Goal: Task Accomplishment & Management: Complete application form

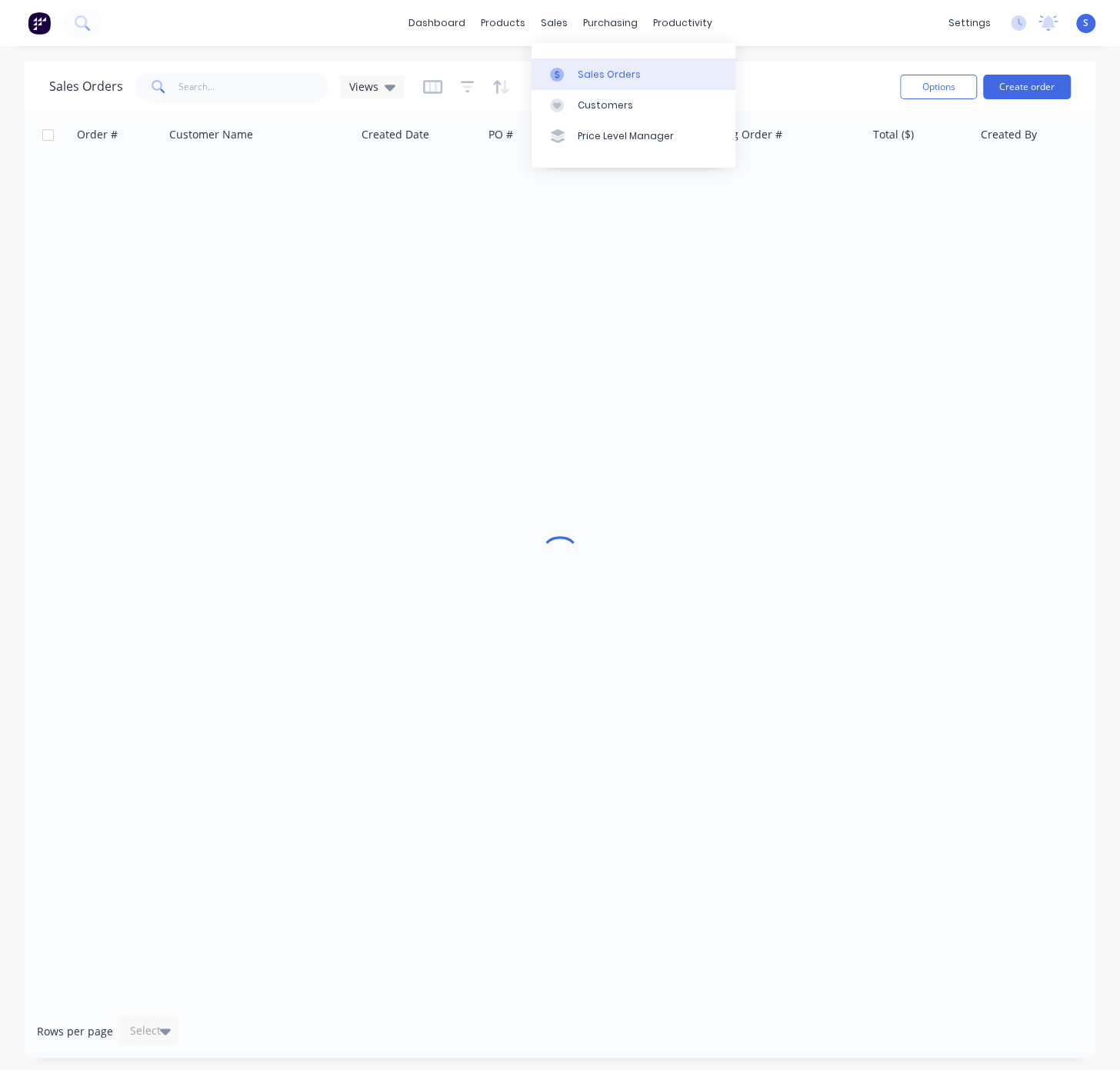
click at [582, 80] on div "Sales Orders" at bounding box center [609, 74] width 63 height 14
click at [222, 79] on input "text" at bounding box center [253, 86] width 150 height 31
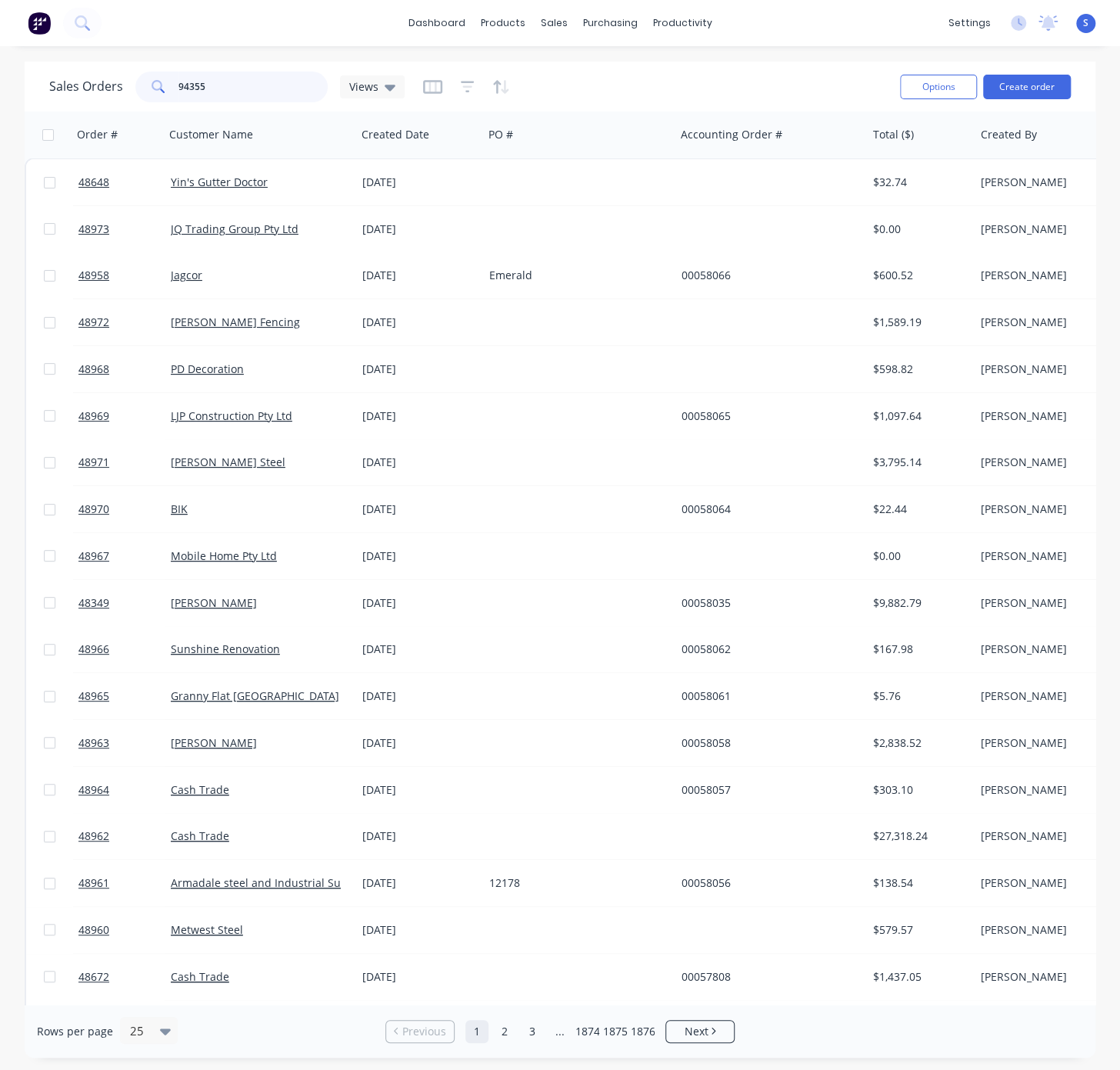
type input "94355"
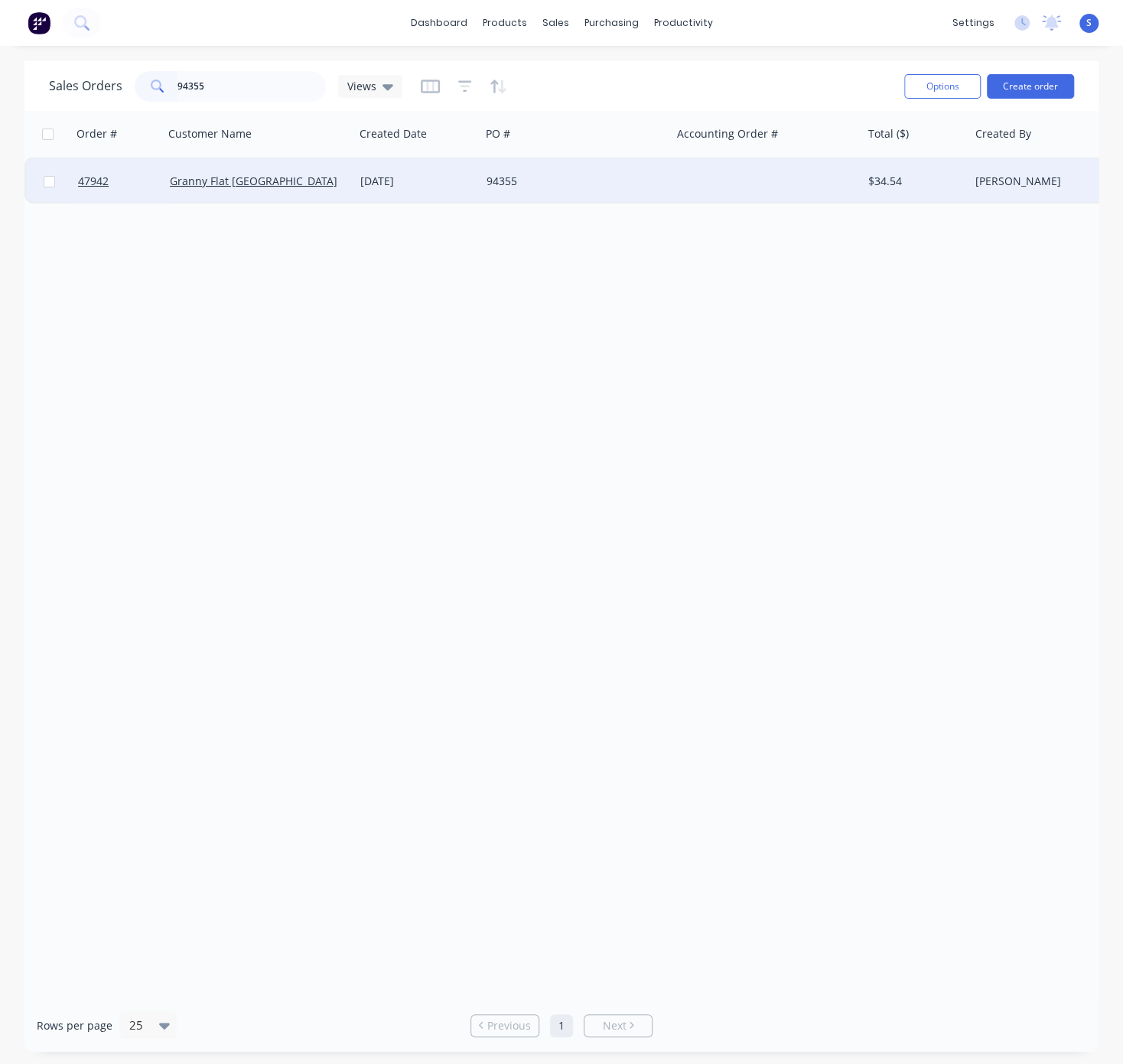
click at [446, 182] on div "[DATE]" at bounding box center [416, 181] width 113 height 16
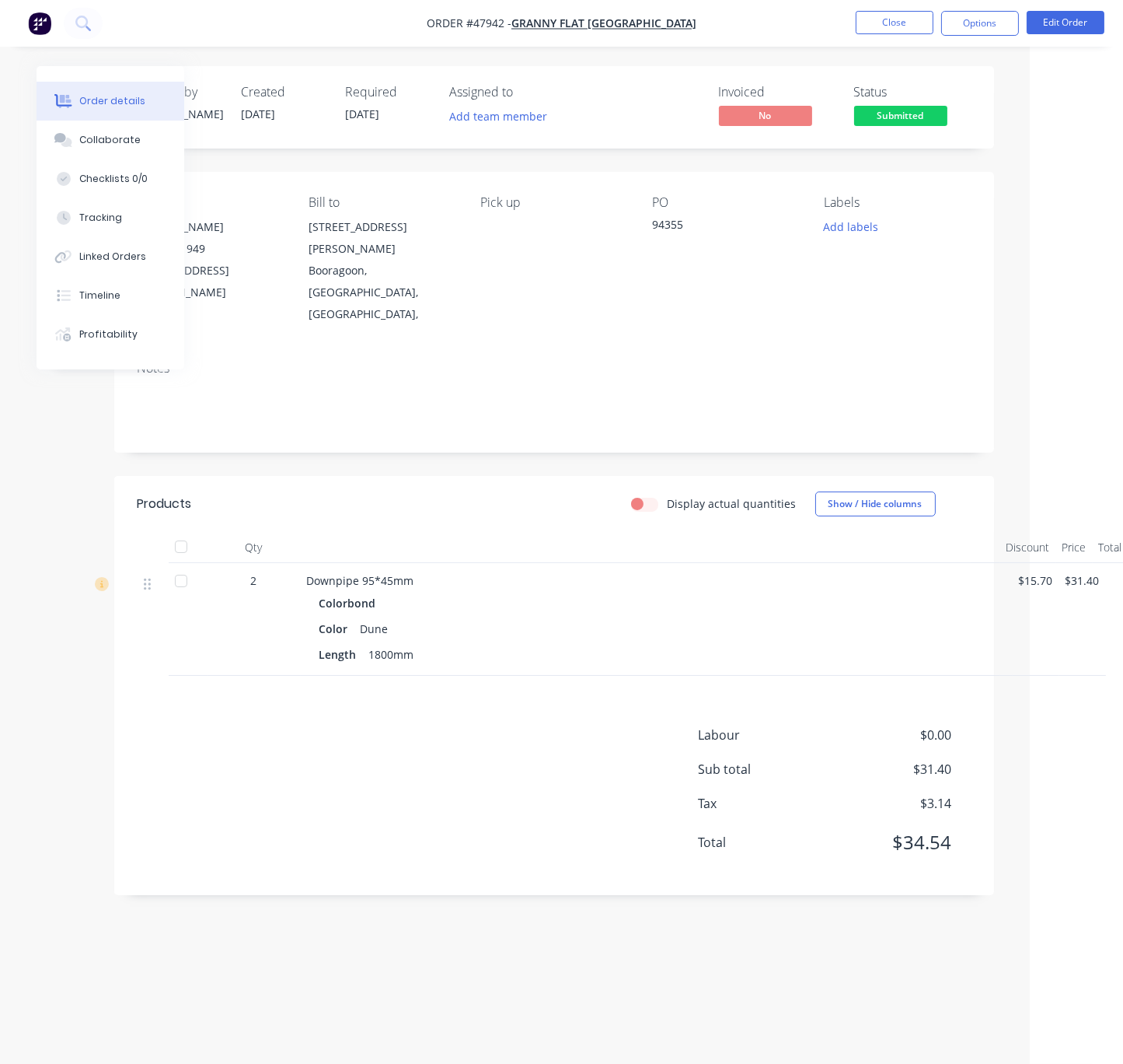
scroll to position [0, 102]
drag, startPoint x: 539, startPoint y: 454, endPoint x: 808, endPoint y: 422, distance: 270.9
click at [915, 114] on span "Submitted" at bounding box center [895, 115] width 93 height 20
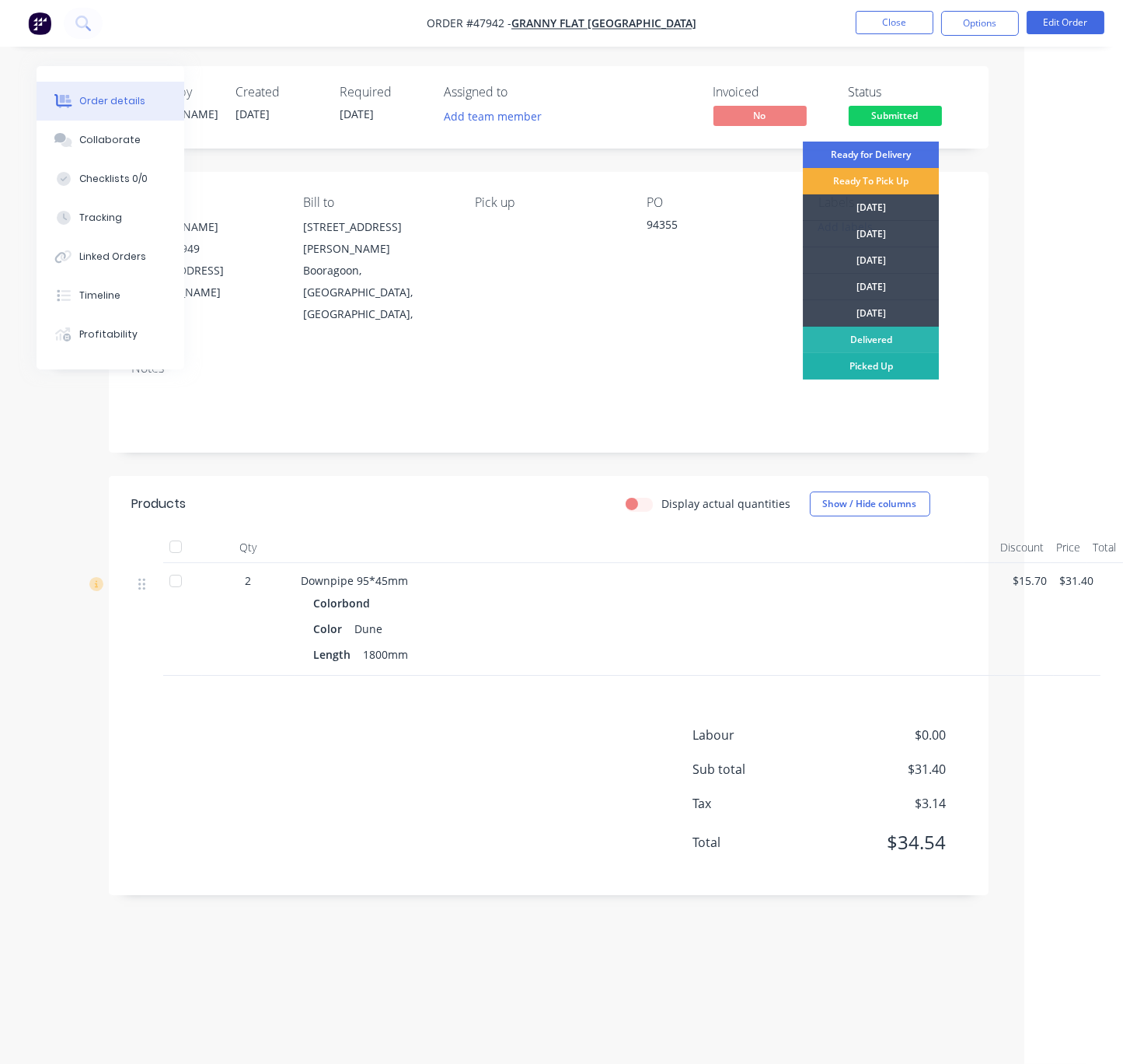
click at [875, 367] on div "Picked Up" at bounding box center [871, 366] width 136 height 26
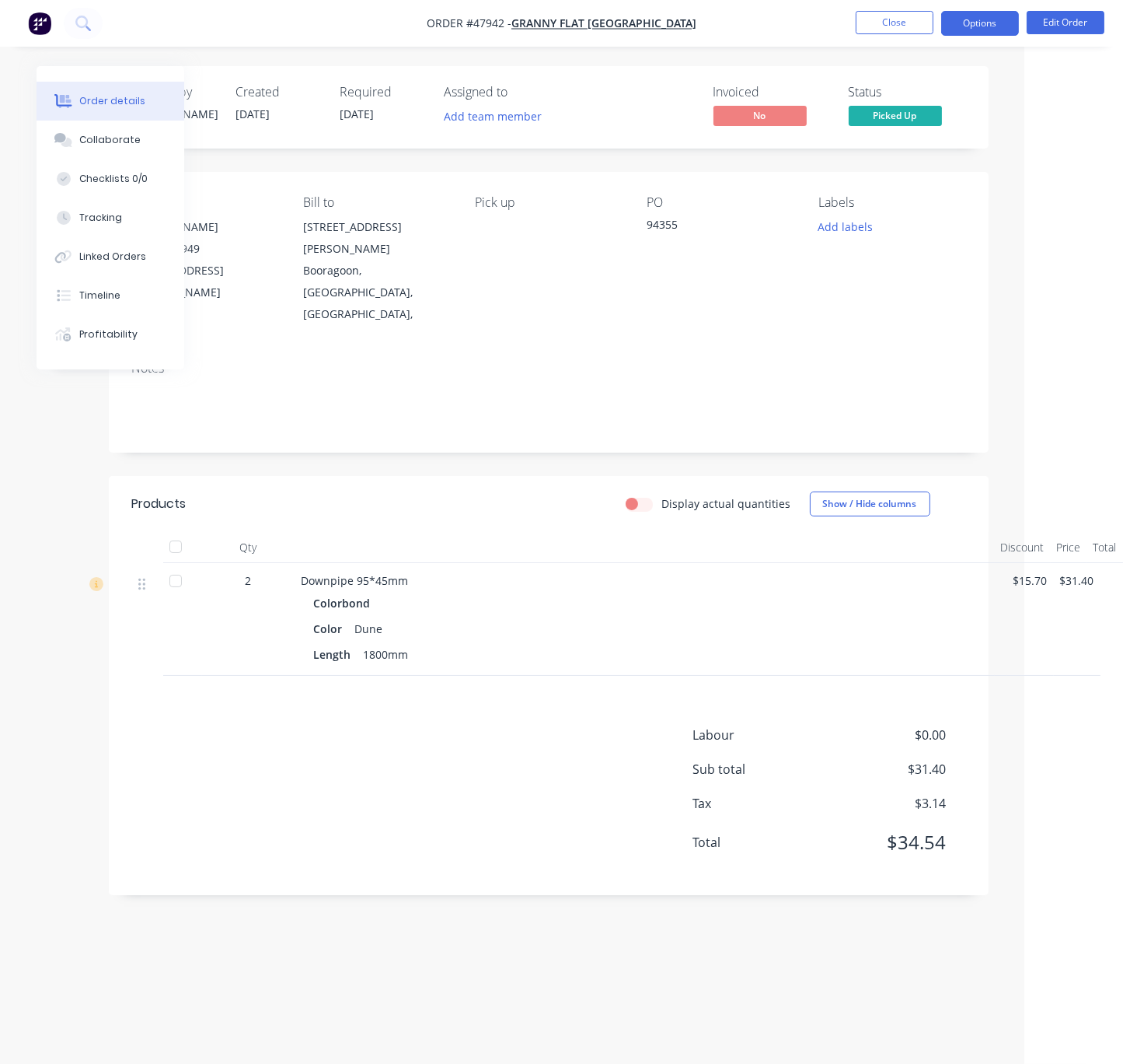
click at [987, 25] on button "Options" at bounding box center [980, 23] width 78 height 25
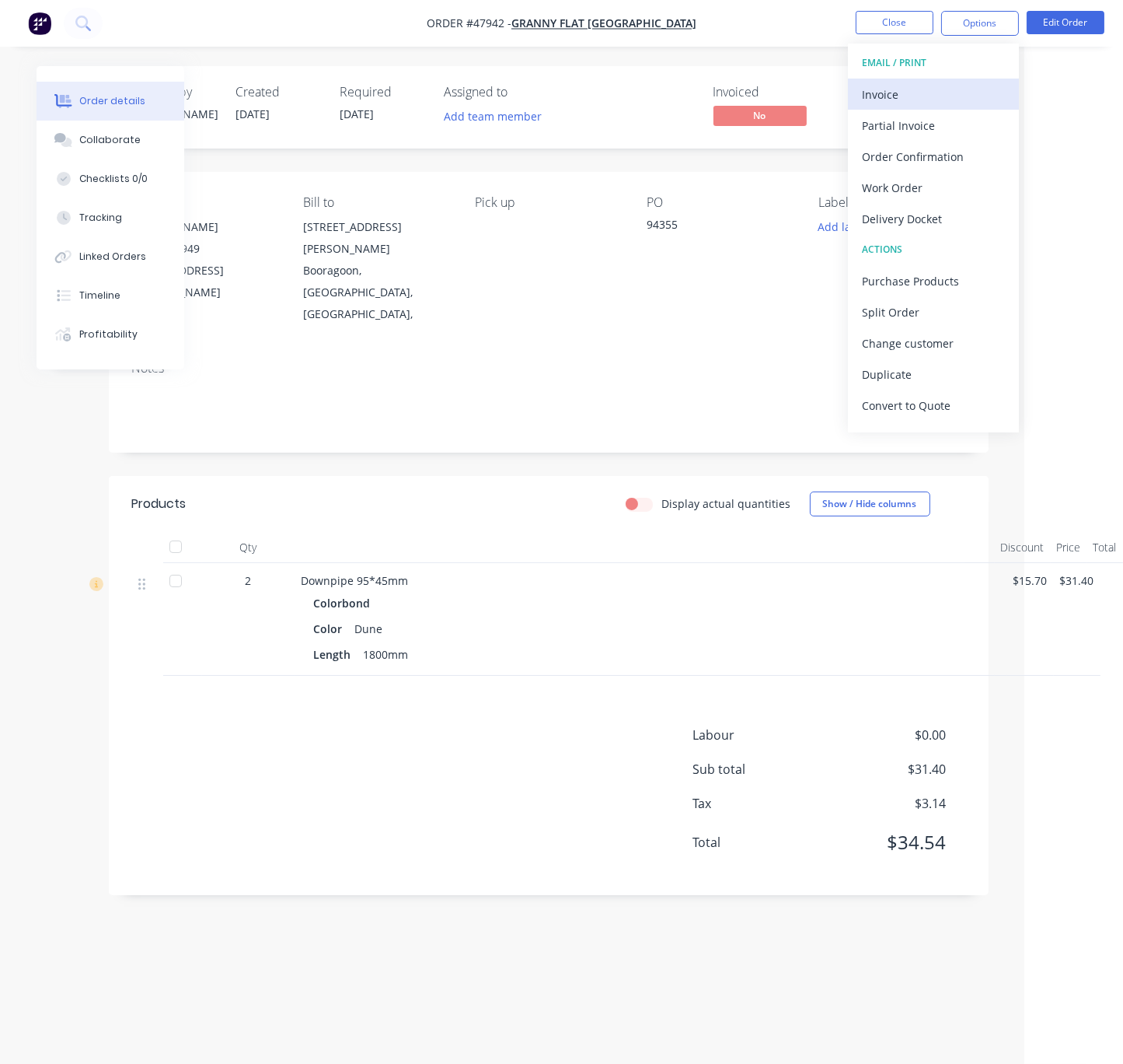
click at [909, 102] on div "Invoice" at bounding box center [933, 95] width 143 height 23
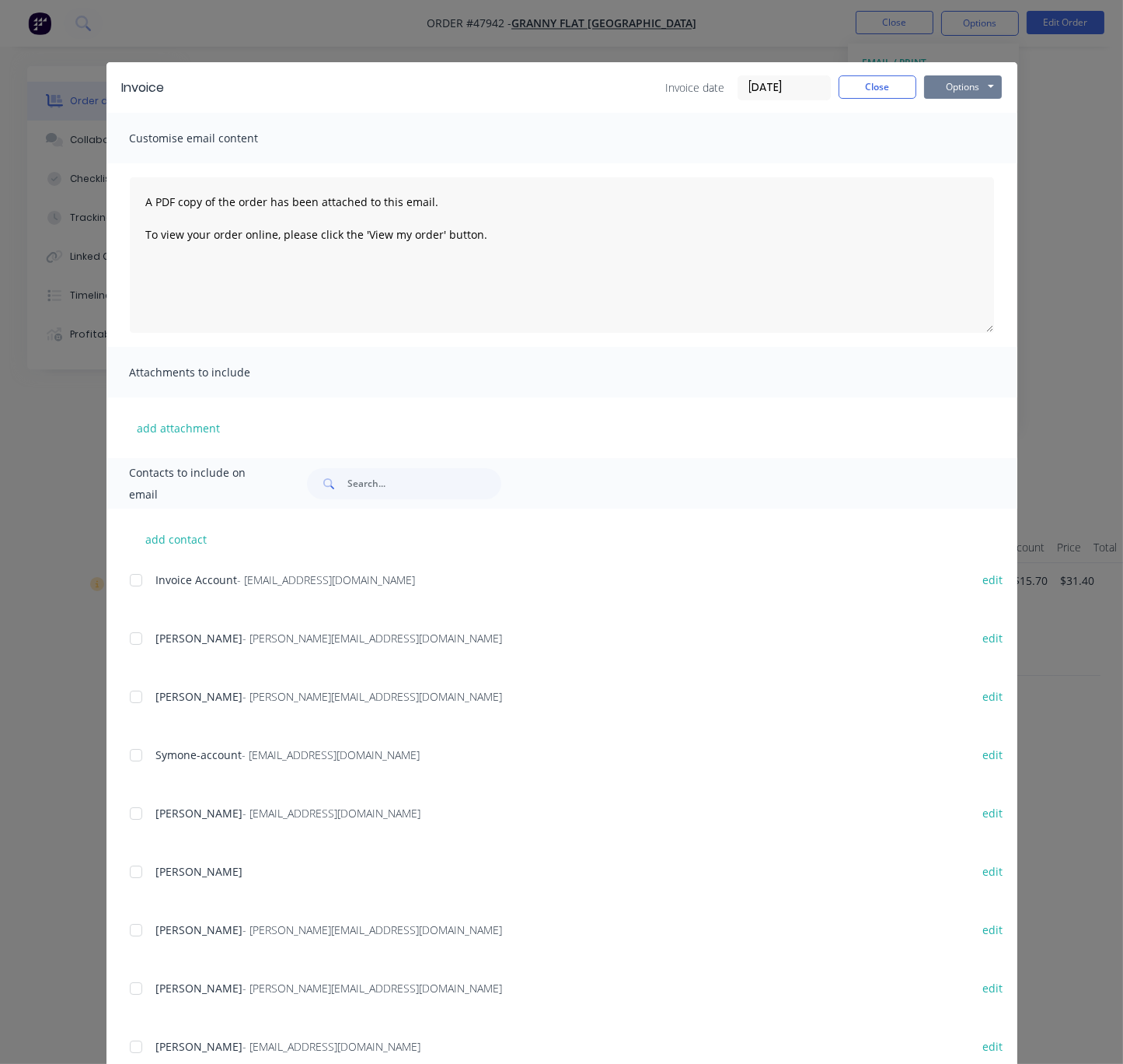
click at [972, 90] on button "Options" at bounding box center [963, 86] width 78 height 23
click at [134, 592] on div at bounding box center [135, 580] width 31 height 31
click at [979, 93] on button "Options" at bounding box center [963, 86] width 78 height 23
click at [954, 171] on button "Email" at bounding box center [974, 164] width 99 height 25
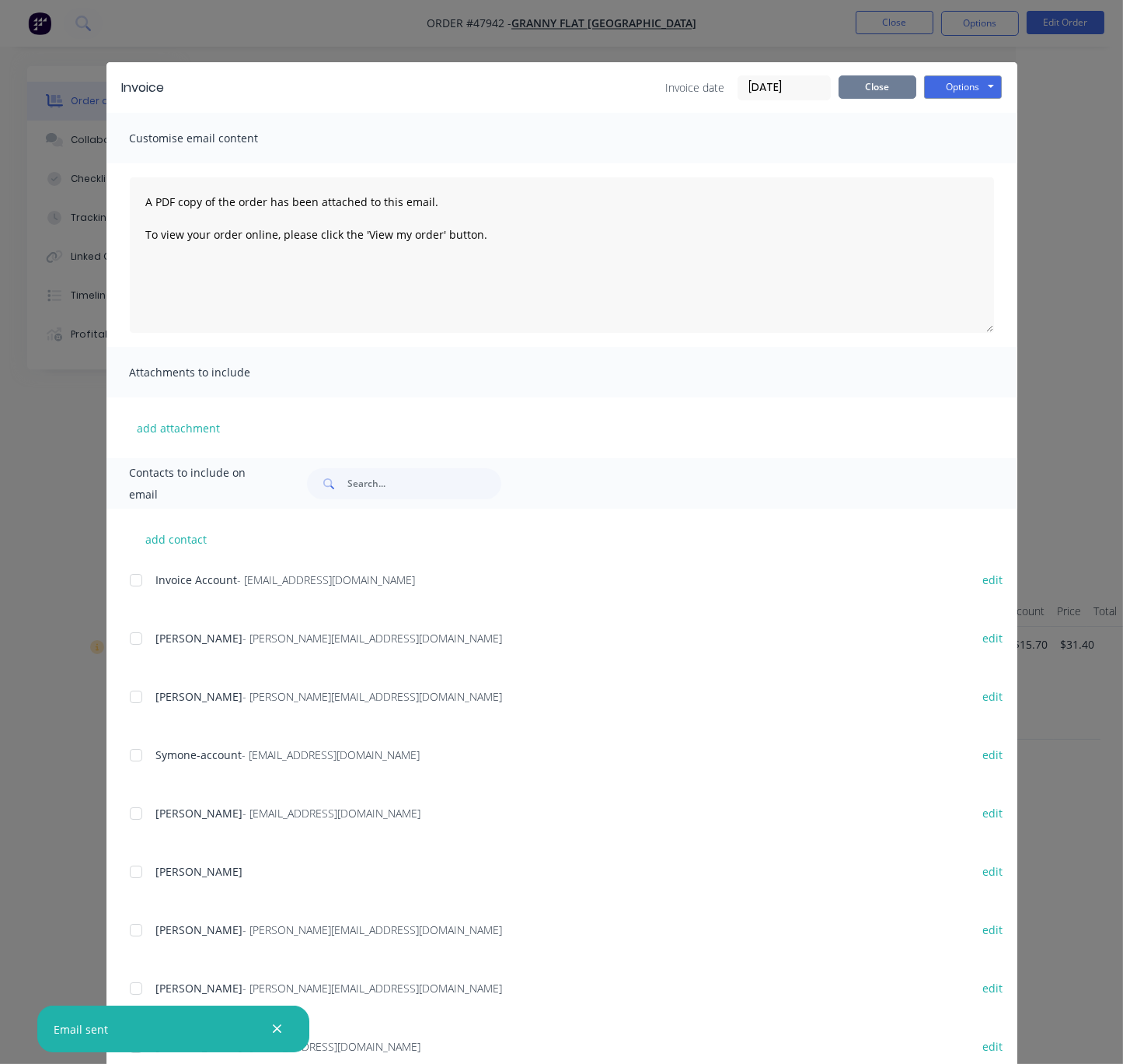
click at [861, 90] on button "Close" at bounding box center [877, 86] width 78 height 23
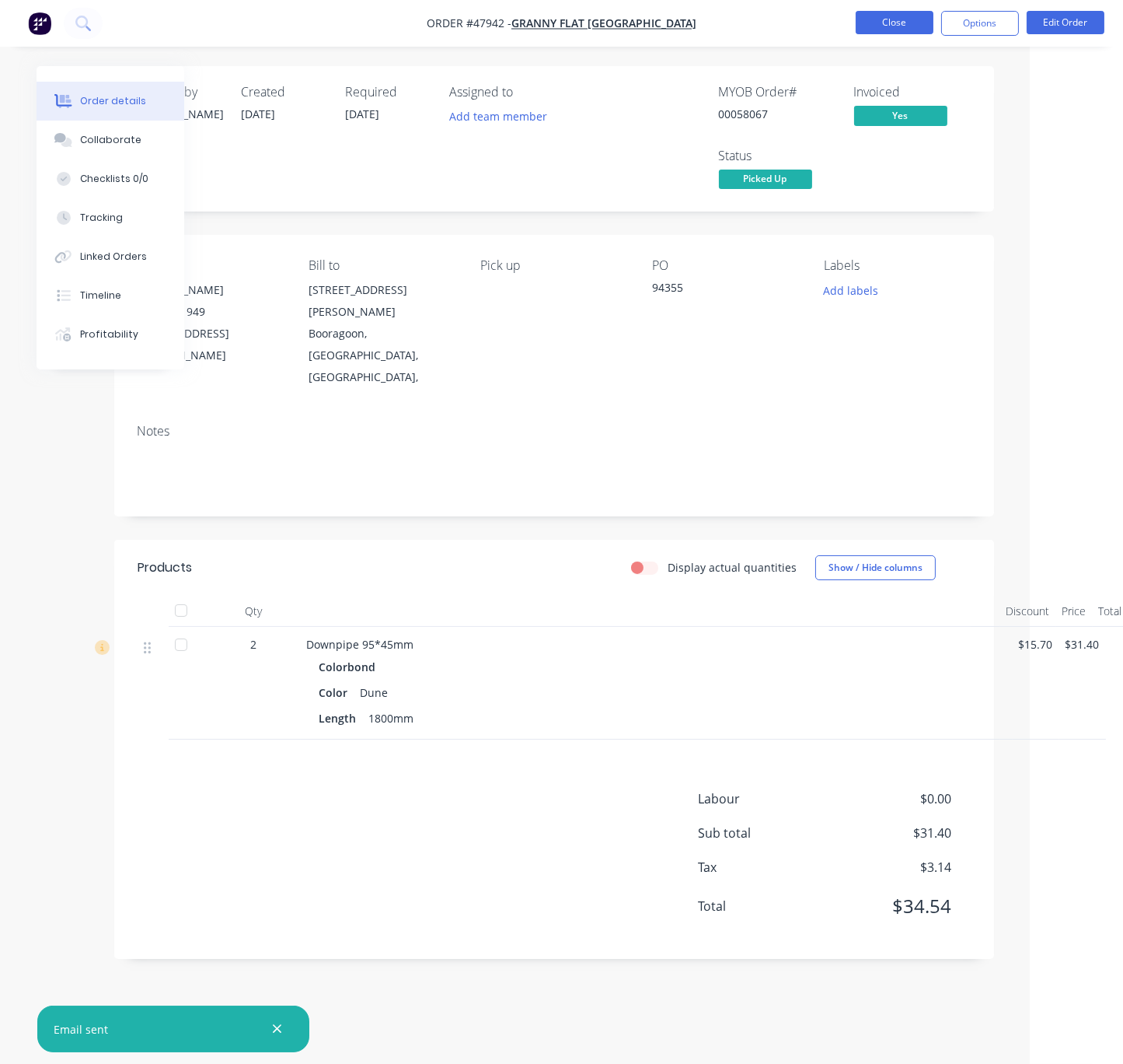
click at [897, 27] on button "Close" at bounding box center [894, 23] width 78 height 23
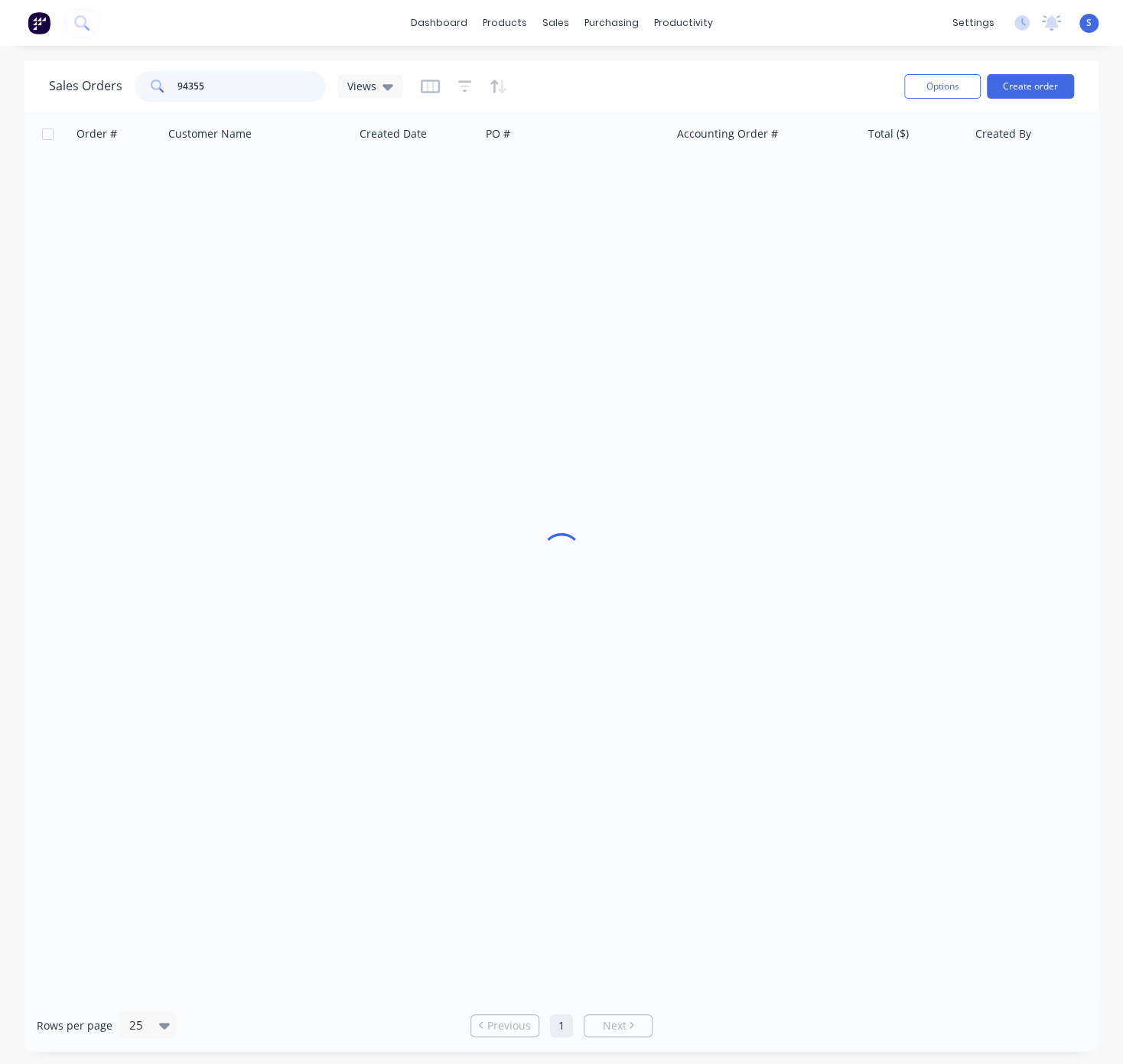
drag, startPoint x: 223, startPoint y: 89, endPoint x: 110, endPoint y: 89, distance: 113.0
click at [127, 88] on div "Sales Orders 94355 Views" at bounding box center [225, 86] width 353 height 30
type input "94971"
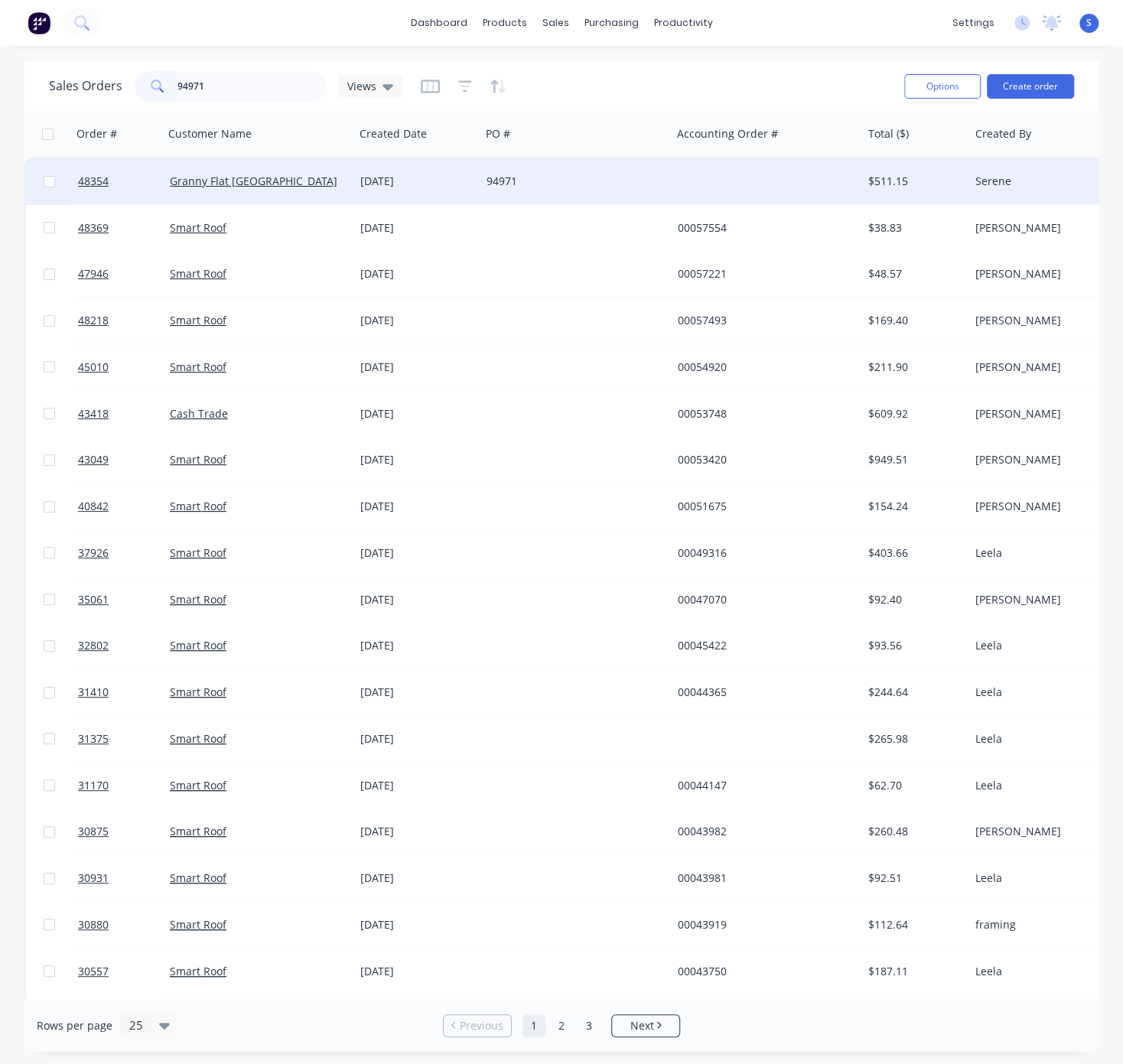
click at [479, 174] on div "[DATE]" at bounding box center [417, 182] width 126 height 46
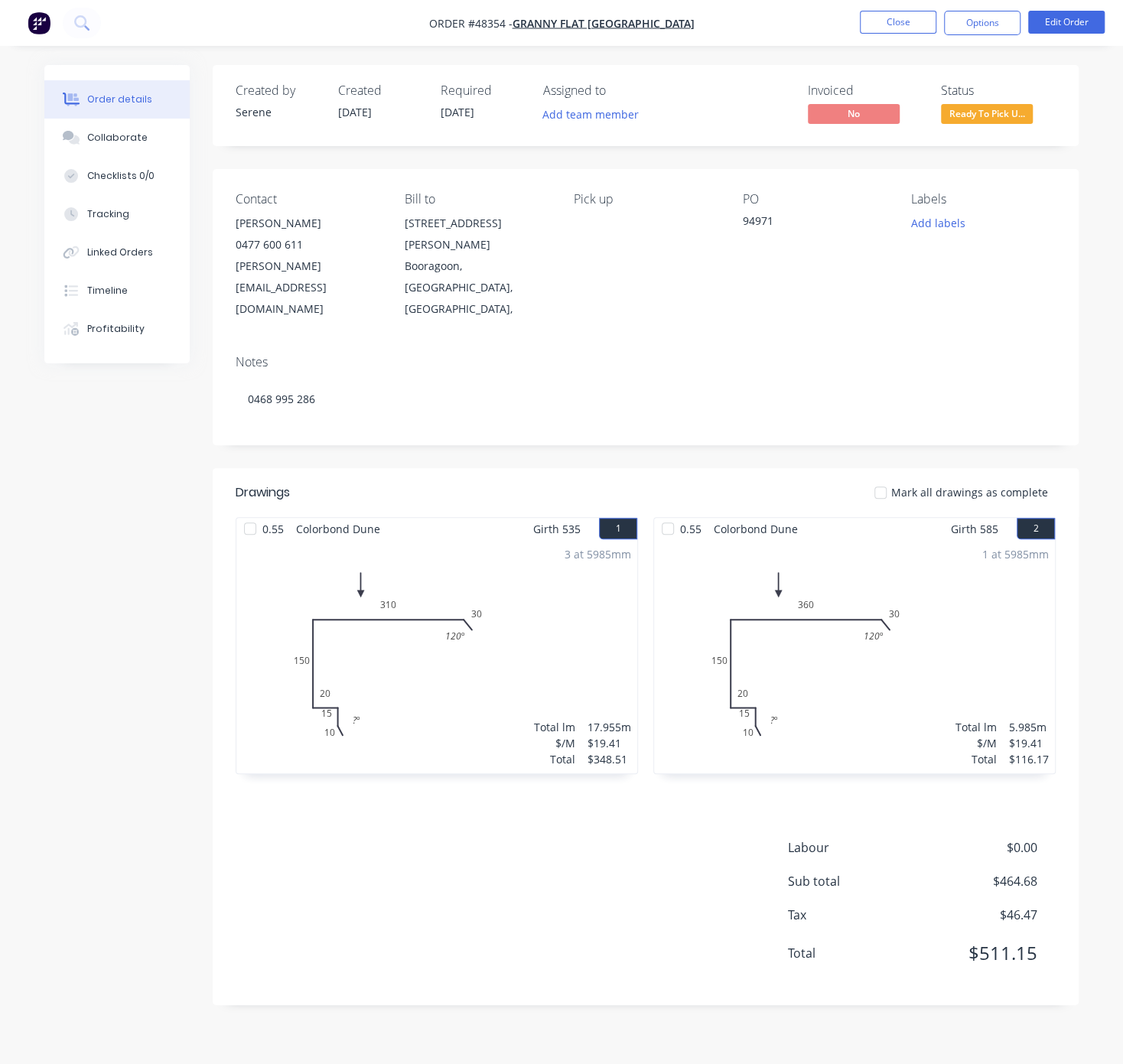
click at [995, 119] on span "Ready To Pick U..." at bounding box center [986, 114] width 91 height 19
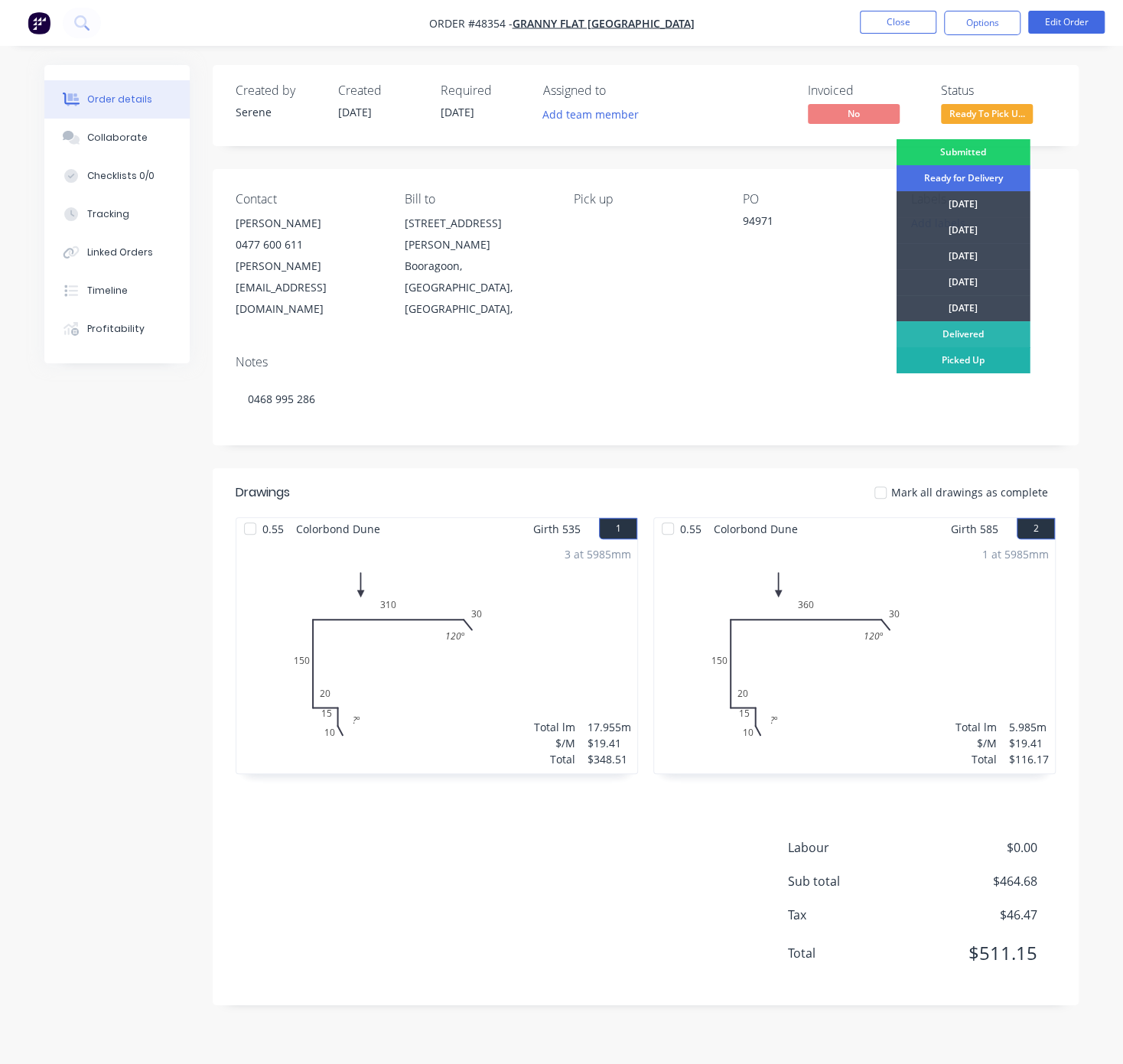
click at [980, 355] on div "Picked Up" at bounding box center [962, 360] width 134 height 26
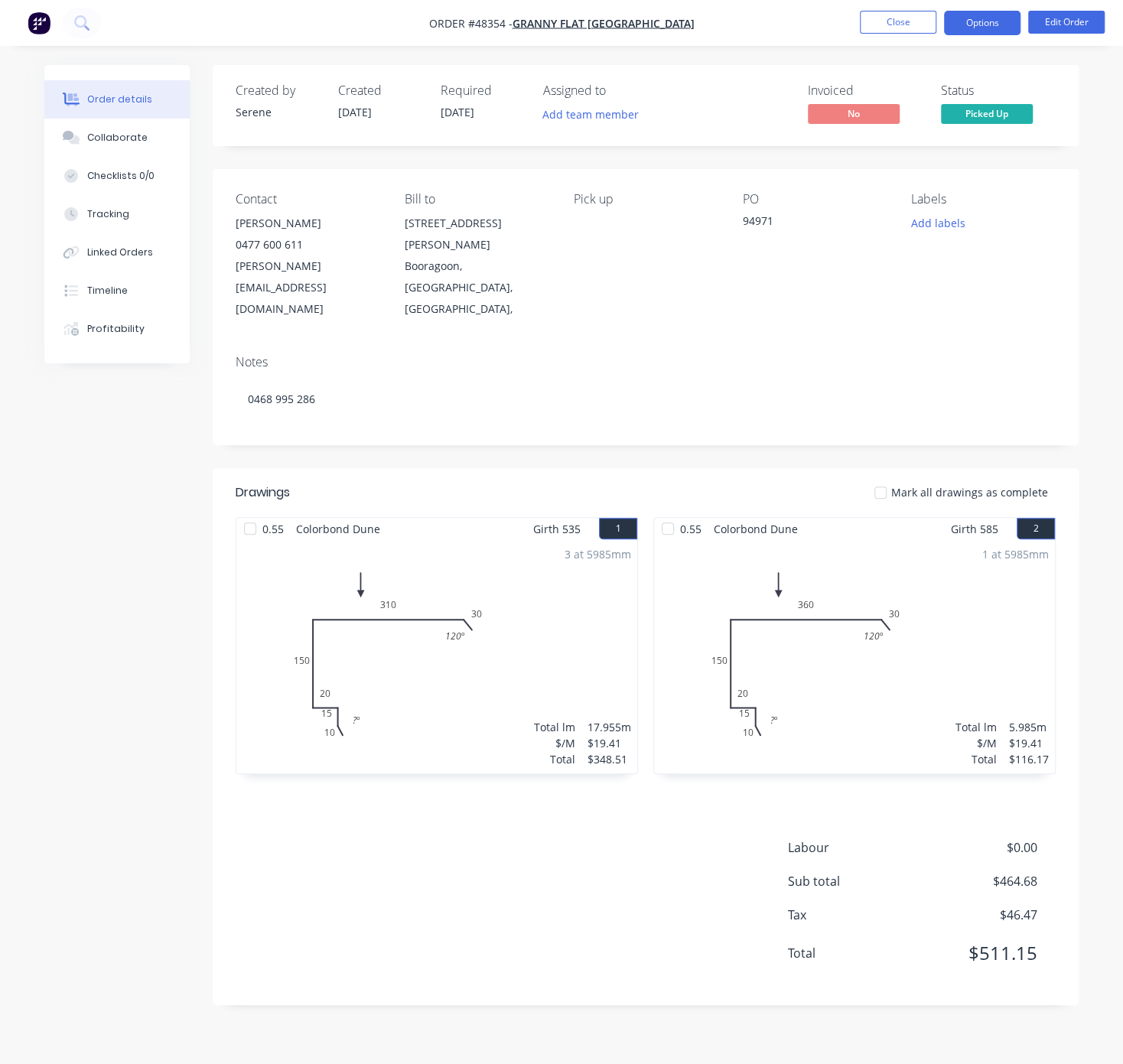
click at [984, 33] on button "Options" at bounding box center [982, 23] width 77 height 25
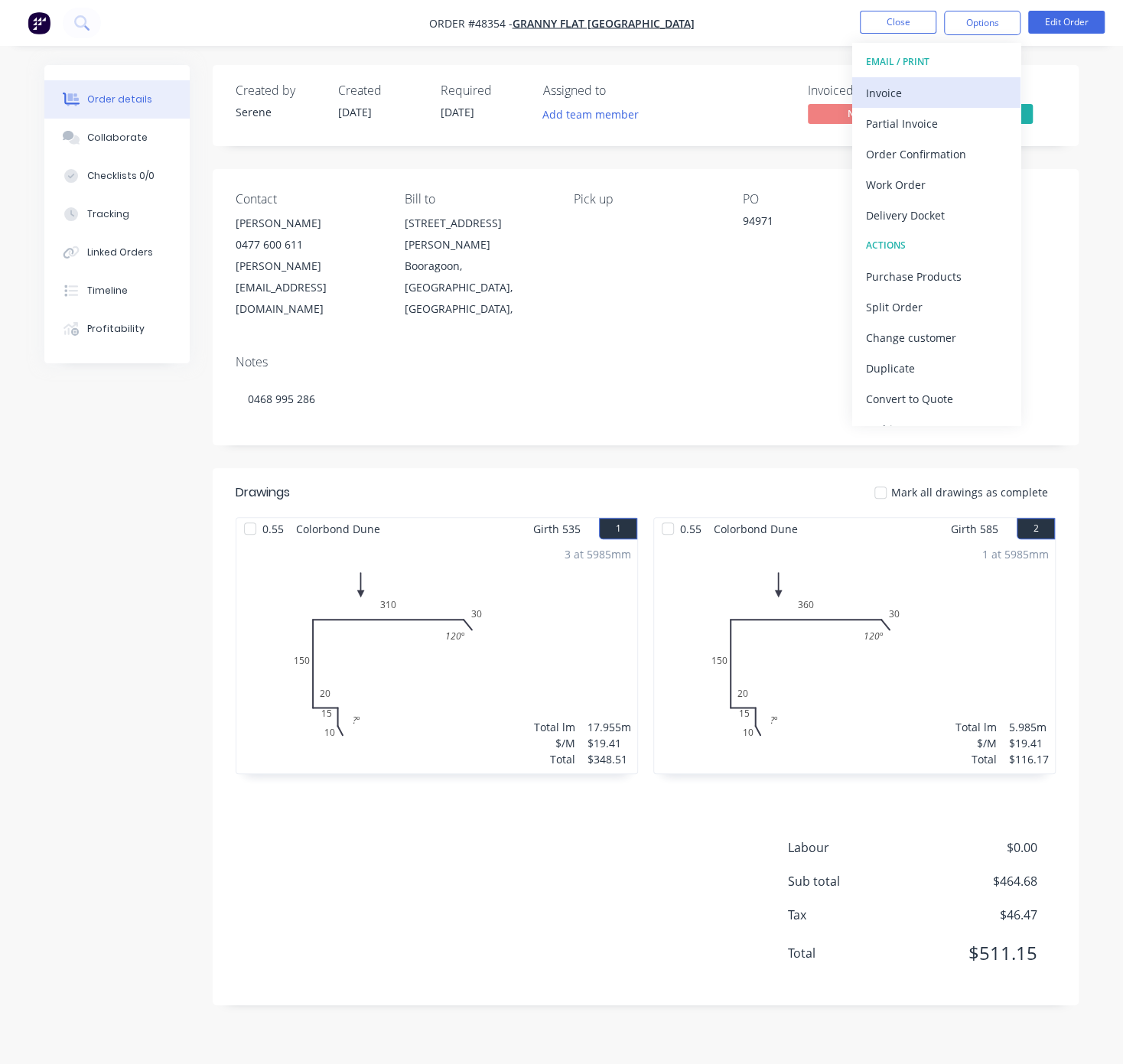
click at [940, 99] on div "Invoice" at bounding box center [936, 93] width 140 height 22
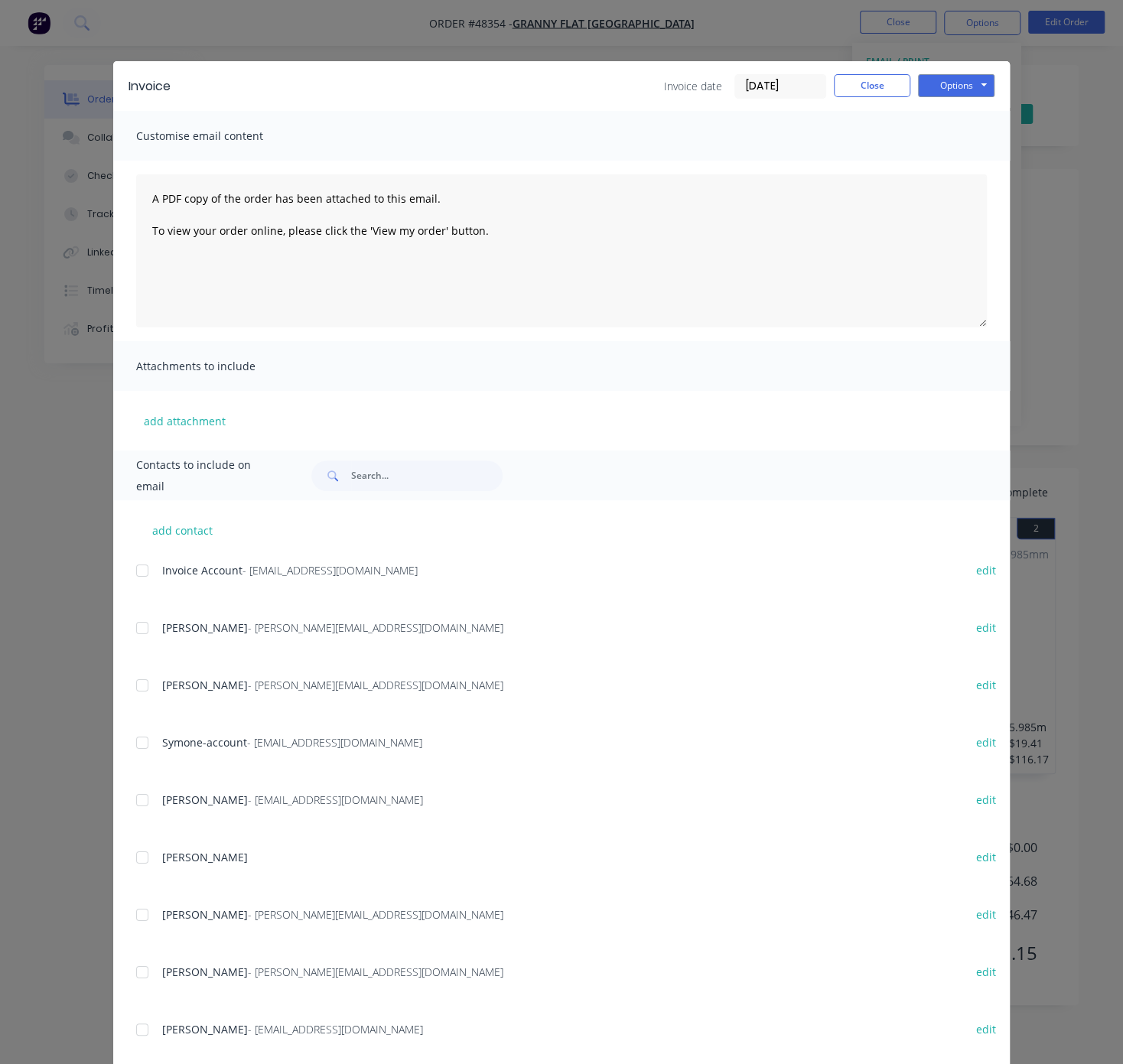
click at [132, 580] on div at bounding box center [142, 570] width 30 height 30
click at [936, 94] on button "Options" at bounding box center [955, 85] width 77 height 23
click at [958, 161] on button "Email" at bounding box center [966, 161] width 98 height 25
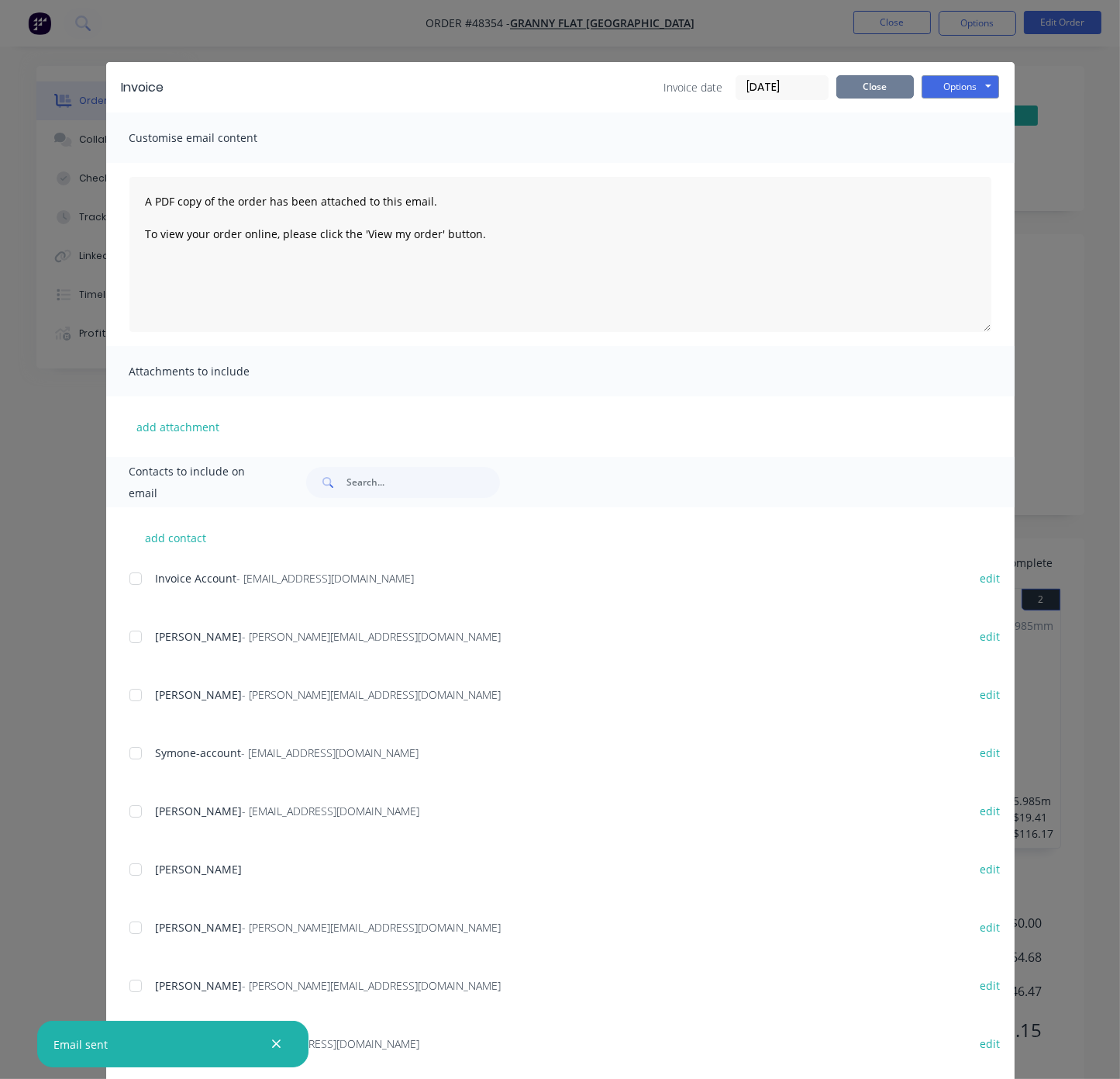
click at [853, 95] on button "Close" at bounding box center [875, 86] width 78 height 23
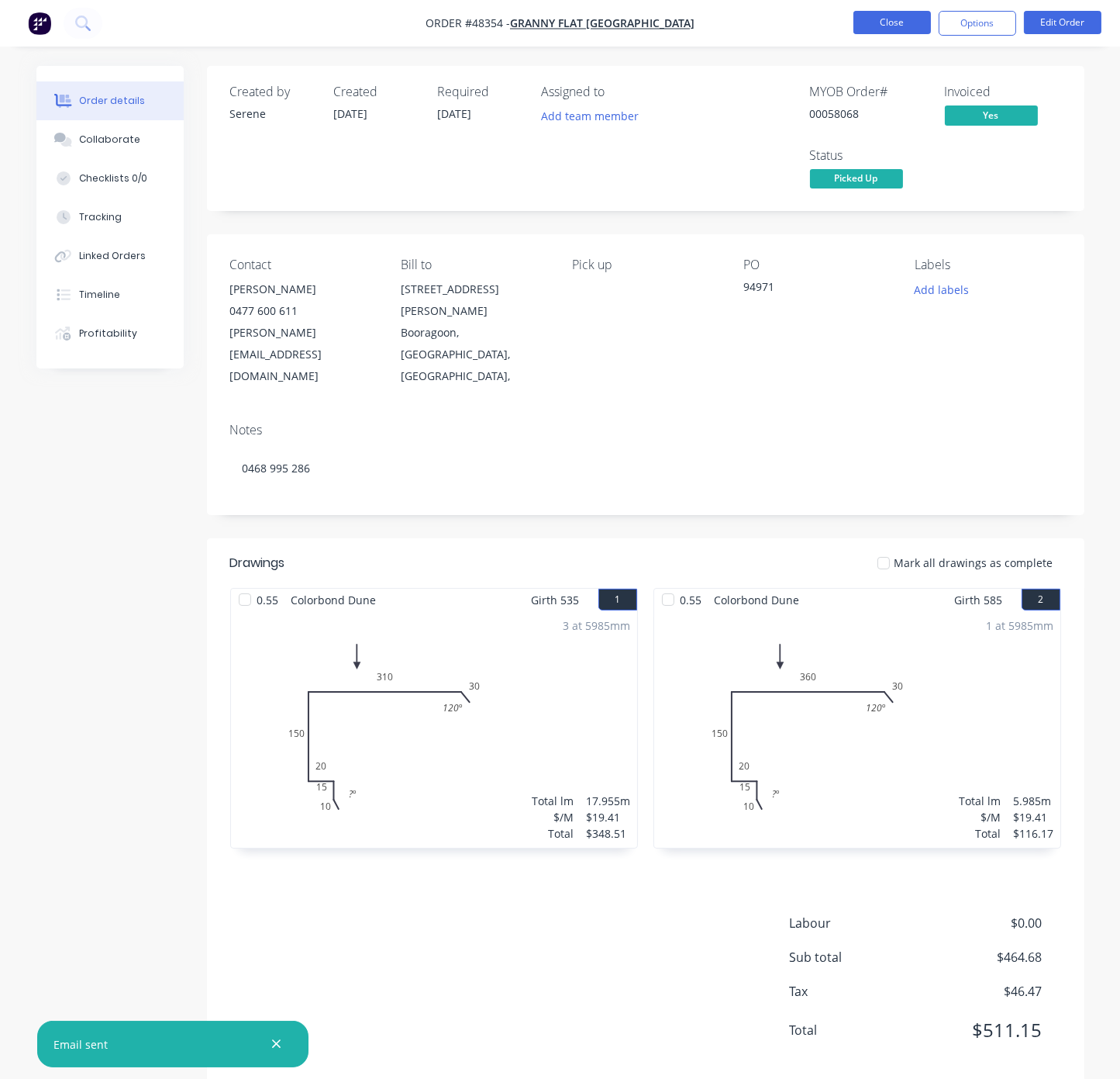
click at [895, 22] on button "Close" at bounding box center [892, 22] width 78 height 23
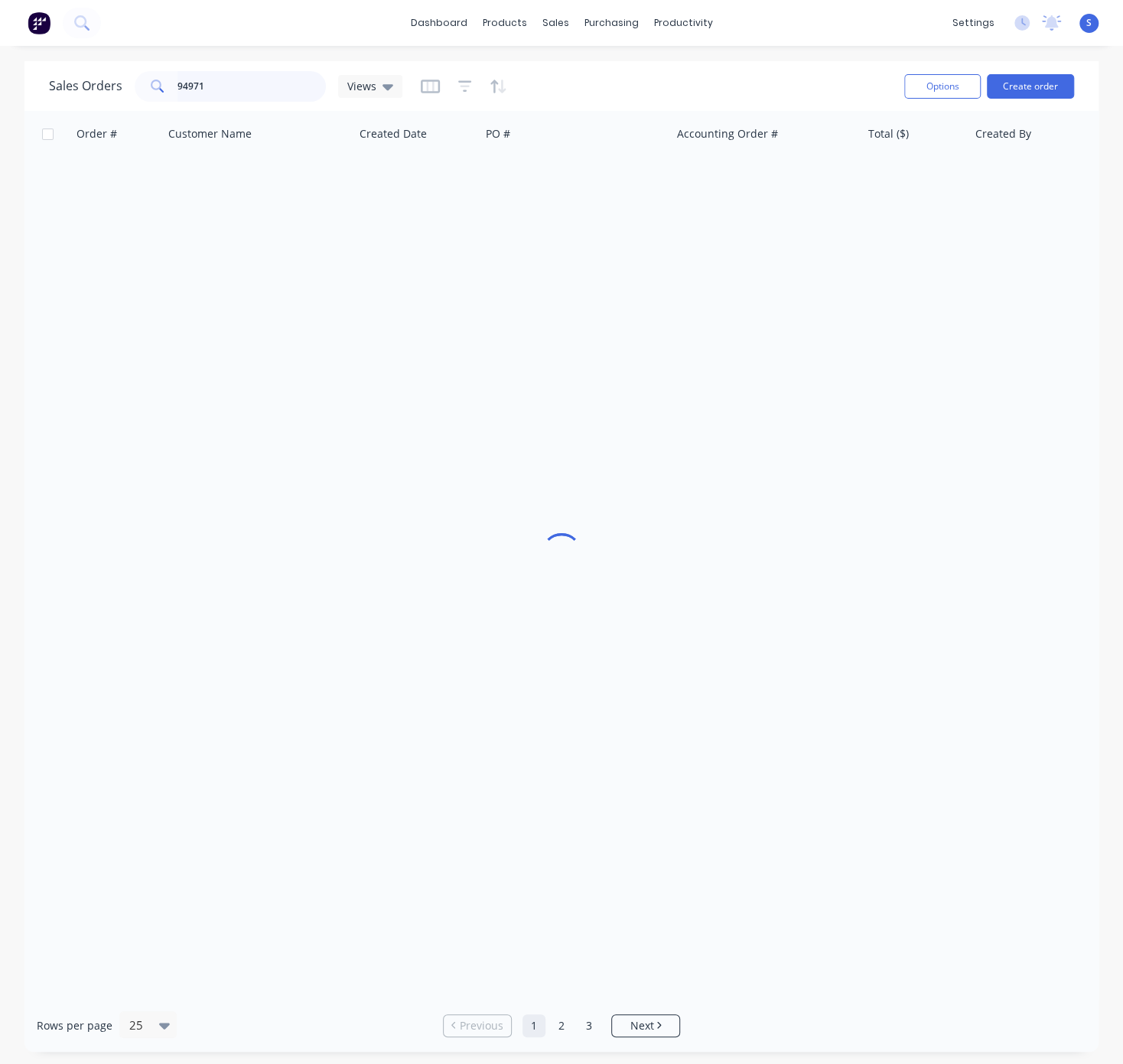
drag, startPoint x: 124, startPoint y: 84, endPoint x: -11, endPoint y: 82, distance: 135.0
click at [0, 82] on html "dashboard products sales purchasing productivity dashboard products Product Cat…" at bounding box center [561, 532] width 1123 height 1064
type input "95355"
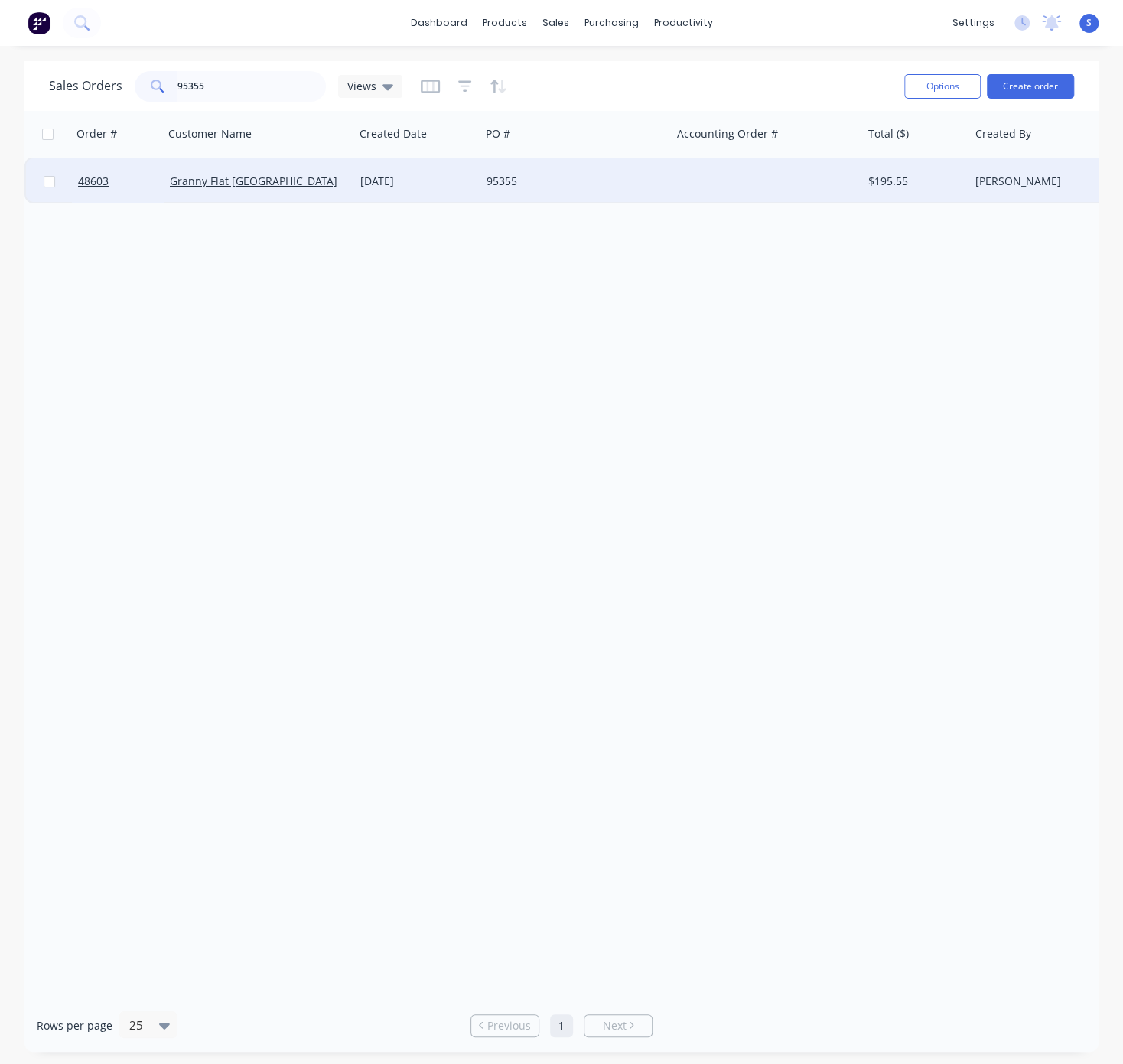
click at [471, 184] on div "[DATE]" at bounding box center [416, 181] width 113 height 16
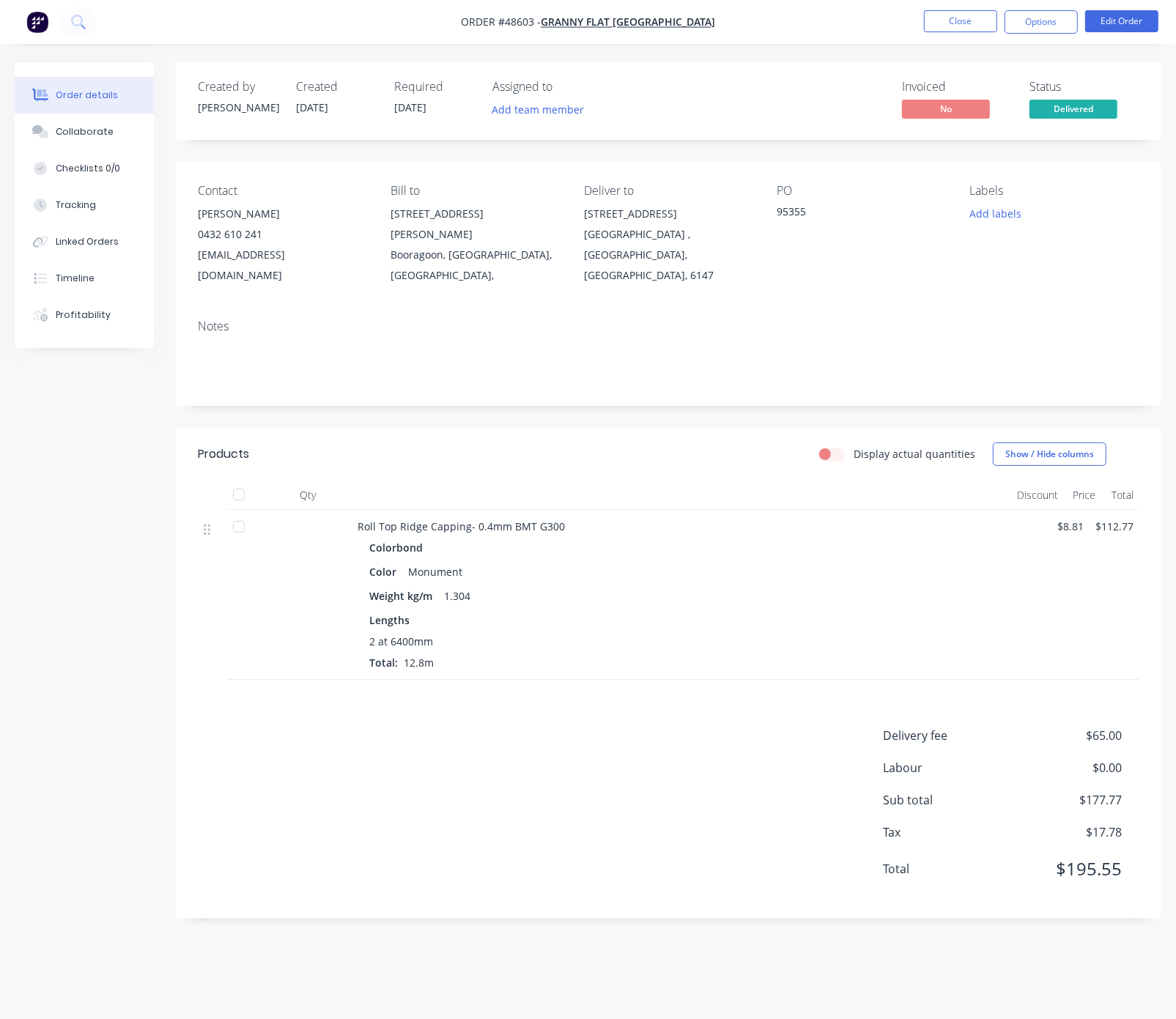
drag, startPoint x: 675, startPoint y: 553, endPoint x: 835, endPoint y: 543, distance: 160.3
click at [1042, 25] on button "Options" at bounding box center [1041, 22] width 73 height 24
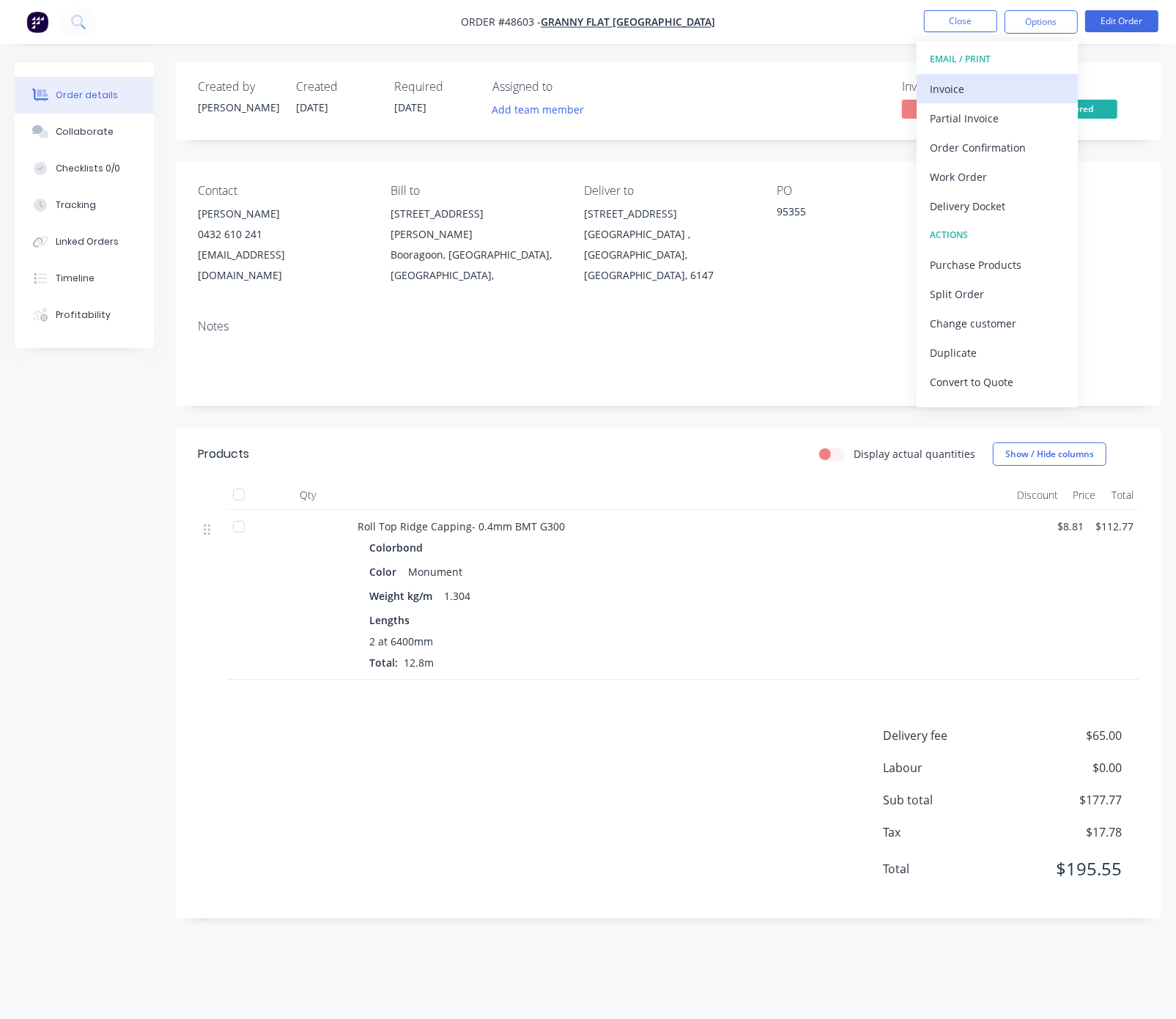
click at [1025, 87] on div "Invoice" at bounding box center [997, 89] width 134 height 21
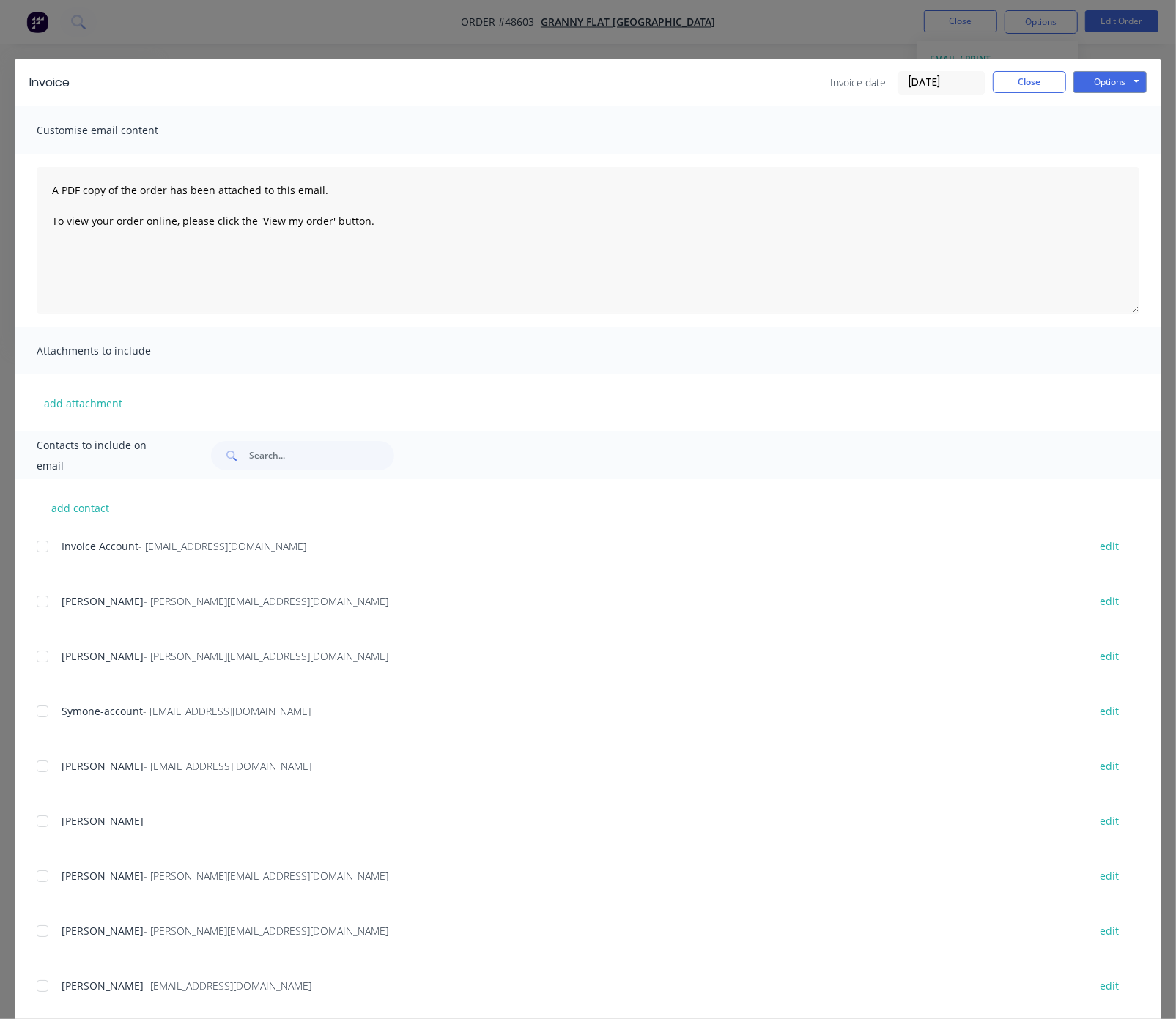
click at [37, 550] on div at bounding box center [42, 546] width 29 height 29
click at [1066, 82] on button "Options" at bounding box center [1110, 81] width 73 height 22
click at [1066, 157] on button "Email" at bounding box center [1120, 155] width 94 height 24
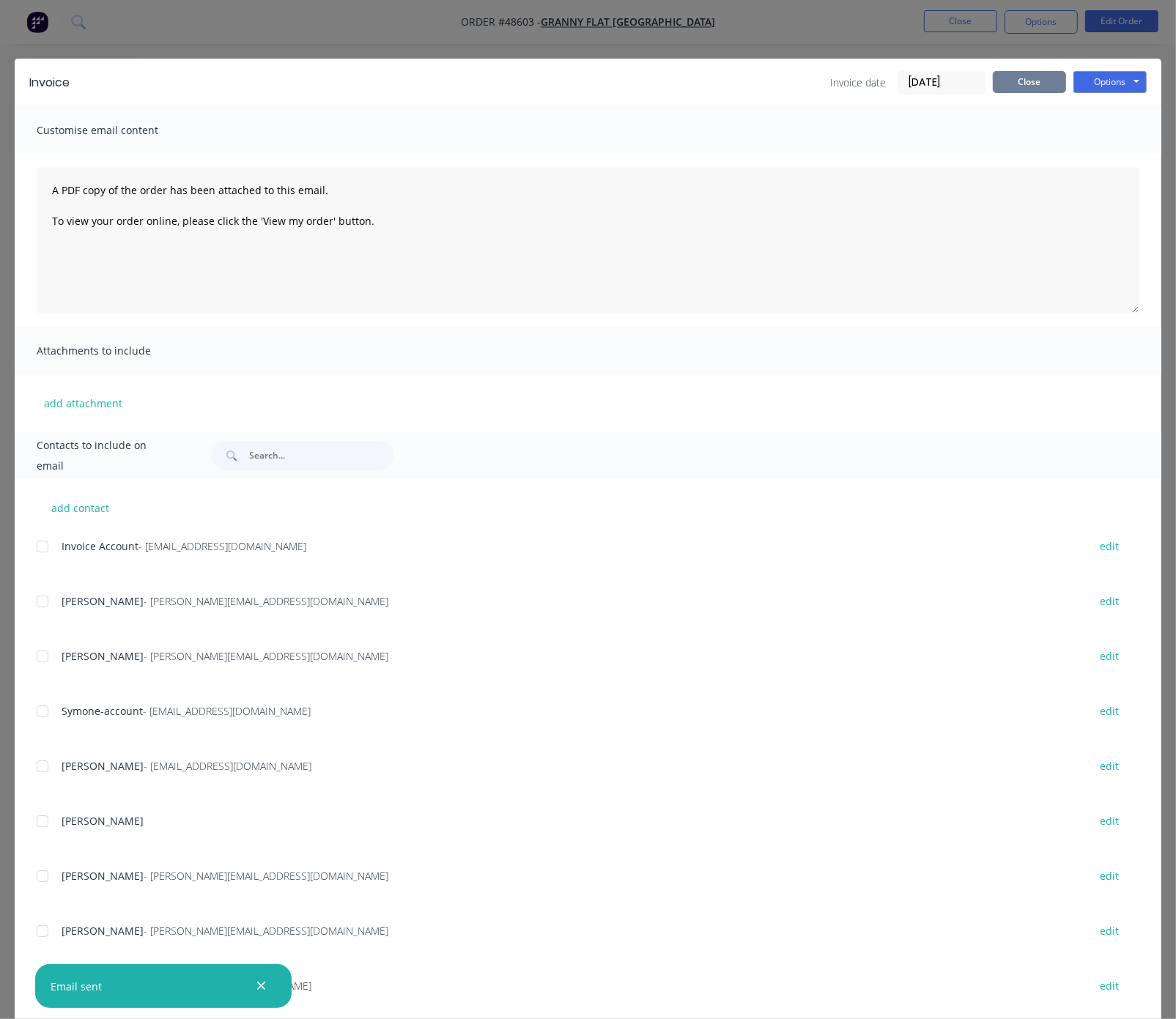
click at [1027, 78] on button "Close" at bounding box center [1029, 81] width 73 height 22
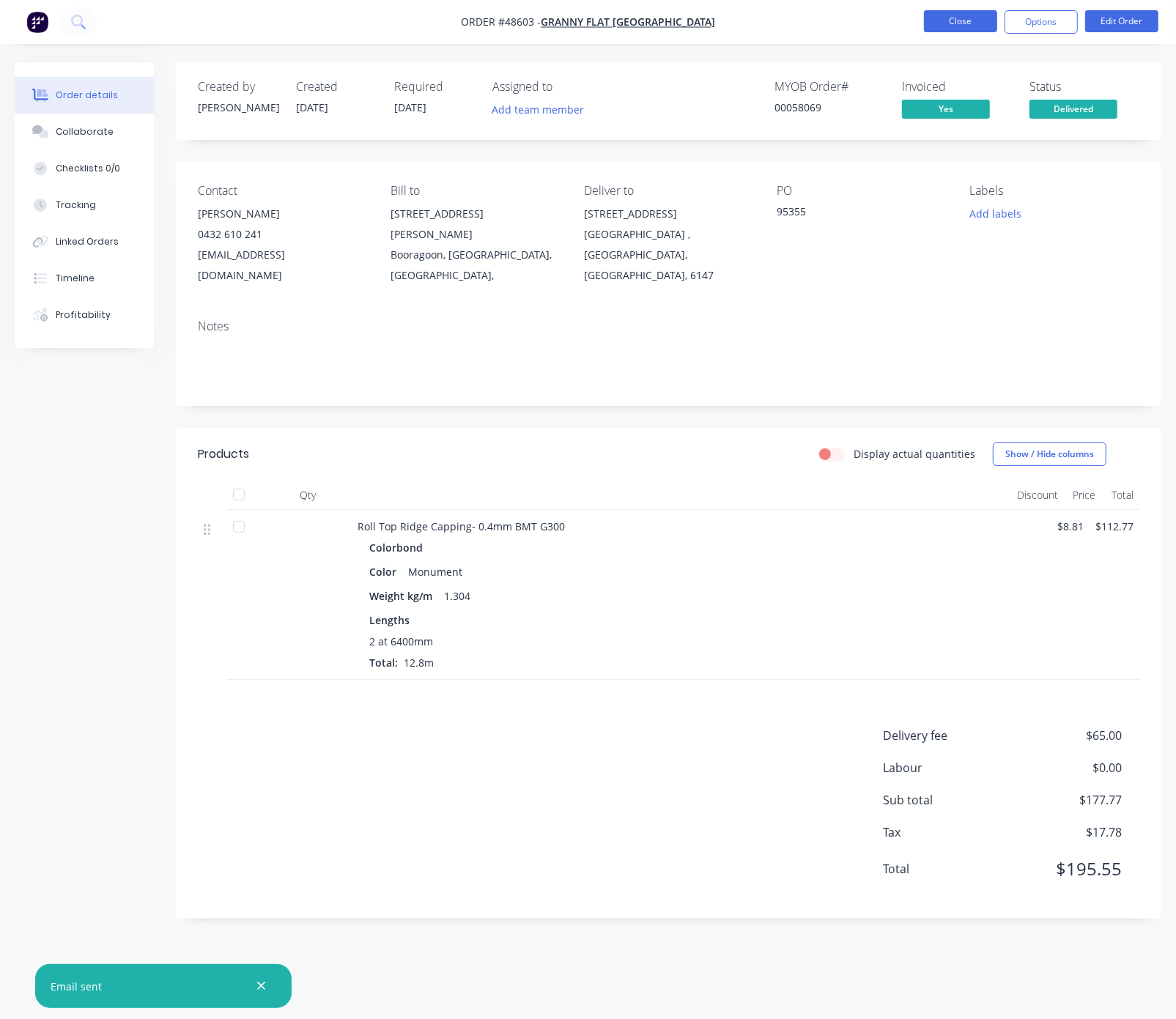
click at [960, 19] on button "Close" at bounding box center [960, 21] width 73 height 22
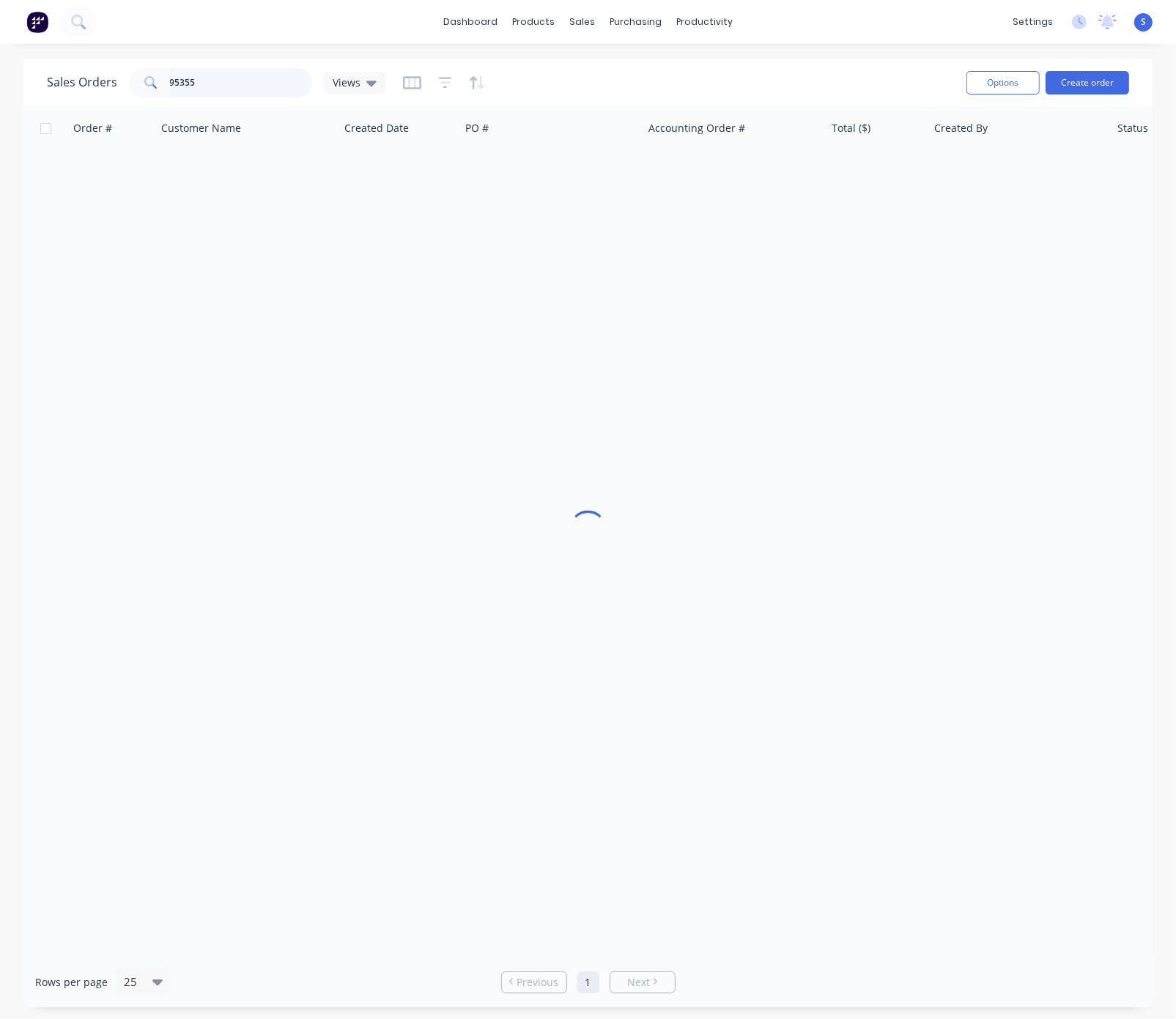
drag, startPoint x: 265, startPoint y: 76, endPoint x: 147, endPoint y: 72, distance: 118.1
click at [157, 72] on div "95355" at bounding box center [220, 82] width 183 height 29
type input "94784"
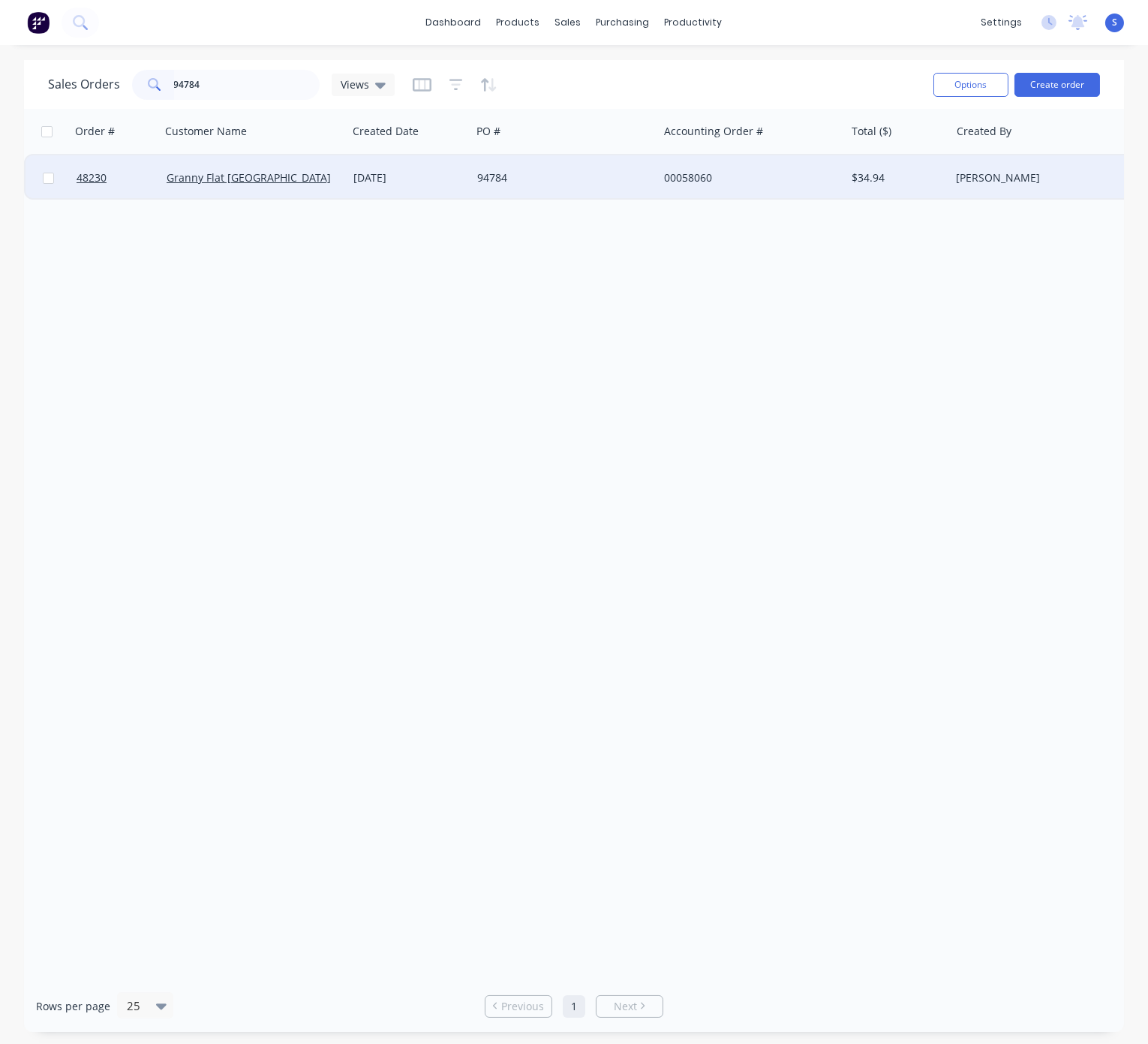
click at [598, 182] on div "94784" at bounding box center [560, 177] width 167 height 15
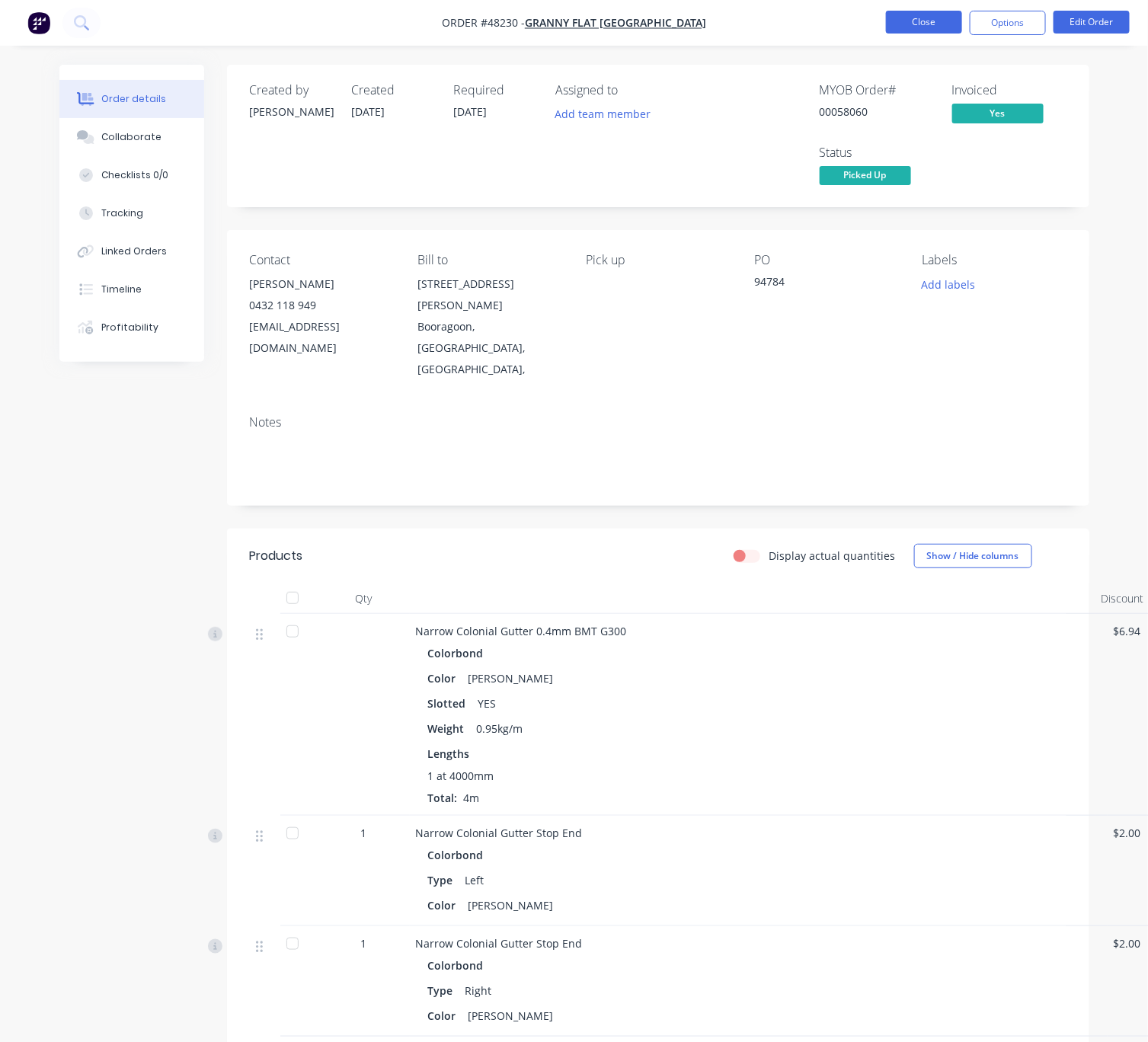
click at [935, 26] on button "Close" at bounding box center [924, 22] width 76 height 23
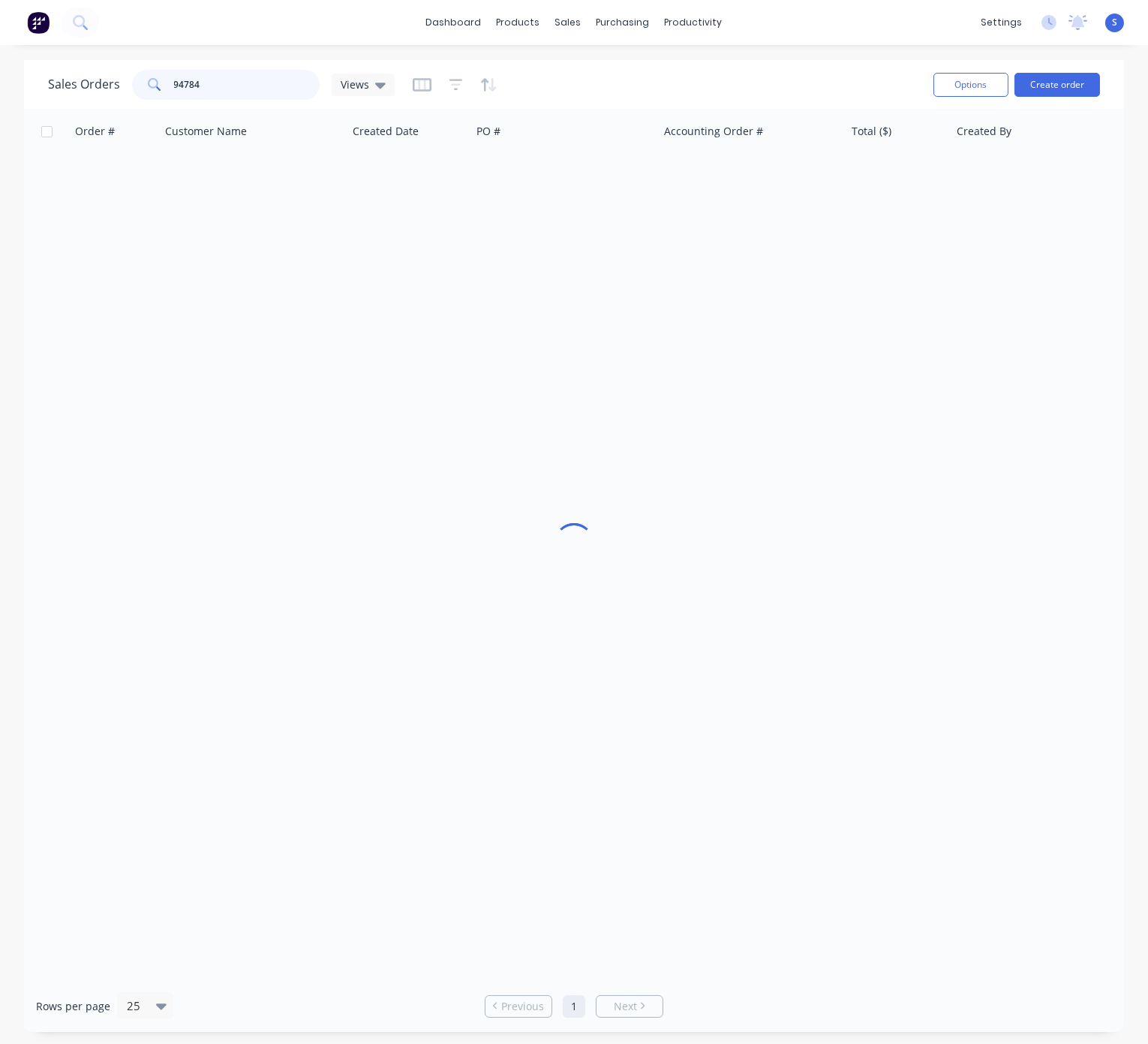
drag, startPoint x: 230, startPoint y: 85, endPoint x: 127, endPoint y: 86, distance: 103.0
click at [128, 85] on div "Sales Orders 94784 Views" at bounding box center [221, 84] width 347 height 30
type input "94831"
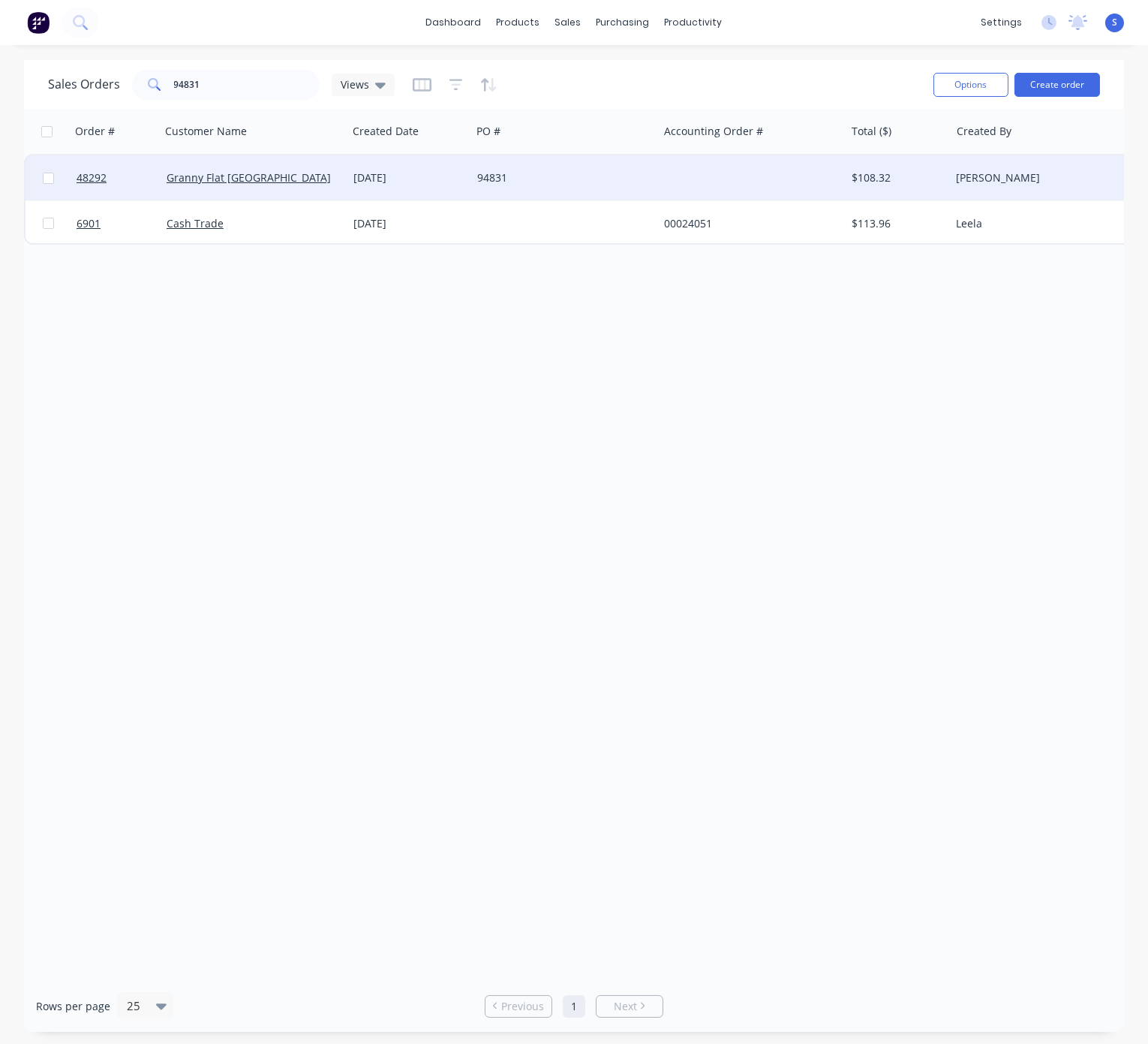
click at [537, 175] on div "94831" at bounding box center [560, 177] width 167 height 15
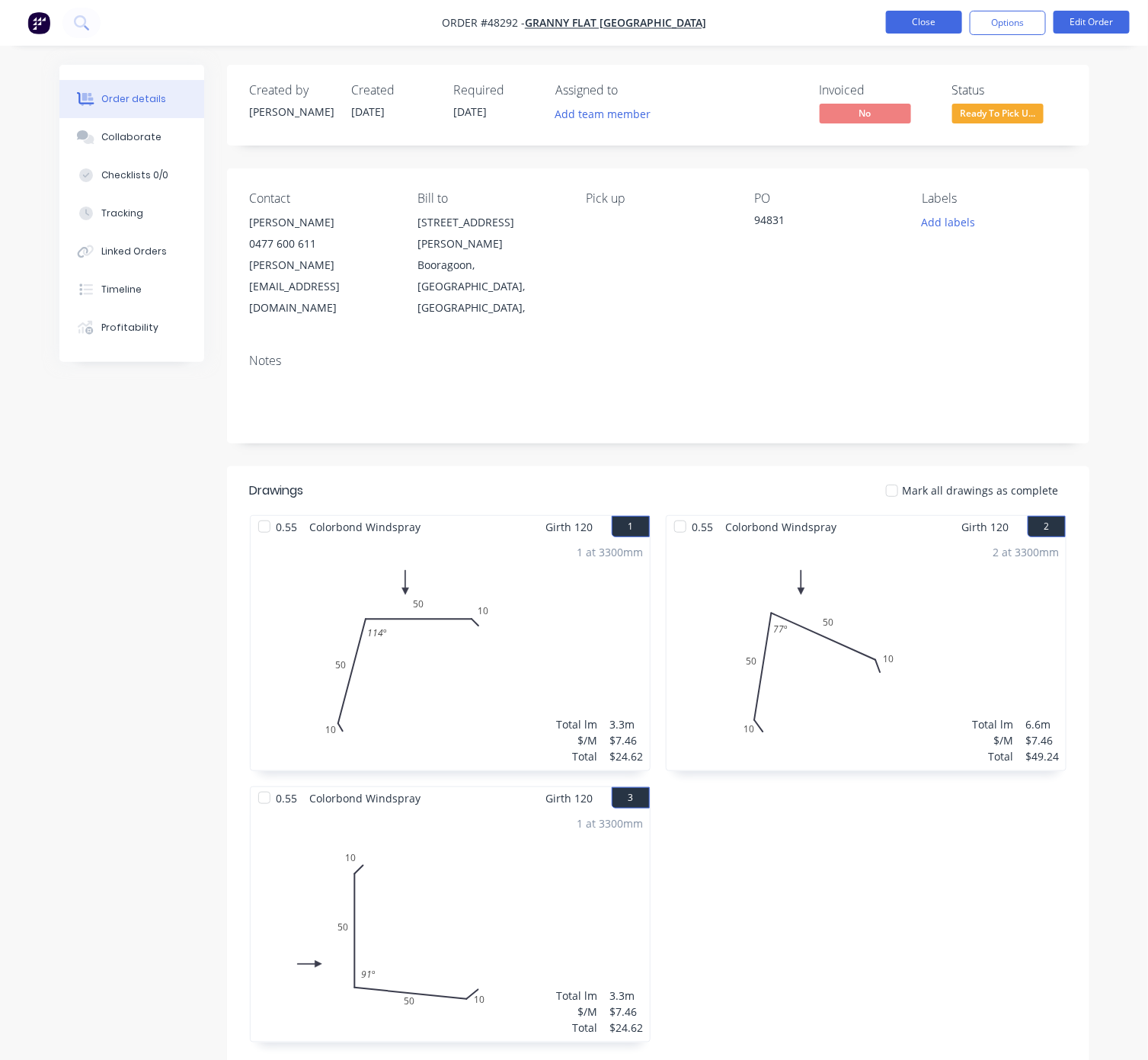
click at [919, 25] on button "Close" at bounding box center [924, 22] width 76 height 23
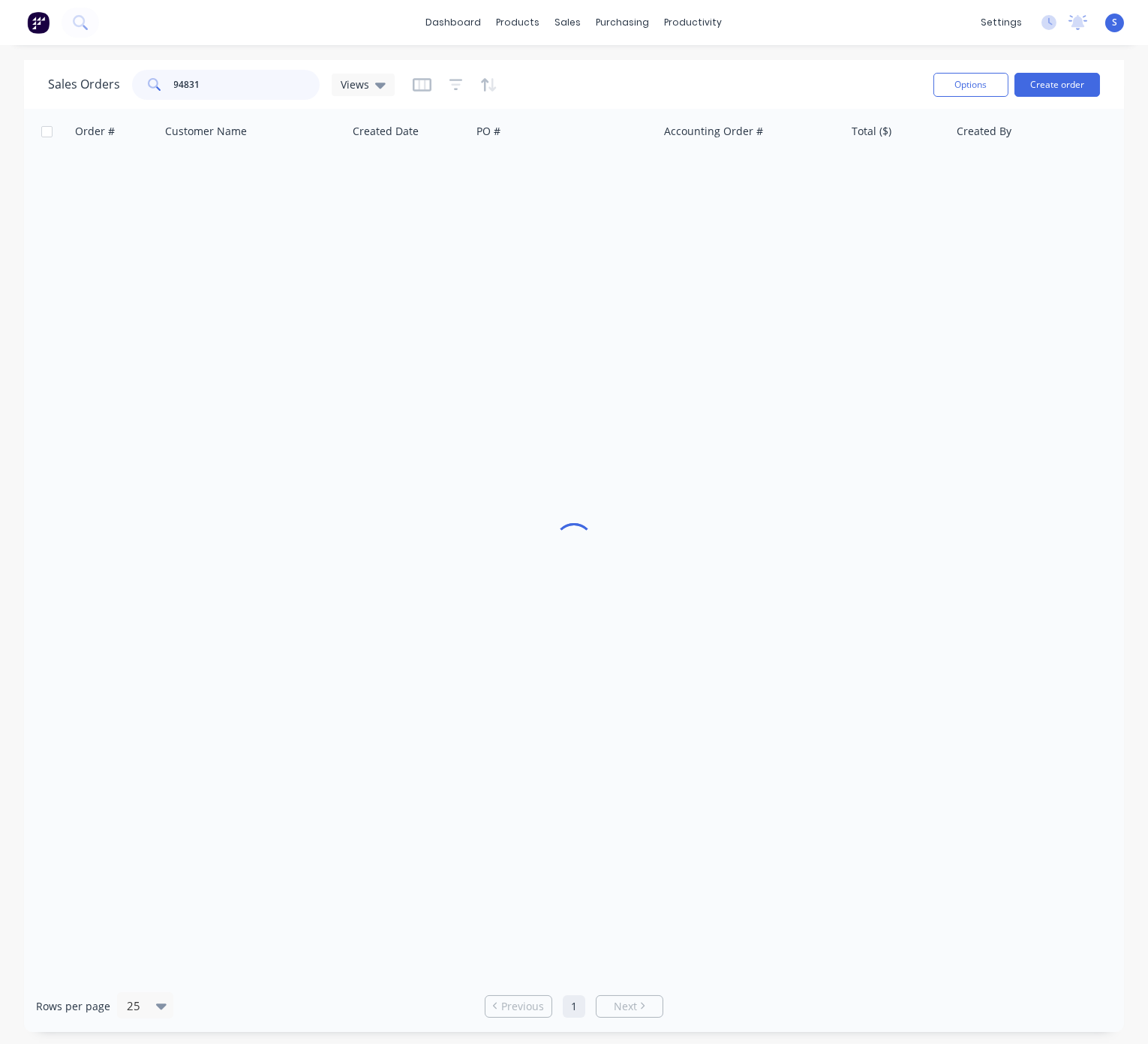
drag, startPoint x: 215, startPoint y: 82, endPoint x: 129, endPoint y: 76, distance: 86.2
click at [129, 76] on div "Sales Orders 94831 Views" at bounding box center [221, 84] width 347 height 30
type input "95356"
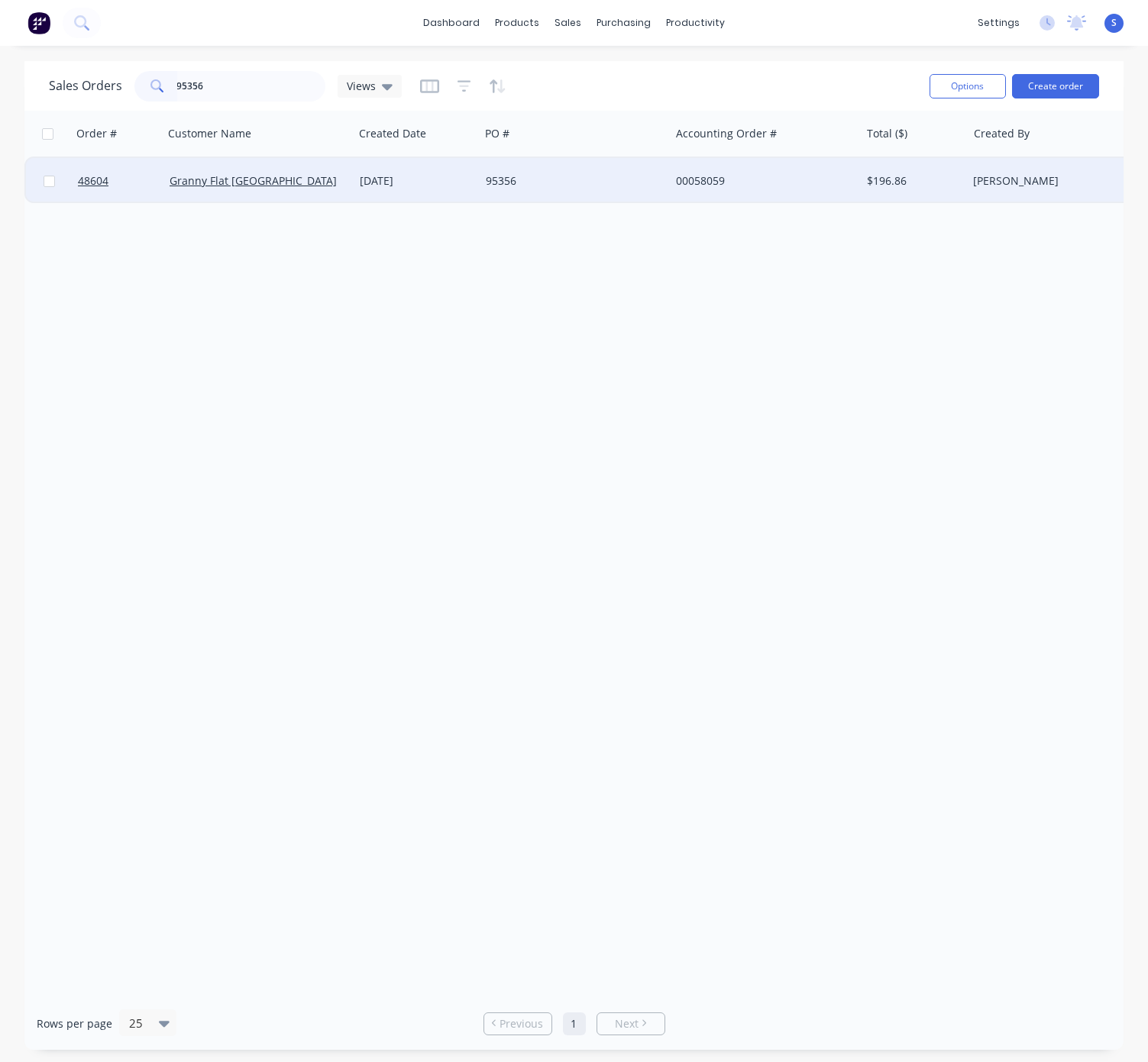
click at [419, 176] on div "[DATE]" at bounding box center [416, 181] width 113 height 16
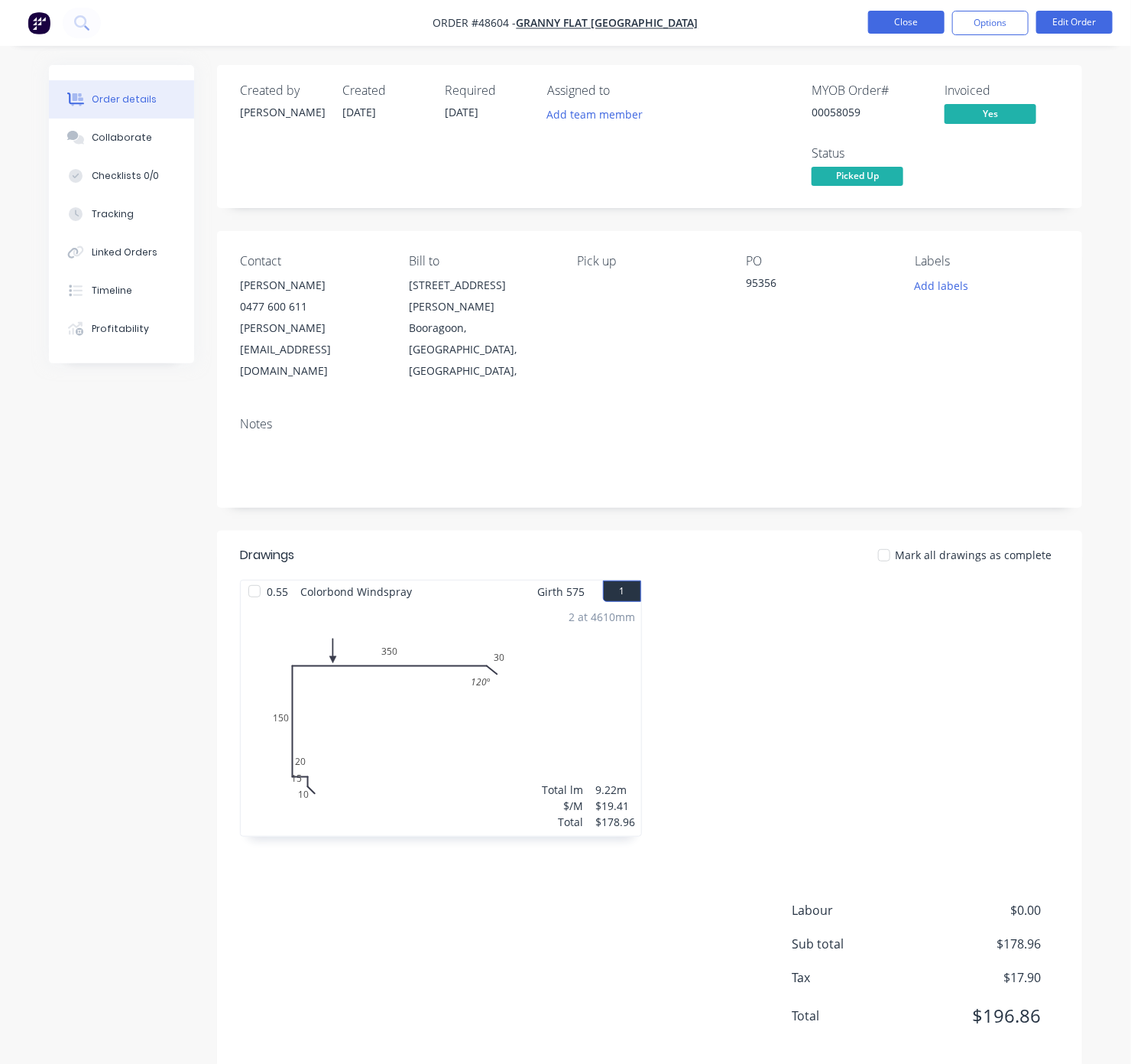
click at [899, 20] on button "Close" at bounding box center [906, 22] width 77 height 23
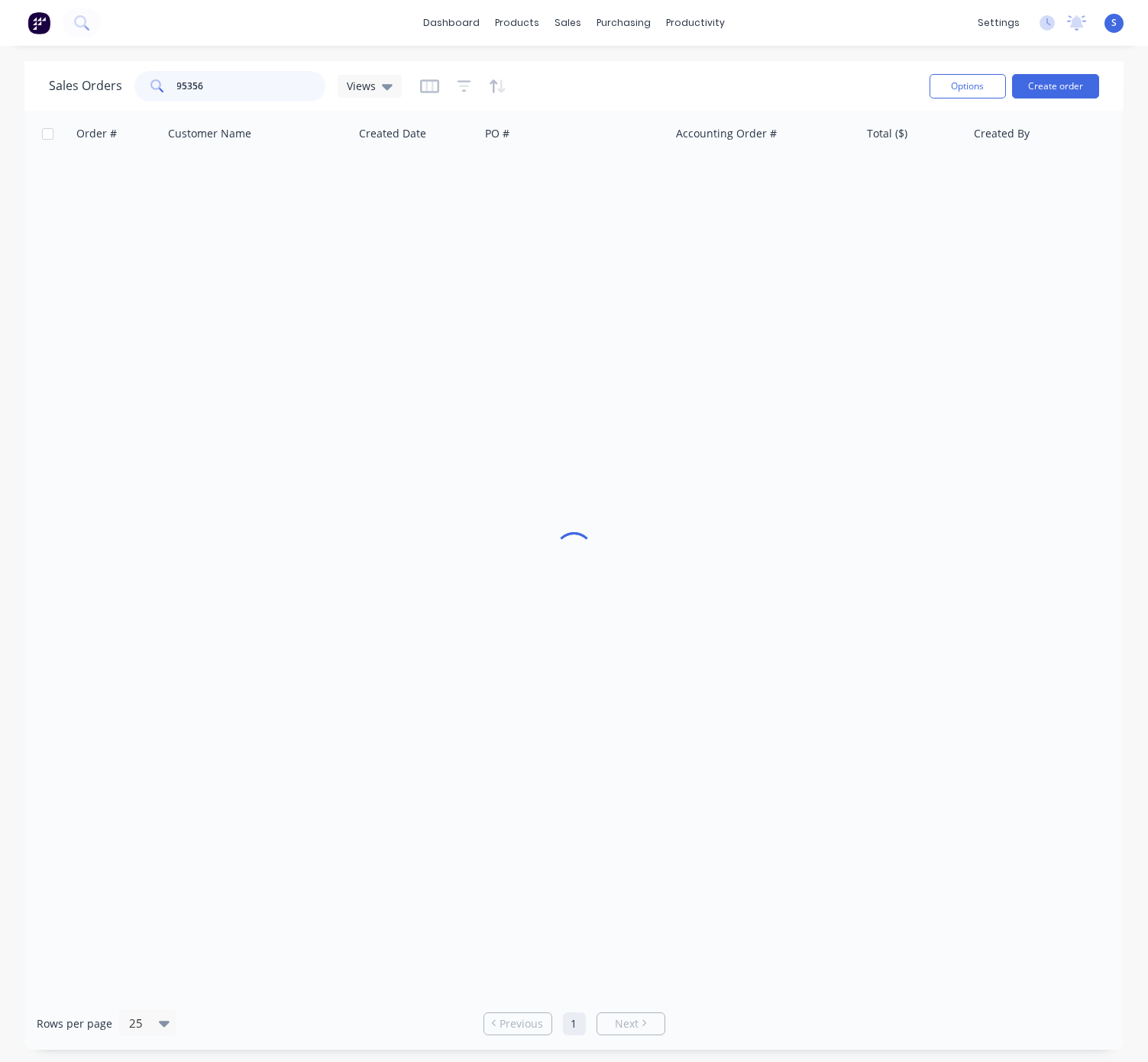
drag, startPoint x: 223, startPoint y: 87, endPoint x: 101, endPoint y: 88, distance: 122.0
click at [101, 88] on div "Sales Orders 95356 Views" at bounding box center [225, 86] width 353 height 30
type input "95768"
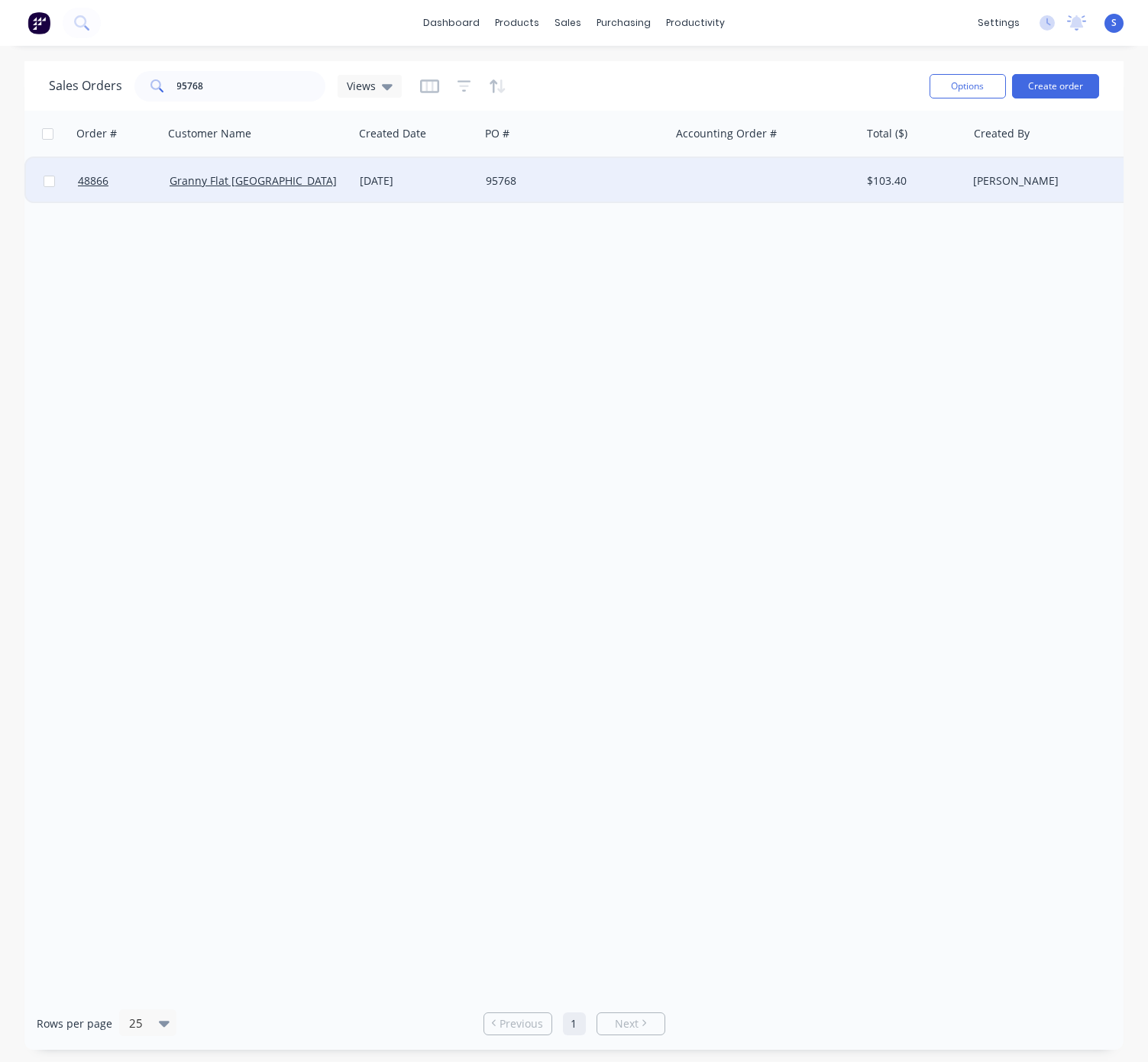
click at [385, 184] on div "[DATE]" at bounding box center [416, 181] width 113 height 16
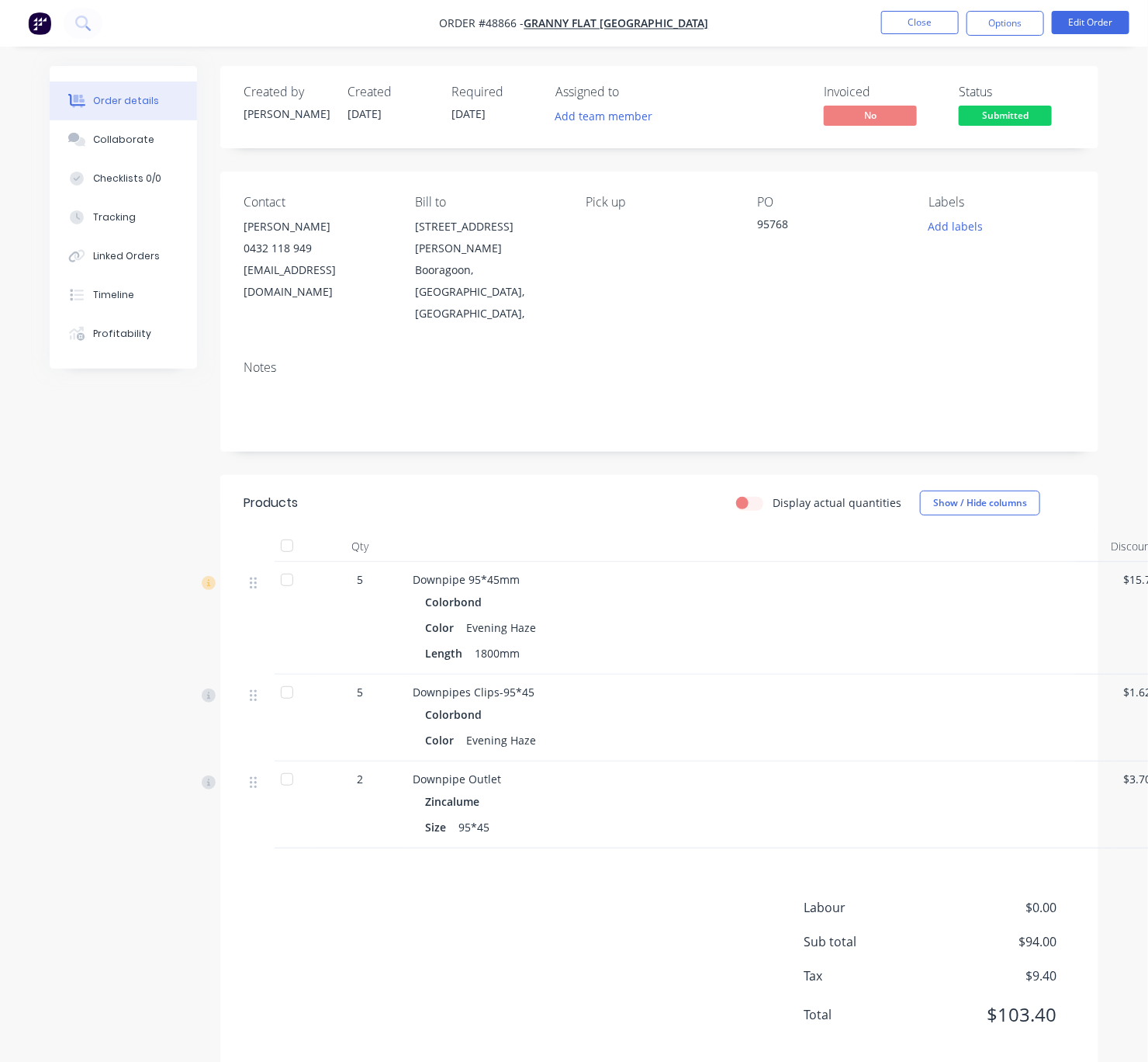
click at [504, 497] on header "Products Display actual quantities Show / Hide columns" at bounding box center [659, 503] width 878 height 56
click at [599, 497] on header "Products Display actual quantities Show / Hide columns" at bounding box center [659, 503] width 878 height 56
click at [918, 16] on button "Close" at bounding box center [920, 22] width 78 height 23
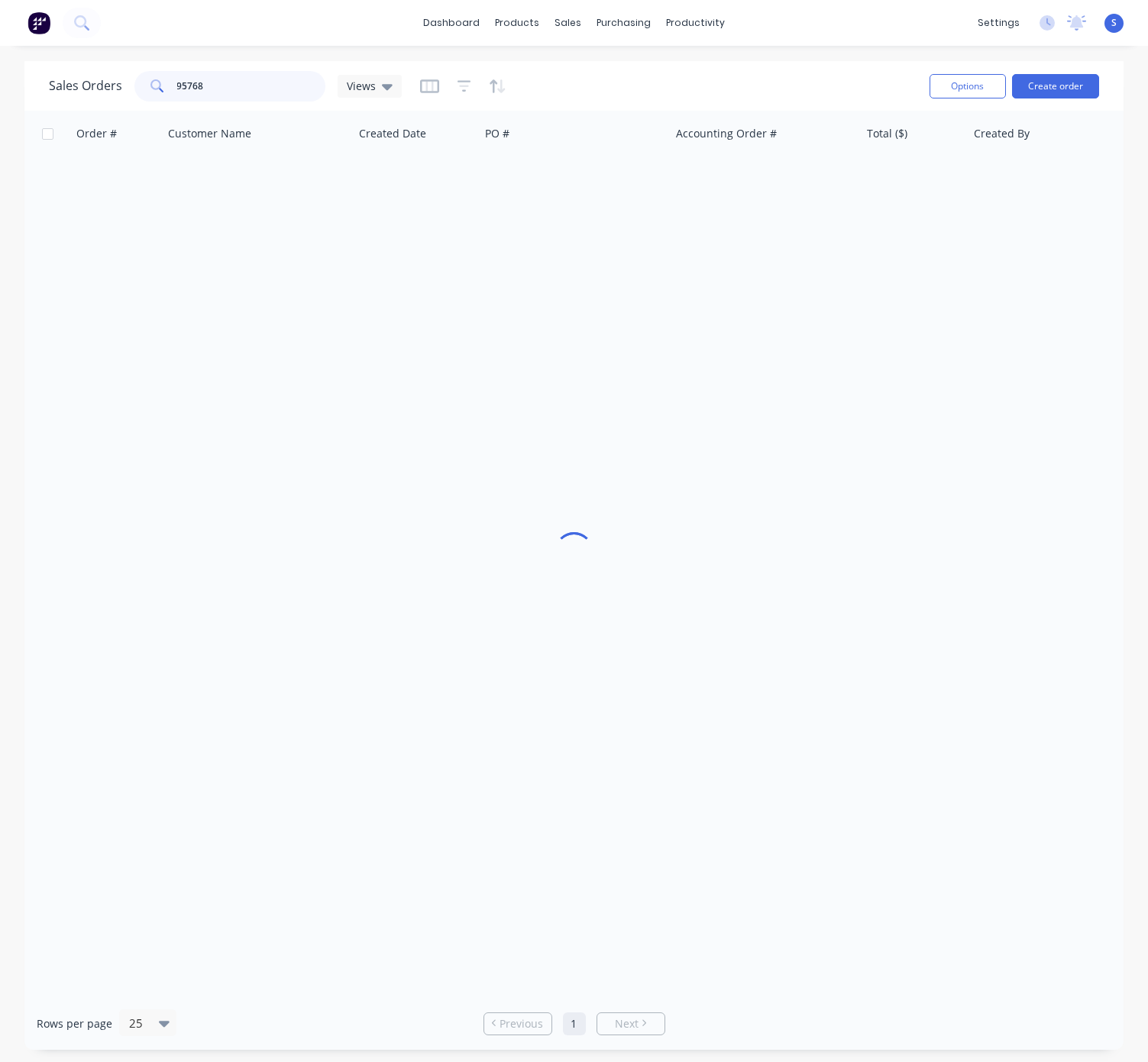
drag, startPoint x: 167, startPoint y: 79, endPoint x: 17, endPoint y: 74, distance: 150.1
click at [38, 71] on div "Sales Orders 95768 Views Options Create order" at bounding box center [574, 86] width 1099 height 50
click at [573, 99] on link "Customers" at bounding box center [648, 104] width 203 height 30
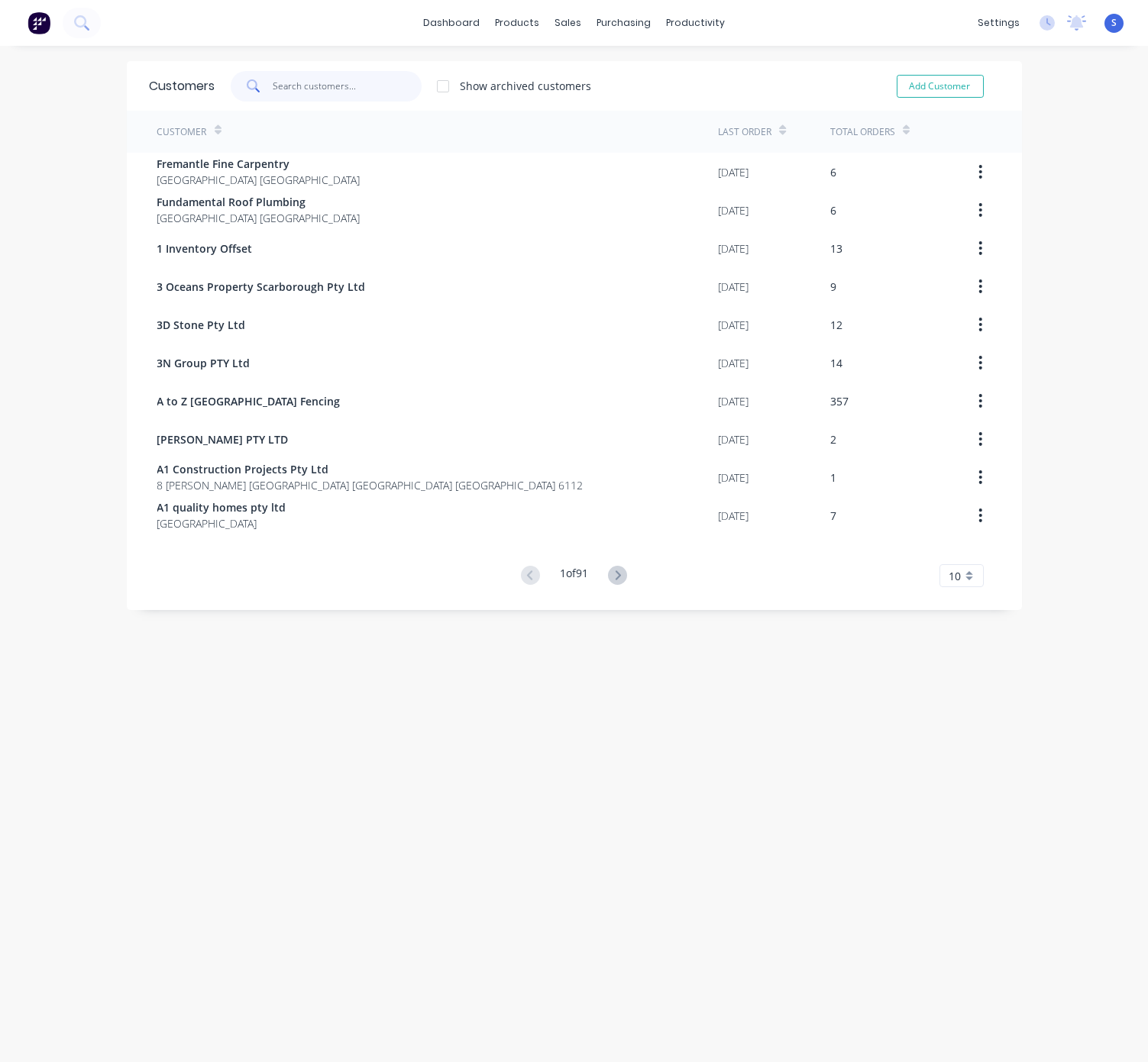
click at [273, 96] on input "text" at bounding box center [347, 86] width 149 height 30
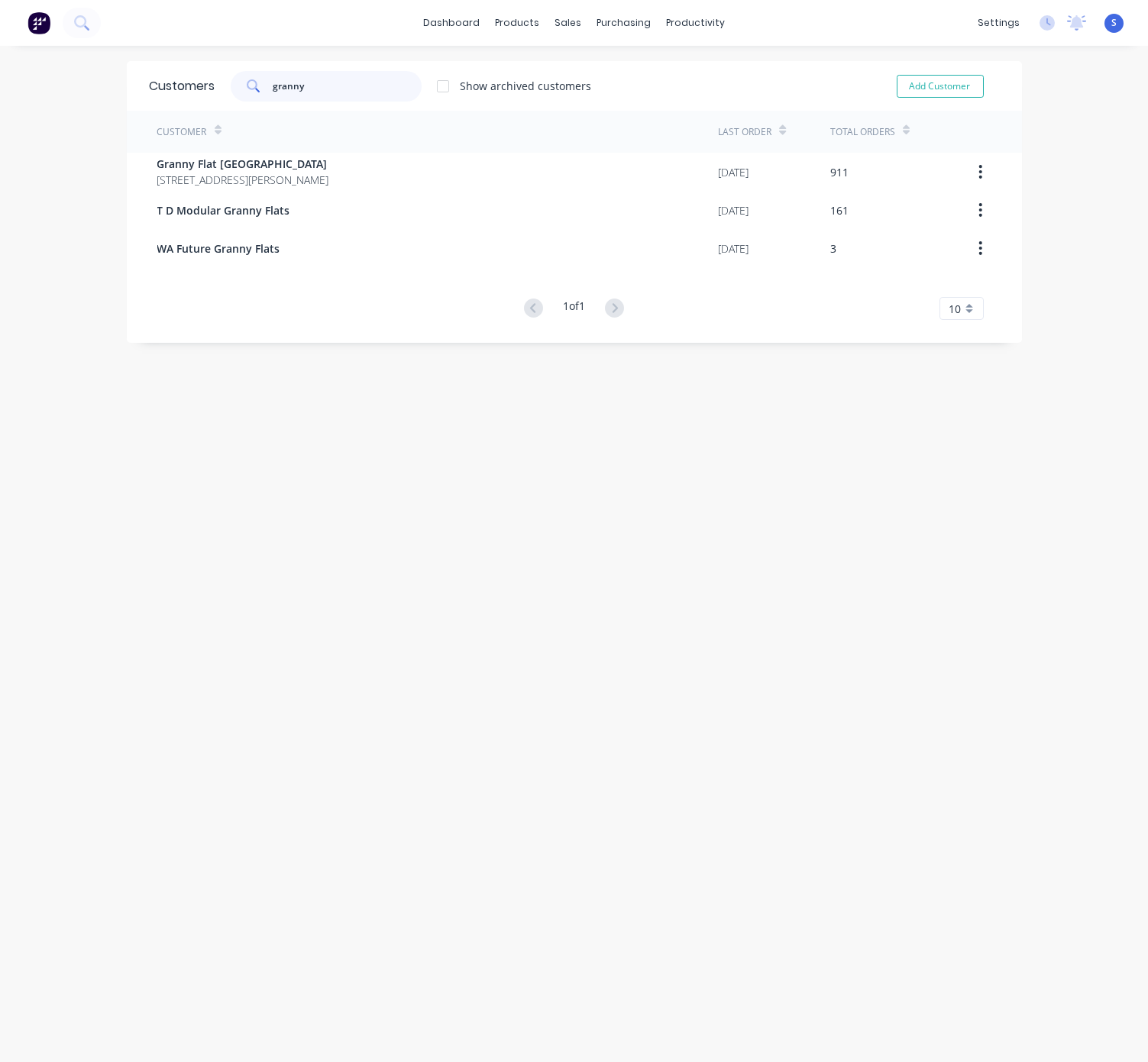
type input "granny"
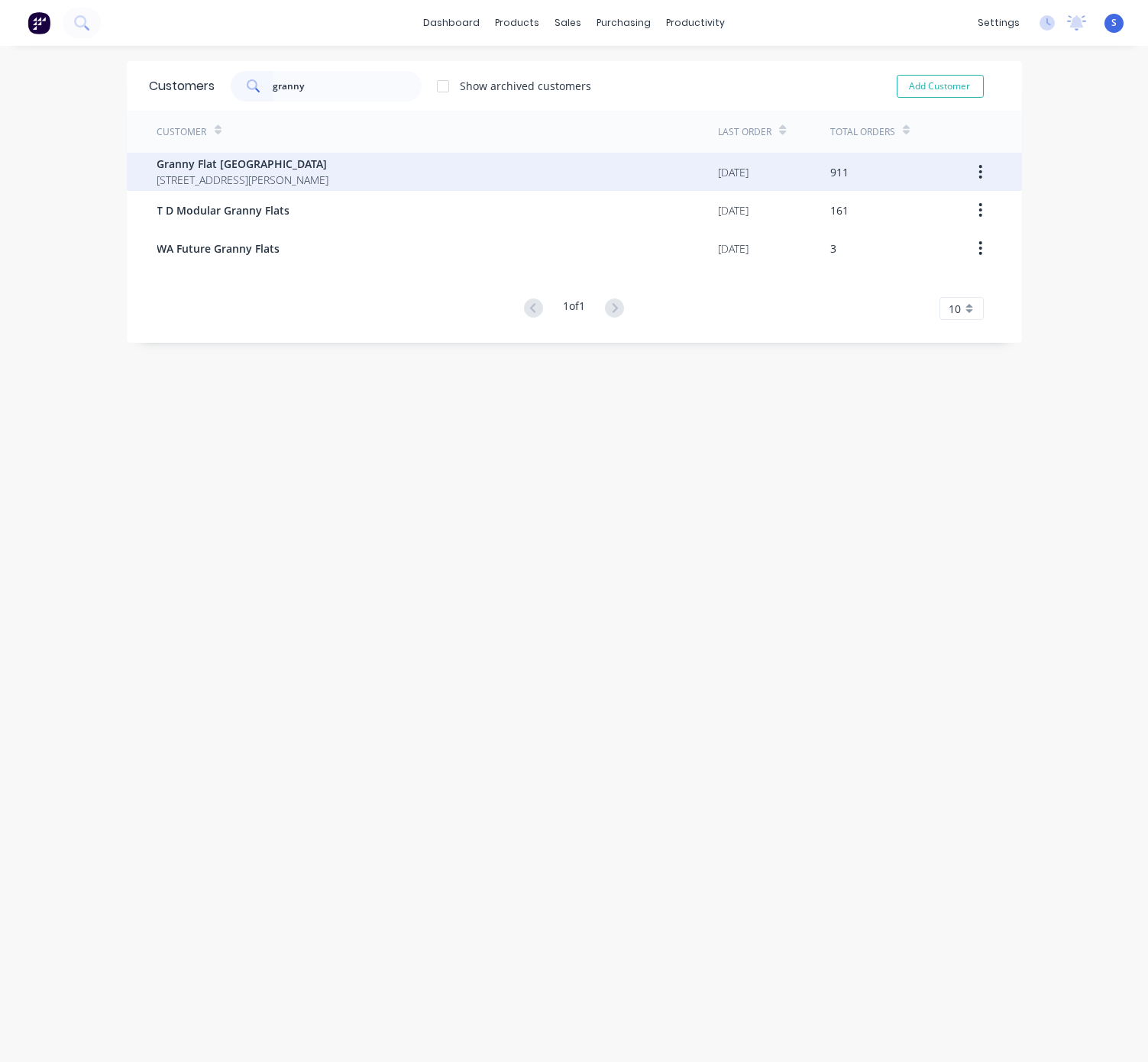
click at [277, 161] on span "Granny Flat [GEOGRAPHIC_DATA]" at bounding box center [243, 163] width 171 height 16
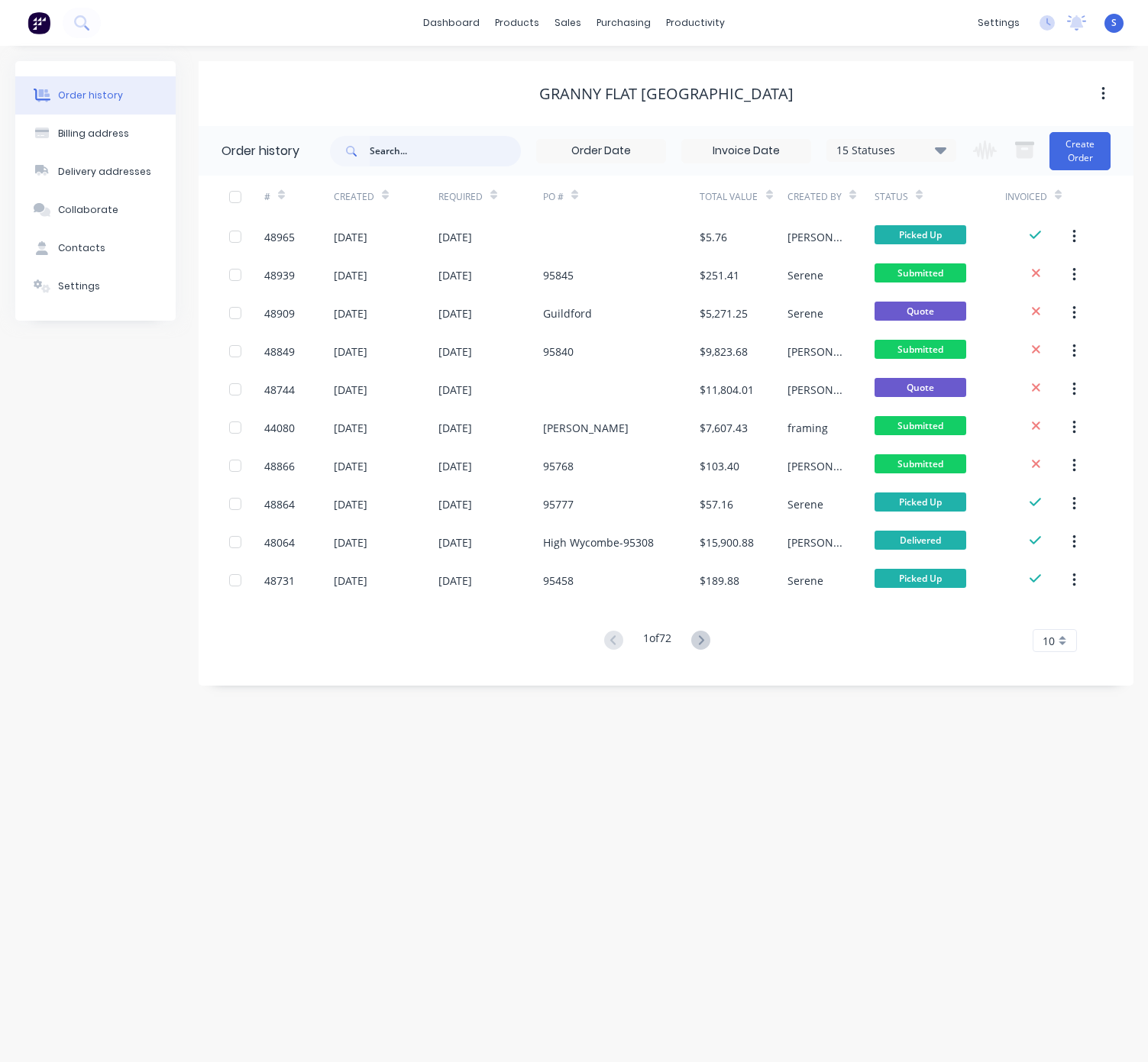
click at [418, 151] on input "text" at bounding box center [445, 151] width 151 height 30
click at [703, 644] on icon at bounding box center [700, 640] width 19 height 19
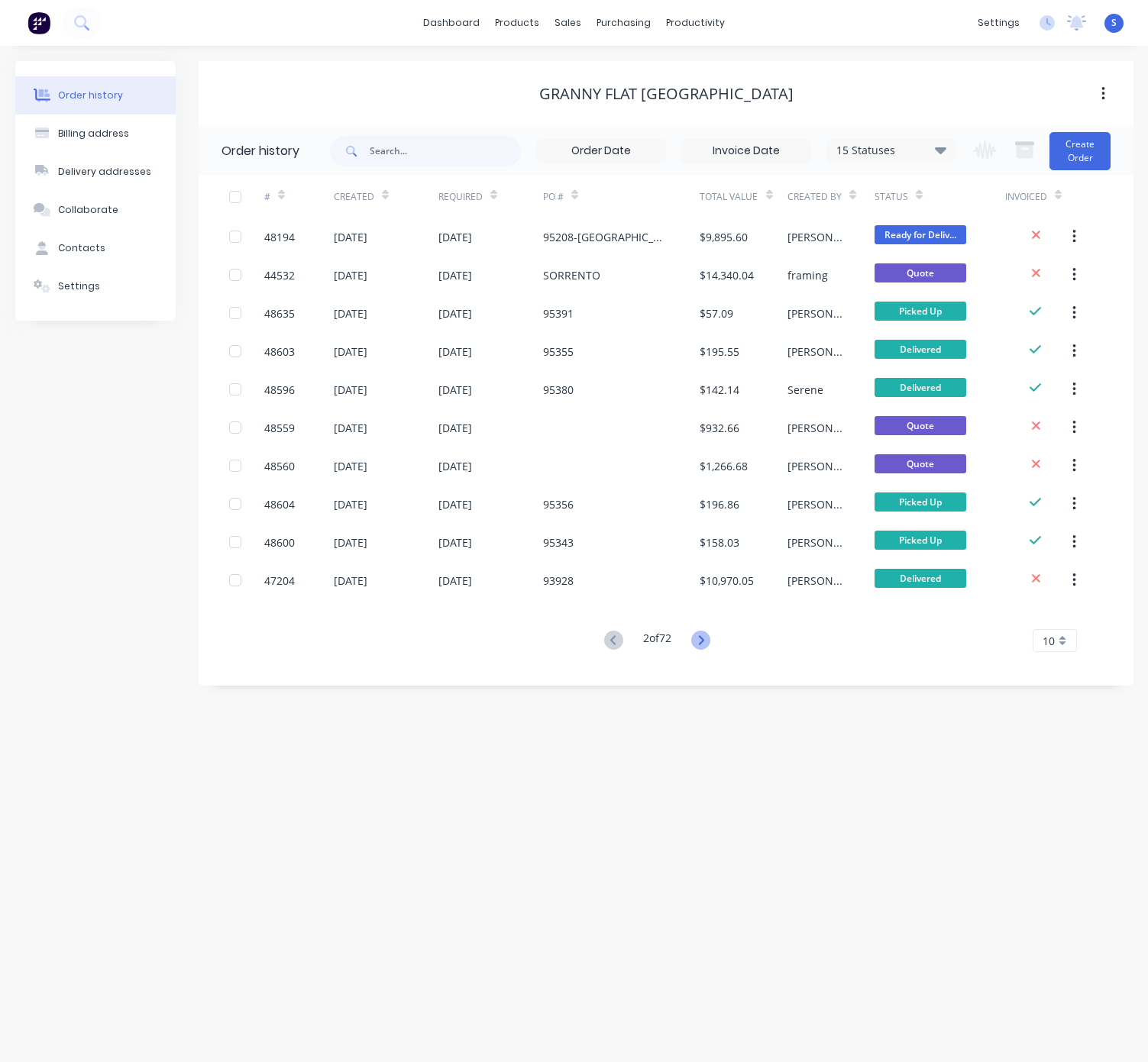
click at [703, 636] on icon at bounding box center [700, 640] width 19 height 19
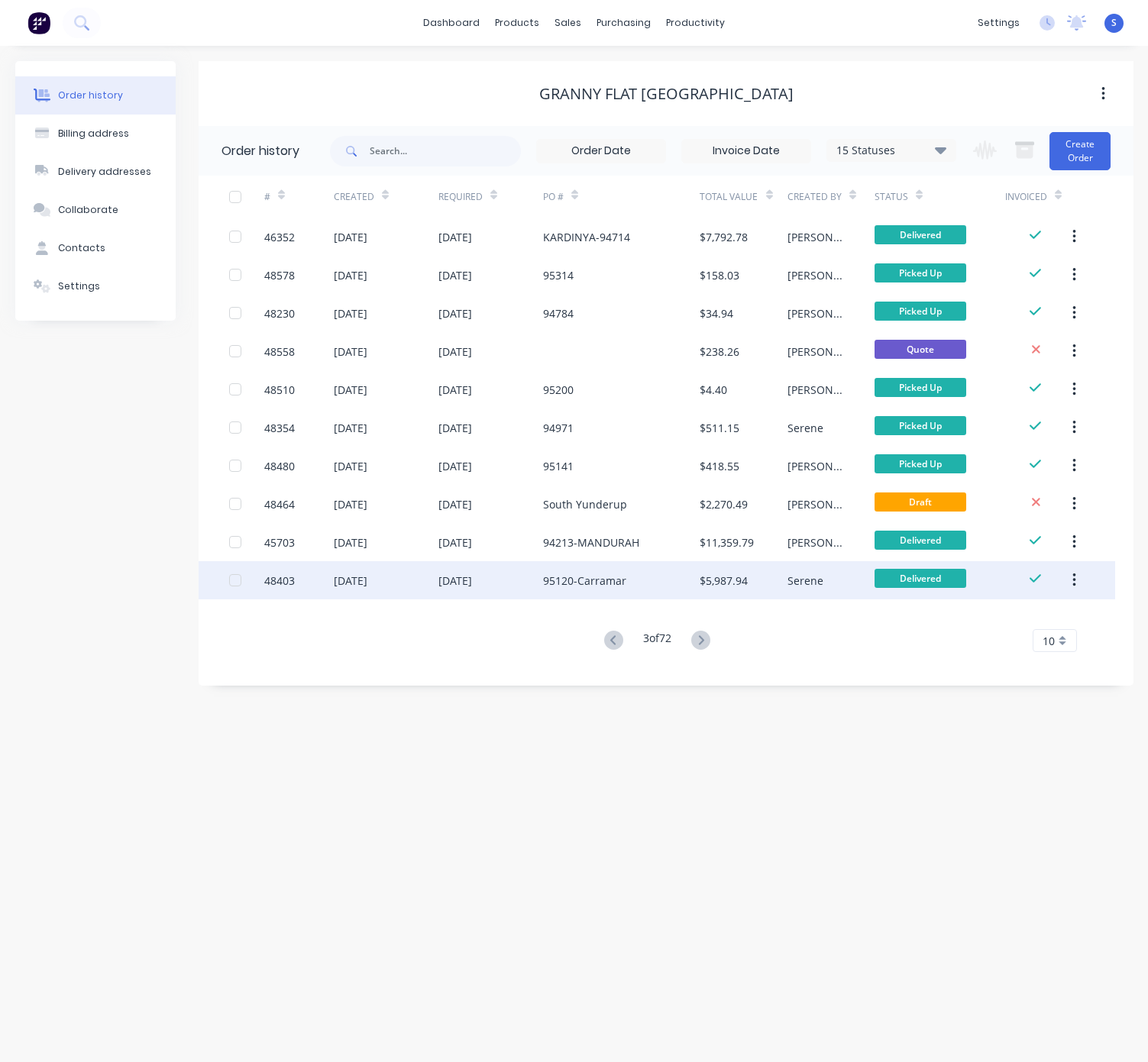
click at [613, 582] on div "95120-Carramar" at bounding box center [584, 580] width 83 height 16
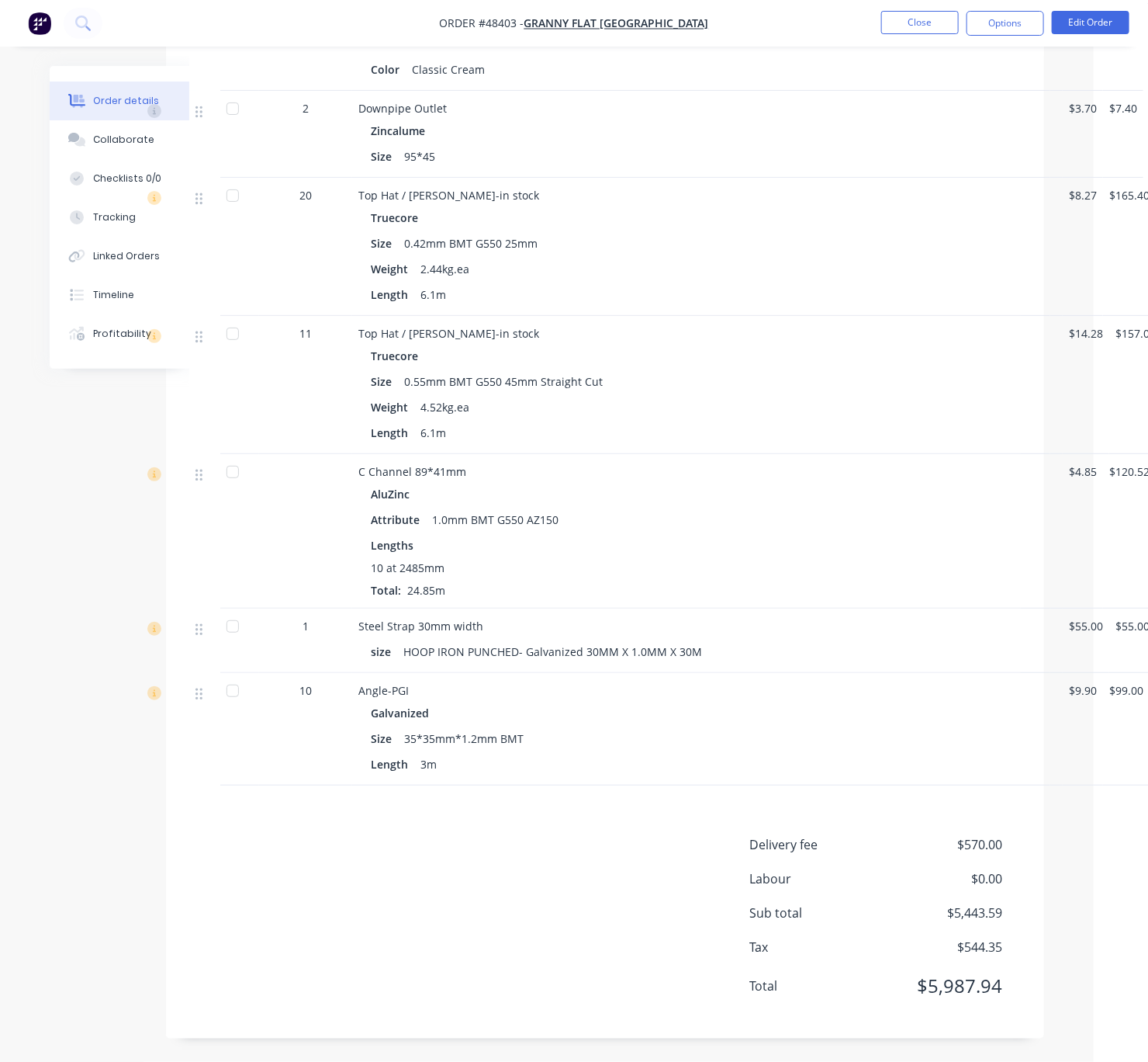
scroll to position [2739, 88]
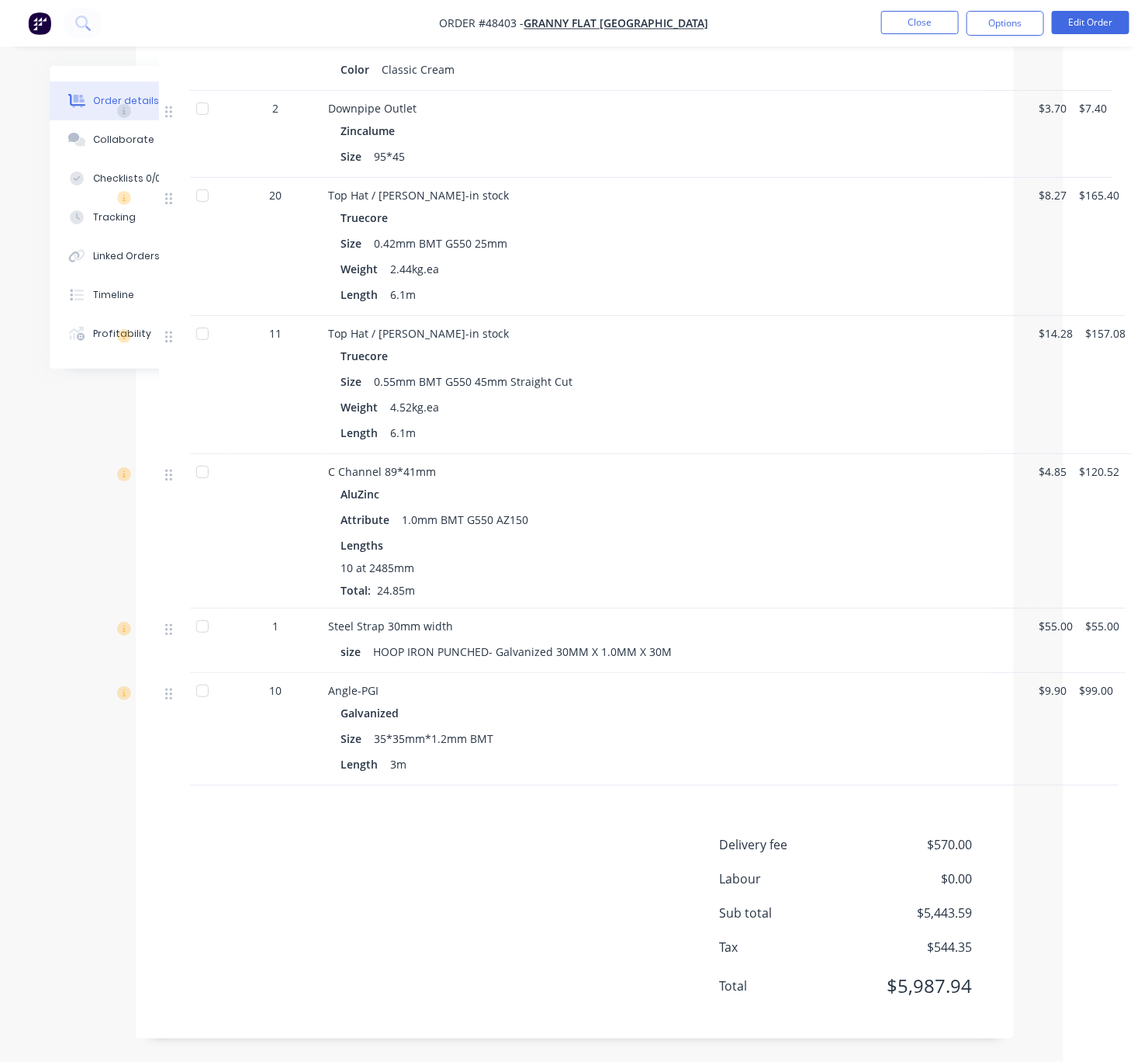
drag, startPoint x: 478, startPoint y: 804, endPoint x: 713, endPoint y: 797, distance: 235.1
click at [546, 862] on div "Delivery fee $570.00 Labour $0.00 Sub total $5,443.59 Tax $544.35 Total $5,987.…" at bounding box center [575, 925] width 832 height 180
click at [924, 31] on button "Close" at bounding box center [920, 22] width 78 height 23
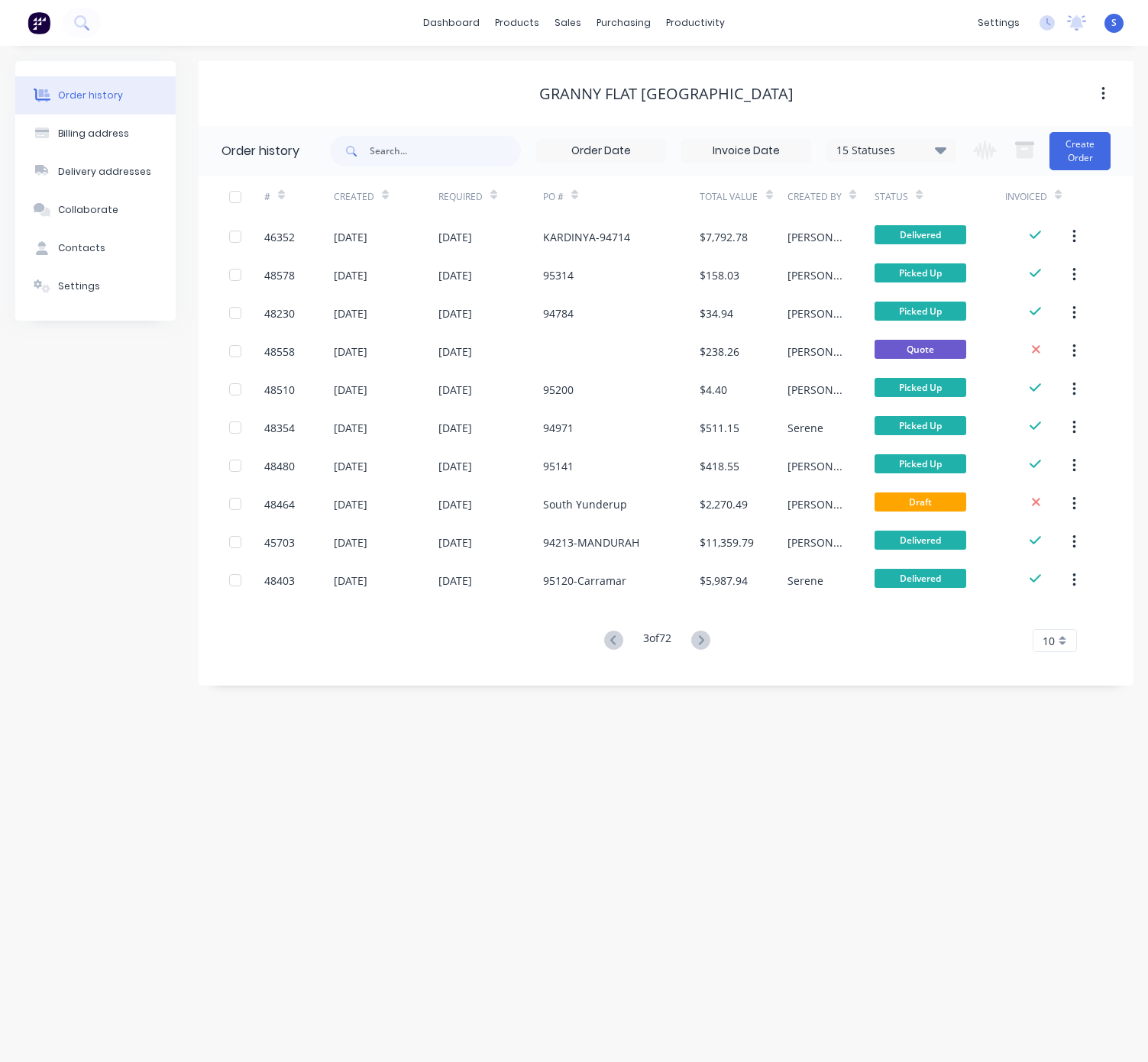
click at [474, 834] on div "Order history Billing address Delivery addresses Collaborate Contacts Settings …" at bounding box center [574, 554] width 1148 height 1016
click at [592, 64] on link "Sales Orders" at bounding box center [648, 73] width 203 height 30
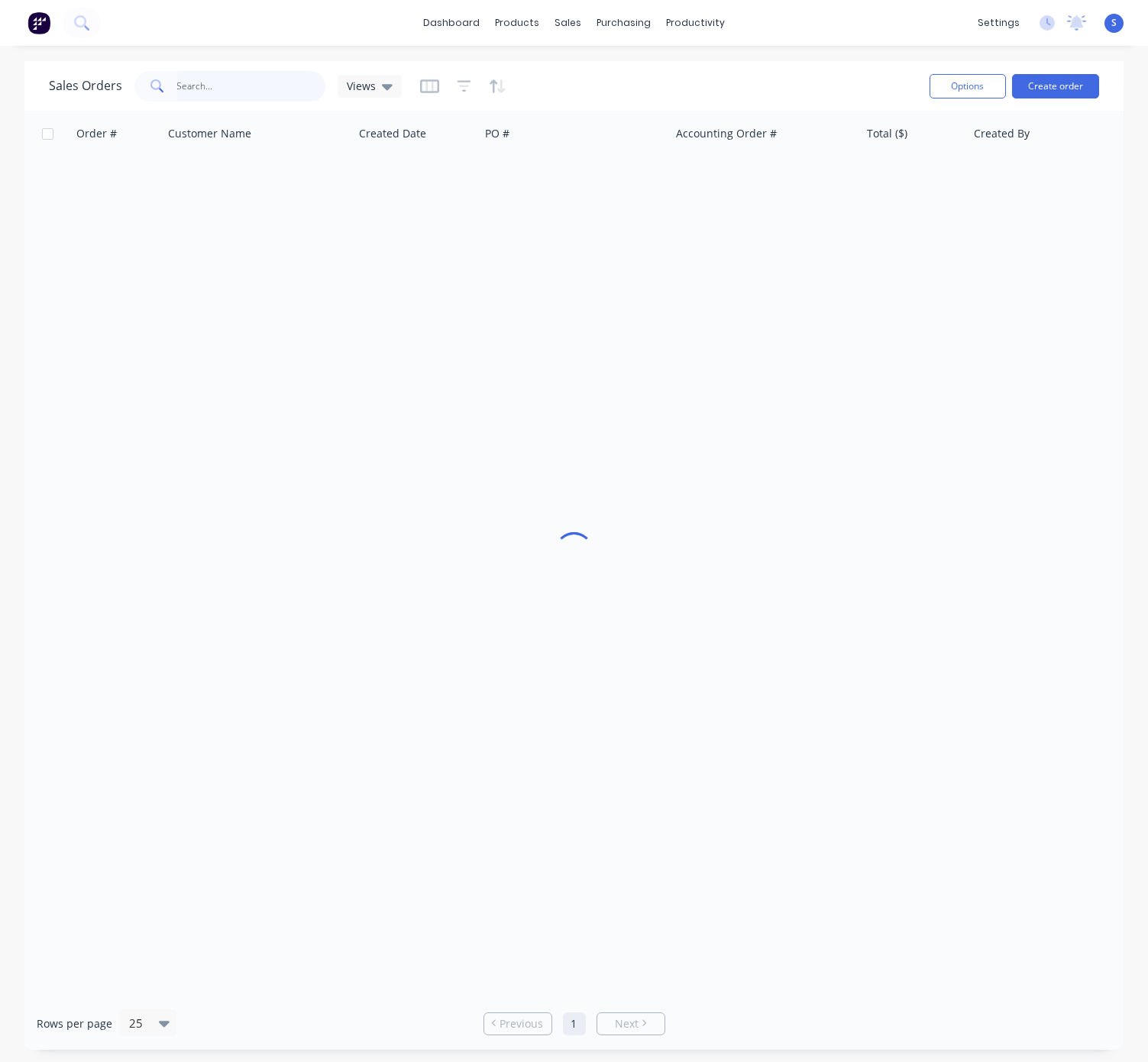
click at [248, 94] on input "text" at bounding box center [252, 86] width 149 height 30
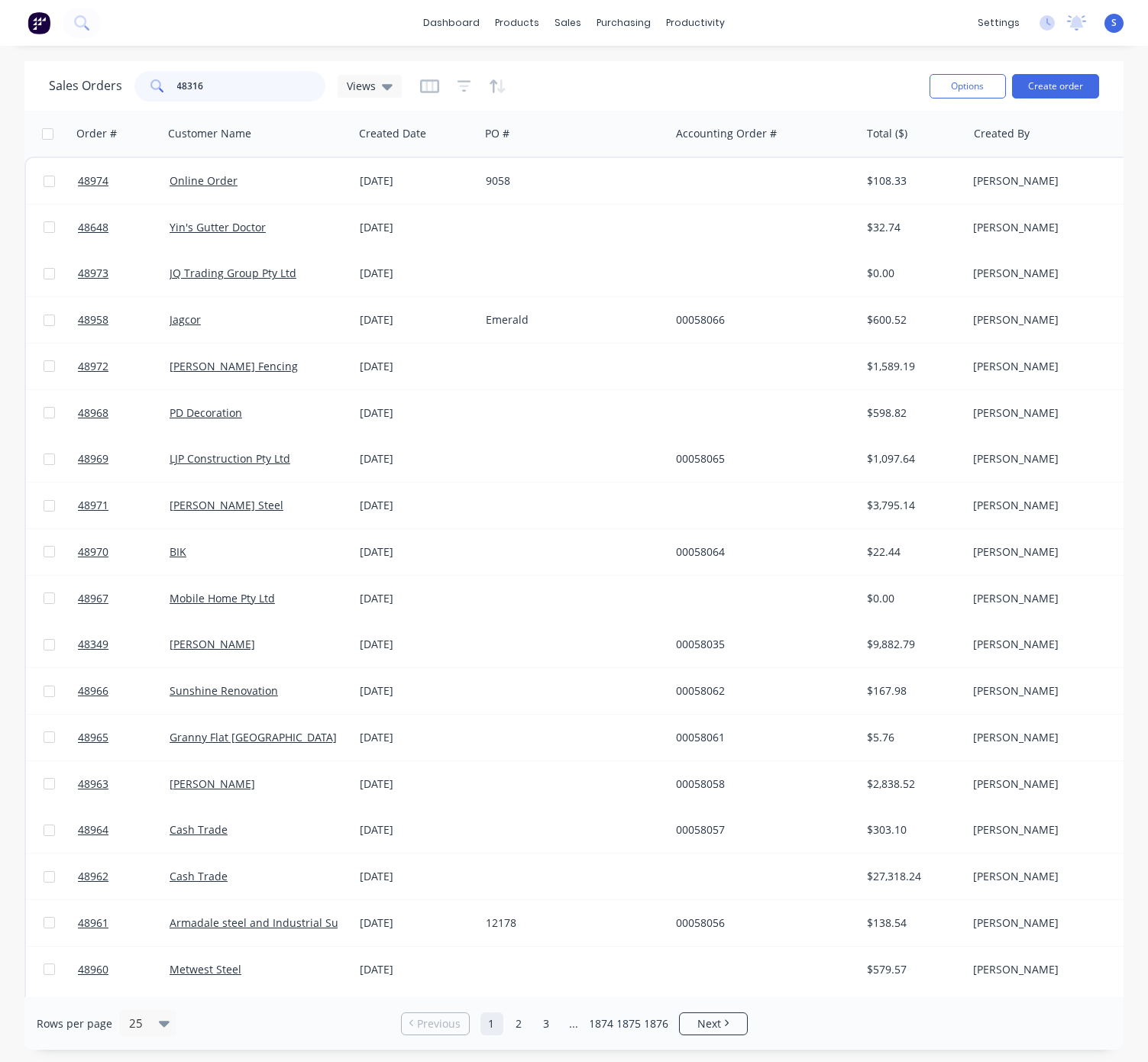
type input "48316"
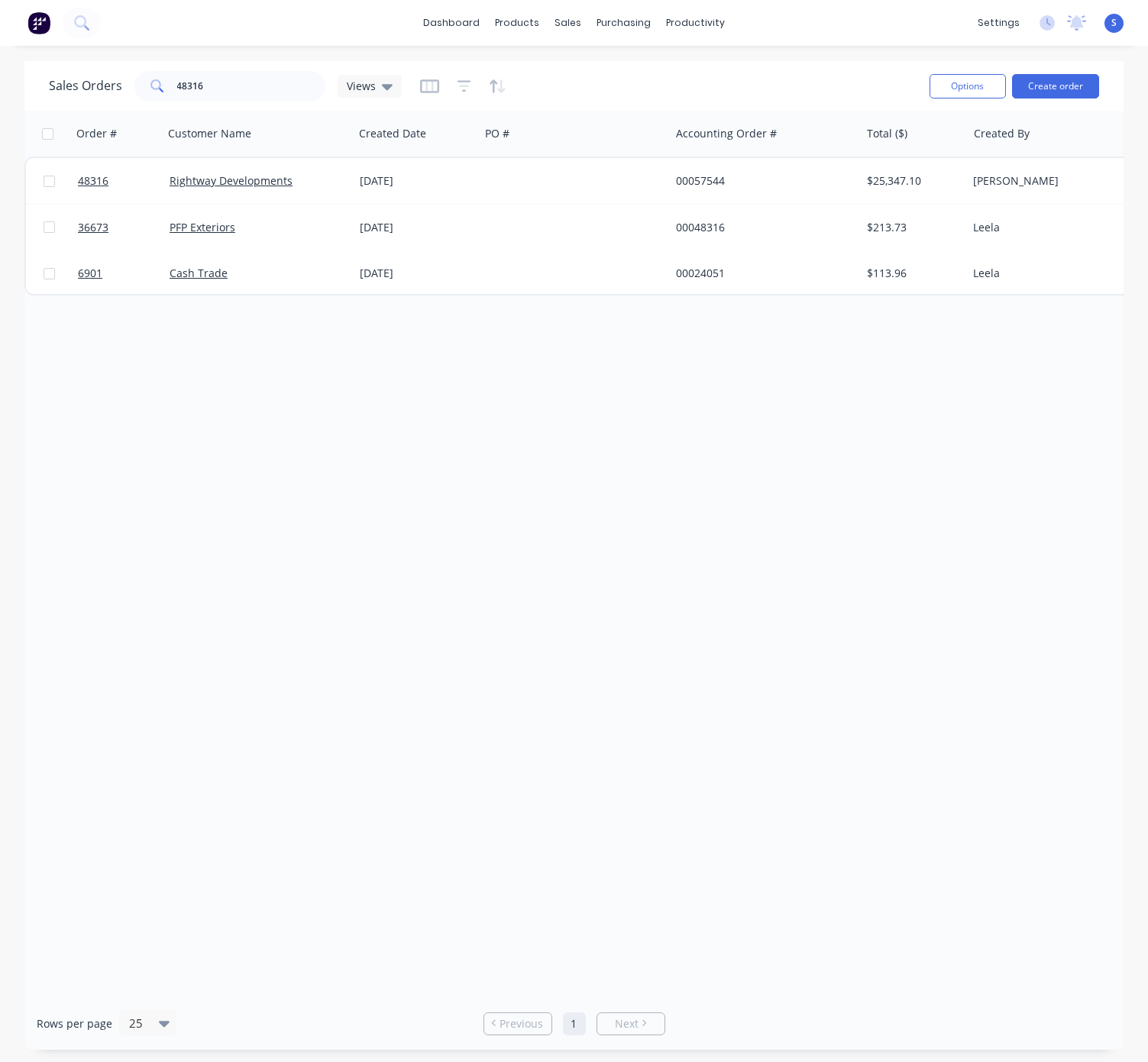
click at [440, 385] on div "Order # Customer Name Created Date PO # Accounting Order # Total ($) Created By…" at bounding box center [574, 554] width 1099 height 886
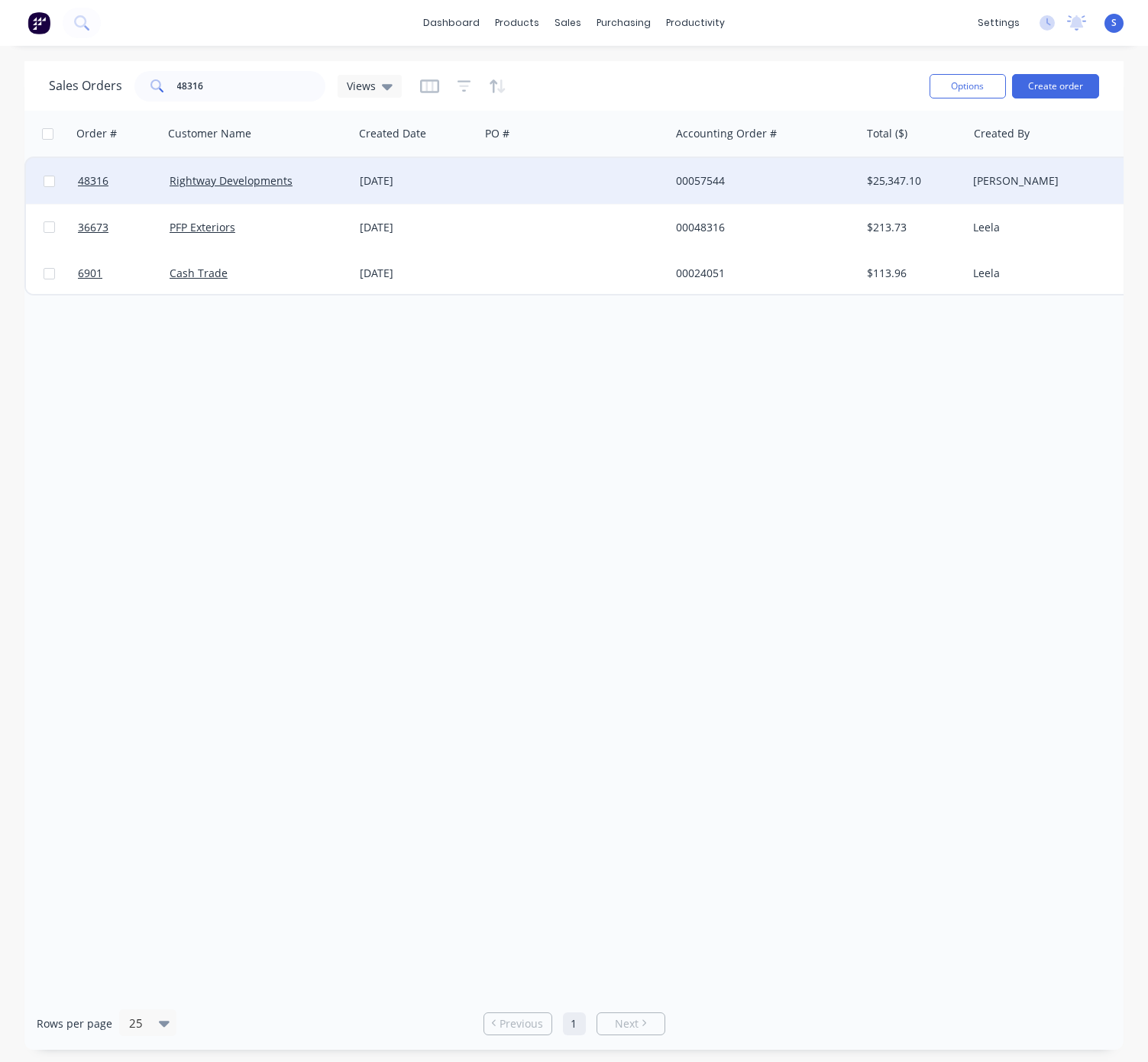
click at [429, 175] on div "[DATE]" at bounding box center [416, 181] width 113 height 16
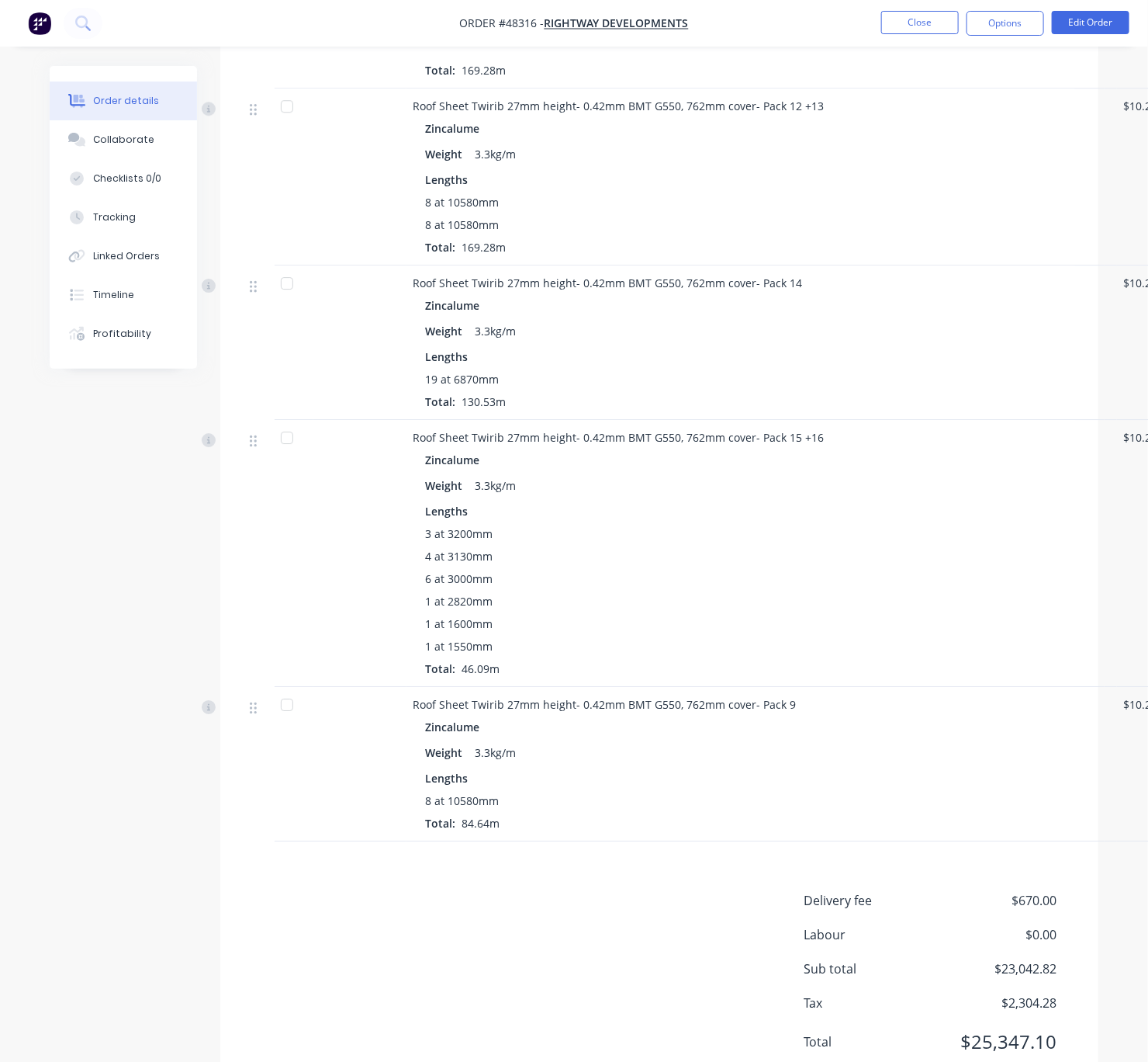
scroll to position [2170, 0]
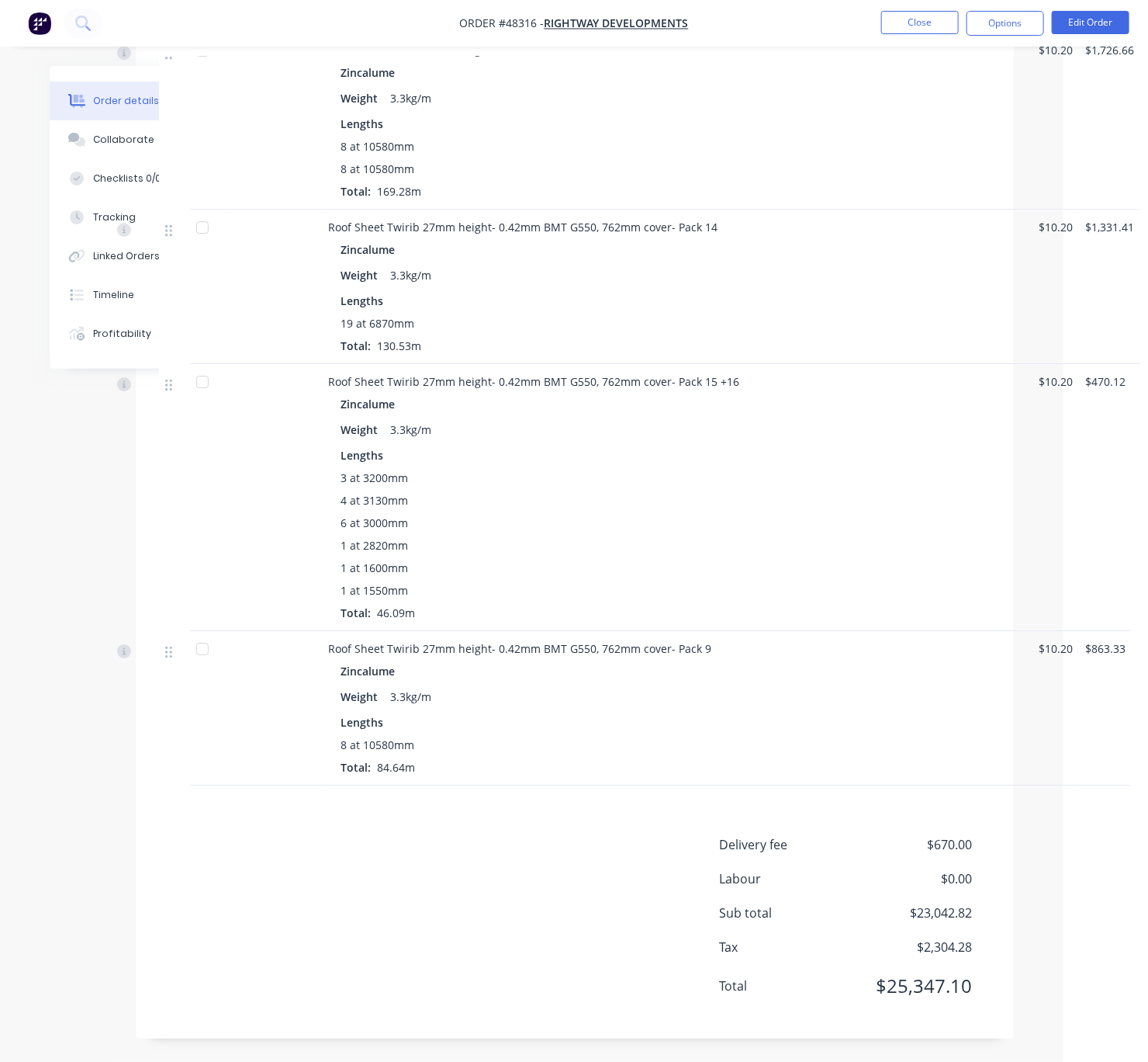
drag, startPoint x: 543, startPoint y: 837, endPoint x: 817, endPoint y: 827, distance: 274.2
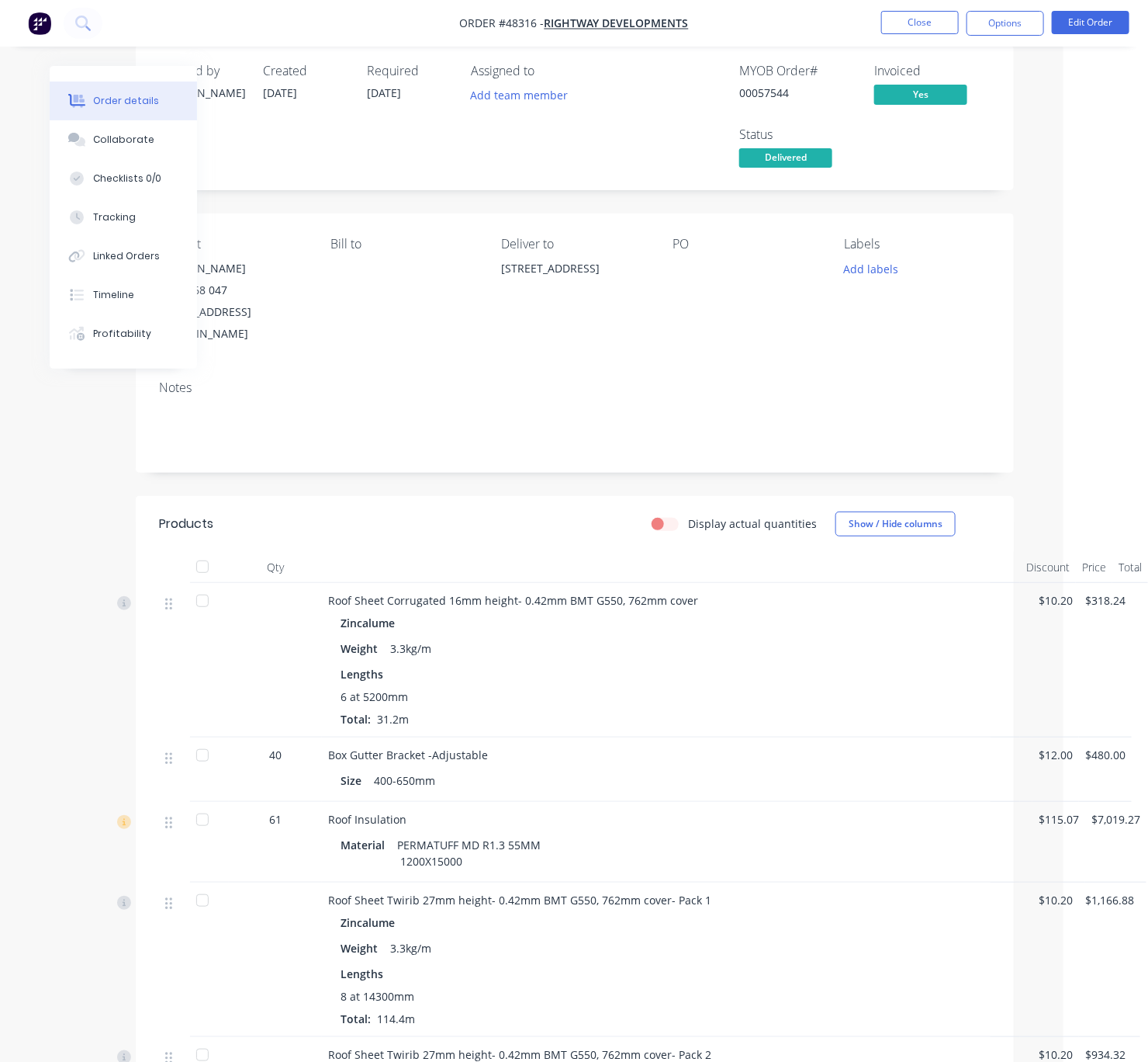
scroll to position [0, 93]
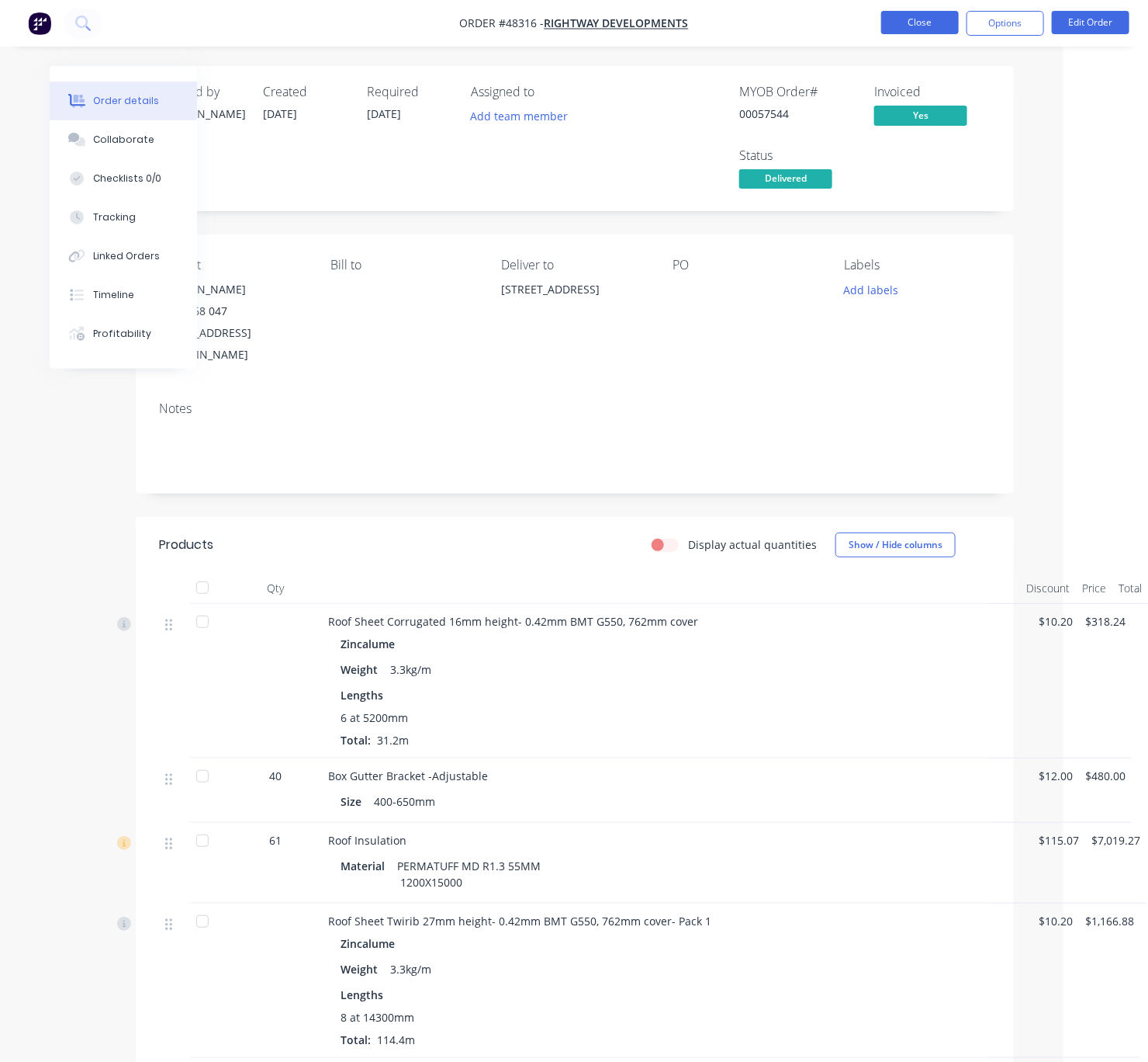
click at [909, 21] on button "Close" at bounding box center [920, 22] width 78 height 23
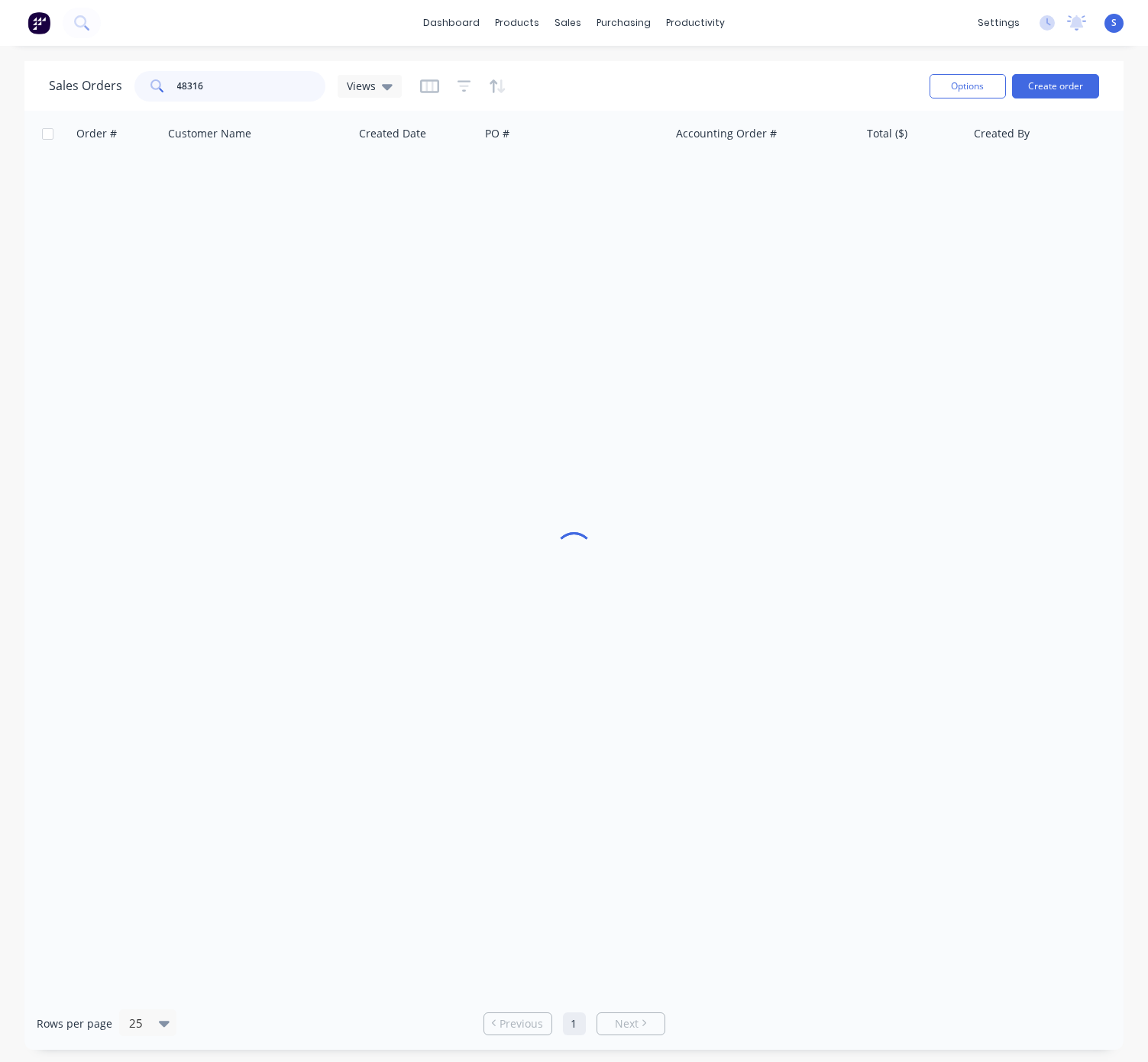
drag, startPoint x: 233, startPoint y: 86, endPoint x: 127, endPoint y: 86, distance: 106.0
click at [138, 86] on div "48316" at bounding box center [229, 86] width 191 height 30
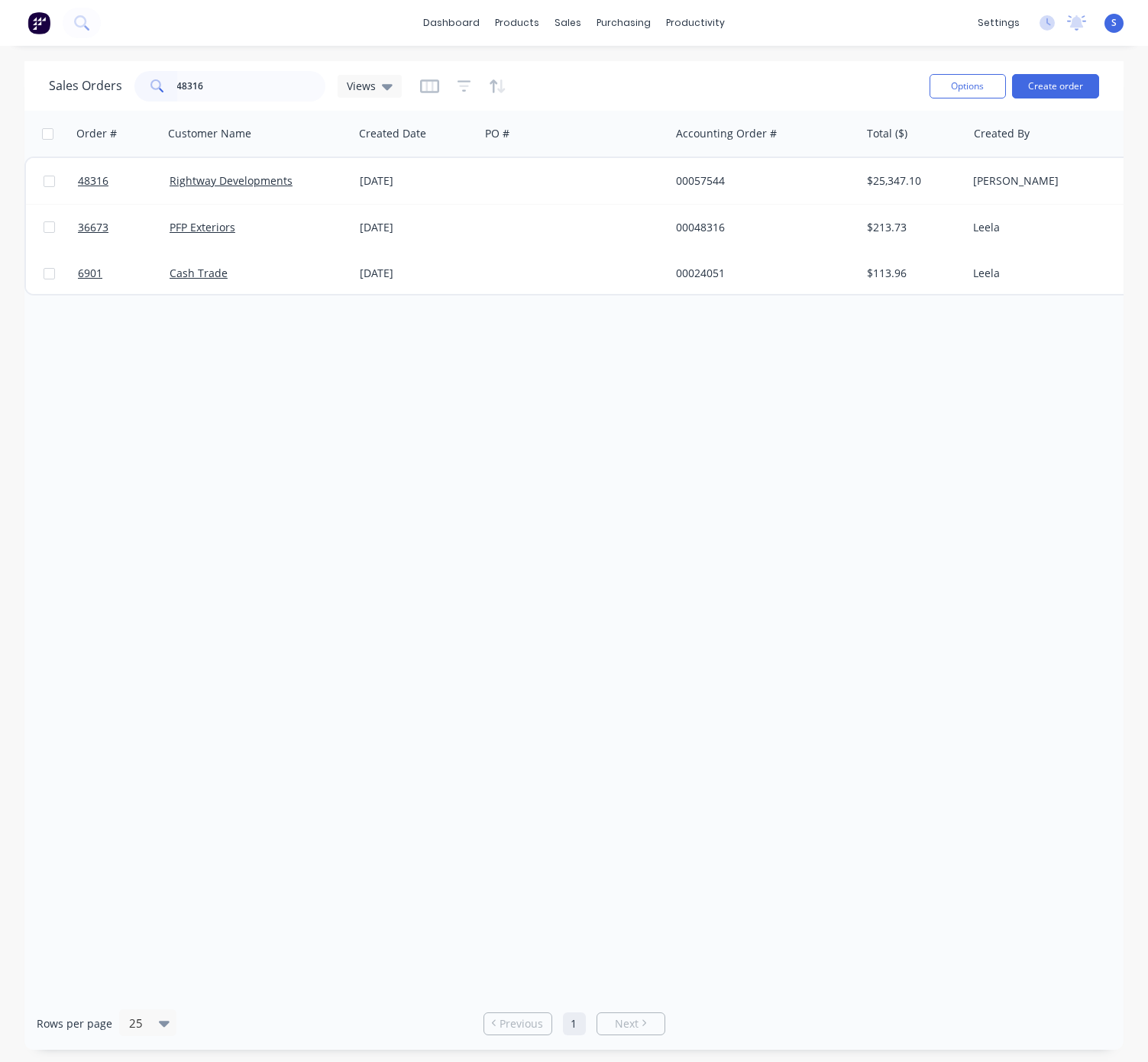
click at [368, 491] on div "Order # Customer Name Created Date PO # Accounting Order # Total ($) Created By…" at bounding box center [574, 554] width 1099 height 886
drag, startPoint x: 261, startPoint y: 82, endPoint x: 134, endPoint y: 74, distance: 127.3
click at [154, 74] on div "48316" at bounding box center [229, 86] width 191 height 30
click at [613, 111] on div "Customers" at bounding box center [619, 104] width 55 height 14
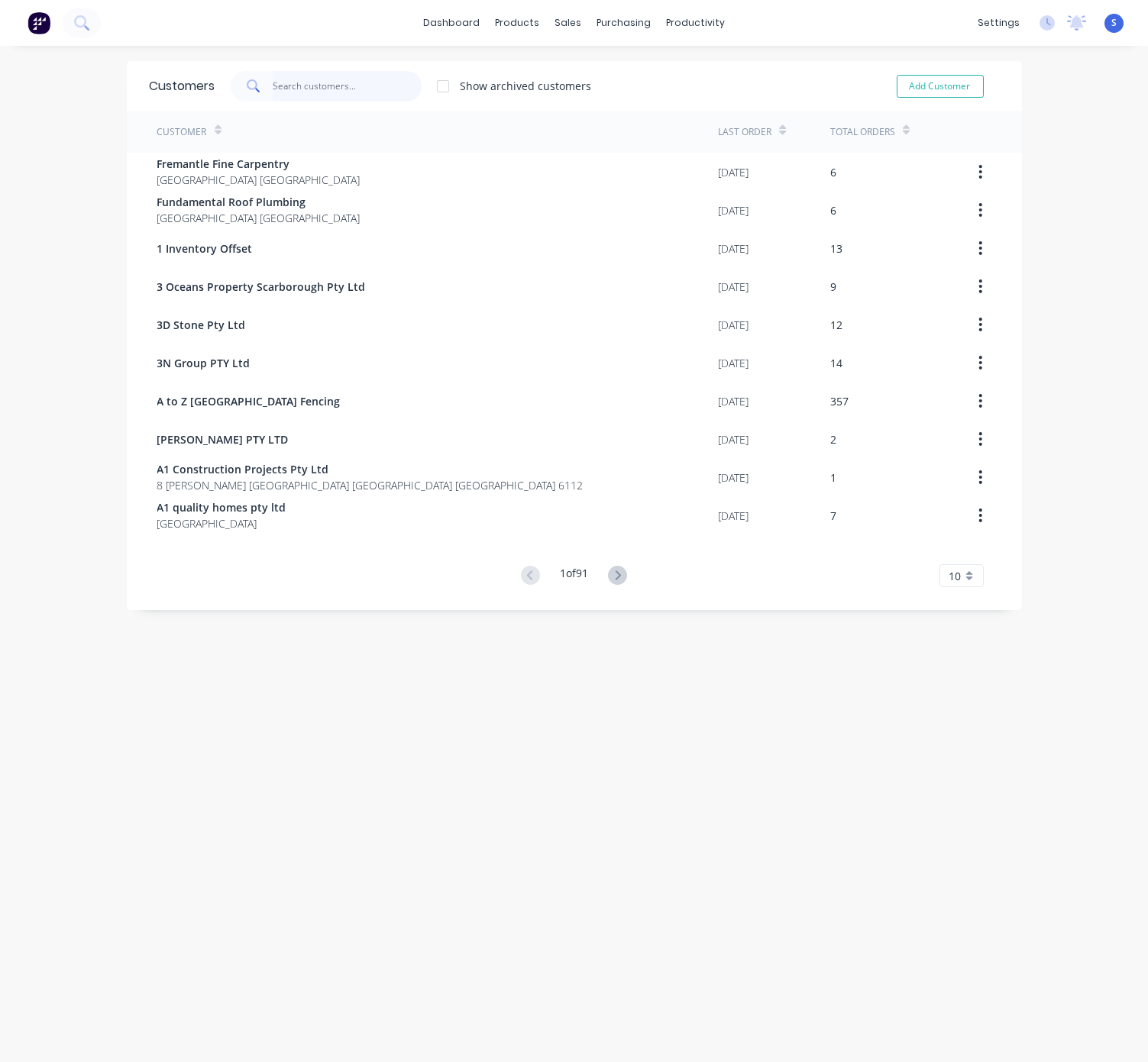
click at [368, 91] on input "text" at bounding box center [347, 86] width 149 height 30
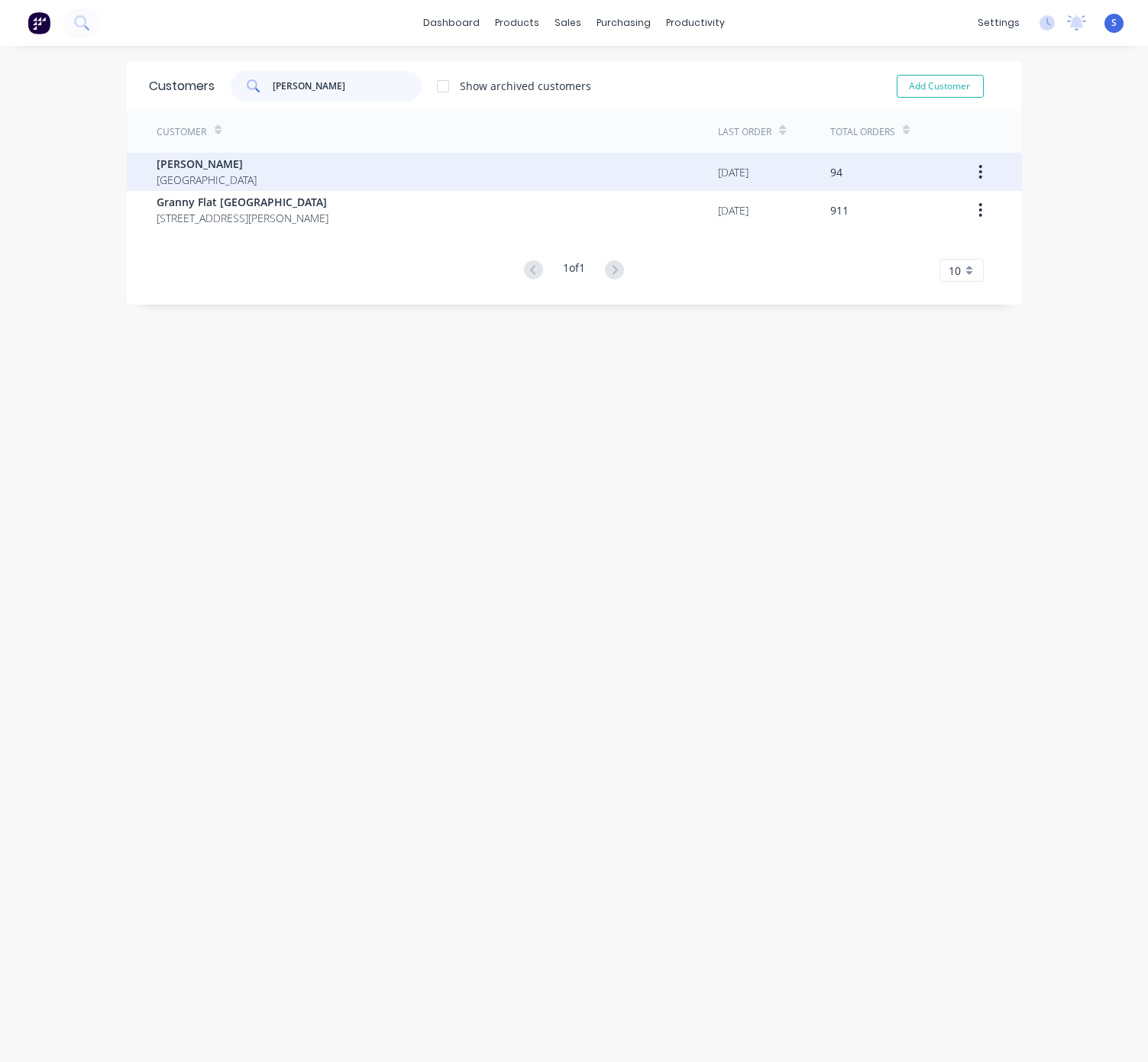
type input "[PERSON_NAME]"
click at [308, 166] on div "[PERSON_NAME] [GEOGRAPHIC_DATA]" at bounding box center [438, 171] width 561 height 38
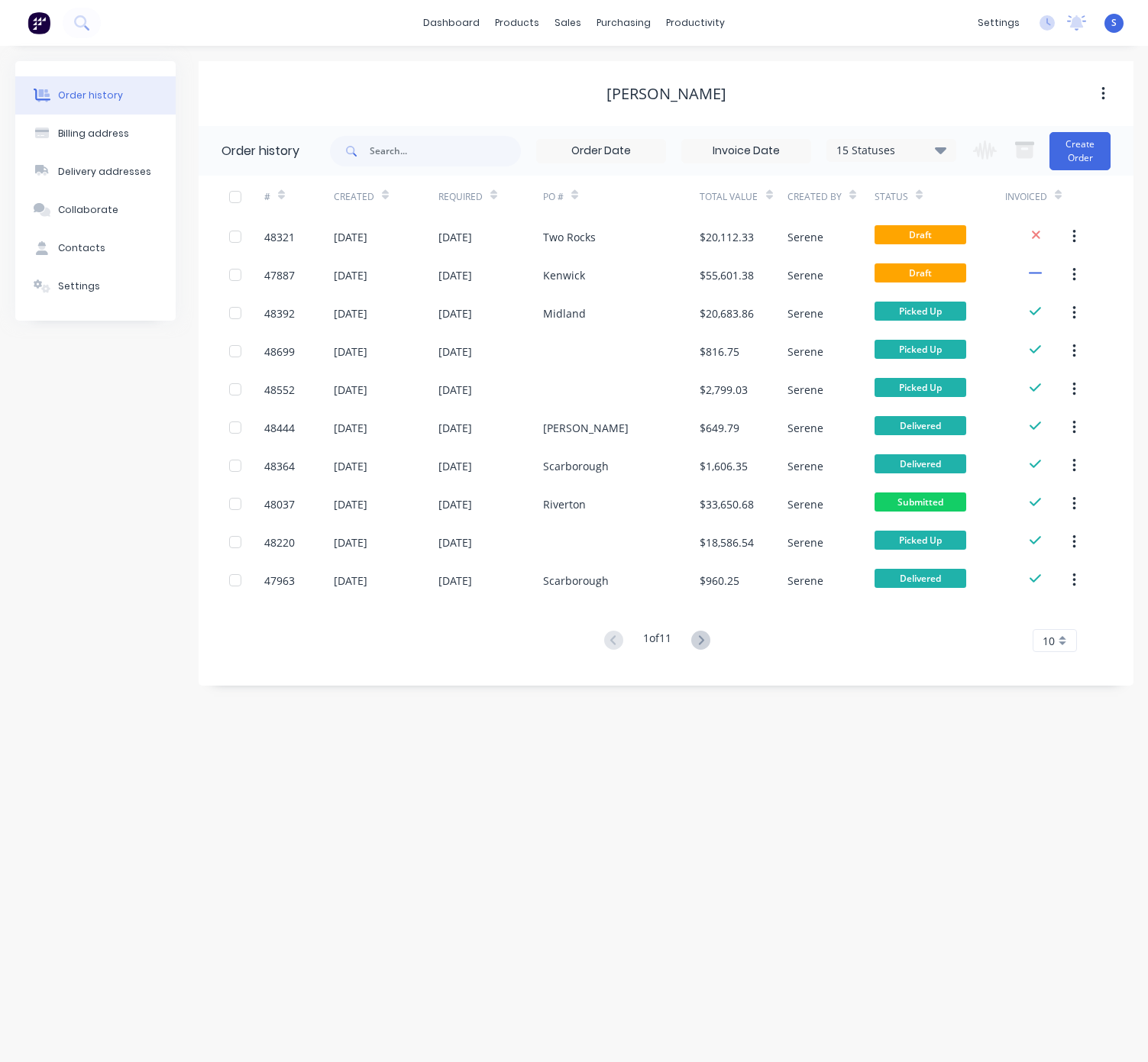
drag, startPoint x: 357, startPoint y: 795, endPoint x: 671, endPoint y: 800, distance: 314.0
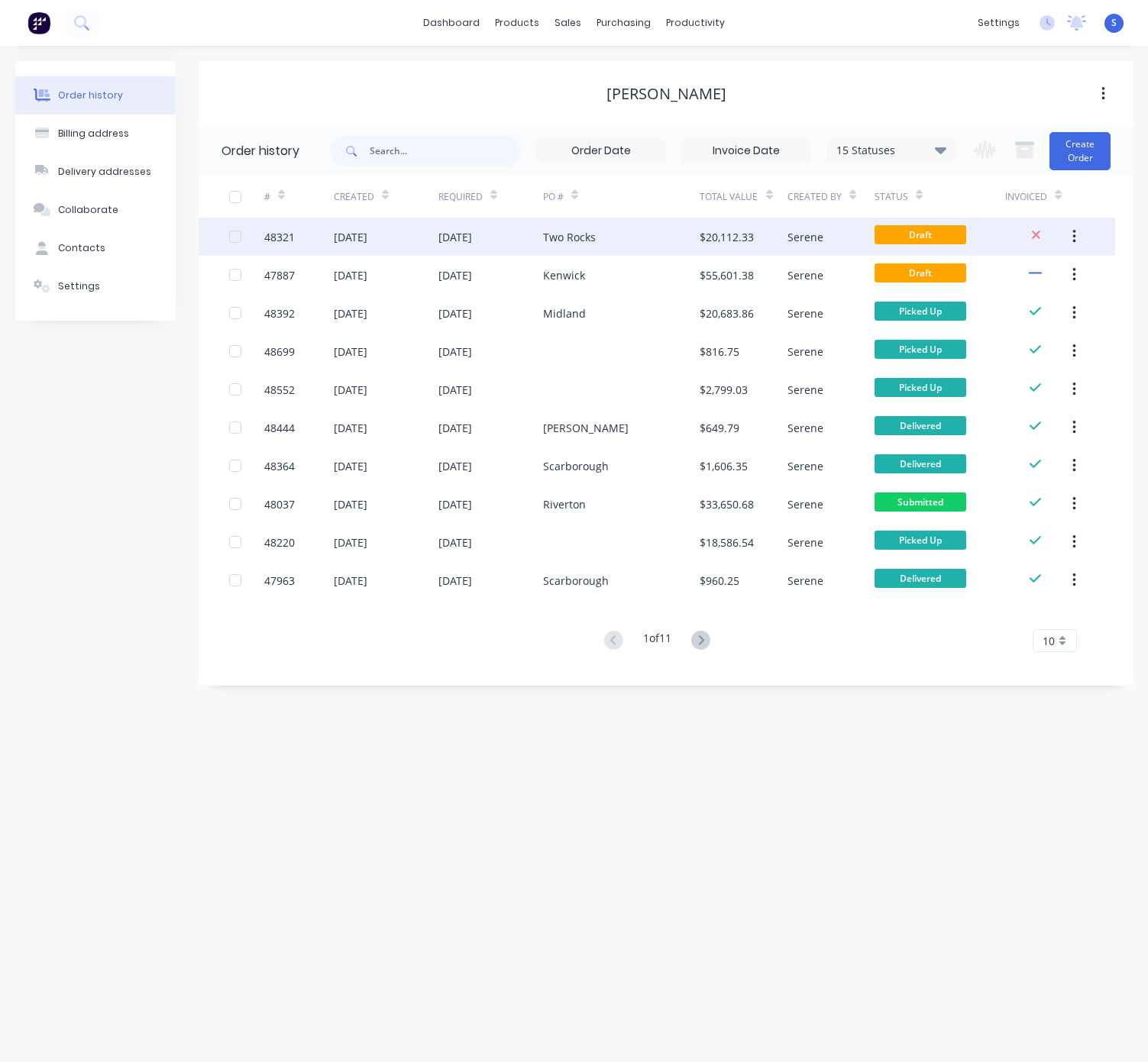
click at [515, 234] on div "[DATE]" at bounding box center [491, 236] width 105 height 38
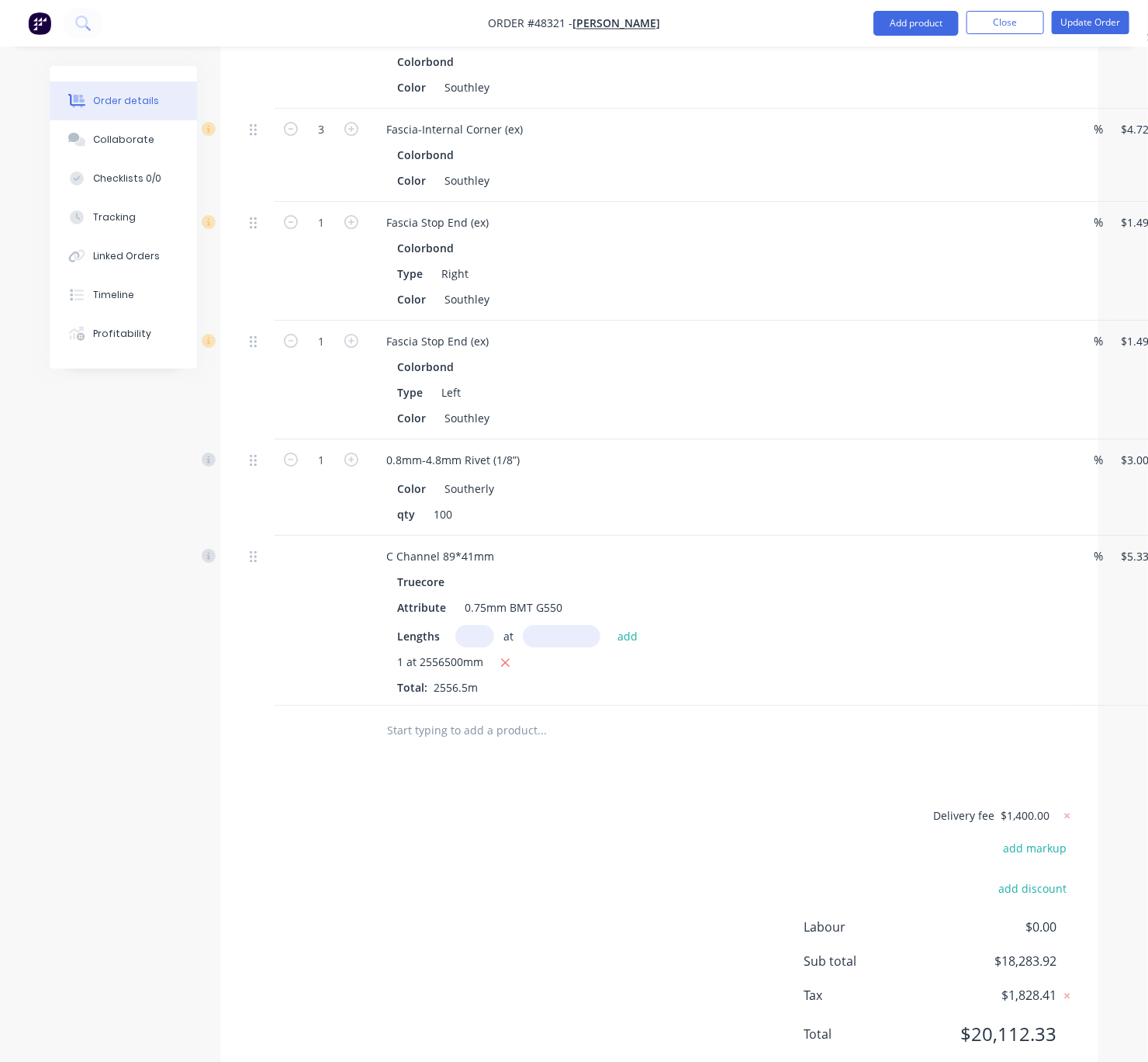
scroll to position [2343, 0]
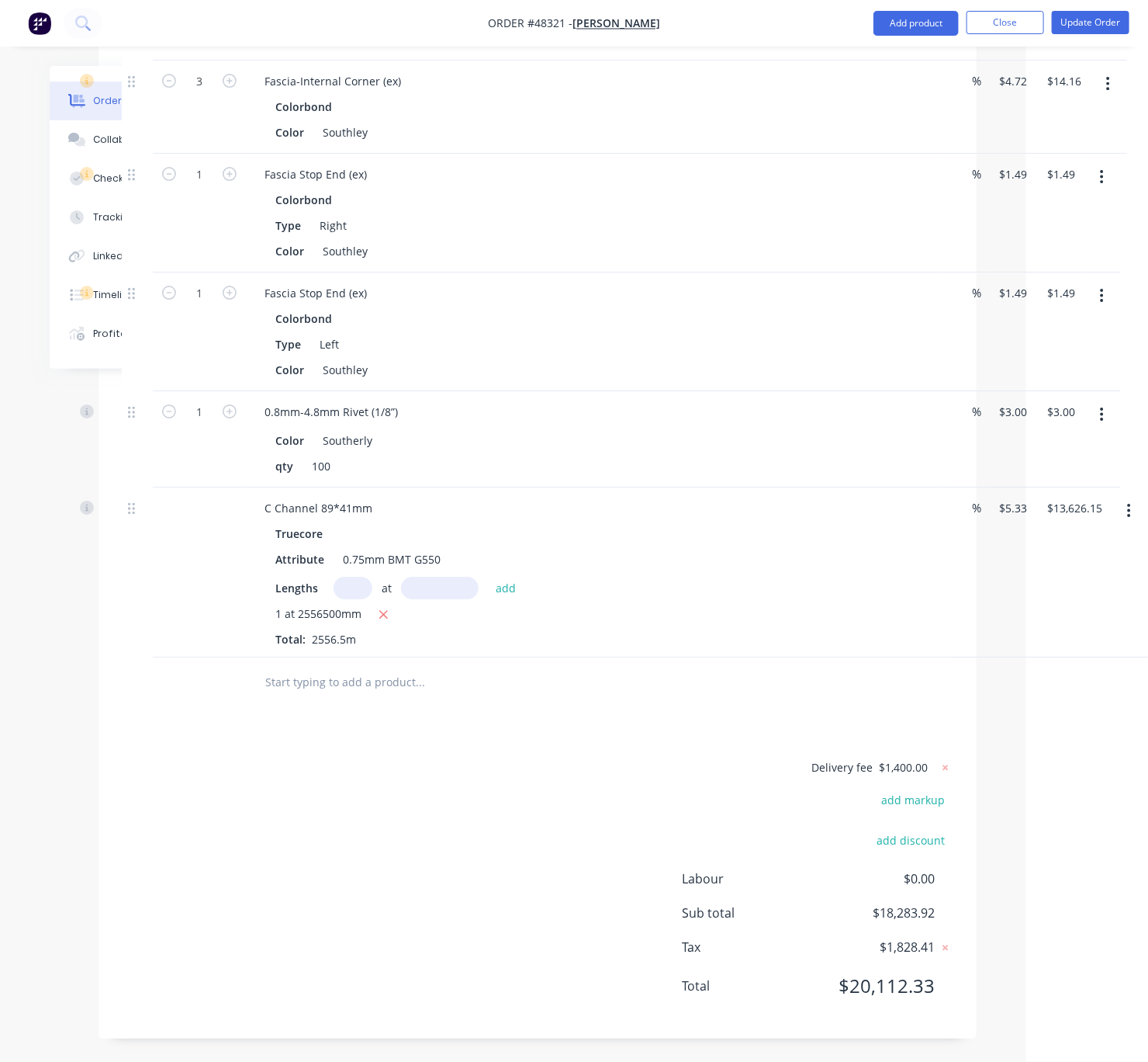
drag, startPoint x: 496, startPoint y: 780, endPoint x: 750, endPoint y: 771, distance: 254.2
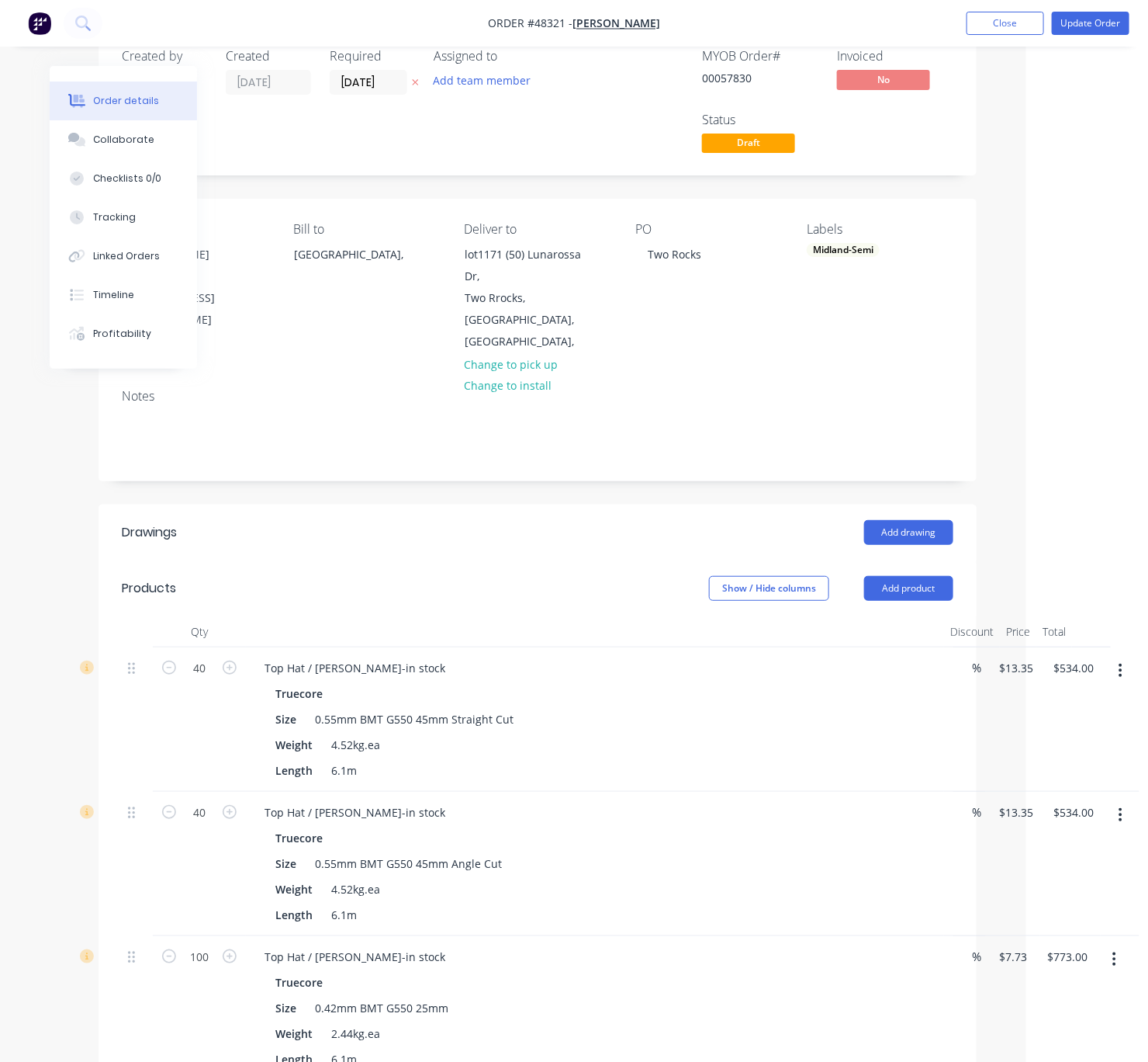
scroll to position [0, 126]
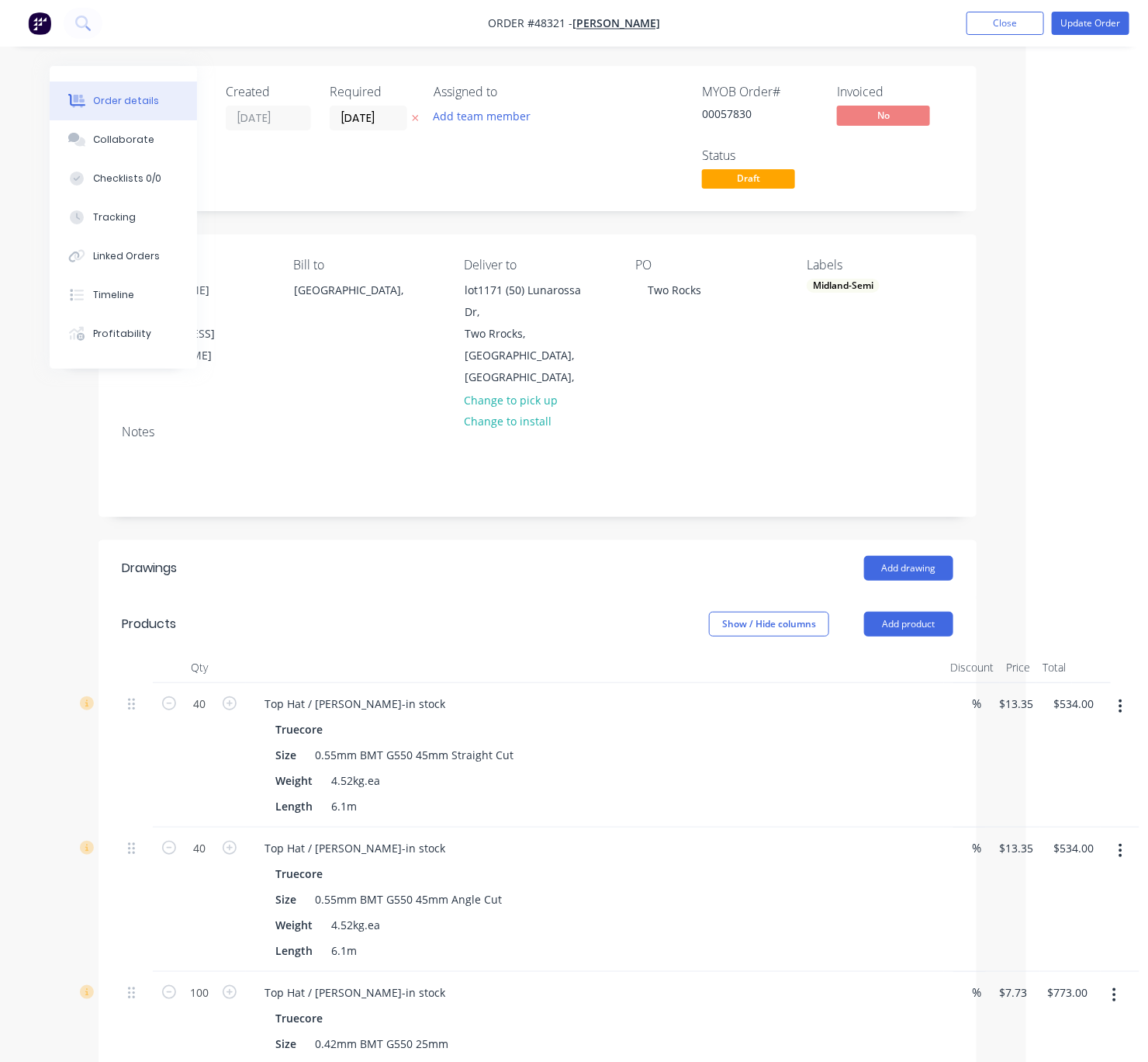
click at [462, 637] on div "Show / Hide columns Add product" at bounding box center [626, 624] width 655 height 25
drag, startPoint x: 522, startPoint y: 617, endPoint x: 705, endPoint y: 600, distance: 183.8
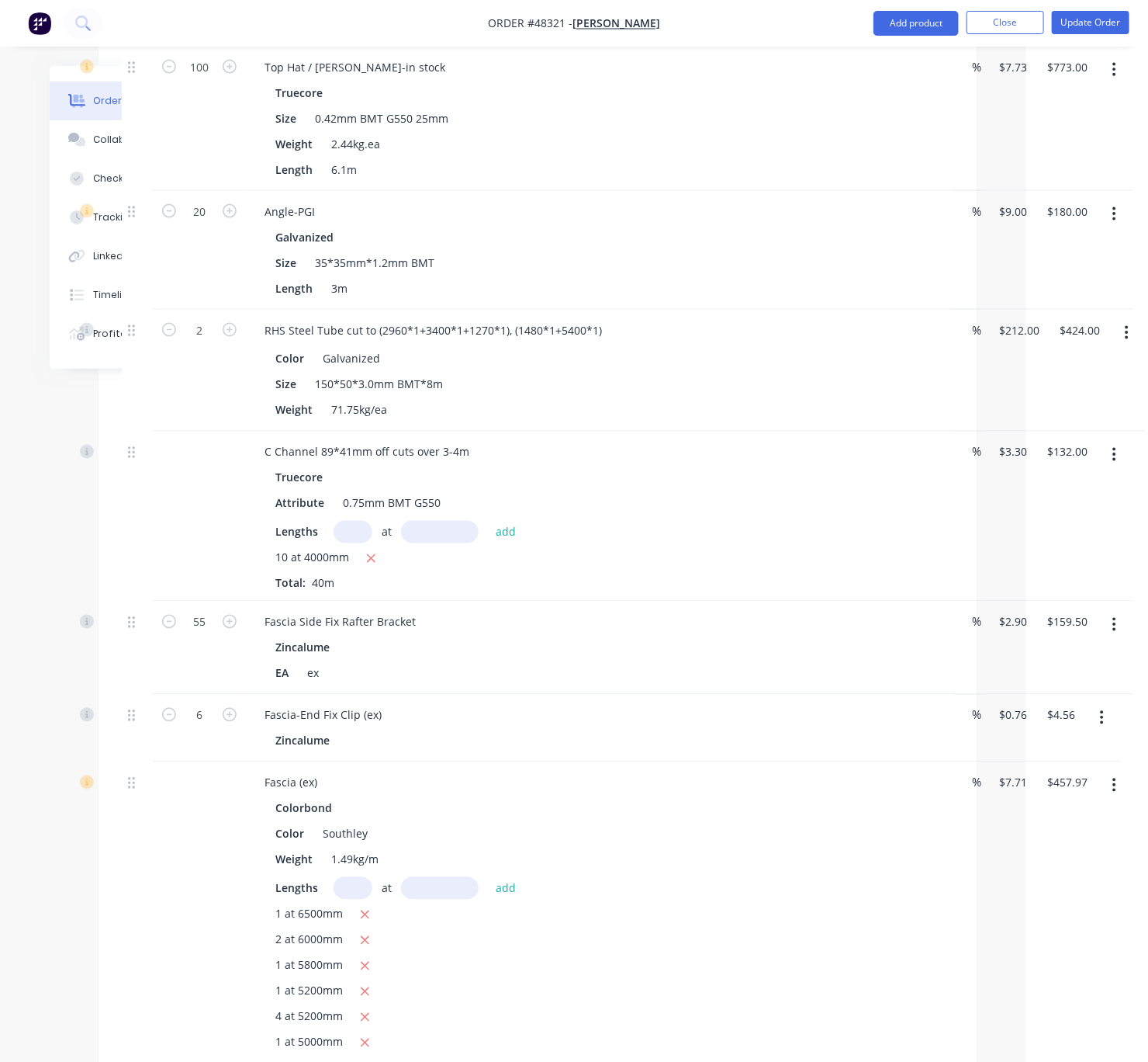
scroll to position [227, 126]
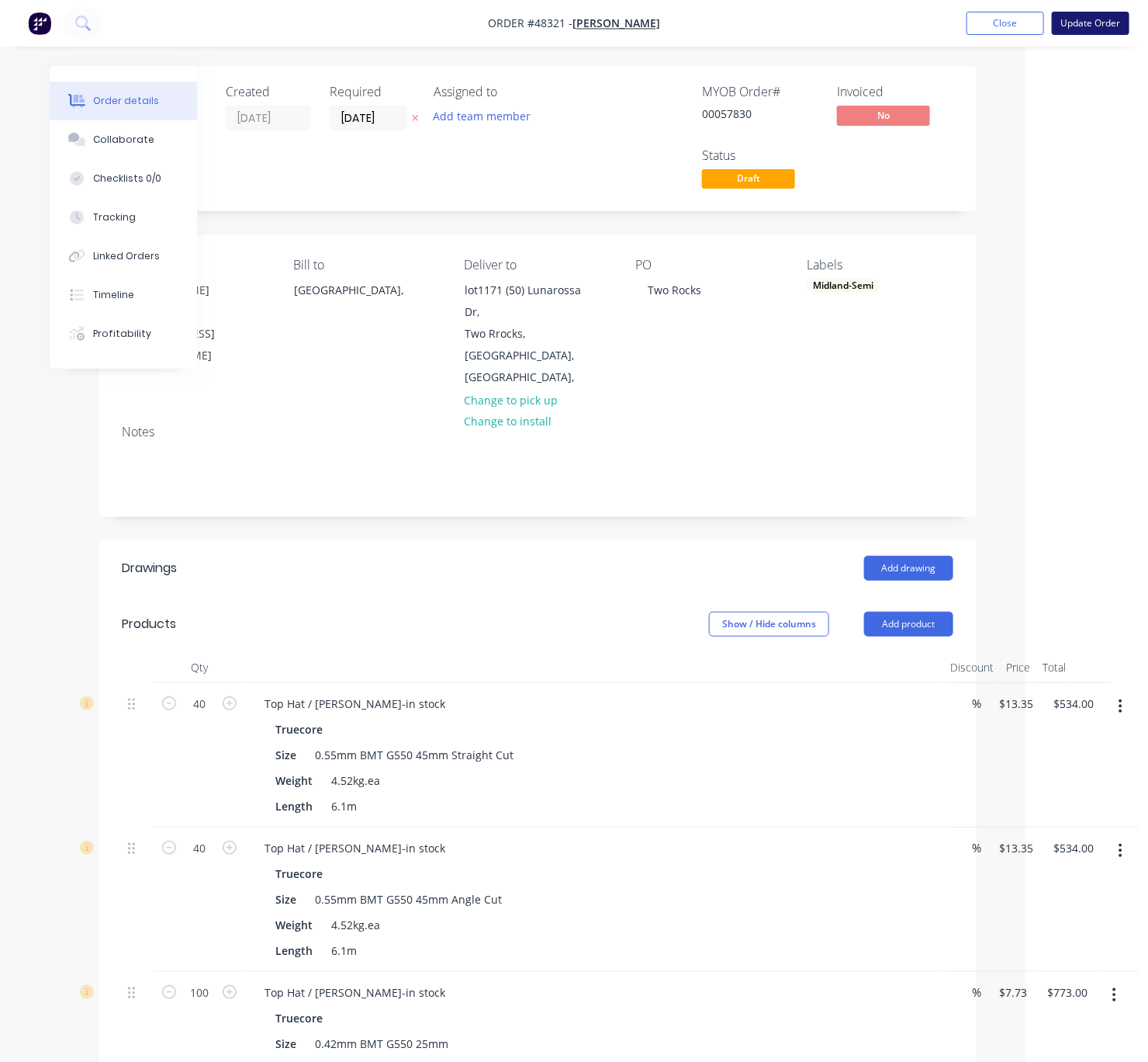
click at [1090, 18] on button "Update Order" at bounding box center [1091, 22] width 78 height 23
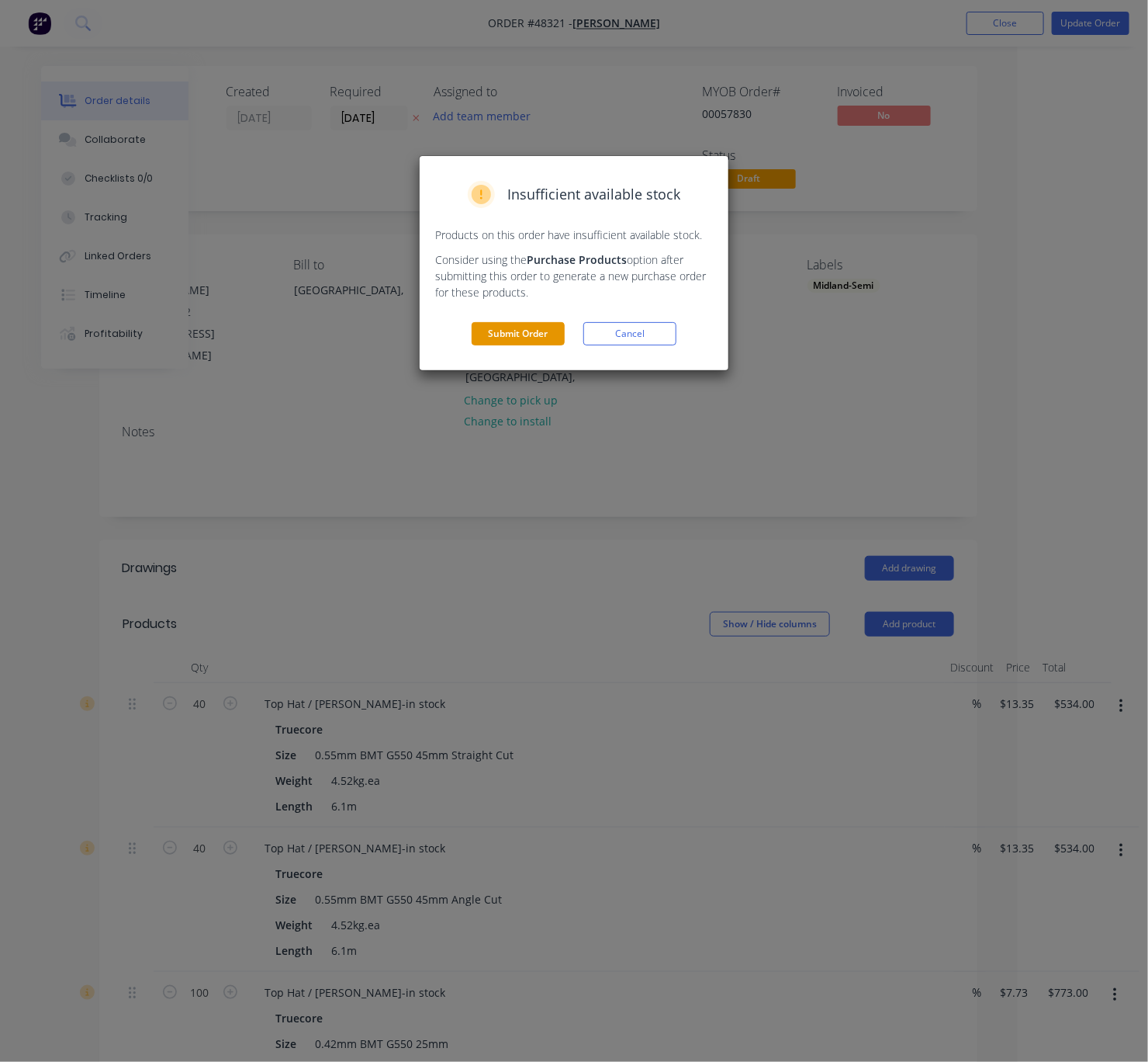
click at [481, 346] on button "Submit Order" at bounding box center [518, 333] width 93 height 23
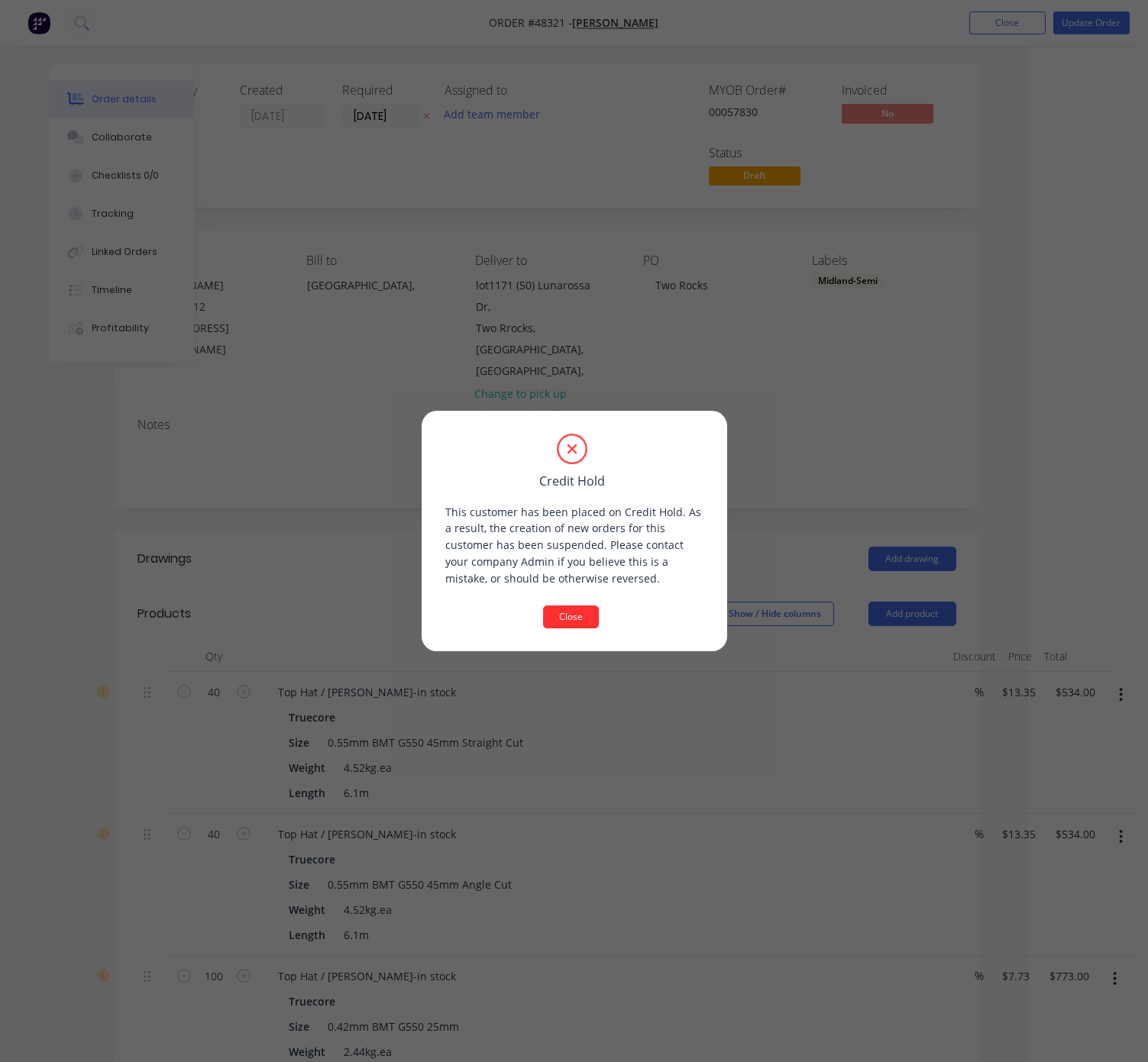
click at [587, 625] on button "Close" at bounding box center [570, 616] width 55 height 23
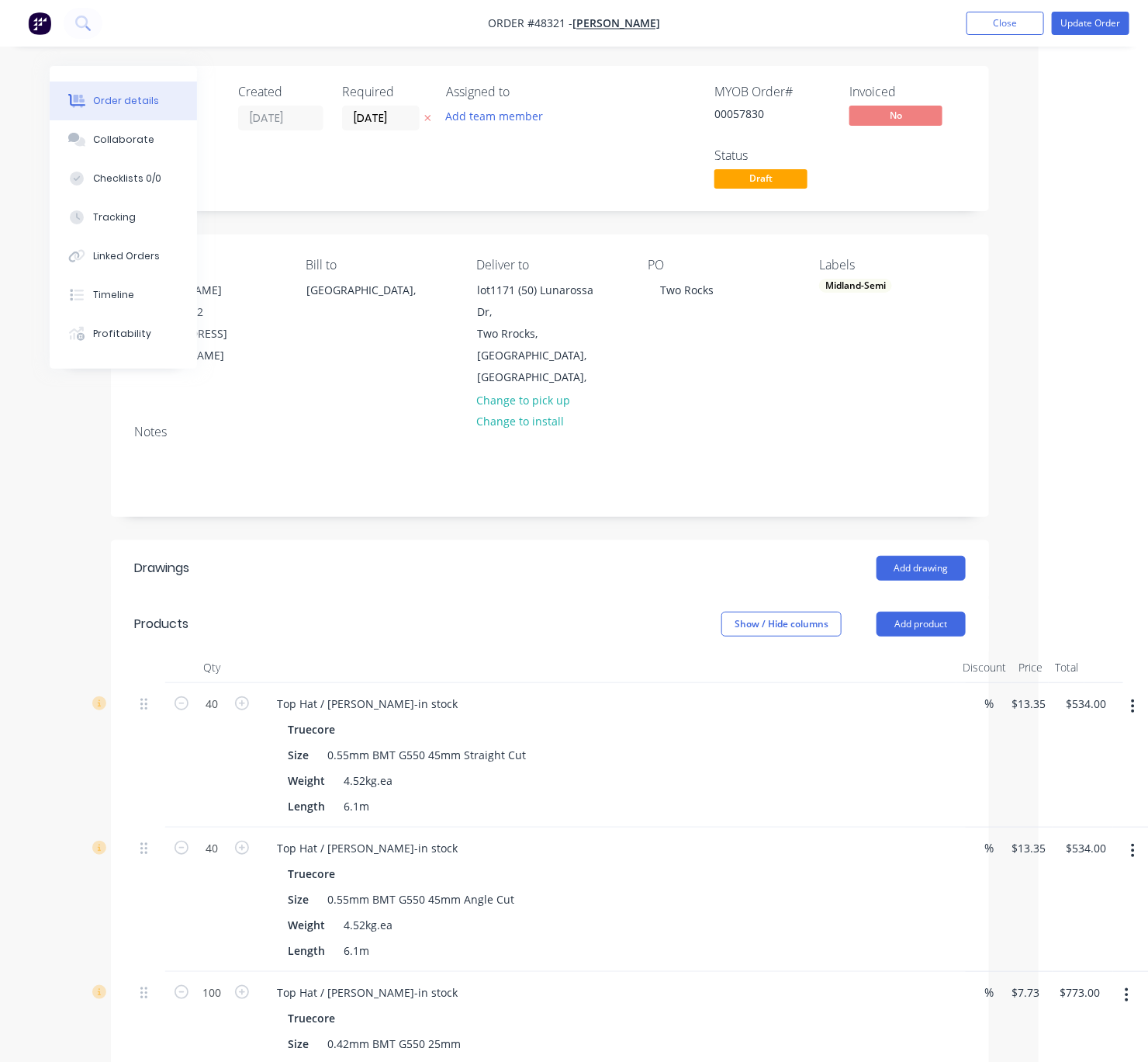
click at [492, 596] on header "Drawings Add drawing" at bounding box center [551, 568] width 878 height 56
click at [994, 21] on button "Close" at bounding box center [1006, 22] width 78 height 23
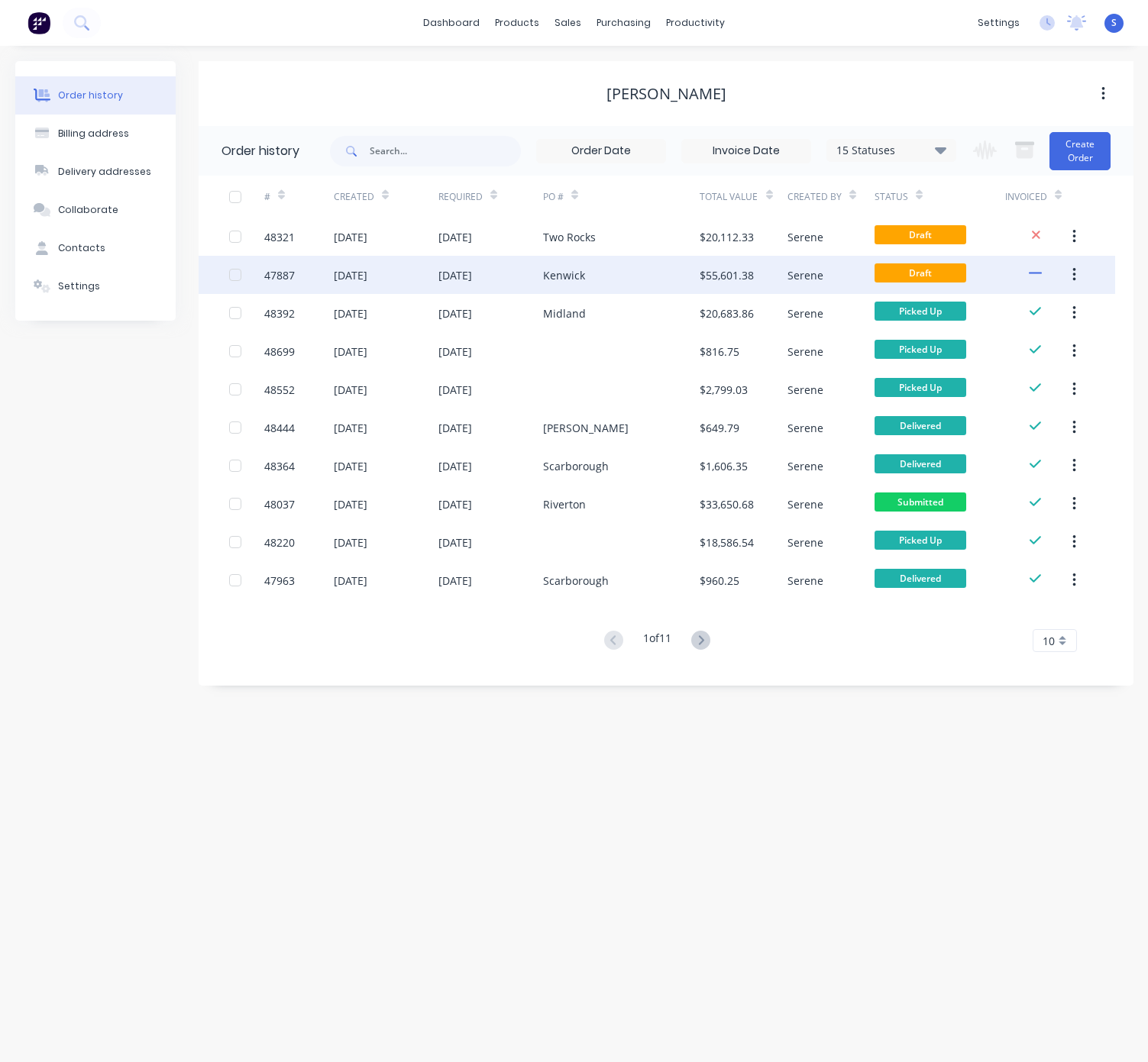
click at [523, 286] on div "[DATE]" at bounding box center [491, 274] width 105 height 38
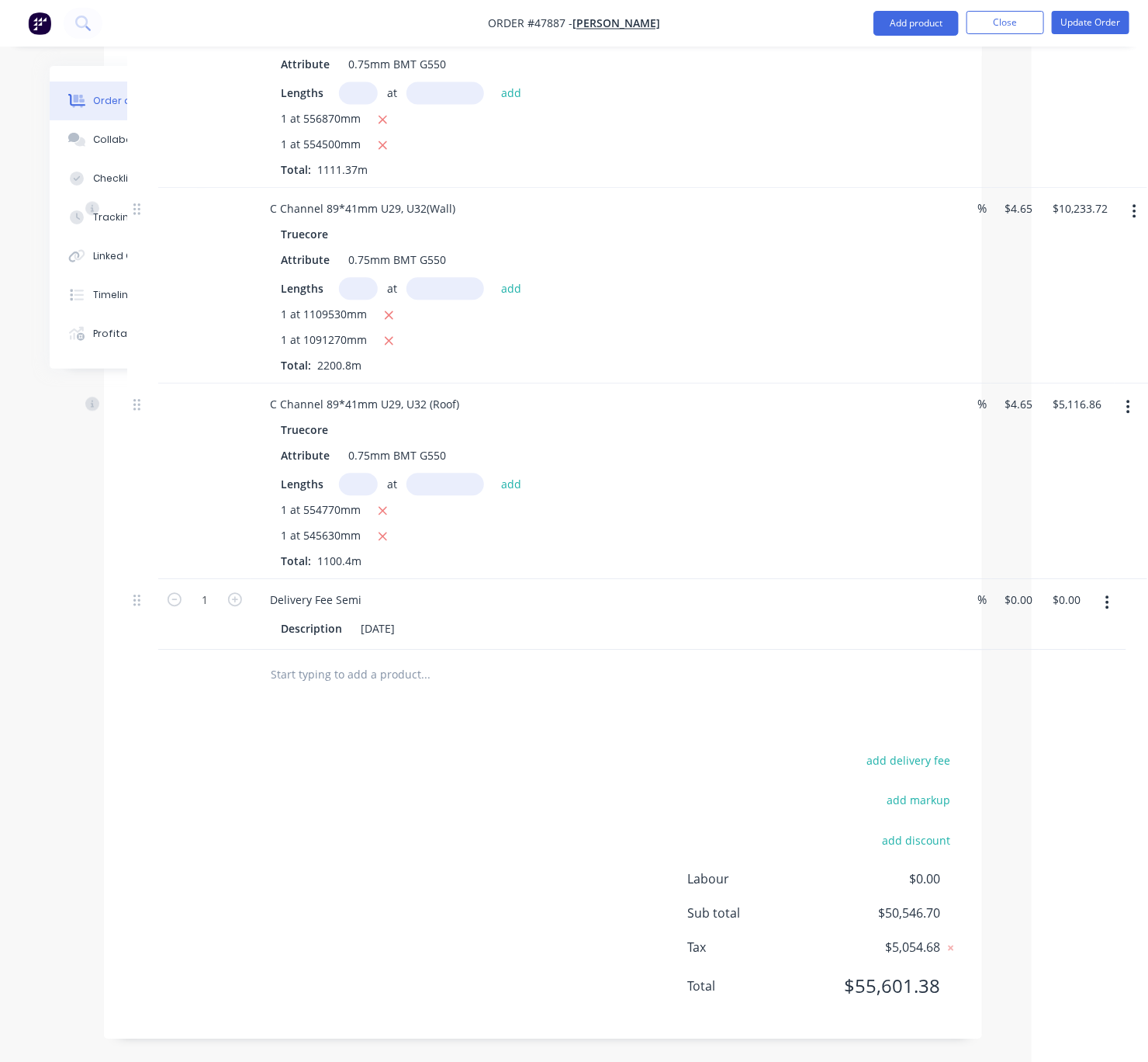
scroll to position [1540, 126]
drag, startPoint x: 557, startPoint y: 762, endPoint x: 839, endPoint y: 755, distance: 282.1
click at [1008, 588] on input "0" at bounding box center [1017, 599] width 36 height 22
type input "$660.00"
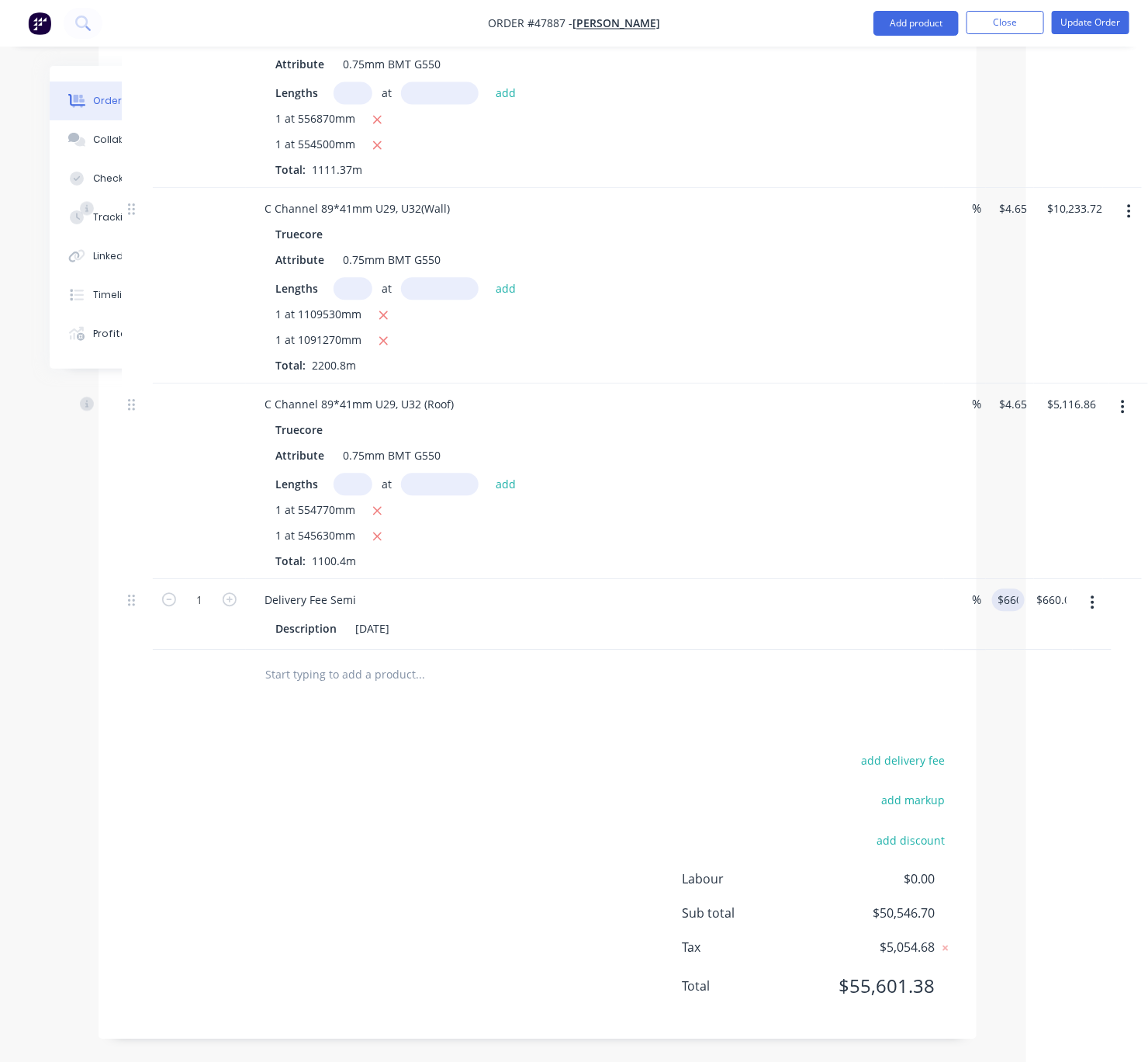
click at [460, 774] on div "add delivery fee add markup add discount Labour $0.00 Sub total $50,546.70 Tax …" at bounding box center [537, 882] width 832 height 265
click at [368, 617] on div "[DATE]" at bounding box center [373, 628] width 47 height 22
click at [401, 806] on div "add delivery fee add markup add discount Labour $0.00 Sub total $51,206.70 Tax …" at bounding box center [537, 882] width 832 height 265
click at [396, 776] on div "add delivery fee add markup add discount Labour $0.00 Sub total $51,206.70 Tax …" at bounding box center [537, 882] width 832 height 265
click at [1078, 23] on button "Update Order" at bounding box center [1091, 22] width 78 height 23
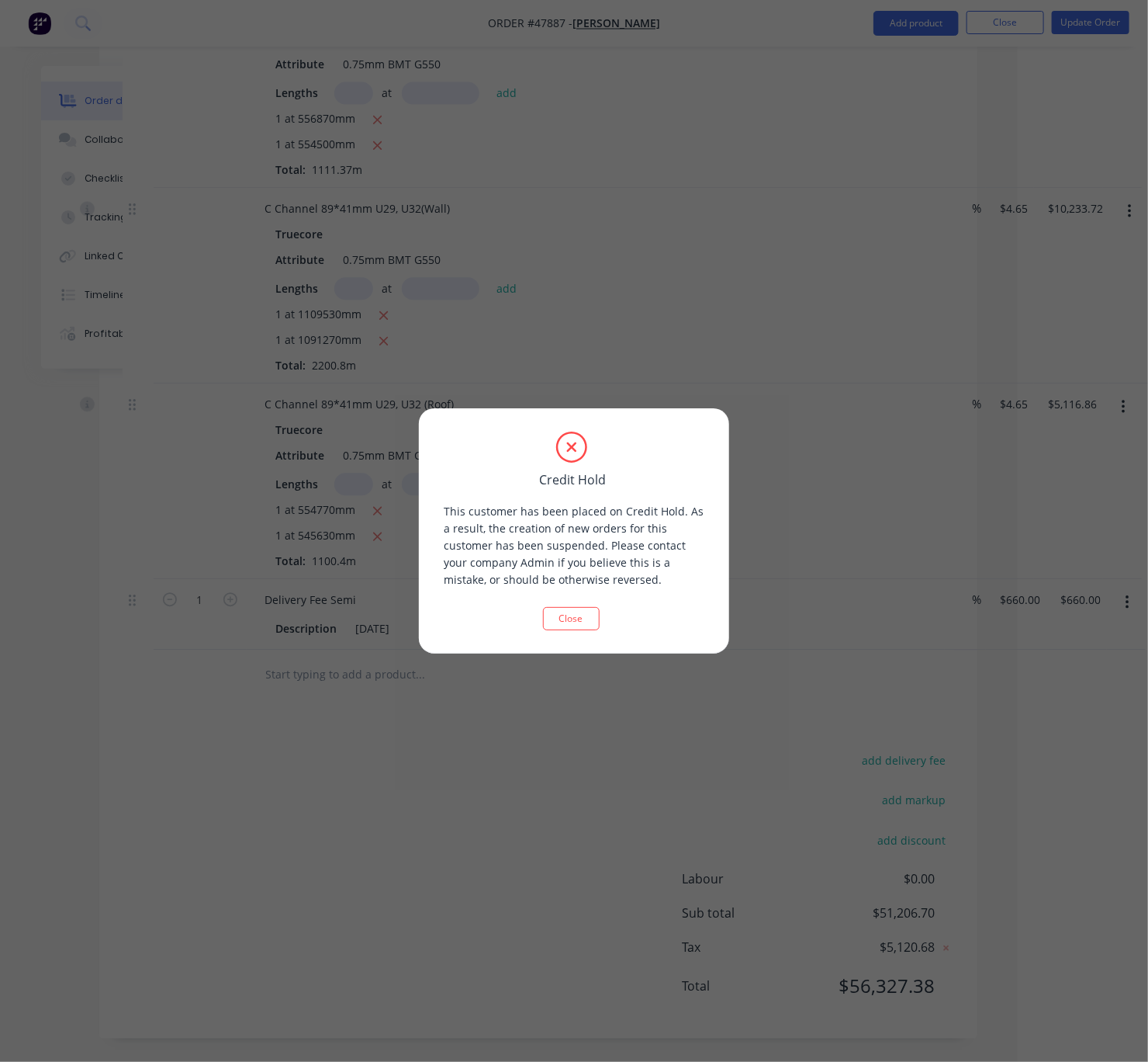
scroll to position [1522, 110]
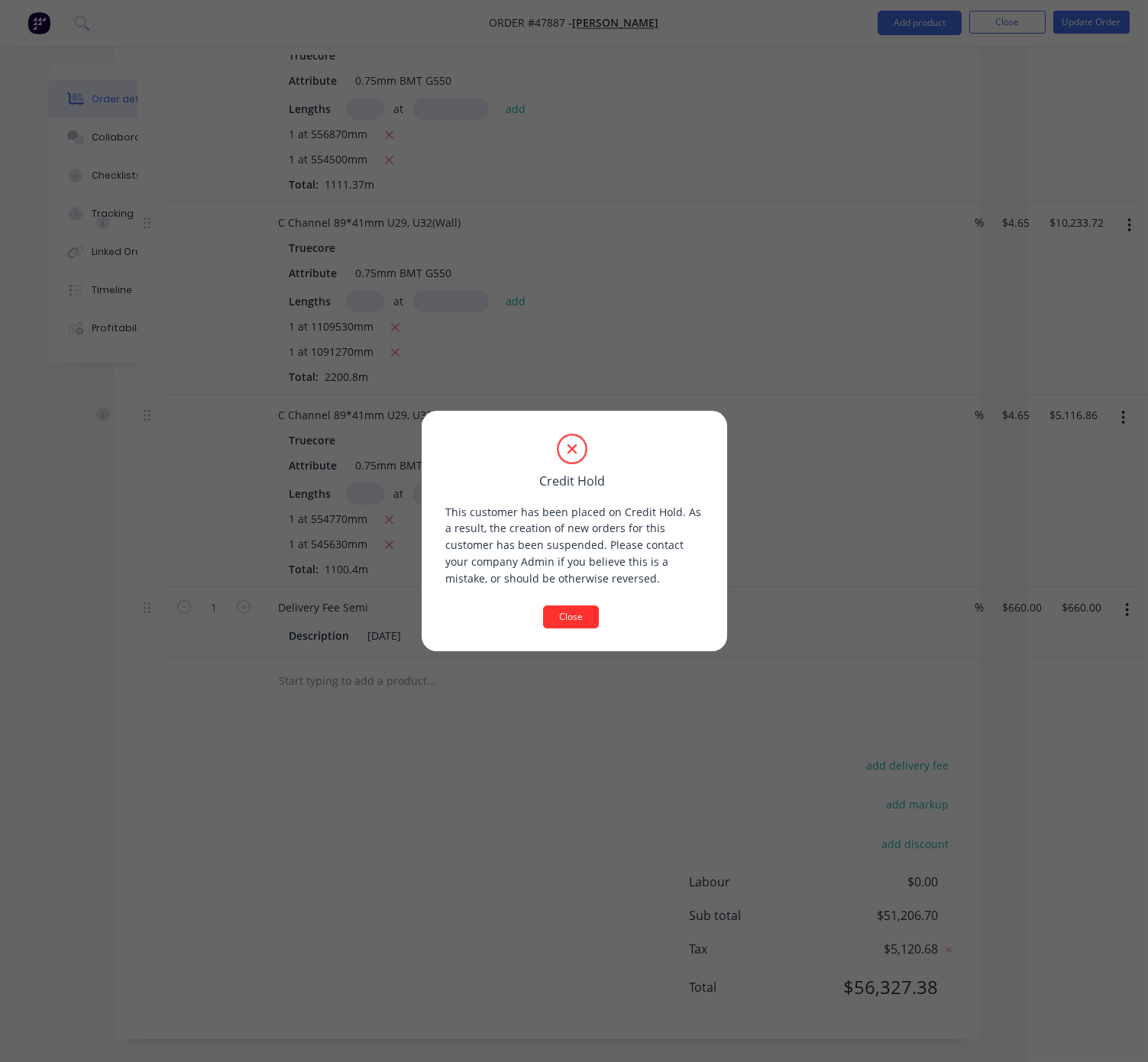
click at [574, 612] on button "Close" at bounding box center [570, 616] width 55 height 23
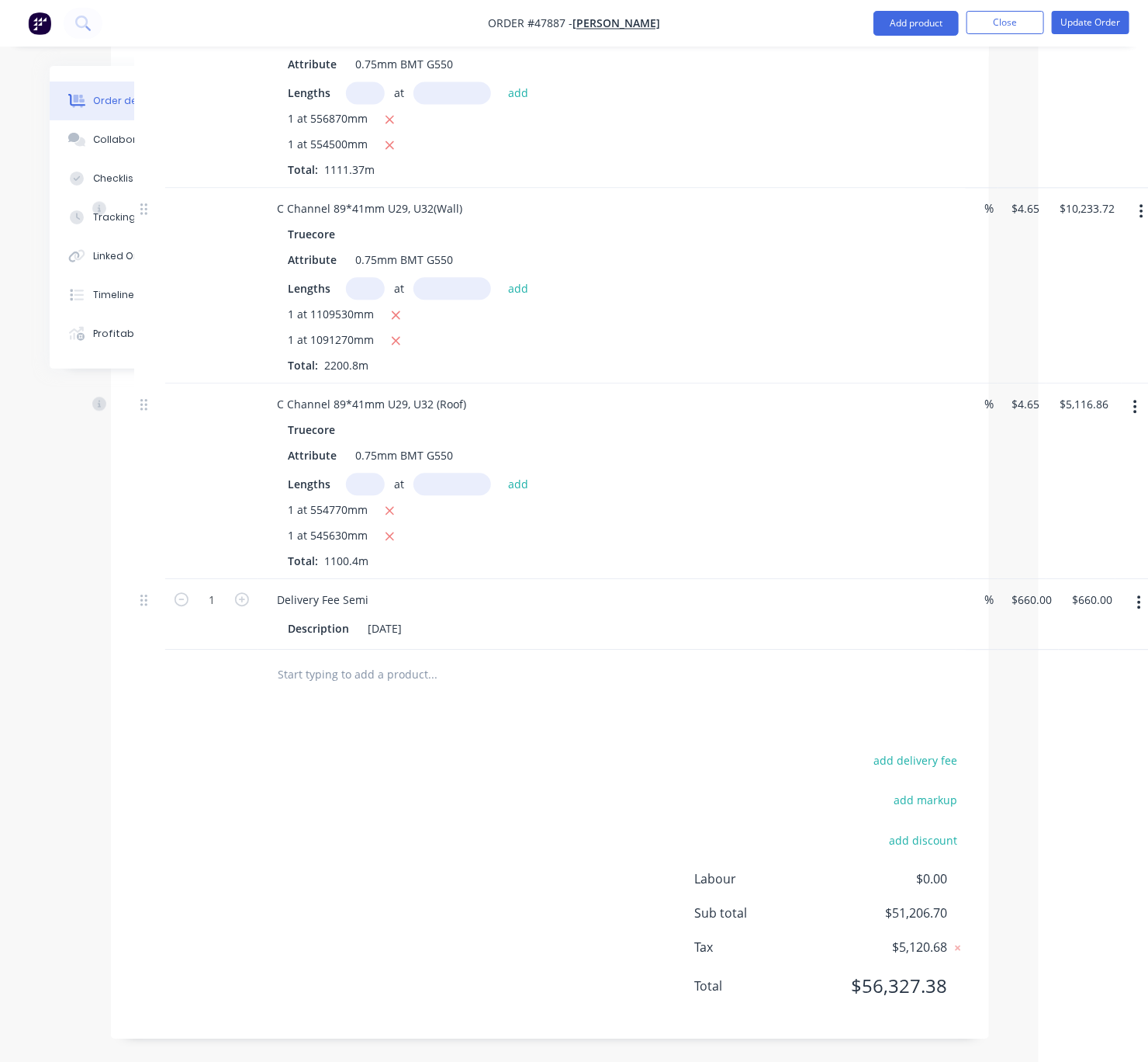
click at [570, 770] on div "add delivery fee add markup add discount Labour $0.00 Sub total $51,206.70 Tax …" at bounding box center [550, 882] width 832 height 265
drag, startPoint x: 992, startPoint y: 22, endPoint x: 982, endPoint y: 32, distance: 14.1
click at [992, 22] on button "Close" at bounding box center [1006, 22] width 78 height 23
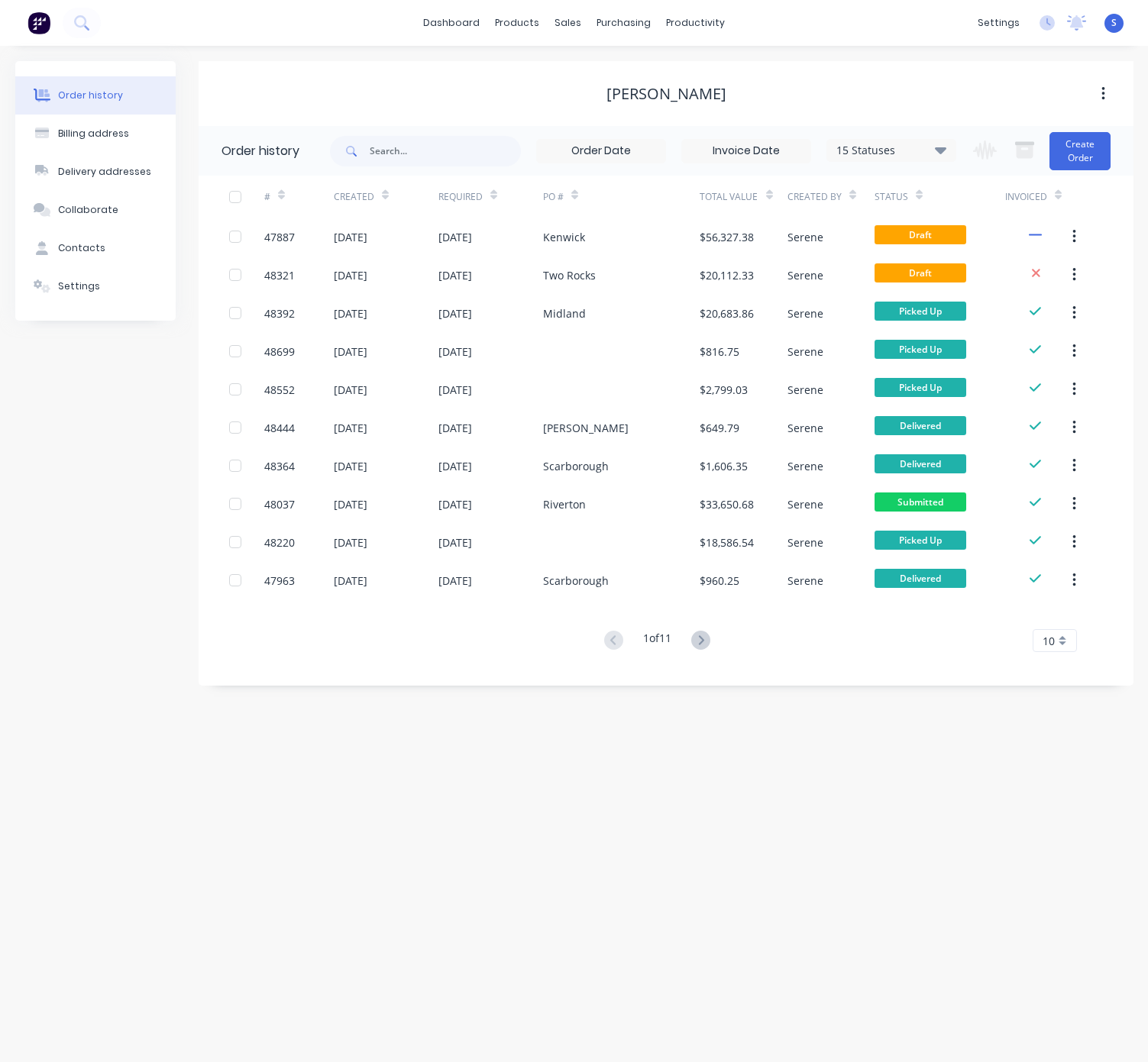
click at [800, 881] on div "Order history Billing address Delivery addresses Collaborate Contacts Settings …" at bounding box center [574, 554] width 1148 height 1016
drag, startPoint x: 717, startPoint y: 824, endPoint x: 710, endPoint y: 787, distance: 37.7
click at [717, 825] on div "Order history Billing address Delivery addresses Collaborate Contacts Settings …" at bounding box center [574, 554] width 1148 height 1016
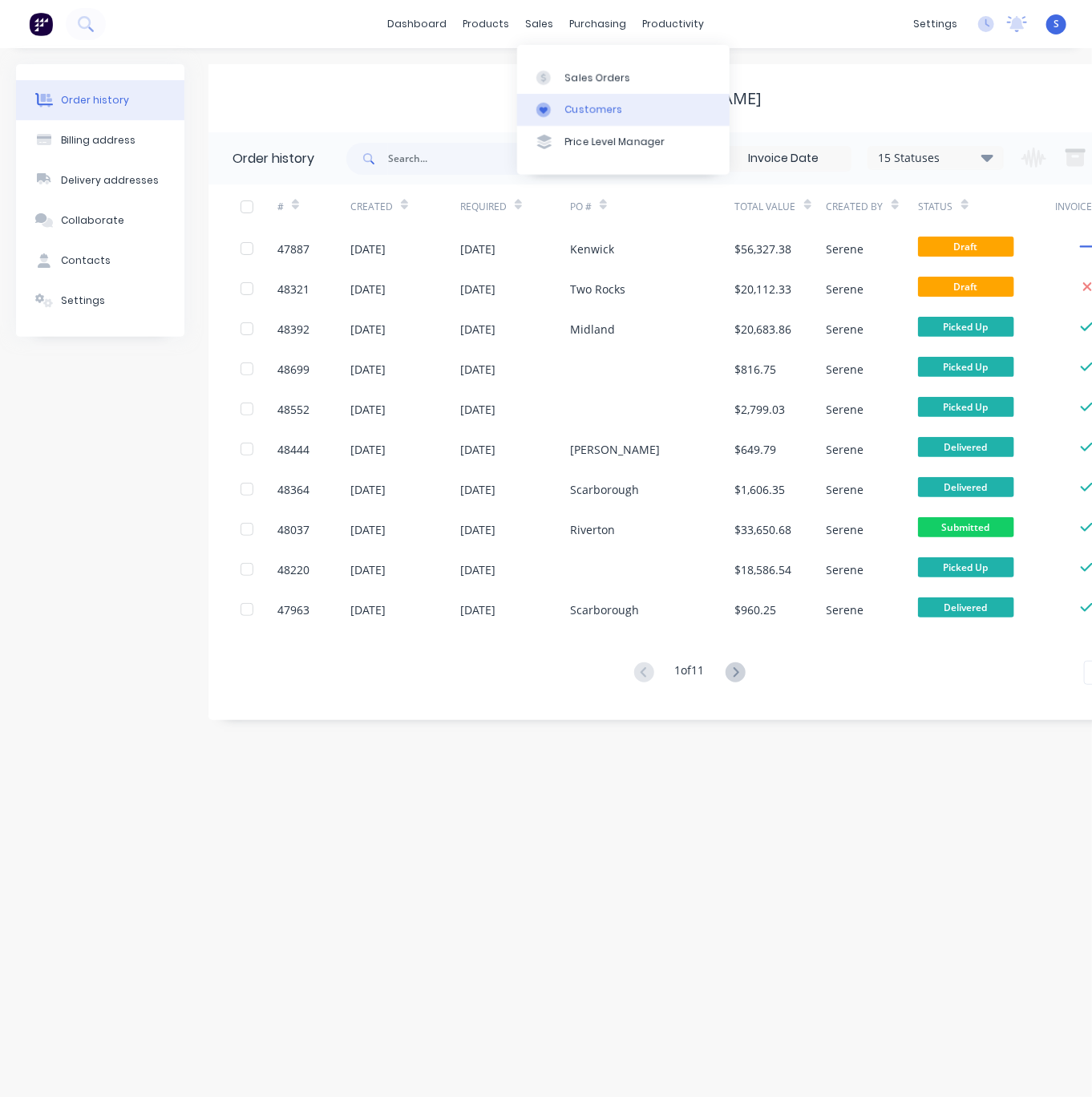
click at [586, 123] on link "Customers" at bounding box center [624, 109] width 213 height 32
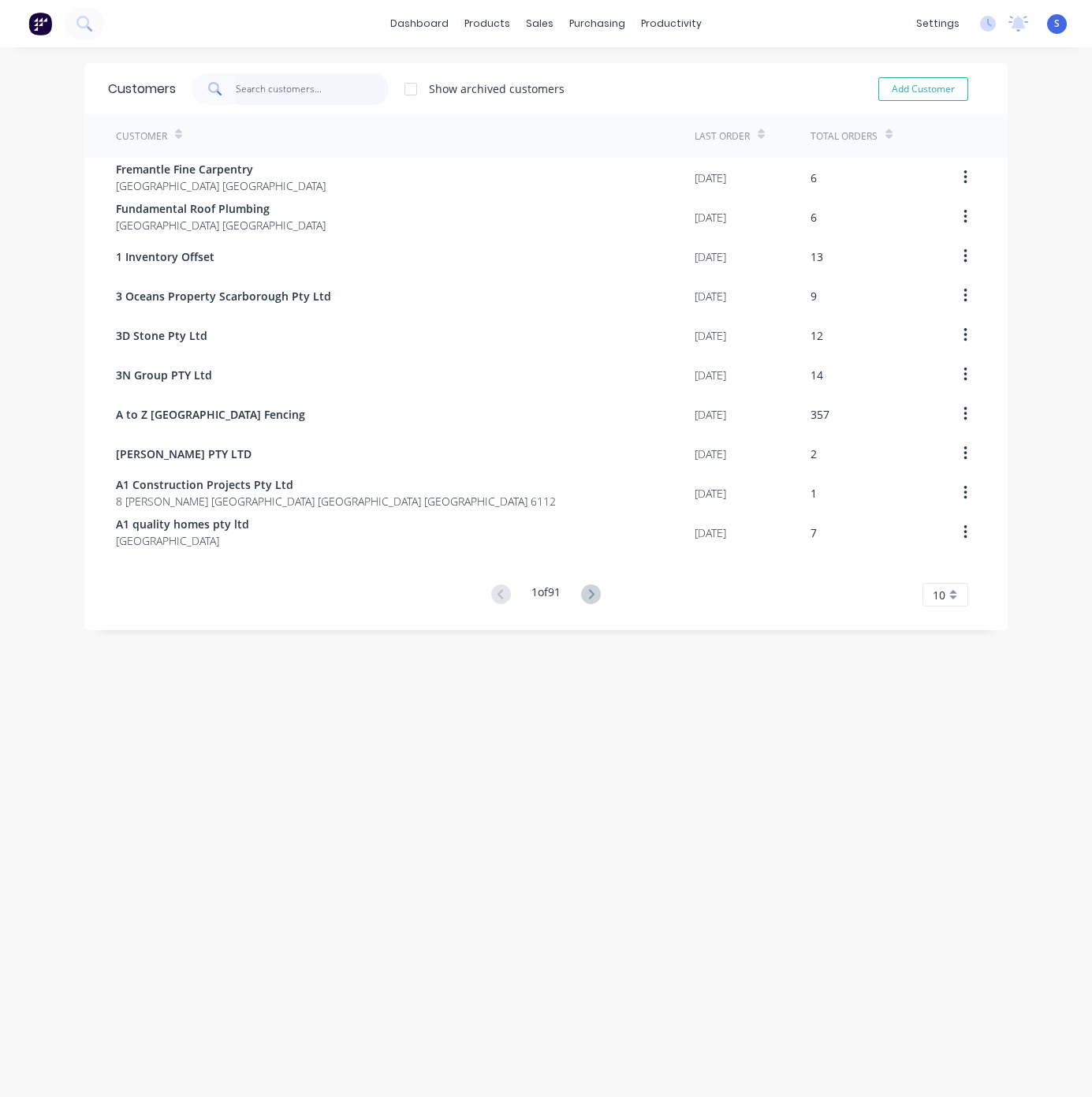
click at [253, 99] on input "text" at bounding box center [313, 88] width 154 height 31
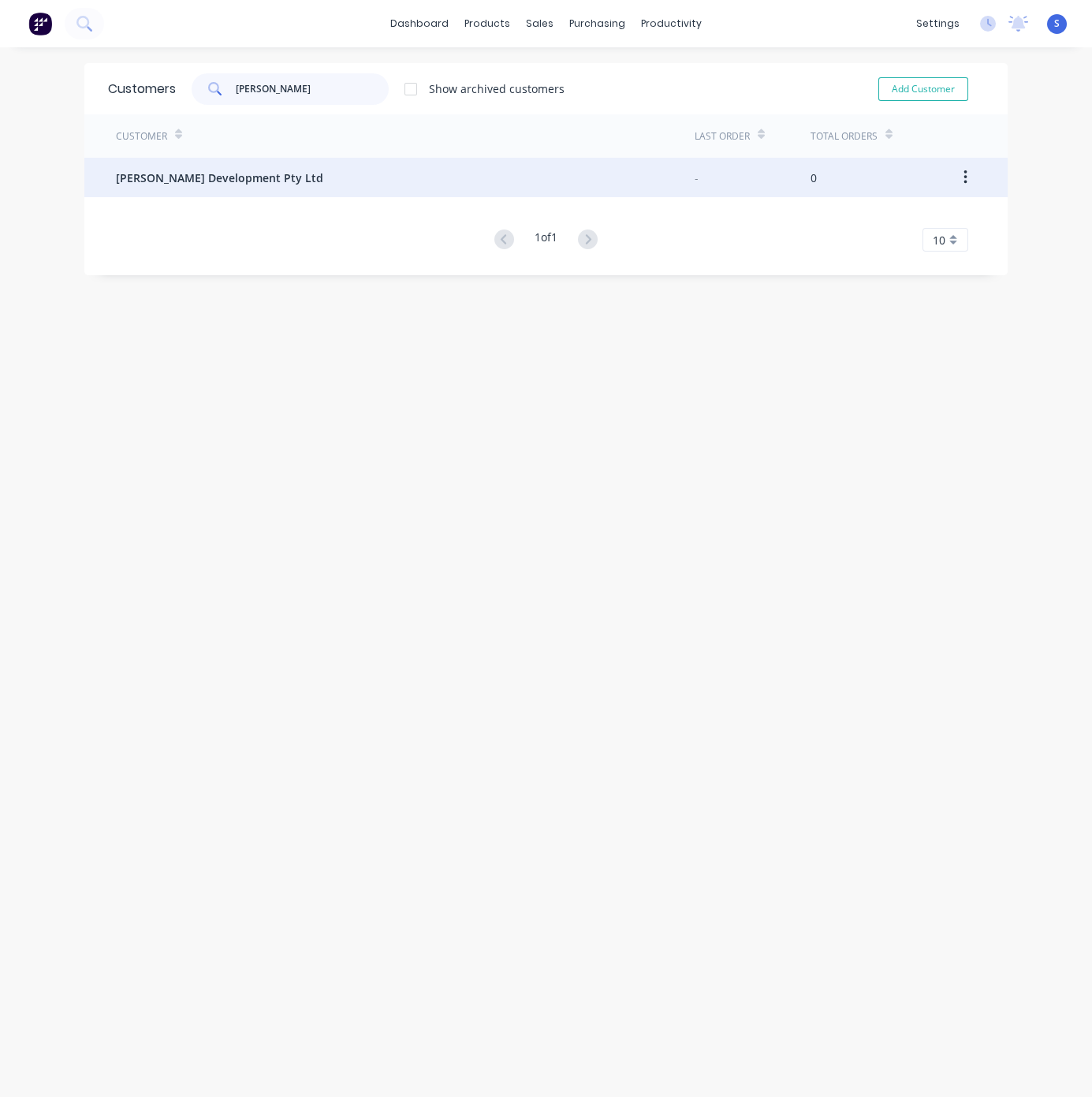
type input "[PERSON_NAME]"
click at [221, 167] on div "[PERSON_NAME] Development Pty Ltd" at bounding box center [405, 177] width 578 height 39
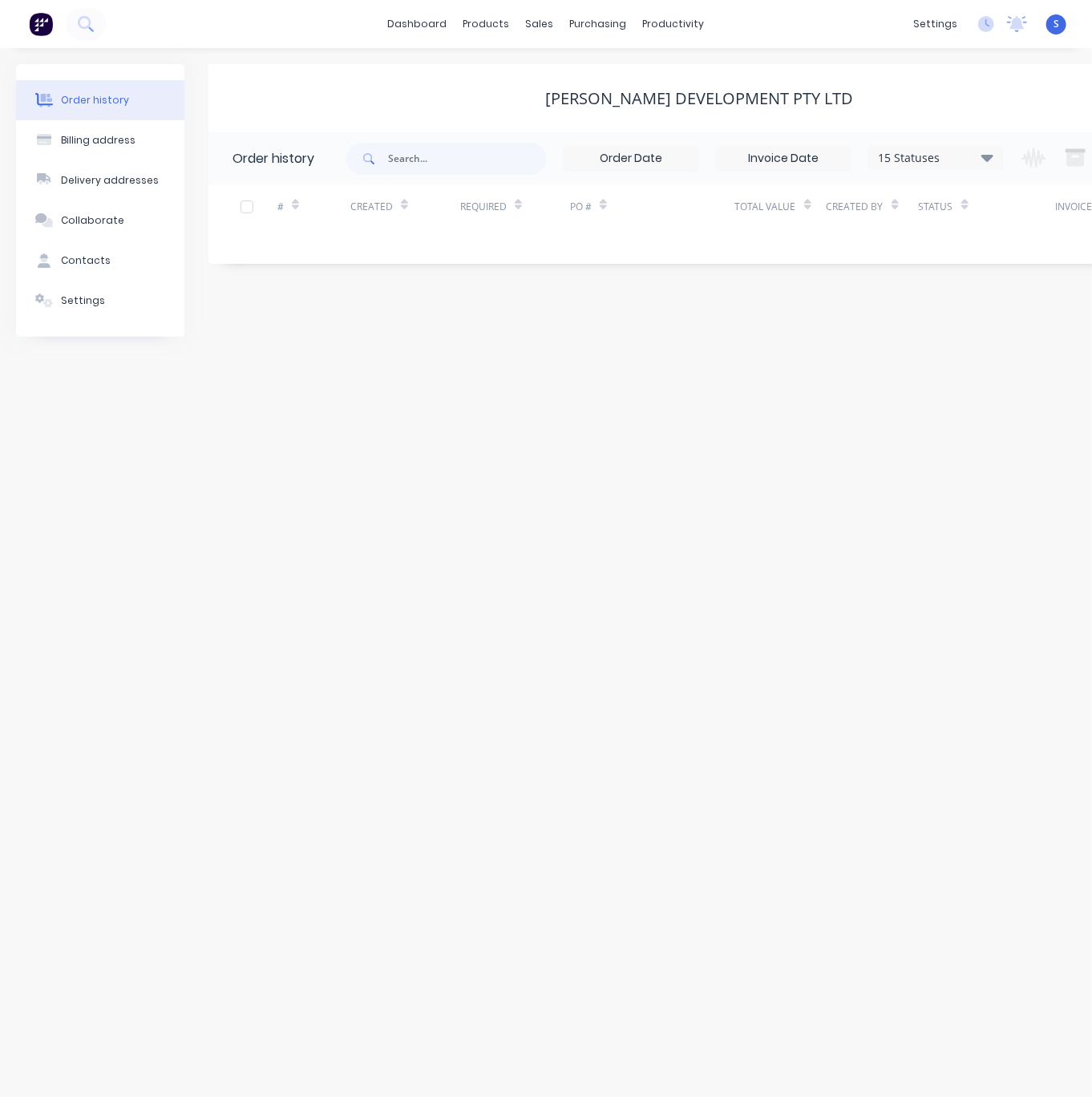
scroll to position [0, 102]
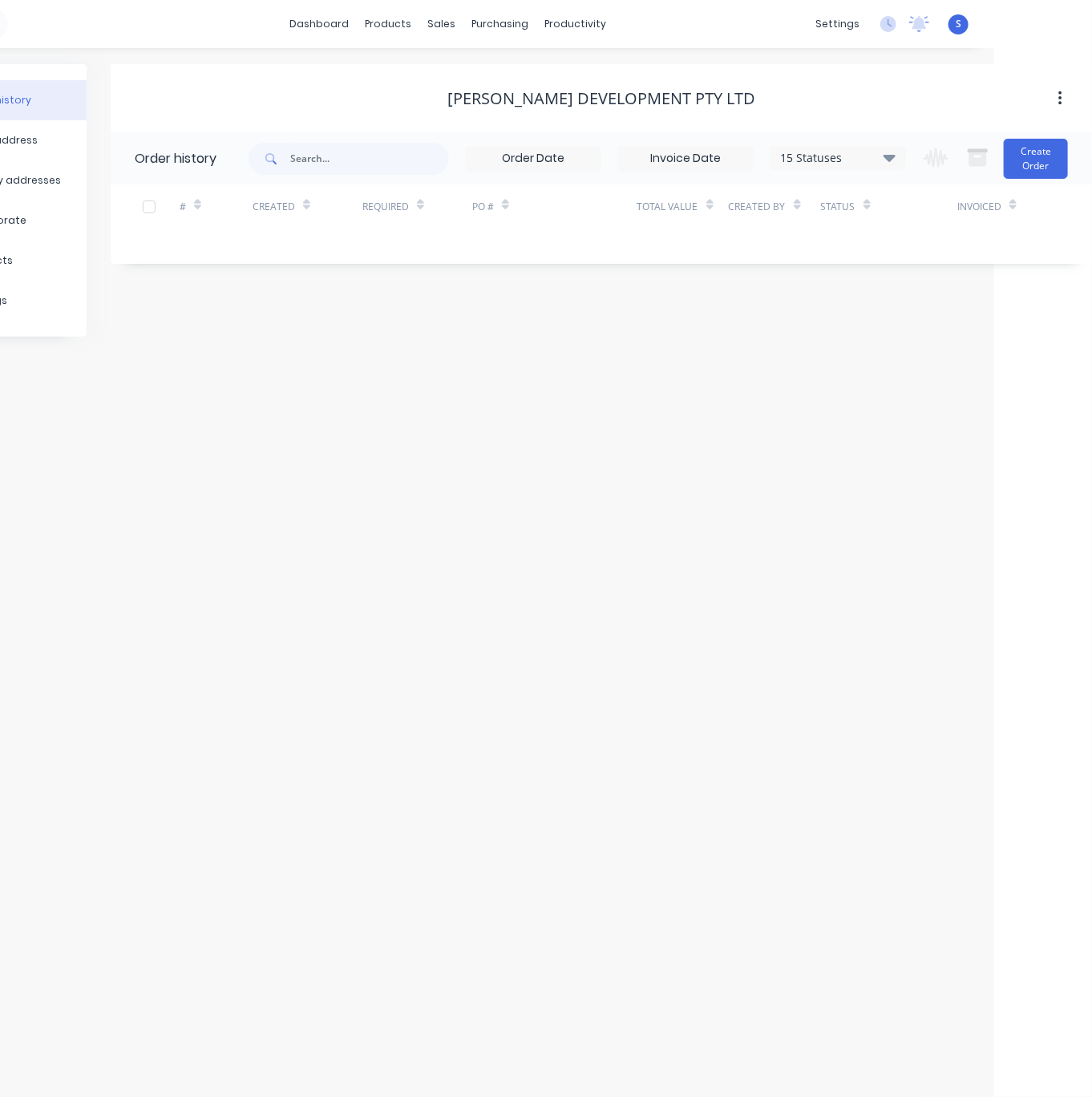
drag, startPoint x: 635, startPoint y: 628, endPoint x: 866, endPoint y: 620, distance: 231.1
click at [478, 110] on div "Customers" at bounding box center [496, 109] width 58 height 15
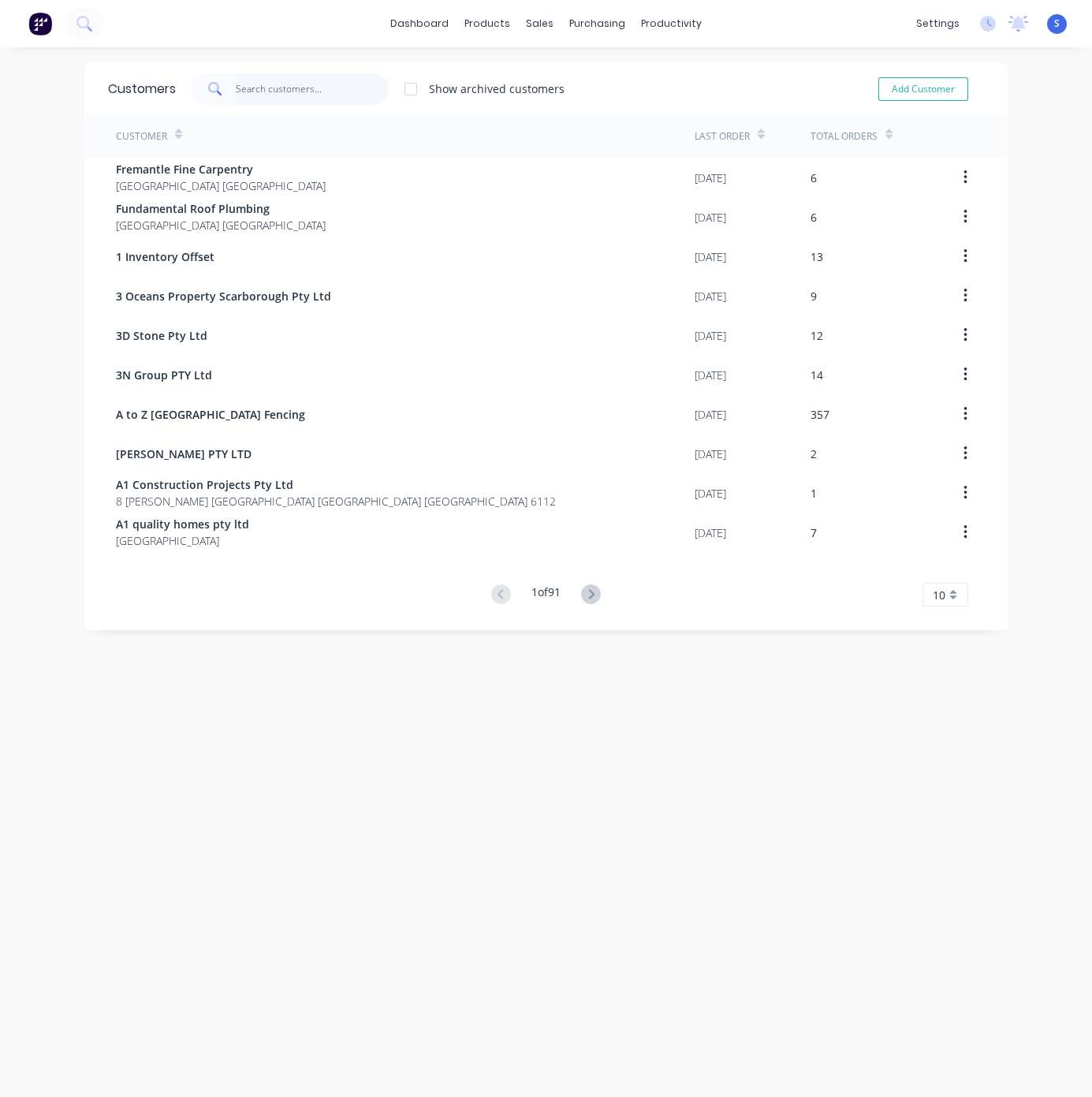
click at [260, 97] on input "text" at bounding box center [313, 88] width 154 height 31
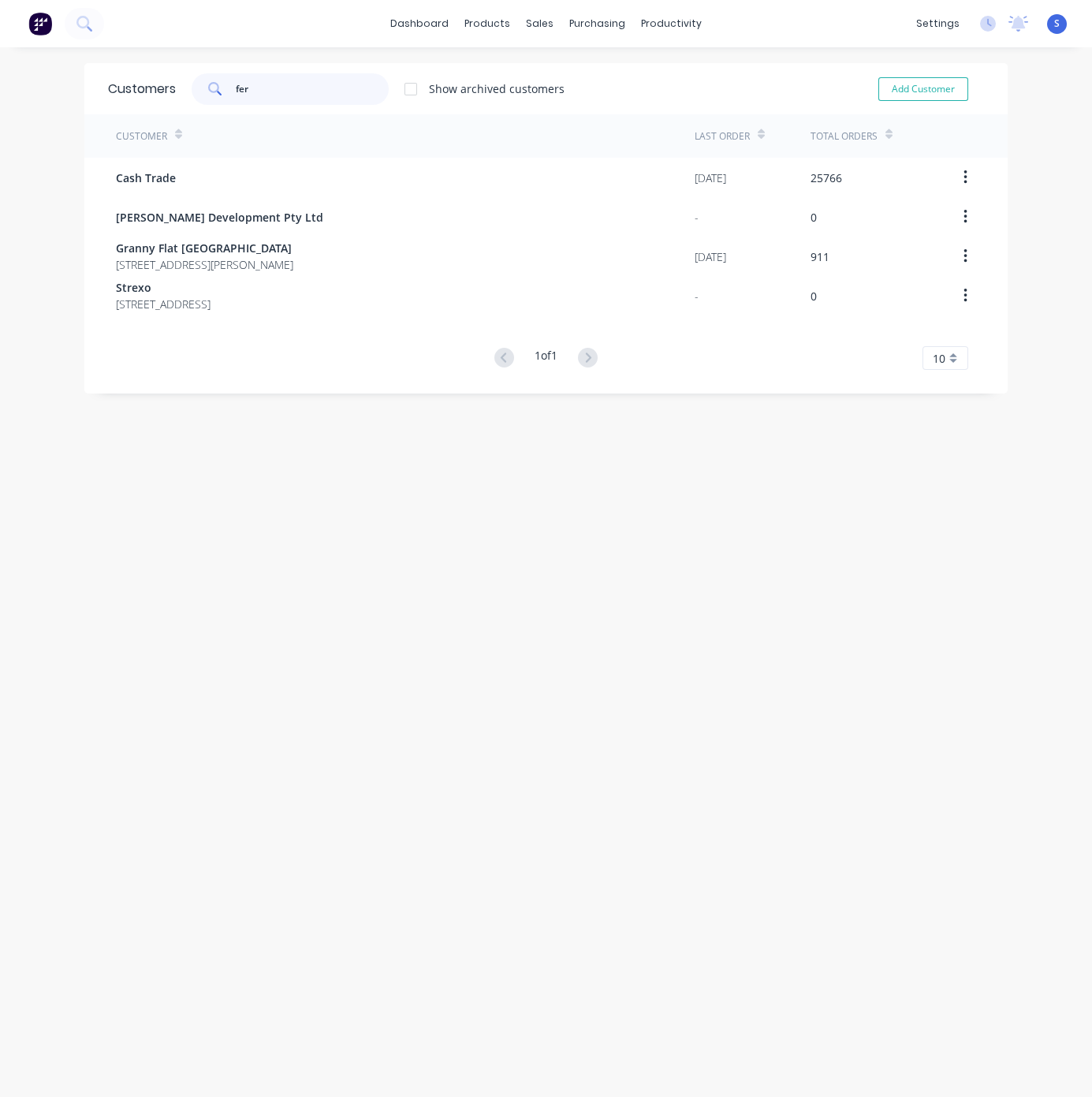
type input "fer"
click at [361, 555] on div "Customers fer Show archived customers Add Customer Customer Last Order Total Or…" at bounding box center [546, 587] width 1092 height 1049
click at [547, 88] on link "Sales Orders" at bounding box center [614, 75] width 209 height 31
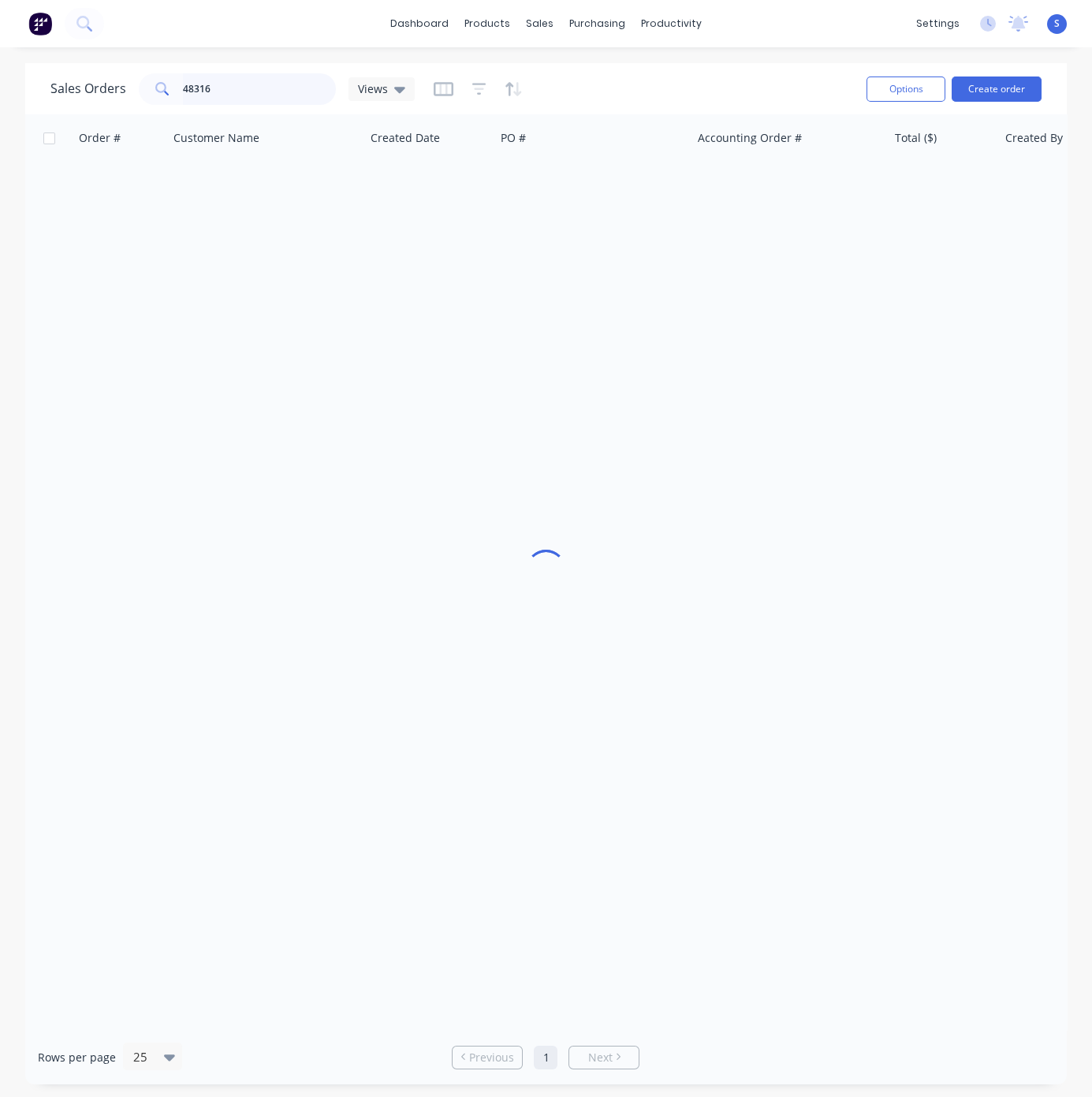
click at [264, 88] on input "48316" at bounding box center [260, 88] width 154 height 31
drag, startPoint x: 260, startPoint y: 87, endPoint x: 136, endPoint y: 75, distance: 124.6
click at [136, 75] on div "Sales Orders 48316 Views" at bounding box center [232, 88] width 364 height 31
type input "crishan"
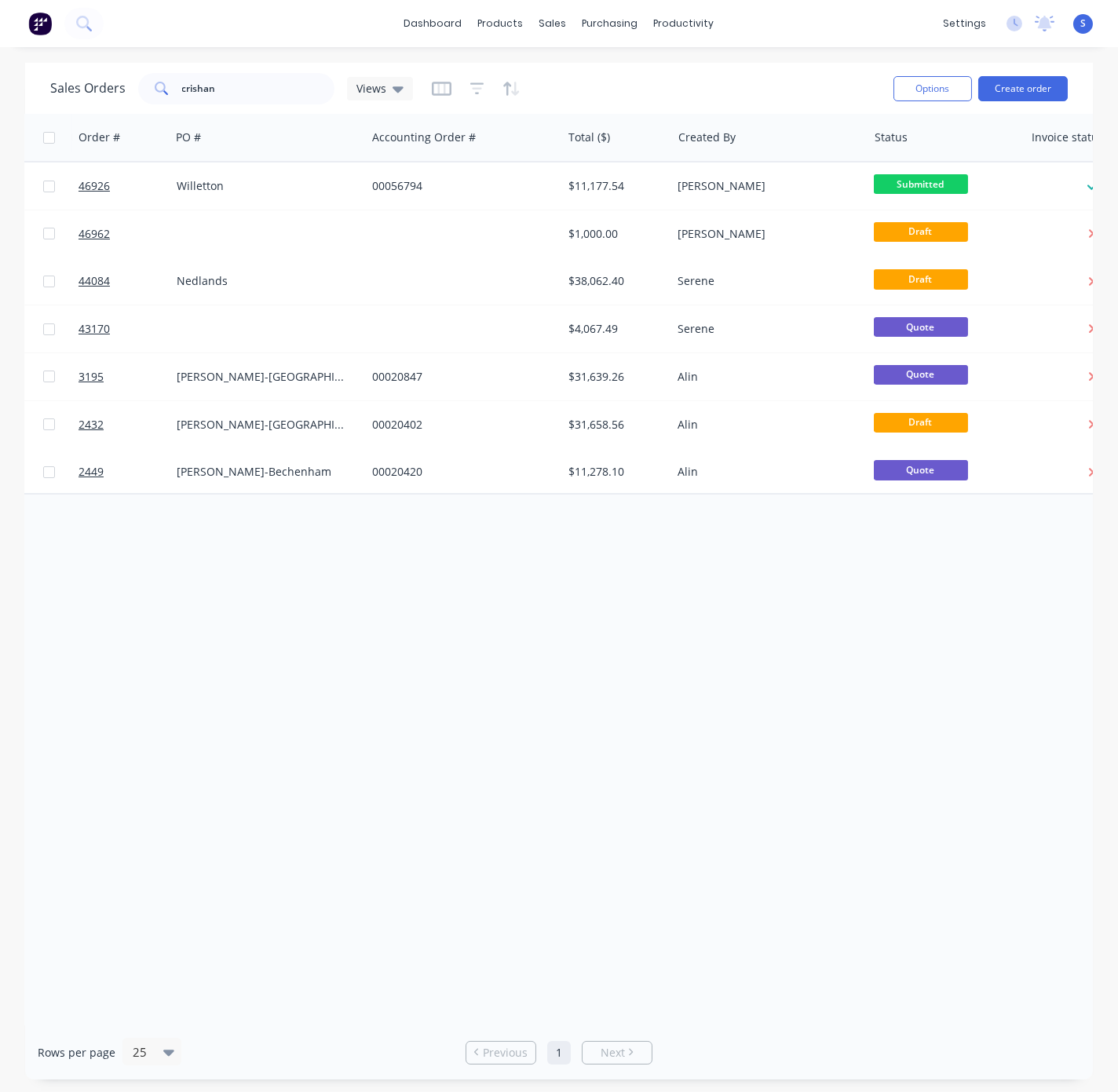
scroll to position [0, 406]
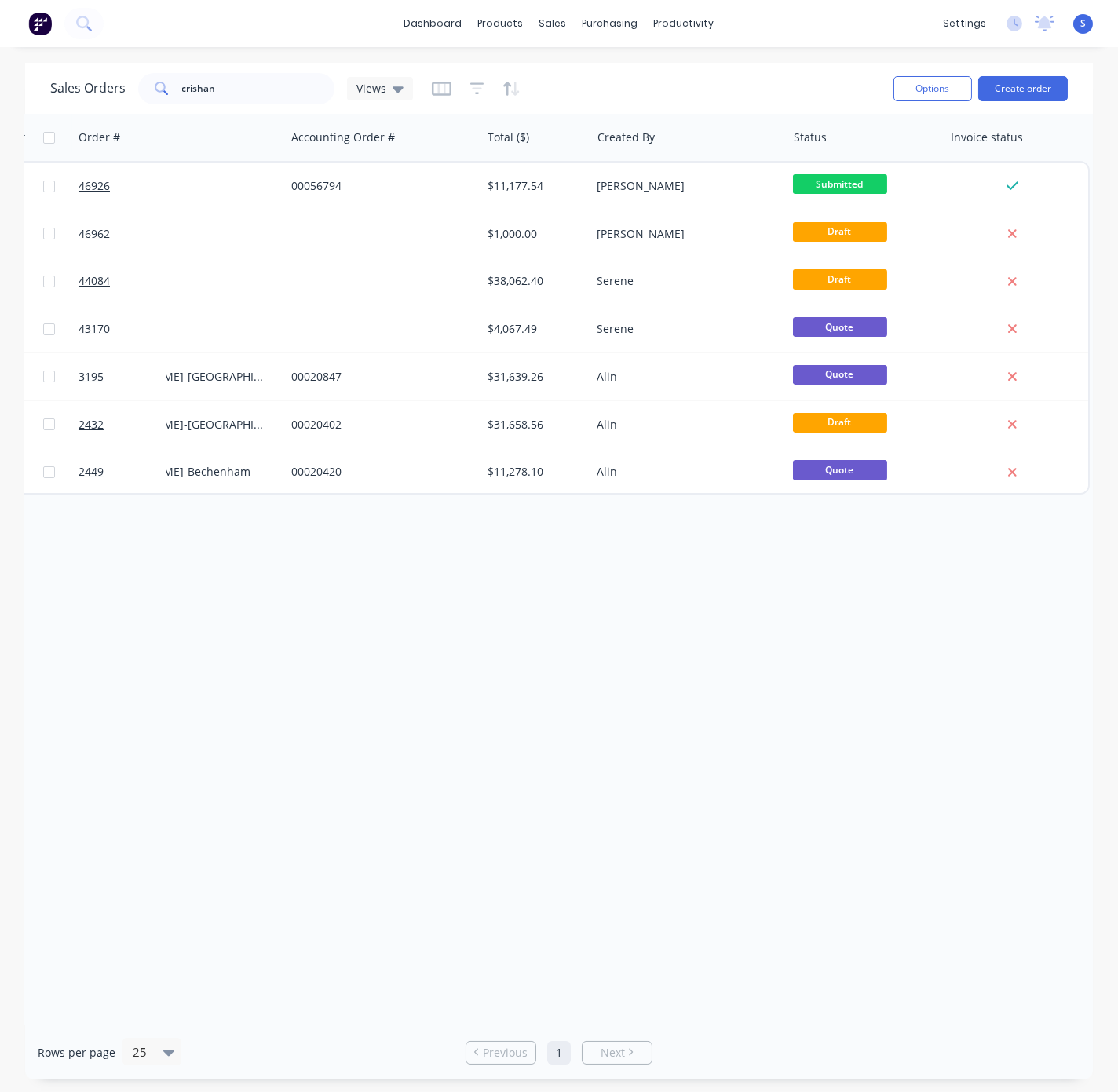
drag, startPoint x: 436, startPoint y: 674, endPoint x: 712, endPoint y: 675, distance: 276.0
drag, startPoint x: 772, startPoint y: 708, endPoint x: 354, endPoint y: 683, distance: 418.7
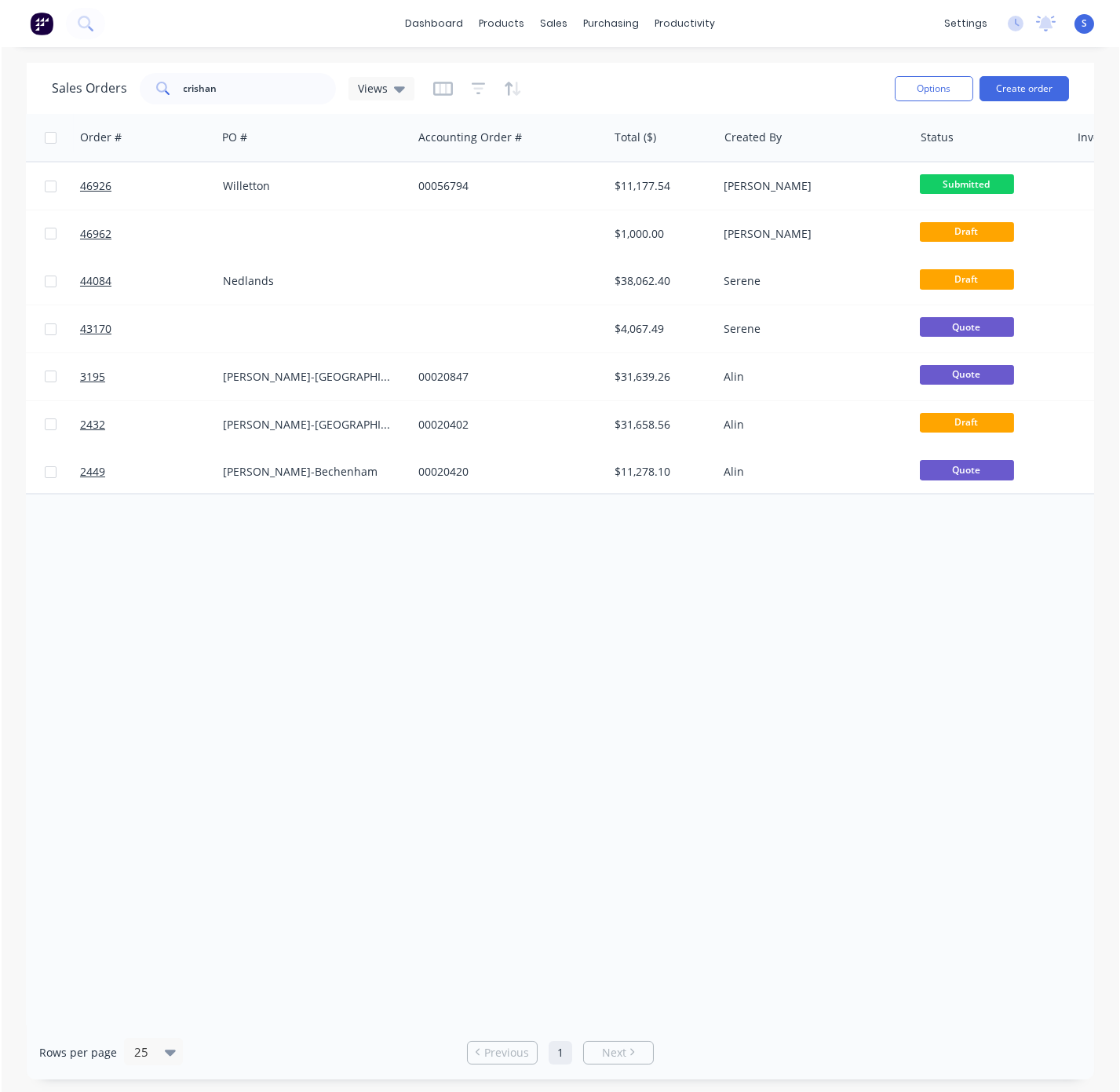
scroll to position [0, 0]
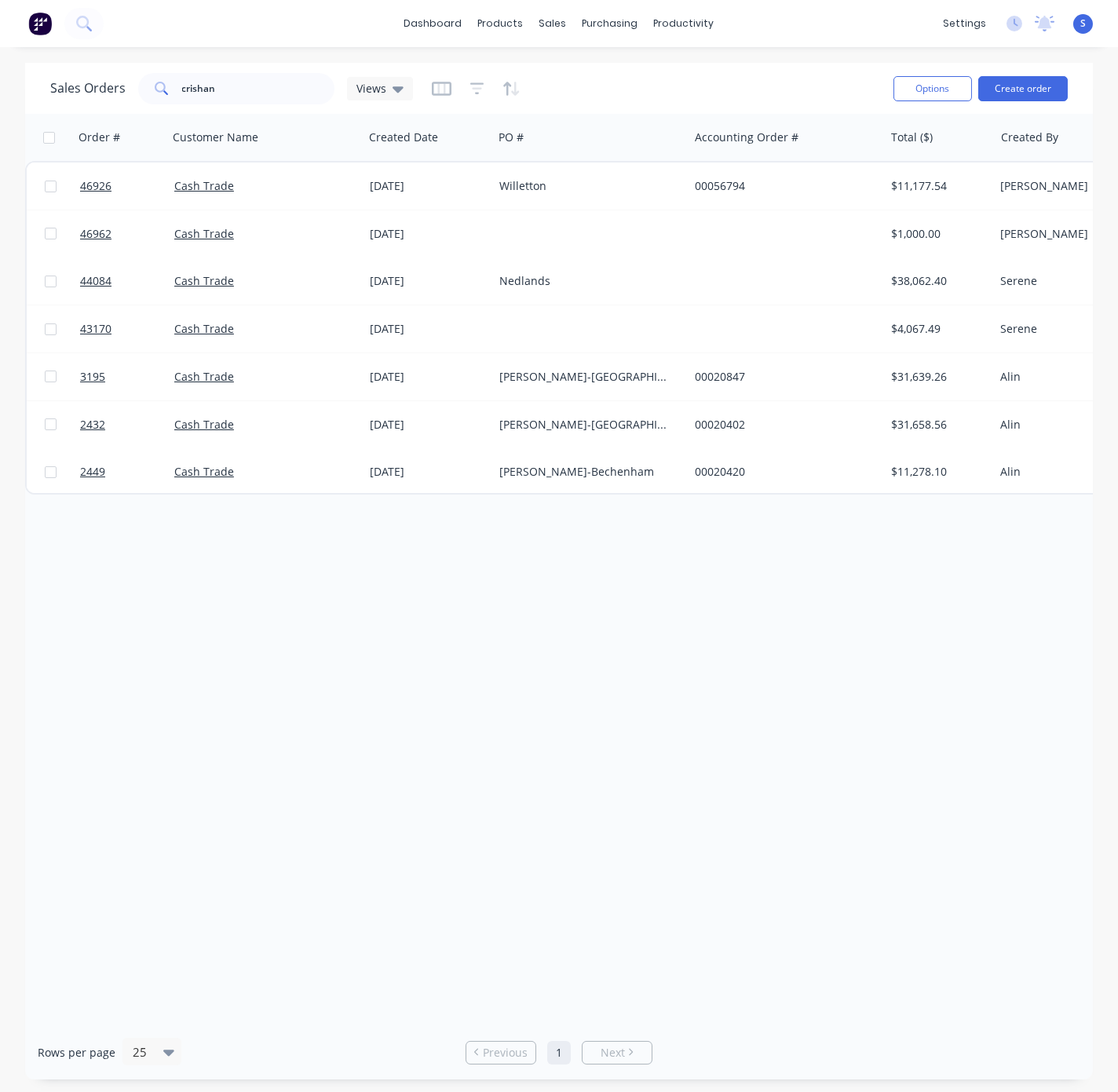
drag, startPoint x: 573, startPoint y: 674, endPoint x: 266, endPoint y: 594, distance: 317.3
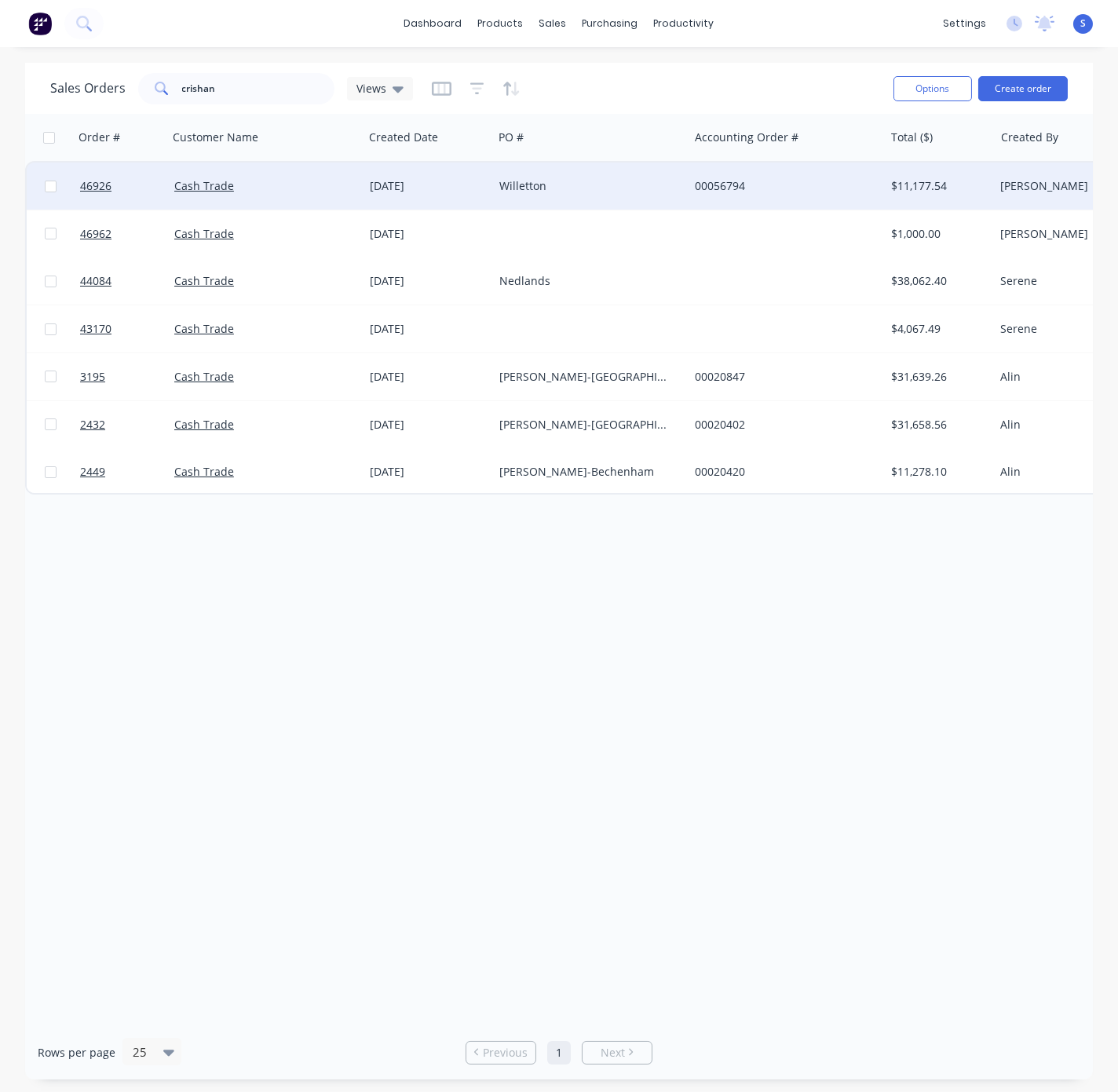
click at [471, 194] on div "[DATE]" at bounding box center [428, 187] width 130 height 47
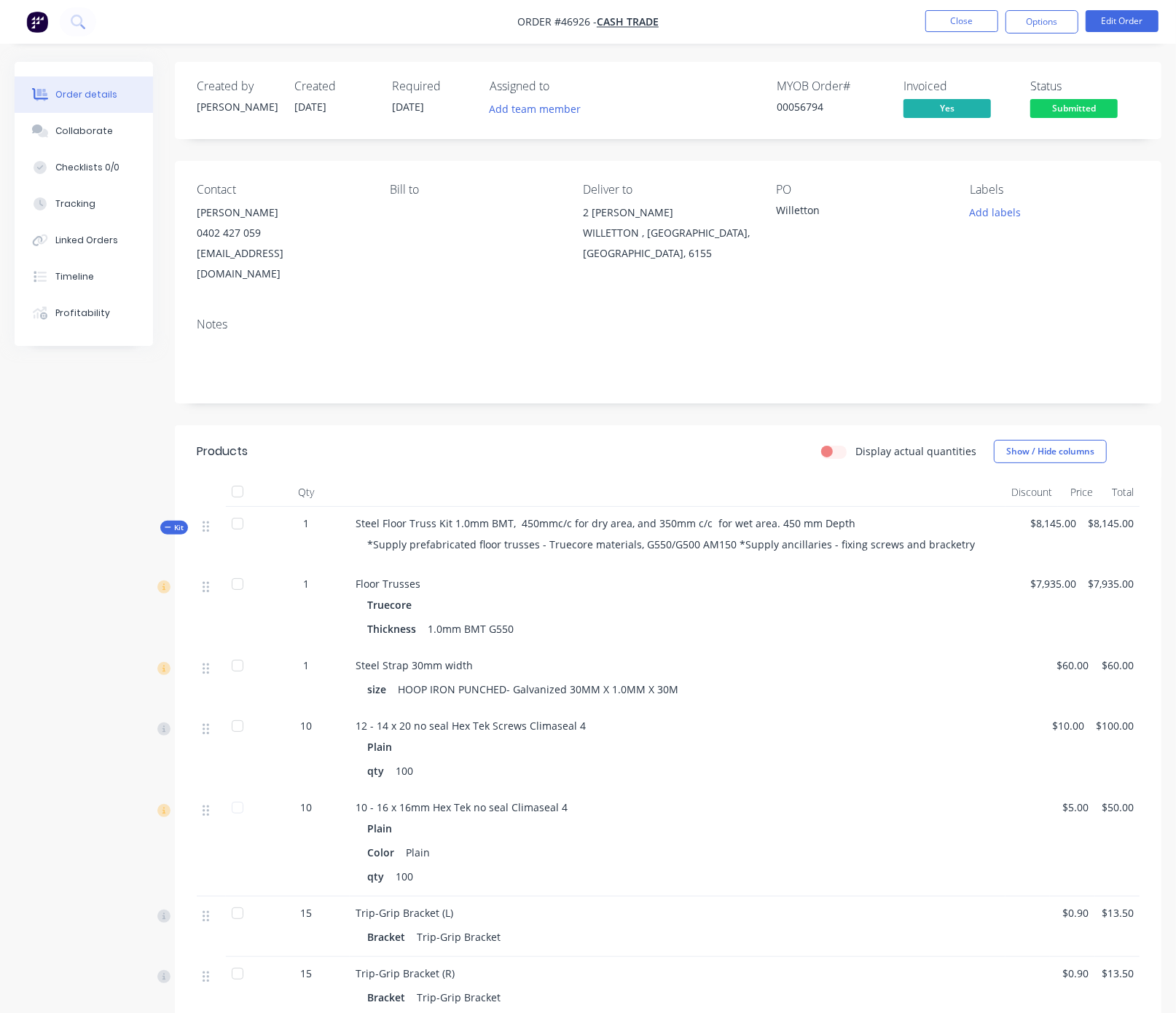
drag, startPoint x: 599, startPoint y: 459, endPoint x: 673, endPoint y: 461, distance: 74.0
click at [1046, 19] on button "Options" at bounding box center [1042, 22] width 73 height 24
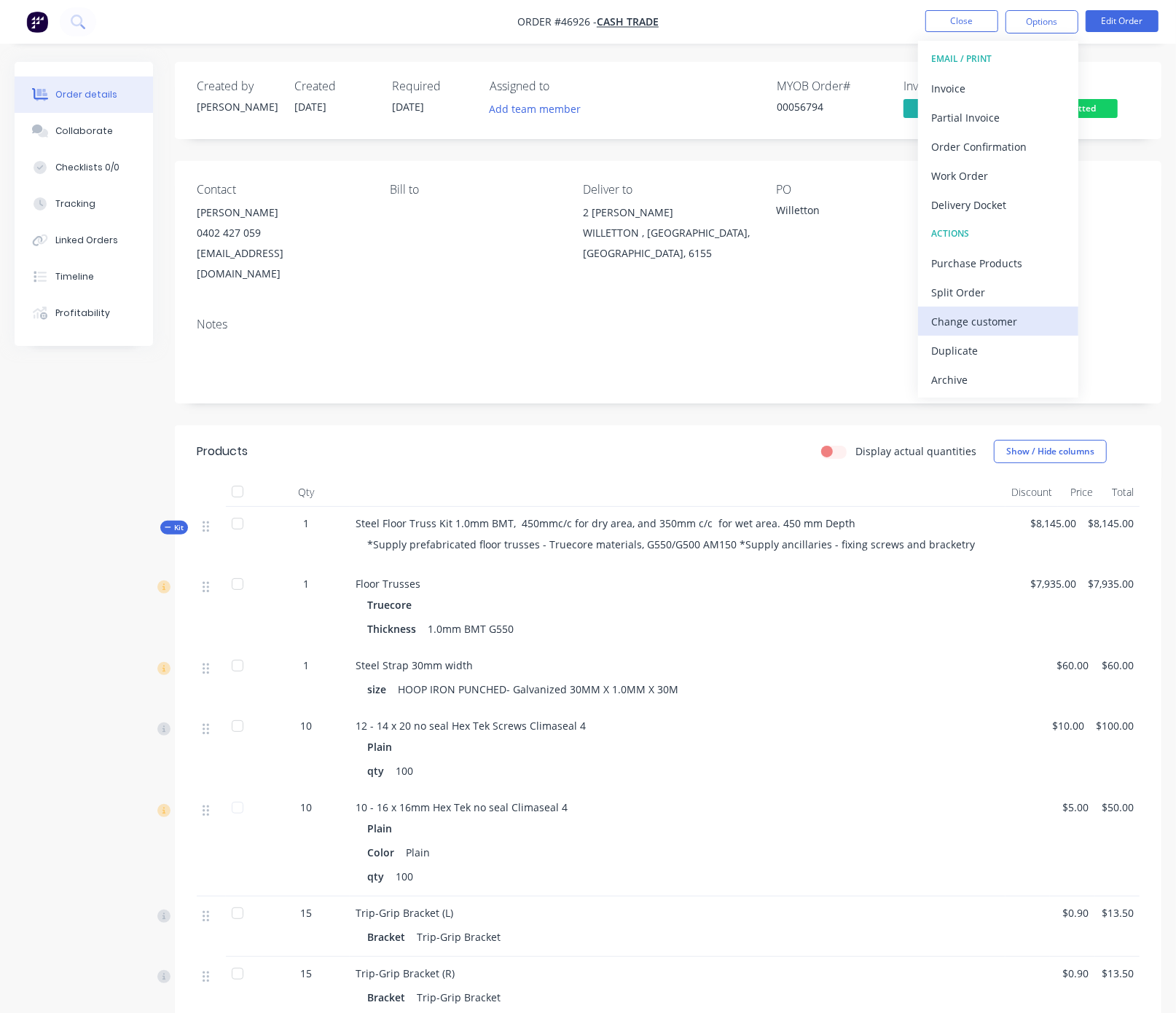
click at [1001, 316] on div "Change customer" at bounding box center [998, 322] width 134 height 21
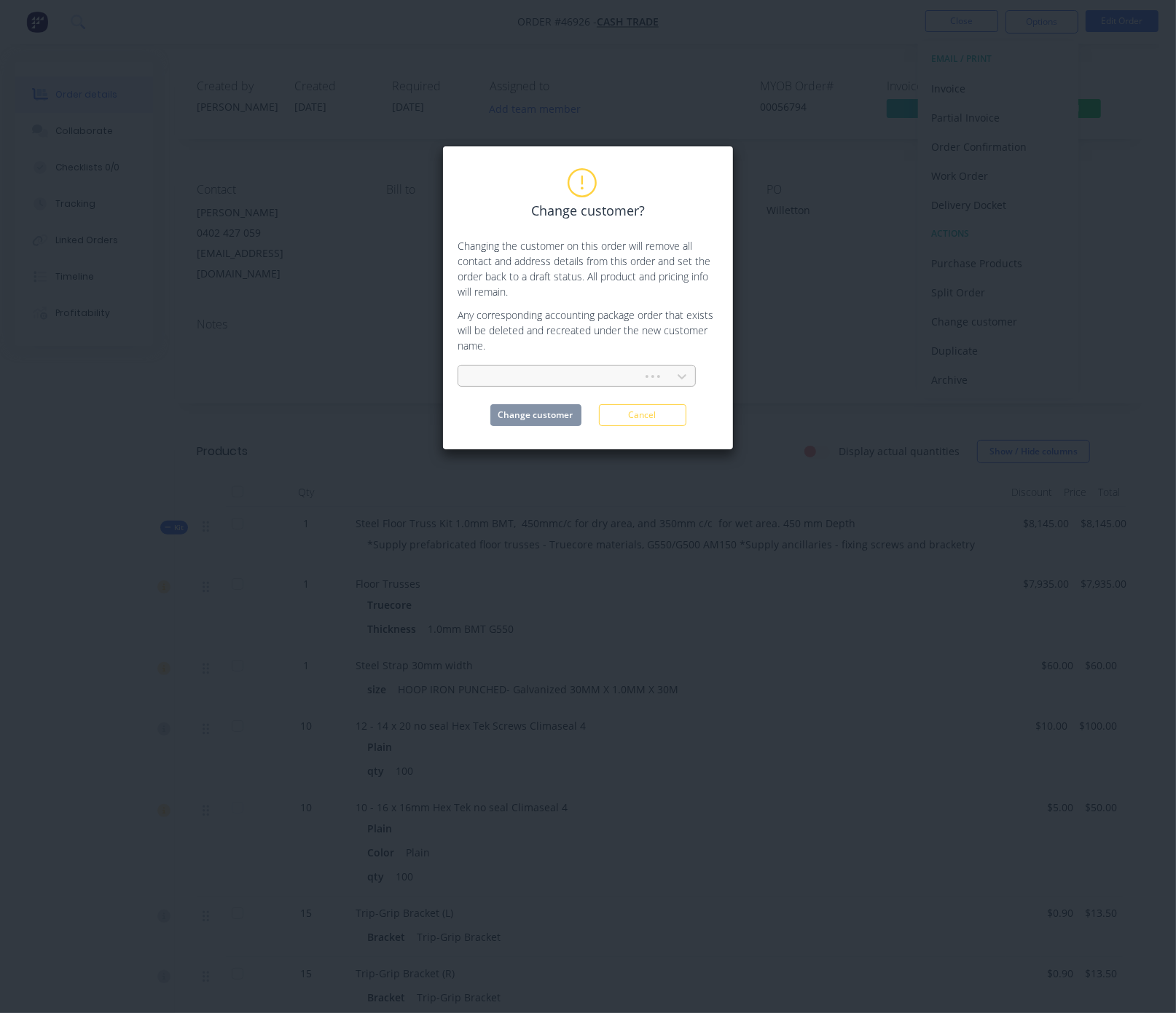
click at [490, 386] on div at bounding box center [553, 376] width 165 height 18
type input "ferh"
click at [529, 418] on div "[PERSON_NAME] Development Pty Ltd" at bounding box center [576, 409] width 238 height 27
click at [527, 424] on button "Change customer" at bounding box center [536, 415] width 91 height 22
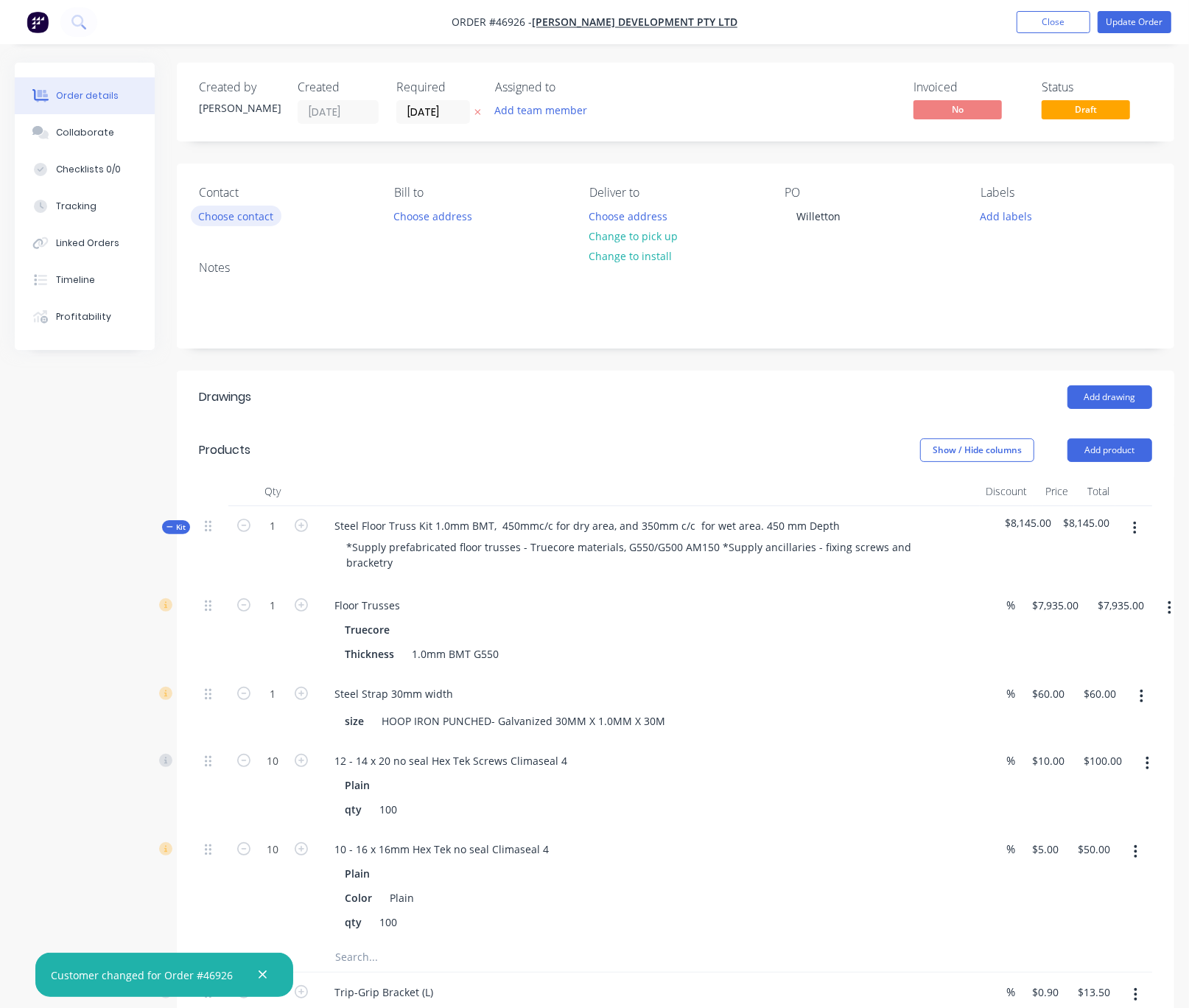
click at [251, 220] on button "Choose contact" at bounding box center [236, 215] width 91 height 20
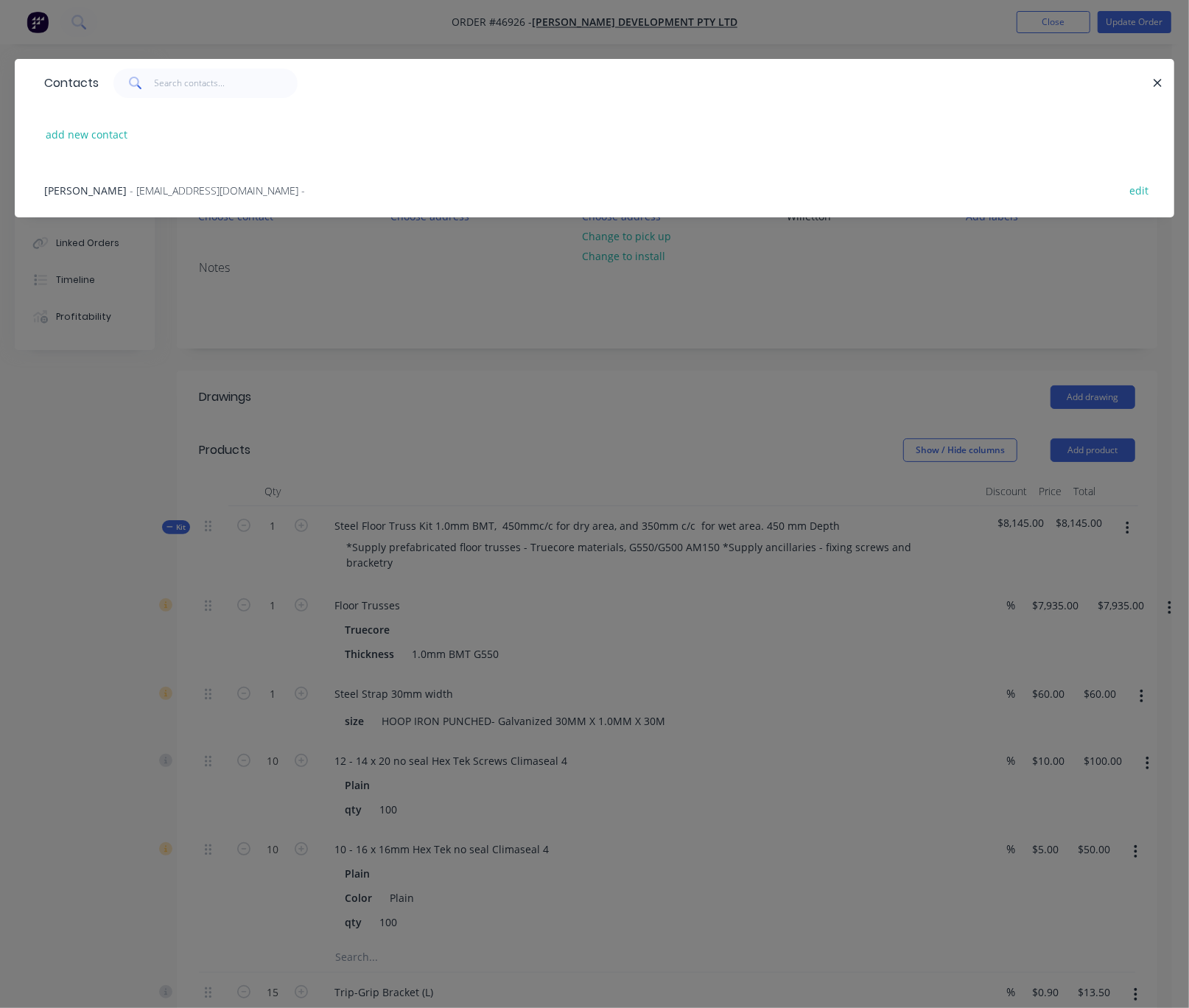
click at [114, 197] on span "[PERSON_NAME]" at bounding box center [85, 190] width 83 height 14
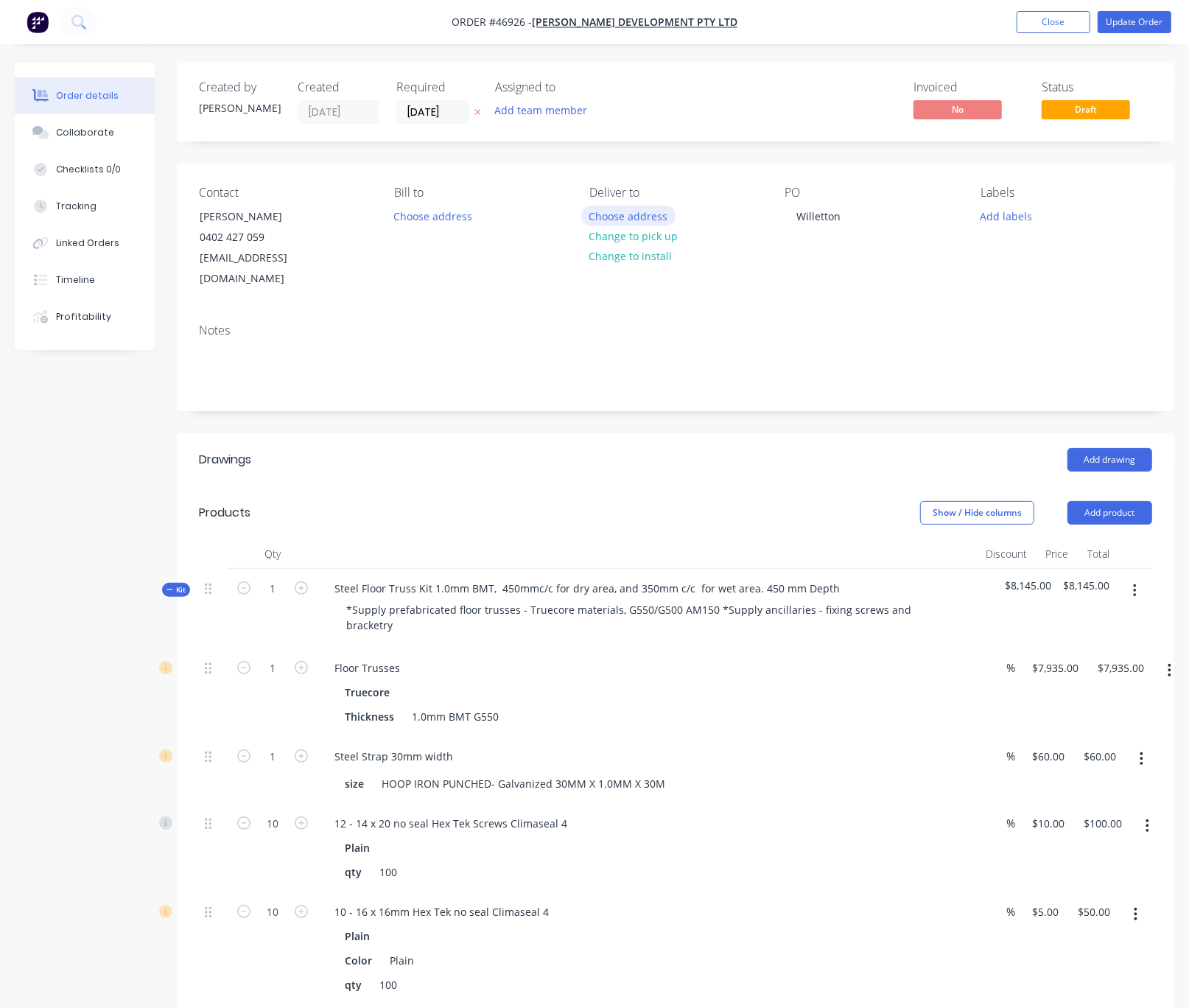
click at [642, 216] on button "Choose address" at bounding box center [628, 215] width 94 height 20
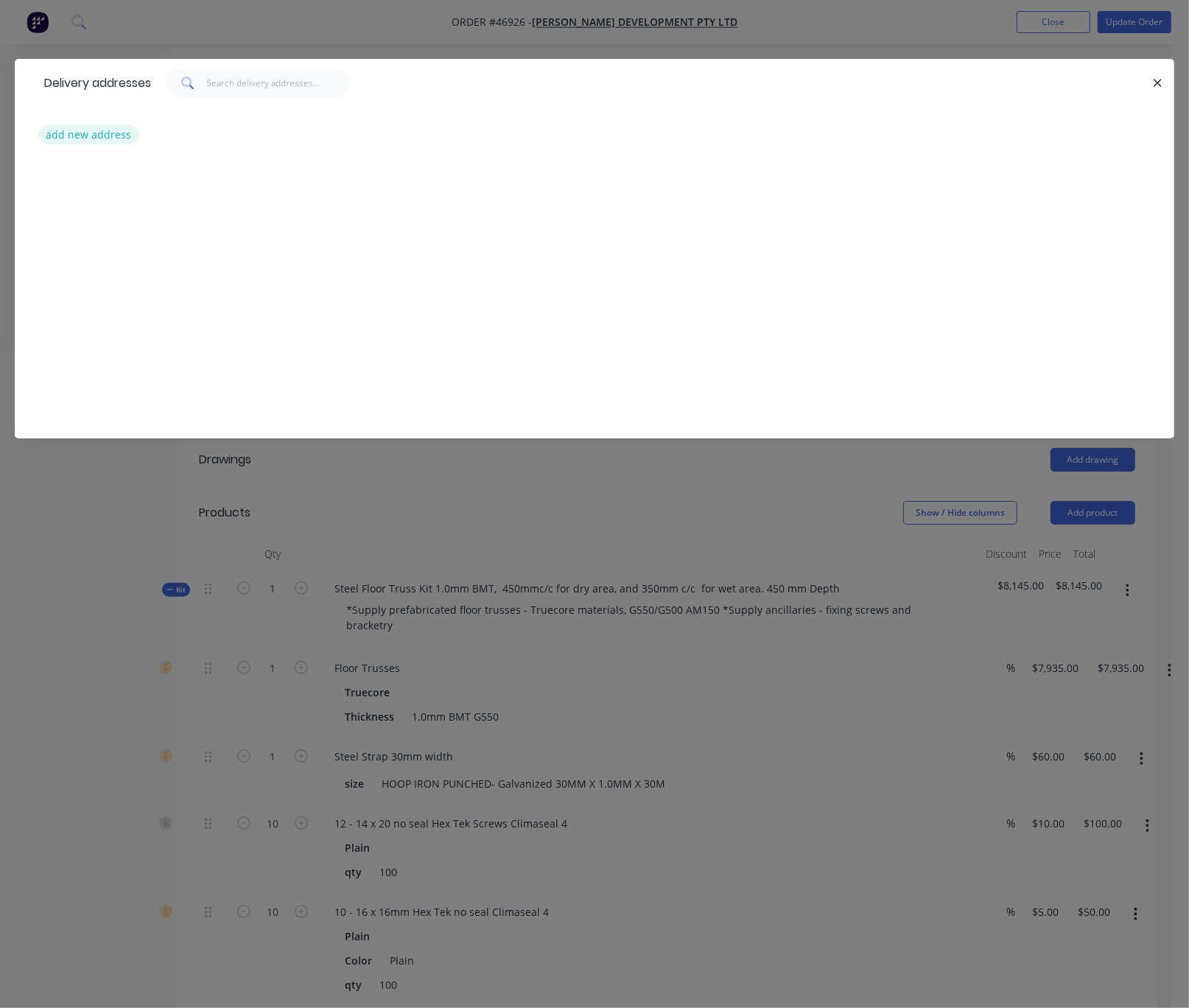
click at [73, 144] on button "add new address" at bounding box center [89, 134] width 101 height 20
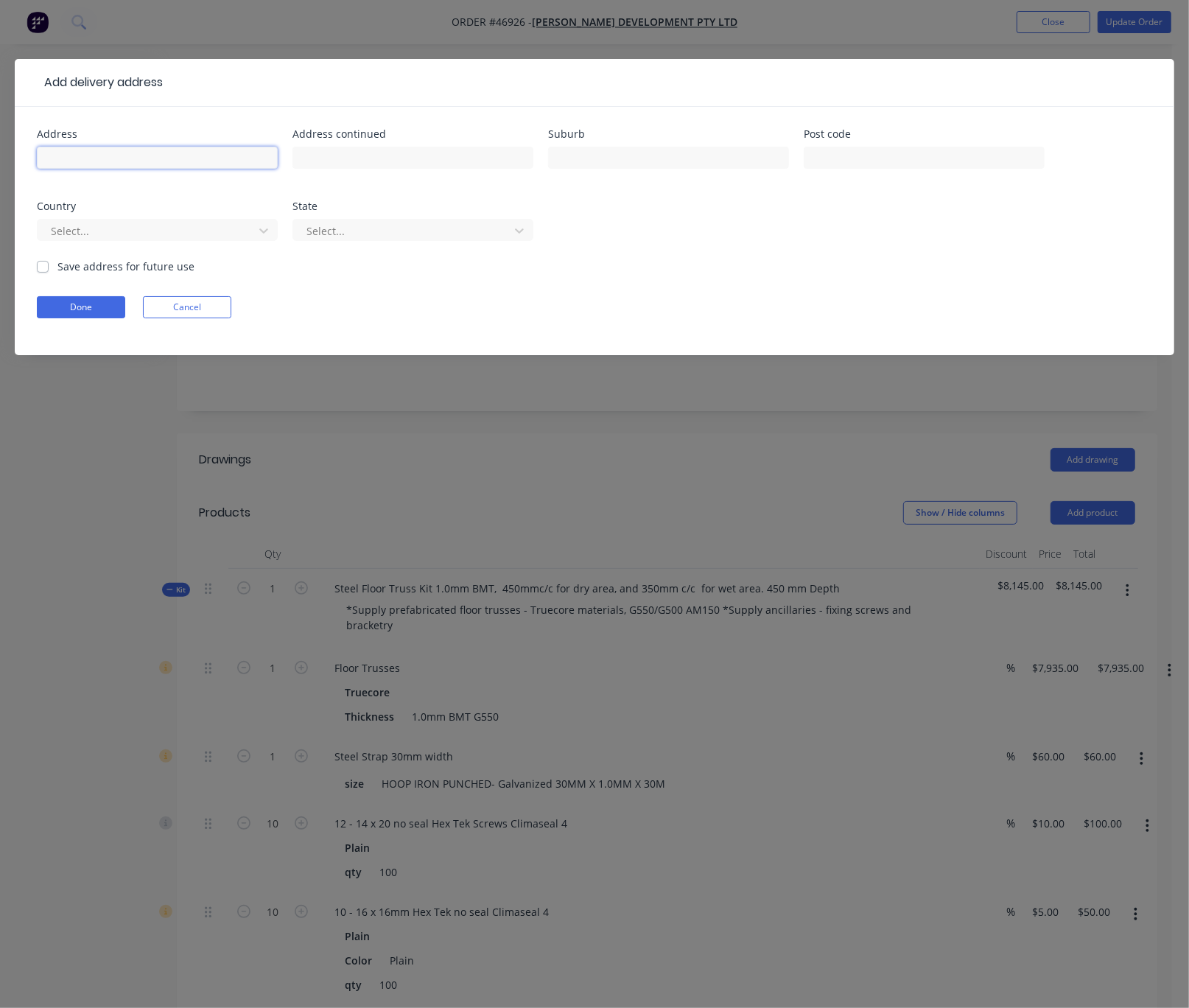
drag, startPoint x: 98, startPoint y: 170, endPoint x: 130, endPoint y: 293, distance: 127.1
click at [97, 169] on input "text" at bounding box center [156, 157] width 241 height 22
click at [261, 164] on input "text" at bounding box center [156, 157] width 241 height 22
type input "2 [PERSON_NAME],"
type input "Willetton"
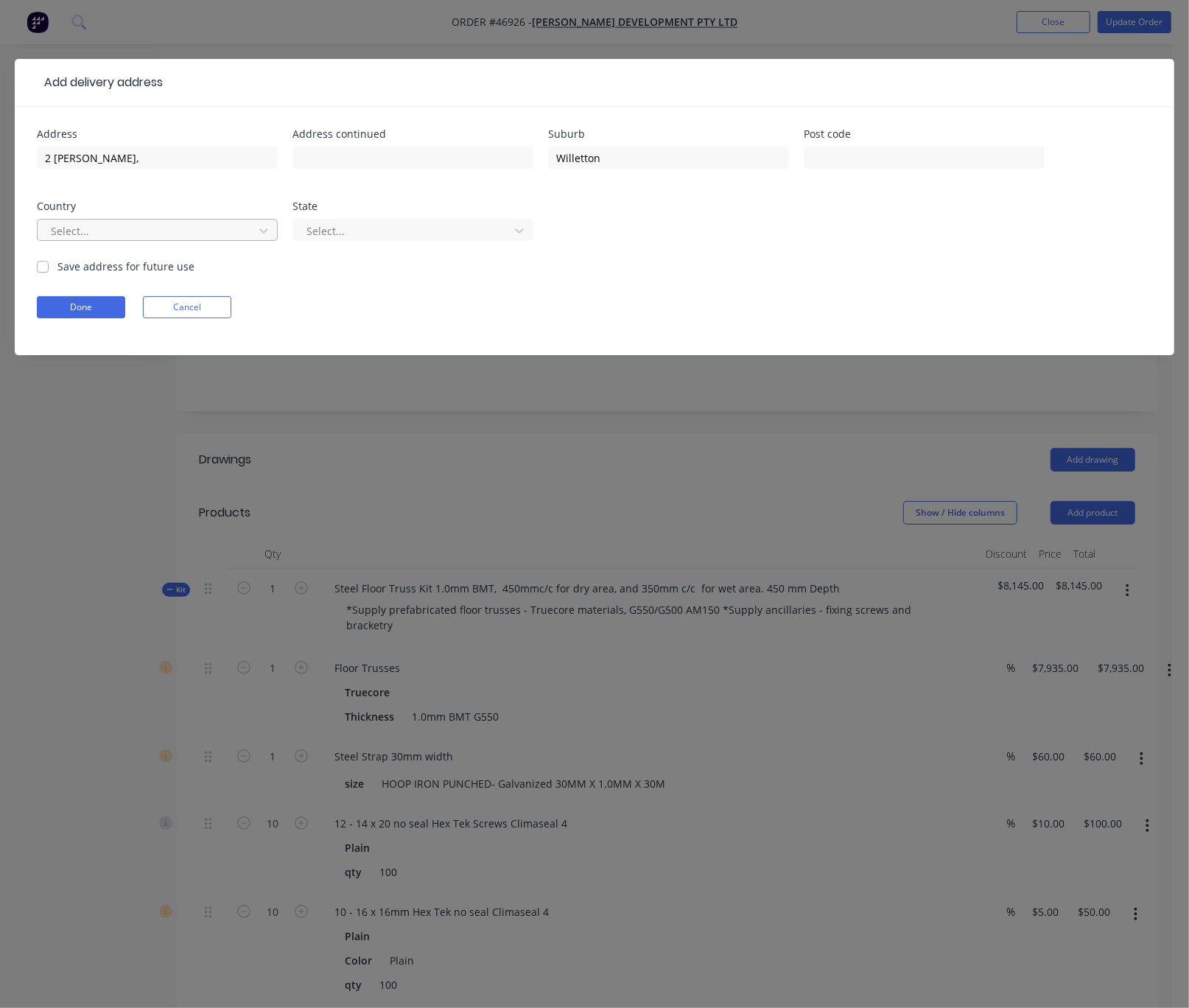
click at [235, 232] on div at bounding box center [148, 230] width 196 height 19
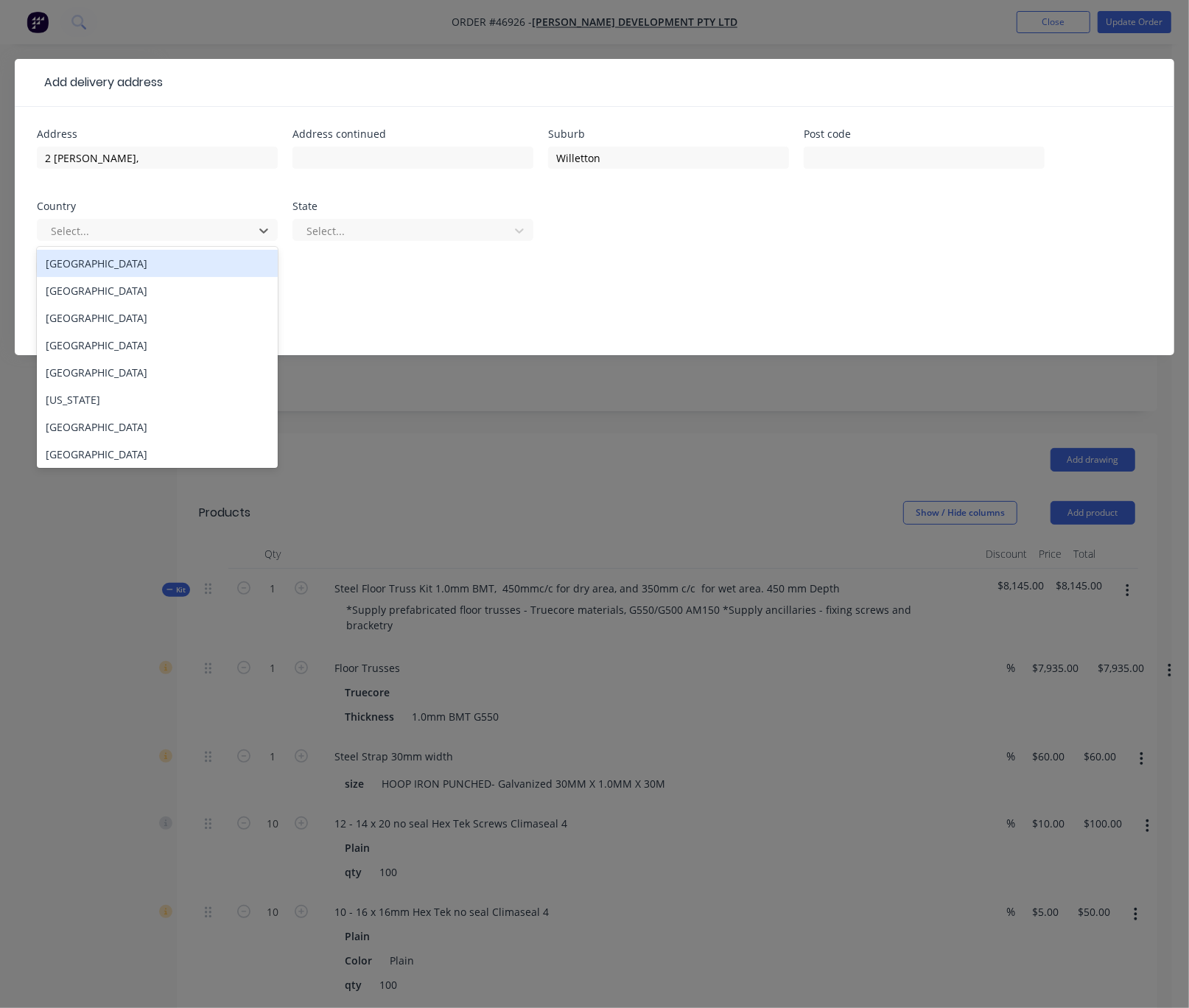
click at [165, 271] on div "[GEOGRAPHIC_DATA]" at bounding box center [156, 263] width 241 height 28
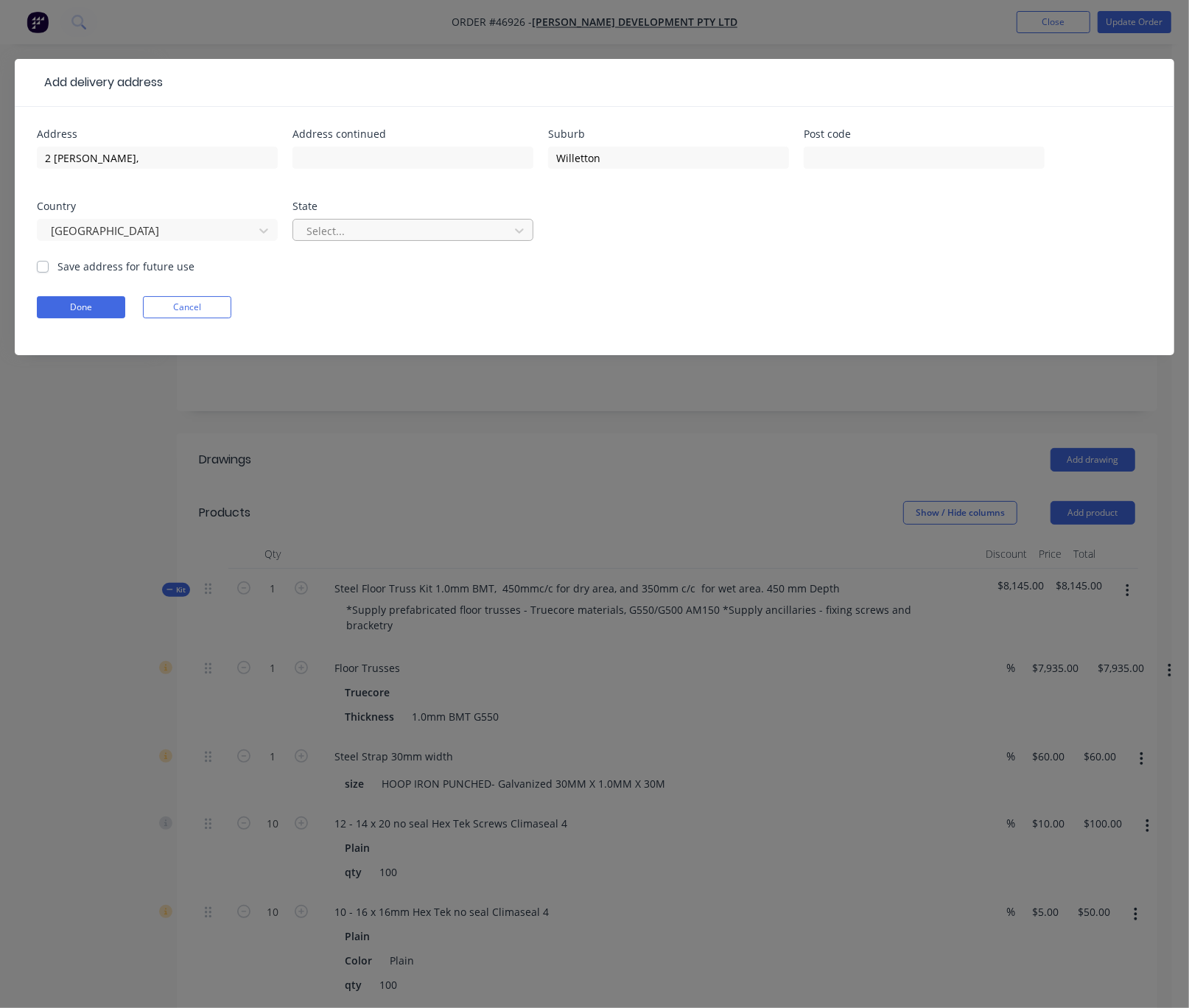
click at [367, 240] on div at bounding box center [403, 230] width 196 height 19
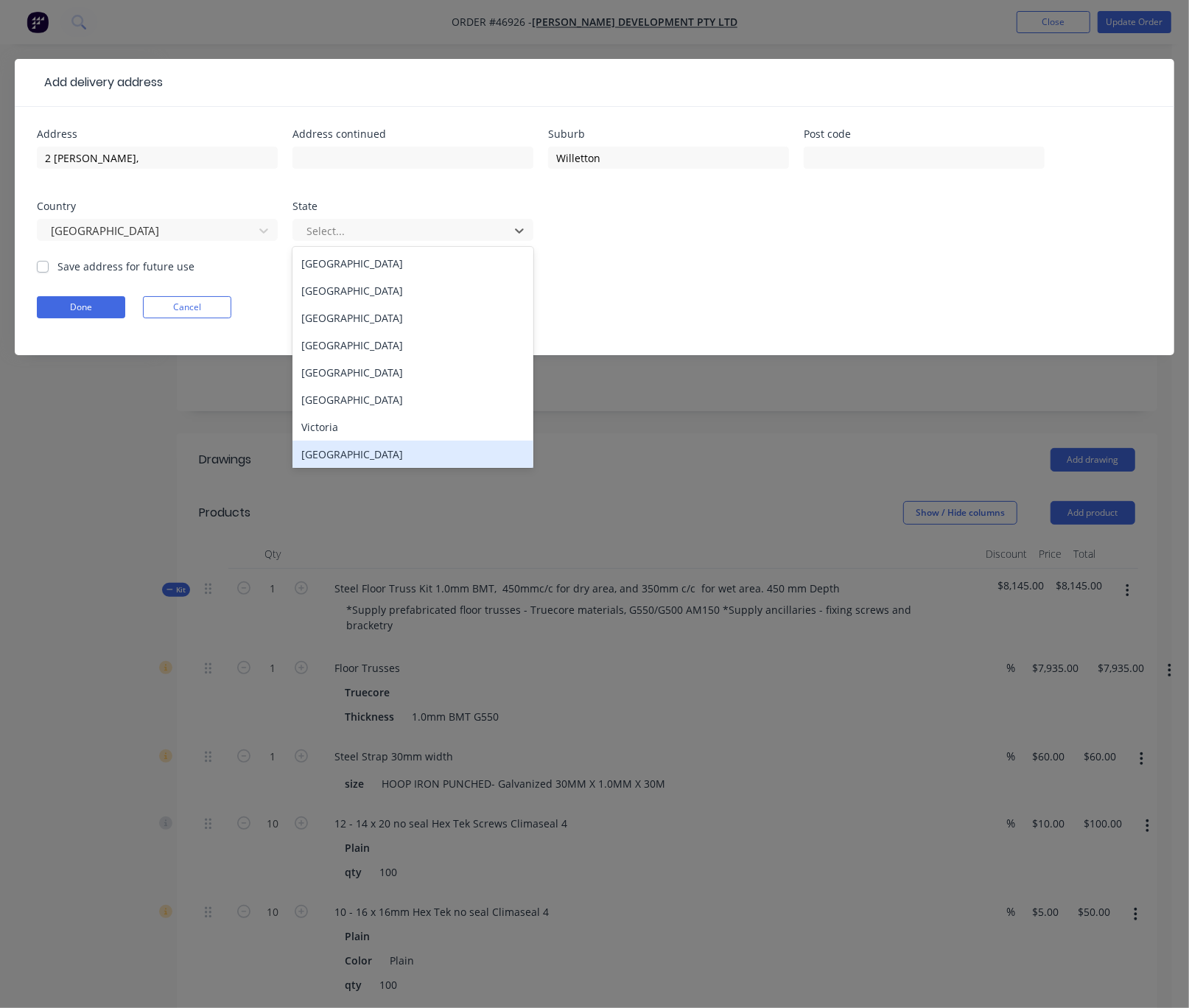
click at [370, 456] on div "[GEOGRAPHIC_DATA]" at bounding box center [412, 454] width 241 height 28
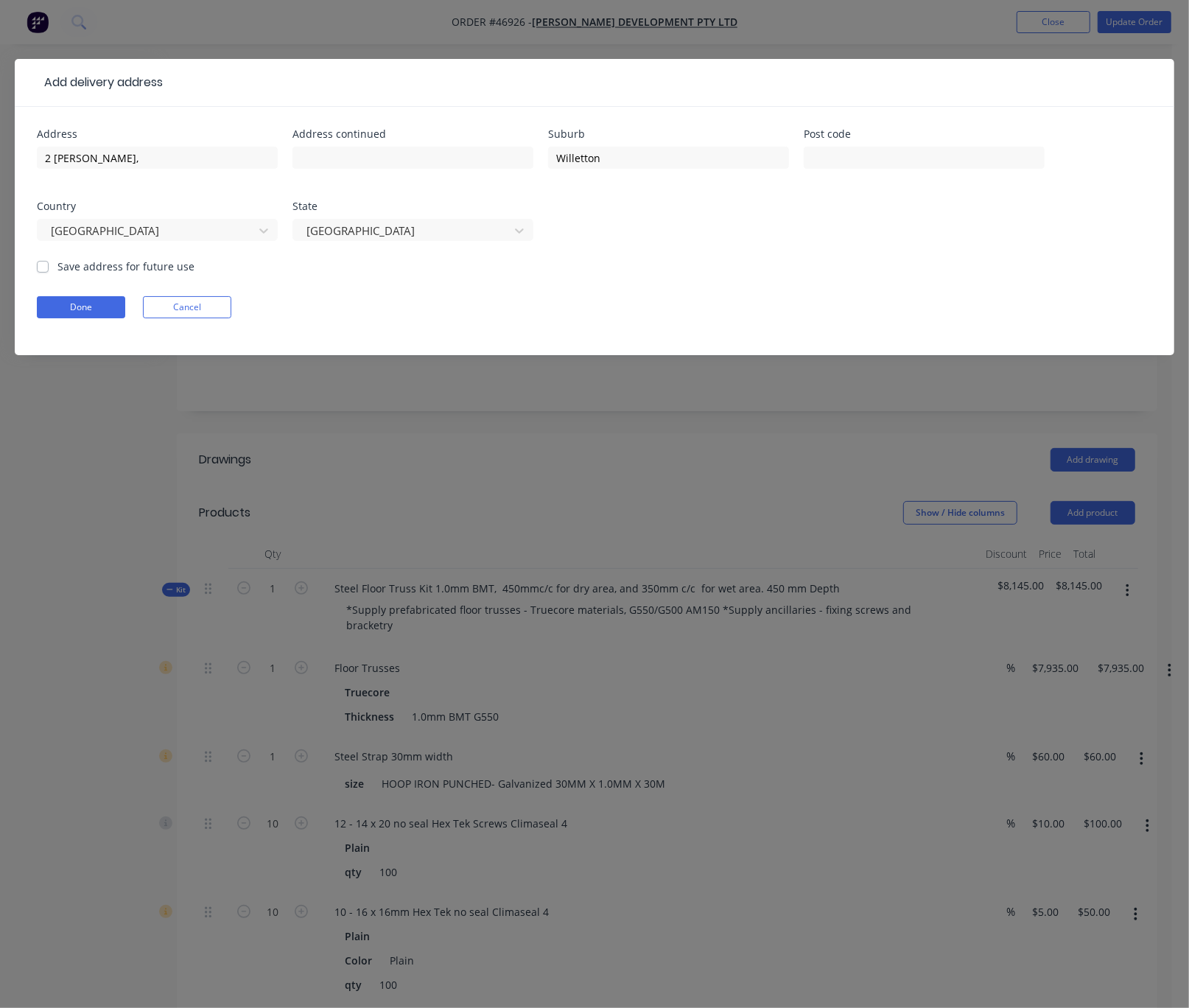
click at [58, 274] on label "Save address for future use" at bounding box center [126, 266] width 137 height 15
click at [49, 273] on input "Save address for future use" at bounding box center [42, 266] width 12 height 14
checkbox input "true"
click at [91, 333] on form "Address 2 [PERSON_NAME], Address continued Suburb Willetton Post code Country […" at bounding box center [594, 242] width 1115 height 226
click at [87, 316] on button "Done" at bounding box center [80, 307] width 88 height 22
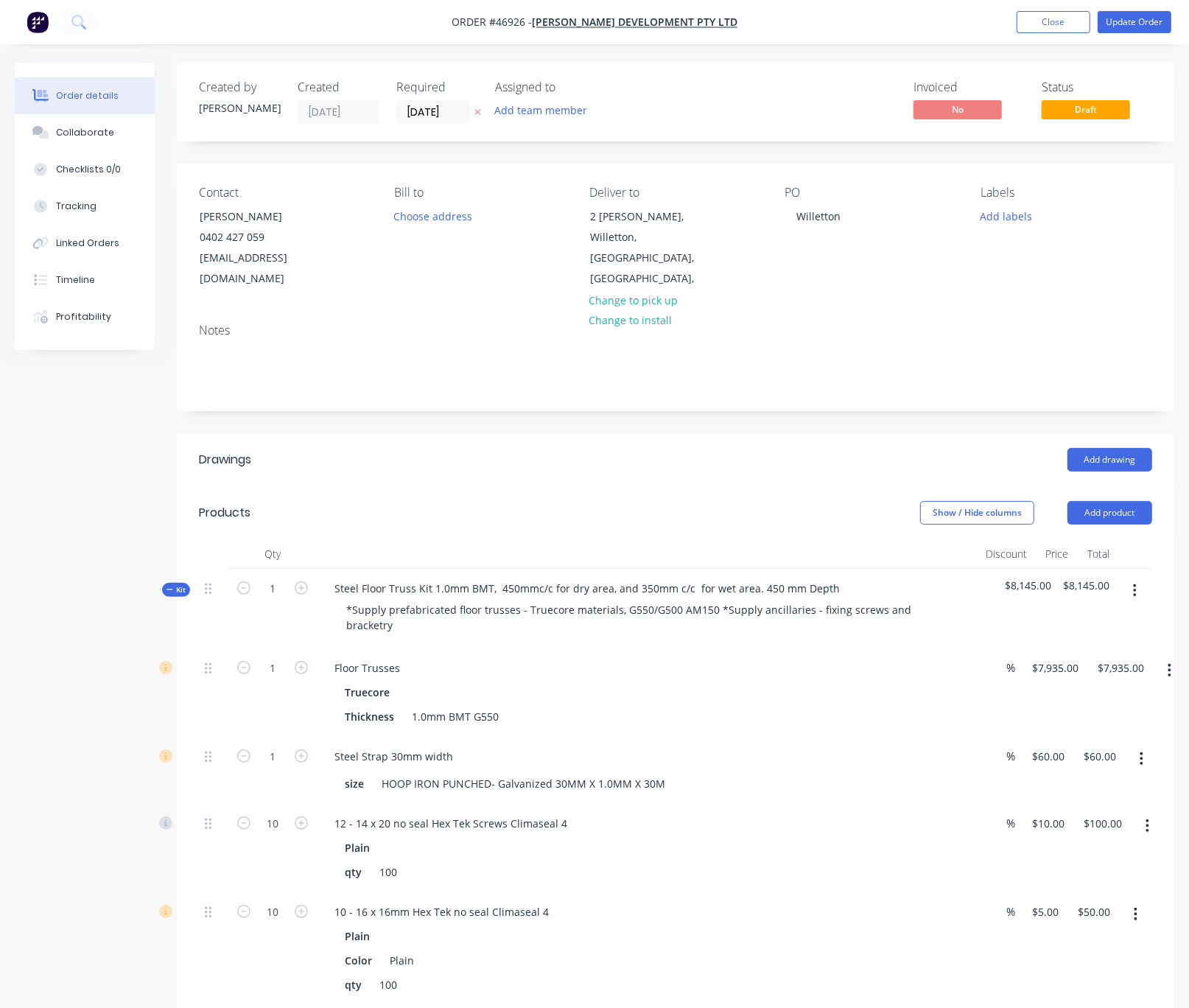
click at [531, 480] on header "Drawings Add drawing" at bounding box center [675, 460] width 997 height 53
click at [1072, 19] on button "Update Order" at bounding box center [1134, 21] width 74 height 22
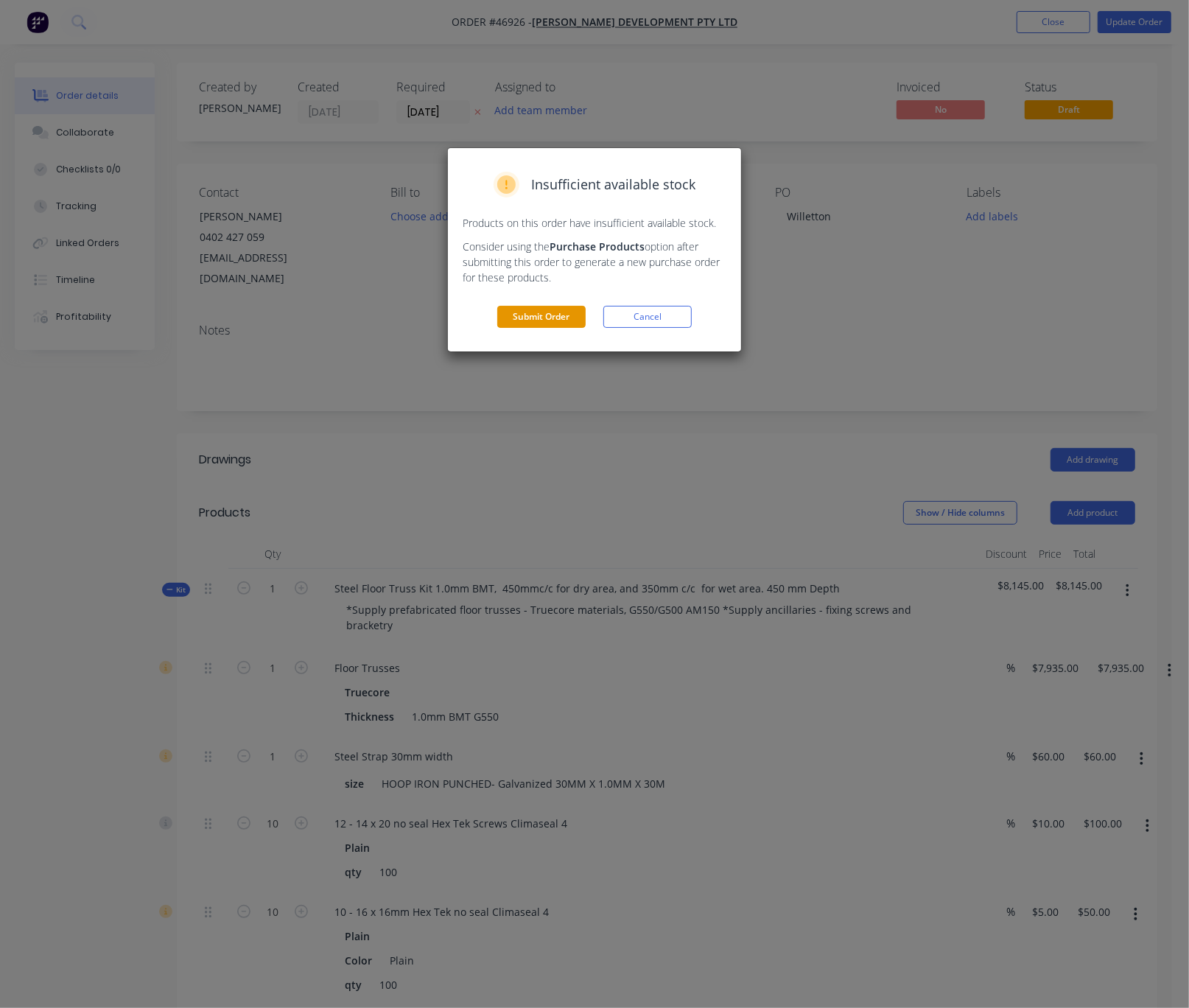
click at [557, 328] on button "Submit Order" at bounding box center [540, 316] width 88 height 22
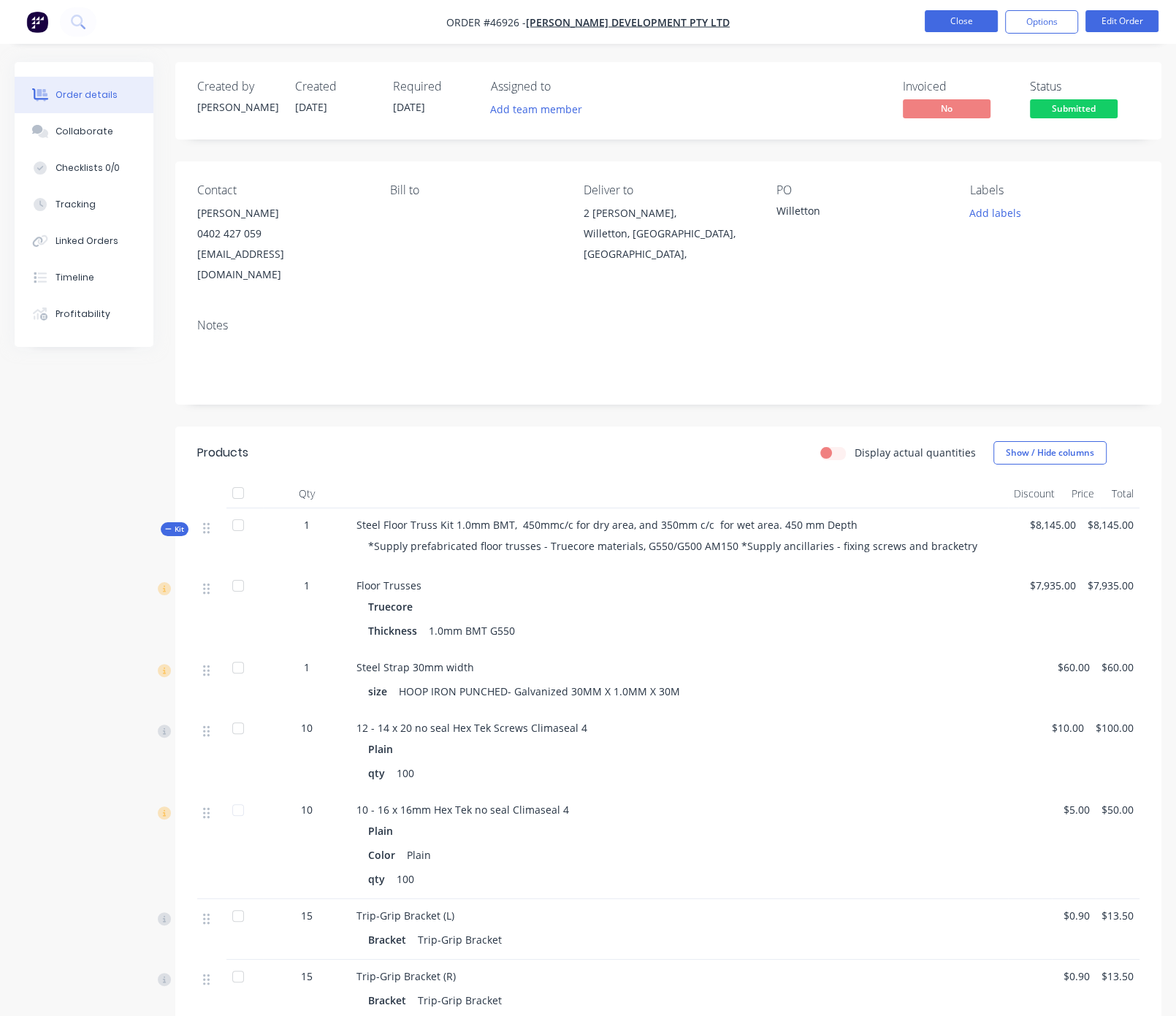
click at [956, 19] on button "Close" at bounding box center [961, 21] width 73 height 22
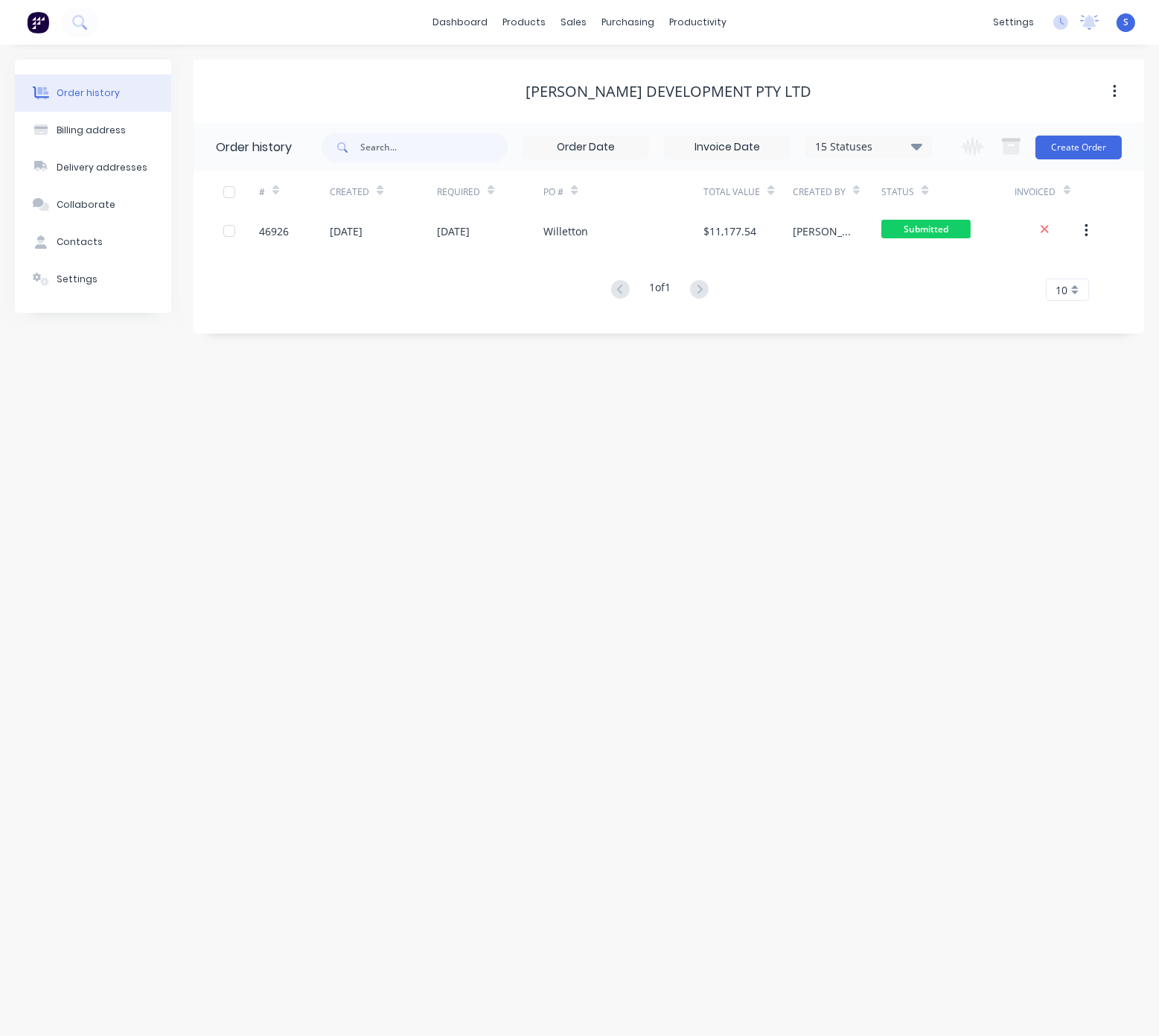
click at [463, 434] on div "Order history Billing address Delivery addresses Collaborate Contacts Settings …" at bounding box center [580, 540] width 1159 height 991
click at [371, 599] on div "Order history Billing address Delivery addresses Collaborate Contacts Settings …" at bounding box center [580, 540] width 1159 height 991
click at [1079, 141] on button "Create Order" at bounding box center [1079, 147] width 86 height 24
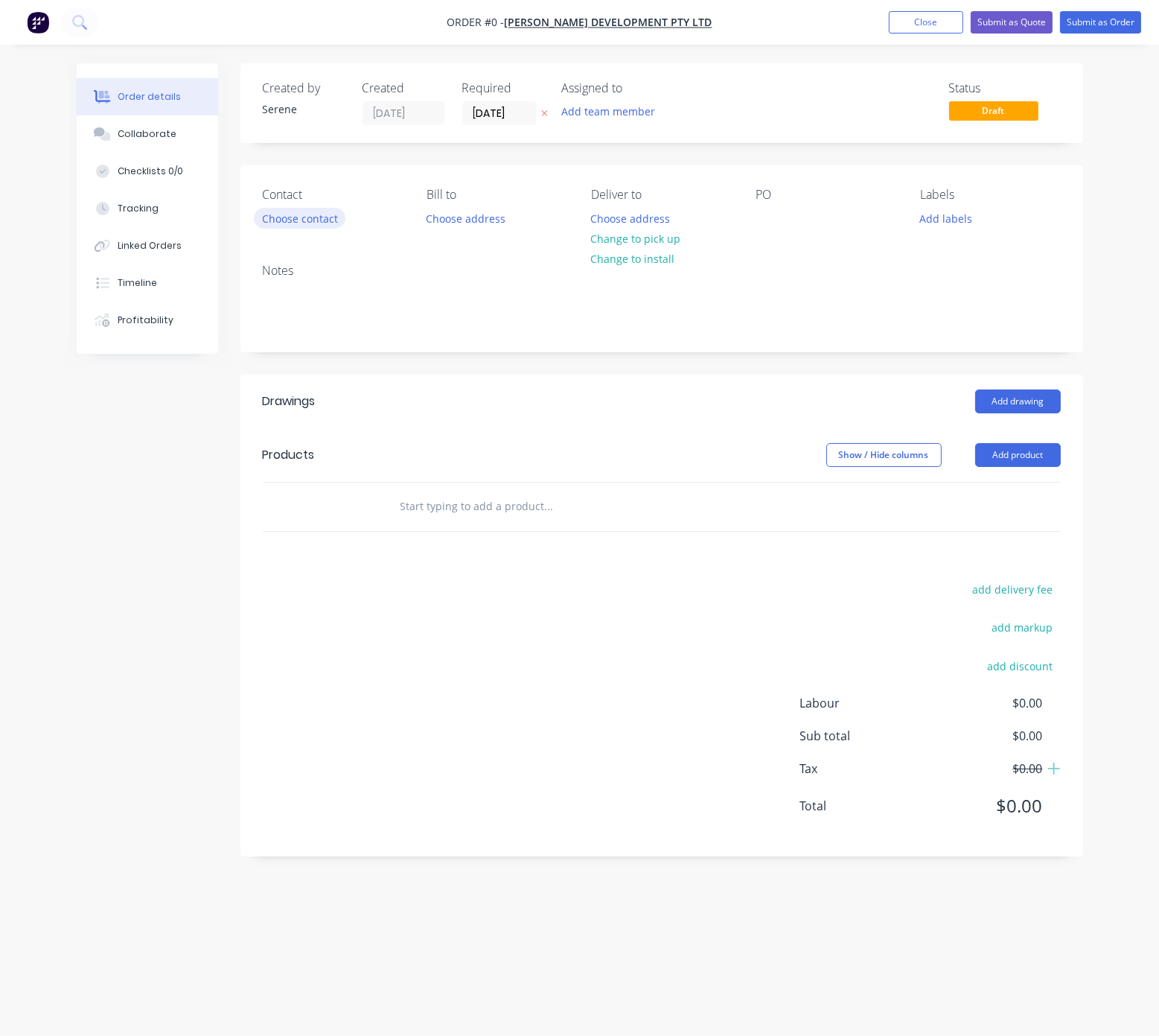
click at [305, 228] on button "Choose contact" at bounding box center [300, 217] width 92 height 20
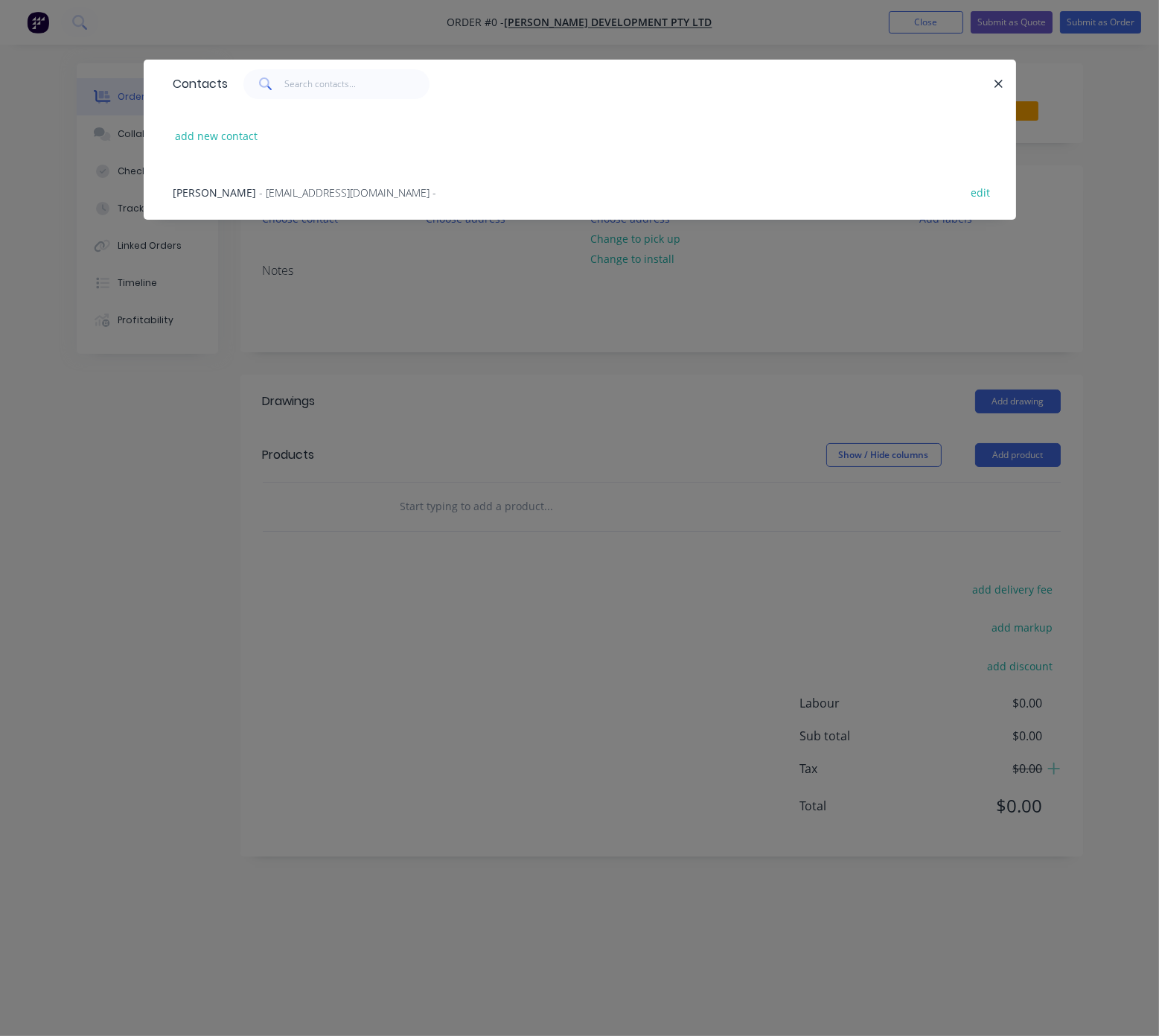
click at [264, 210] on div "Crishan Fernando - [EMAIL_ADDRESS][DOMAIN_NAME] - edit" at bounding box center [580, 191] width 828 height 56
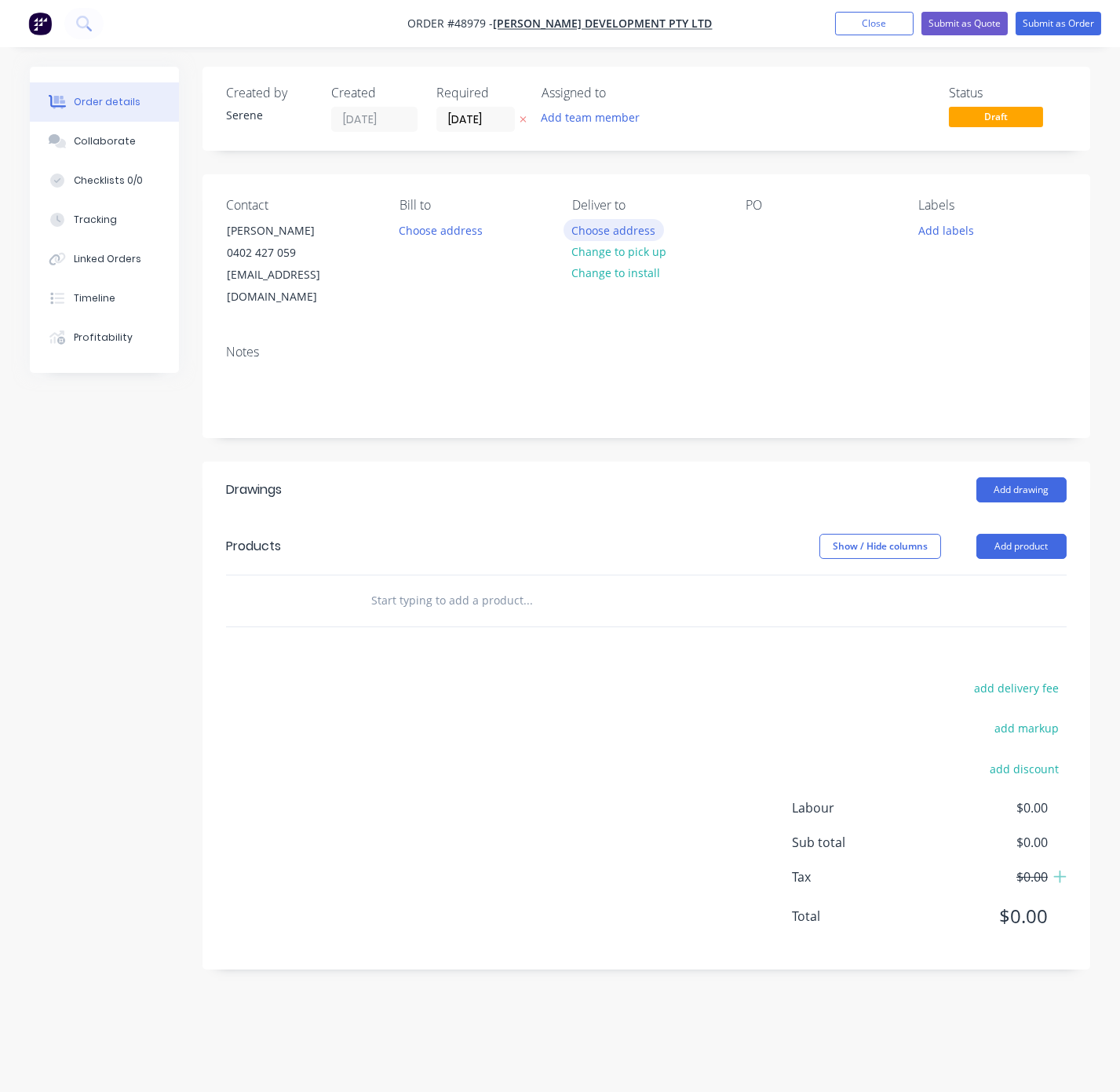
click at [622, 241] on button "Choose address" at bounding box center [613, 229] width 100 height 21
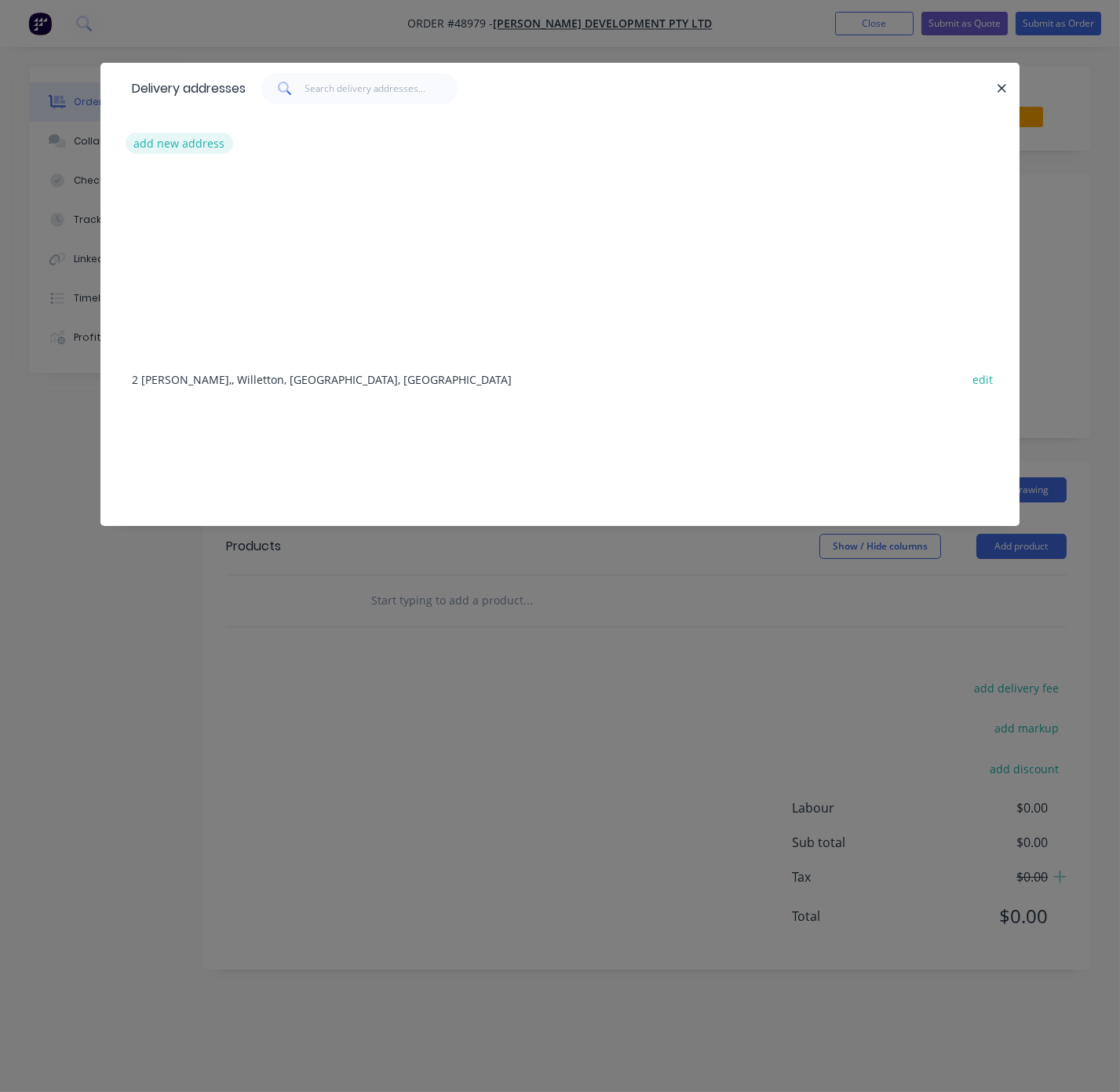
click at [190, 153] on button "add new address" at bounding box center [180, 143] width 108 height 21
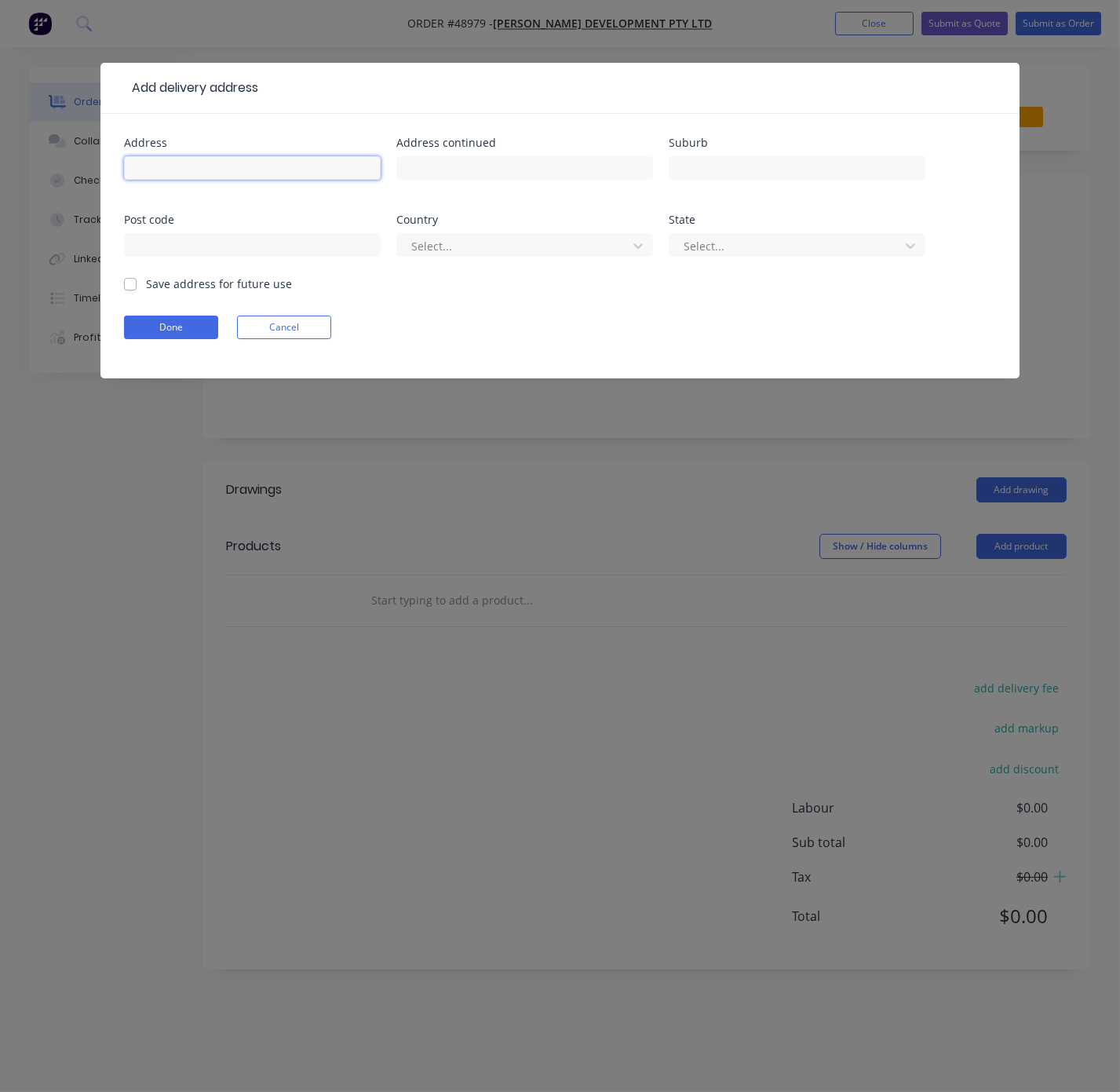
click at [181, 179] on input "text" at bounding box center [252, 168] width 257 height 24
type input "[STREET_ADDRESS],"
type input "Nedlands"
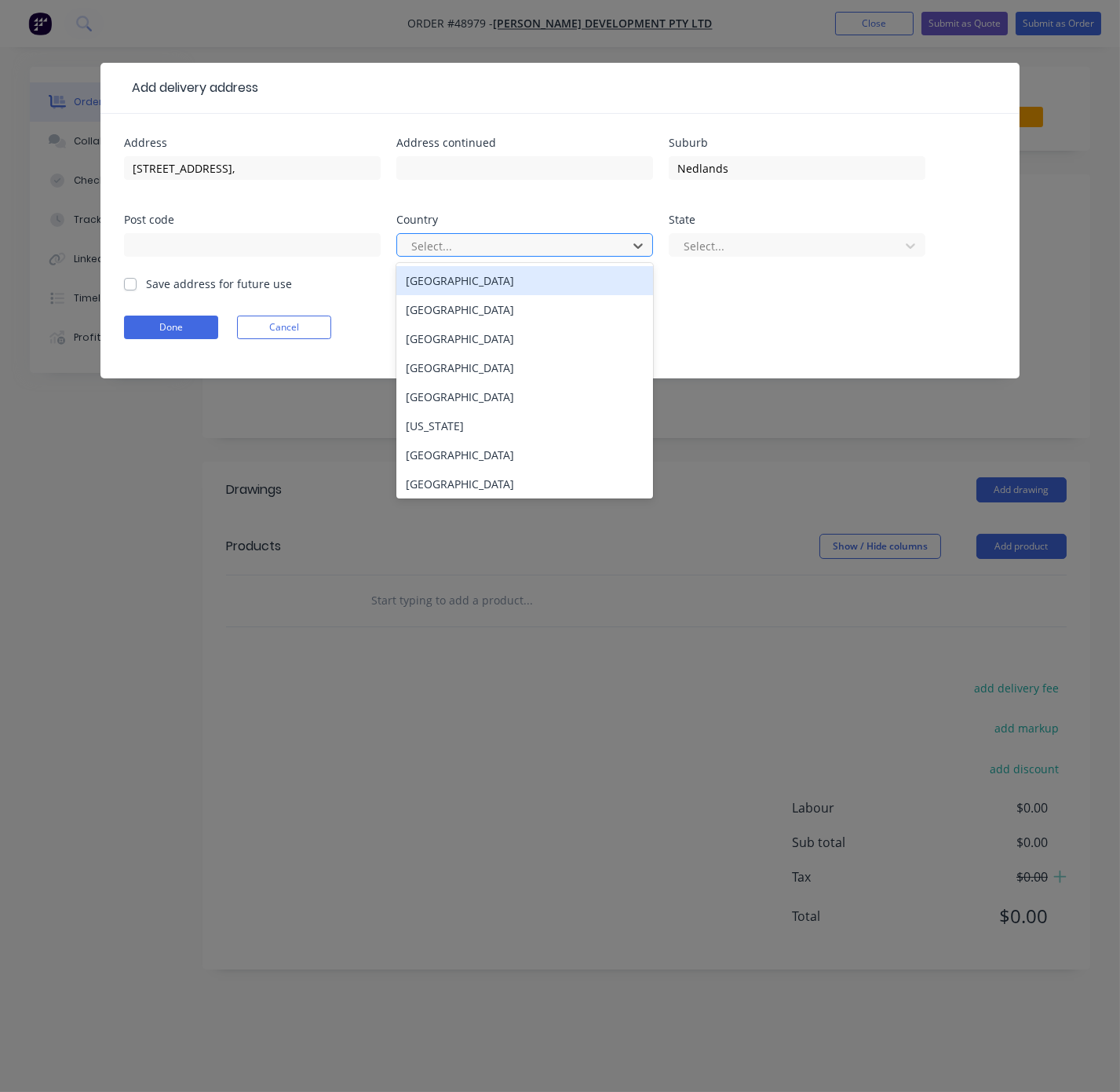
click at [488, 256] on div at bounding box center [514, 245] width 209 height 20
click at [435, 295] on div "[GEOGRAPHIC_DATA]" at bounding box center [524, 280] width 257 height 29
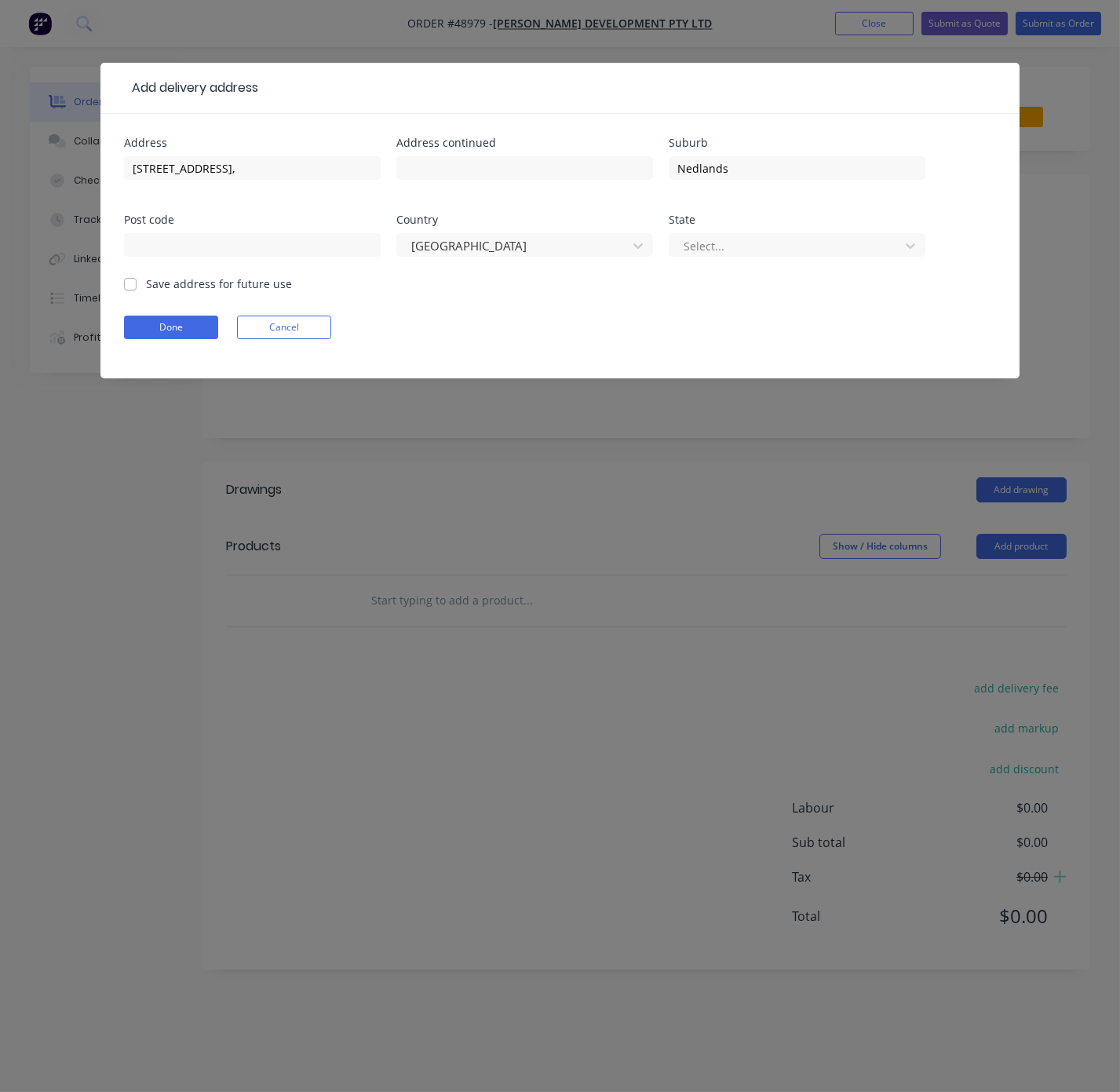
click at [754, 239] on div "State Select..." at bounding box center [796, 244] width 257 height 62
click at [754, 242] on div "Select..." at bounding box center [796, 252] width 257 height 46
click at [752, 269] on div "Select..." at bounding box center [796, 252] width 257 height 46
click at [730, 256] on div at bounding box center [786, 245] width 209 height 20
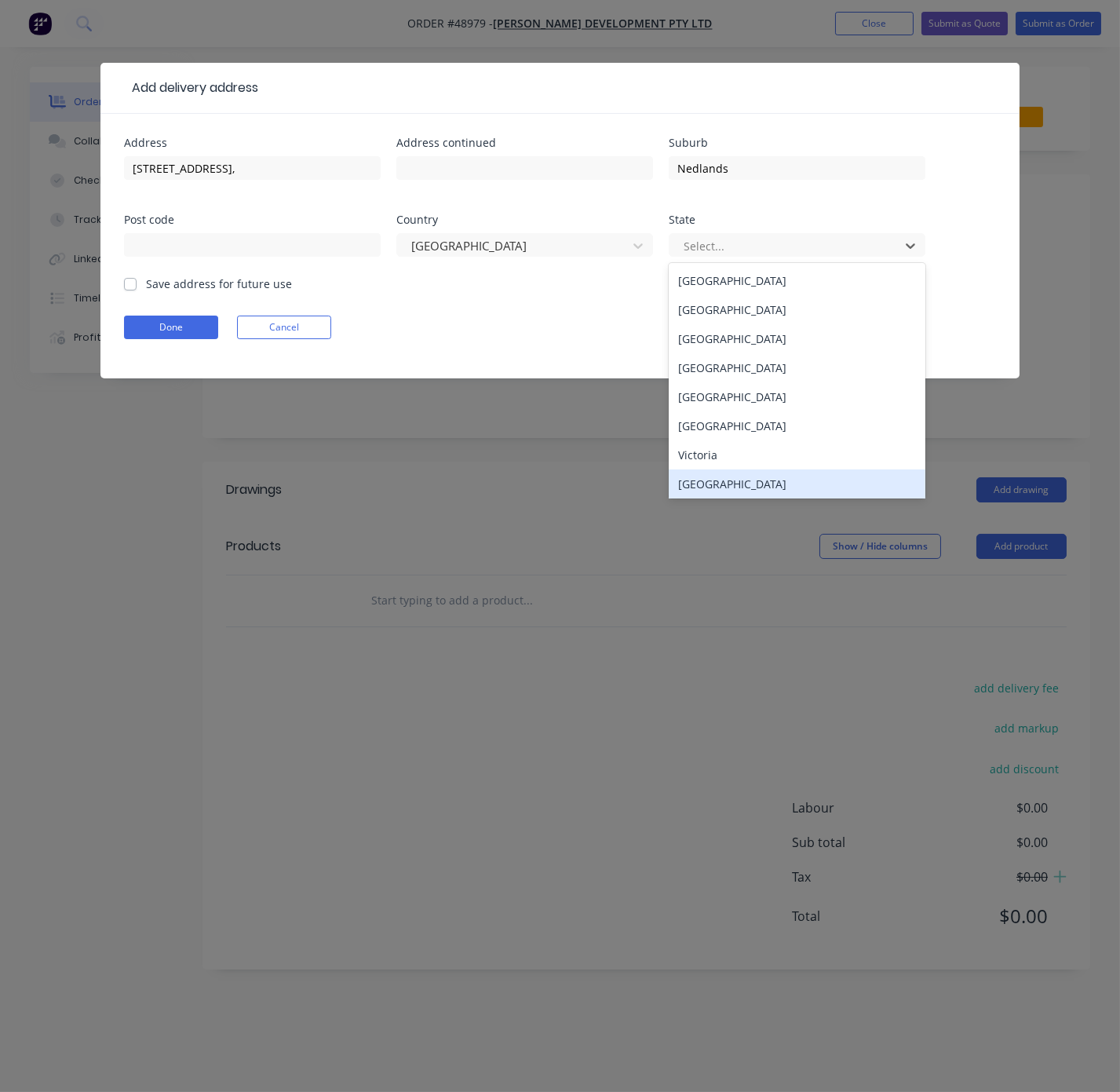
click at [726, 498] on div "[GEOGRAPHIC_DATA]" at bounding box center [796, 484] width 257 height 29
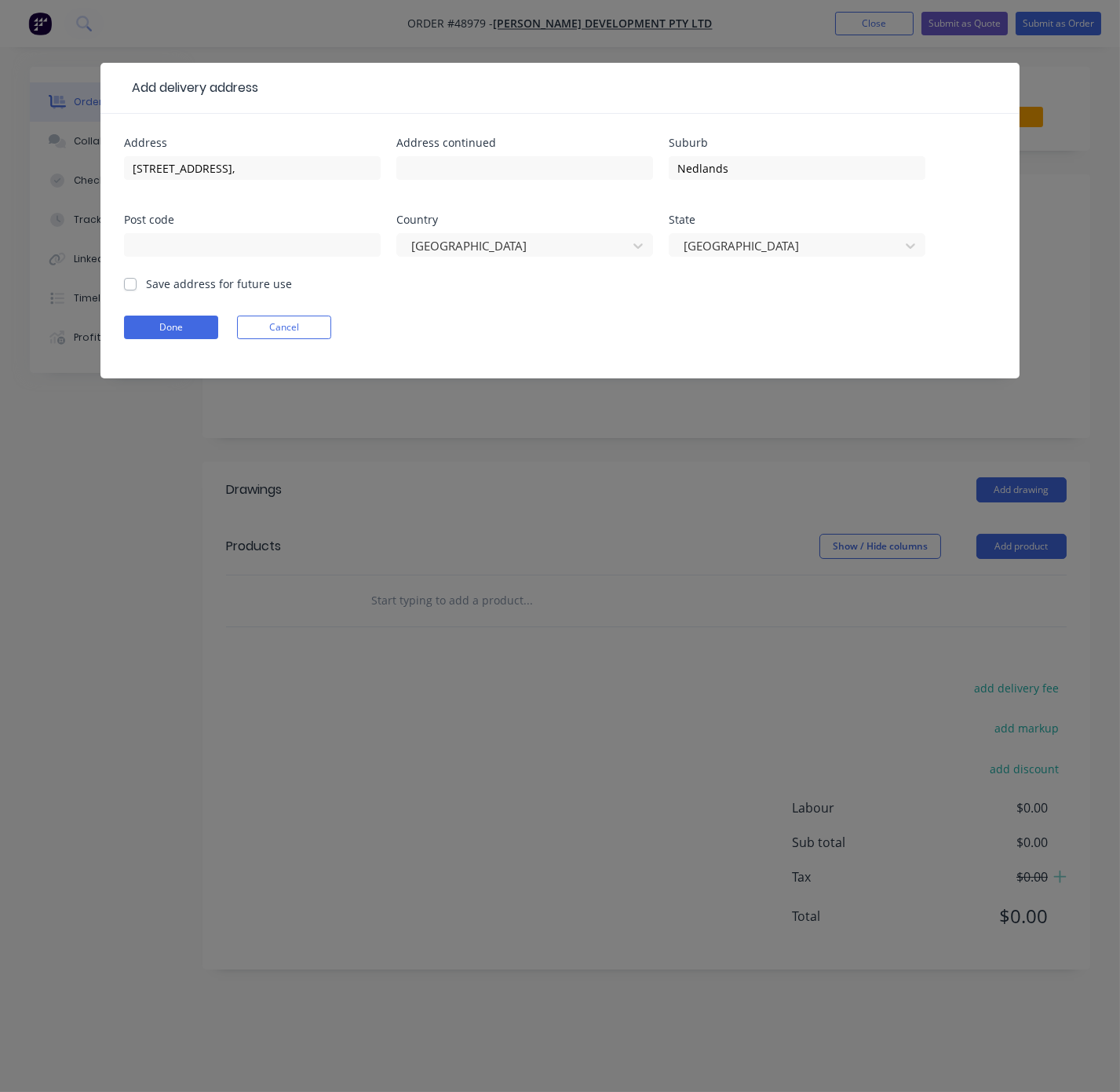
click at [146, 291] on label "Save address for future use" at bounding box center [219, 283] width 146 height 16
click at [132, 291] on input "Save address for future use" at bounding box center [130, 283] width 12 height 15
checkbox input "true"
click at [173, 339] on button "Done" at bounding box center [170, 327] width 94 height 24
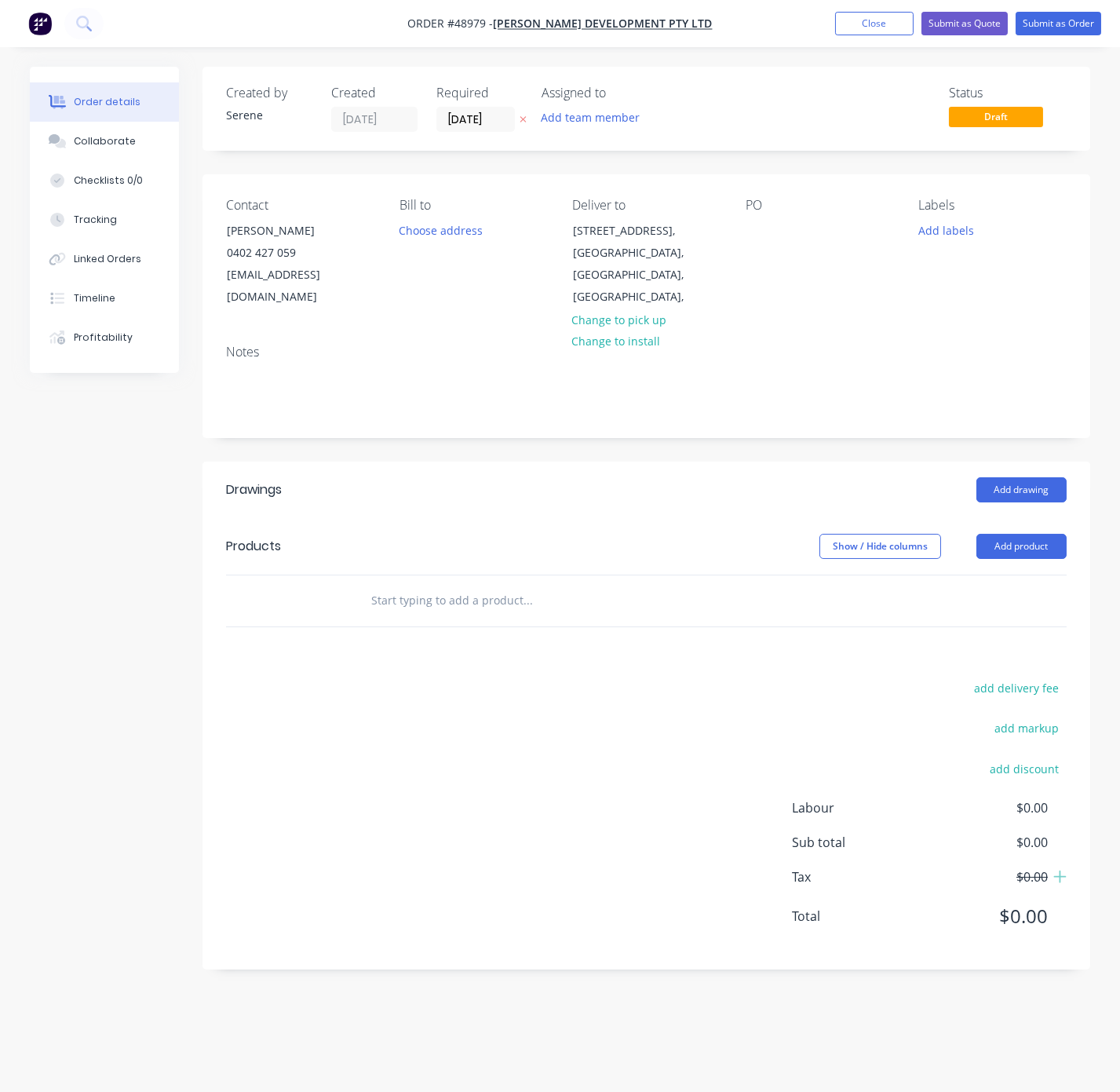
drag, startPoint x: 557, startPoint y: 510, endPoint x: 767, endPoint y: 510, distance: 210.0
